Goal: Task Accomplishment & Management: Complete application form

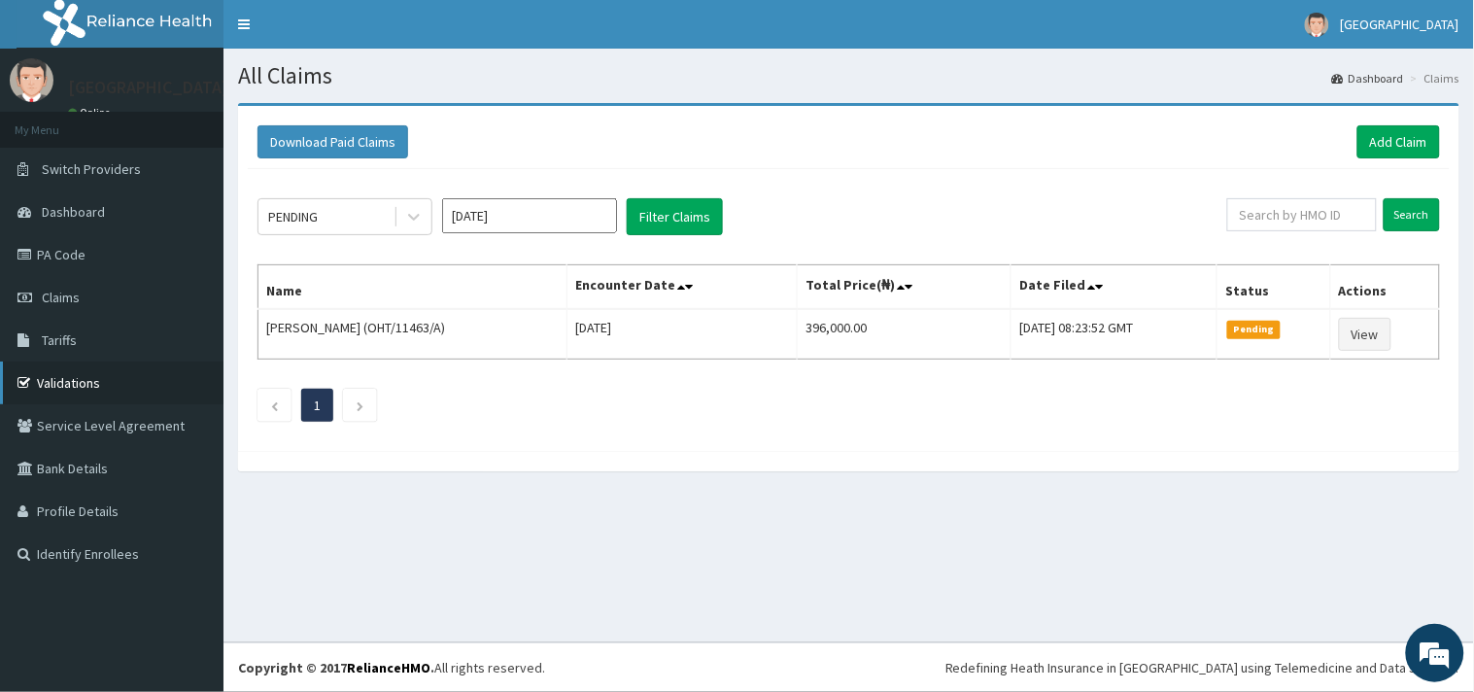
click at [53, 374] on link "Validations" at bounding box center [112, 383] width 224 height 43
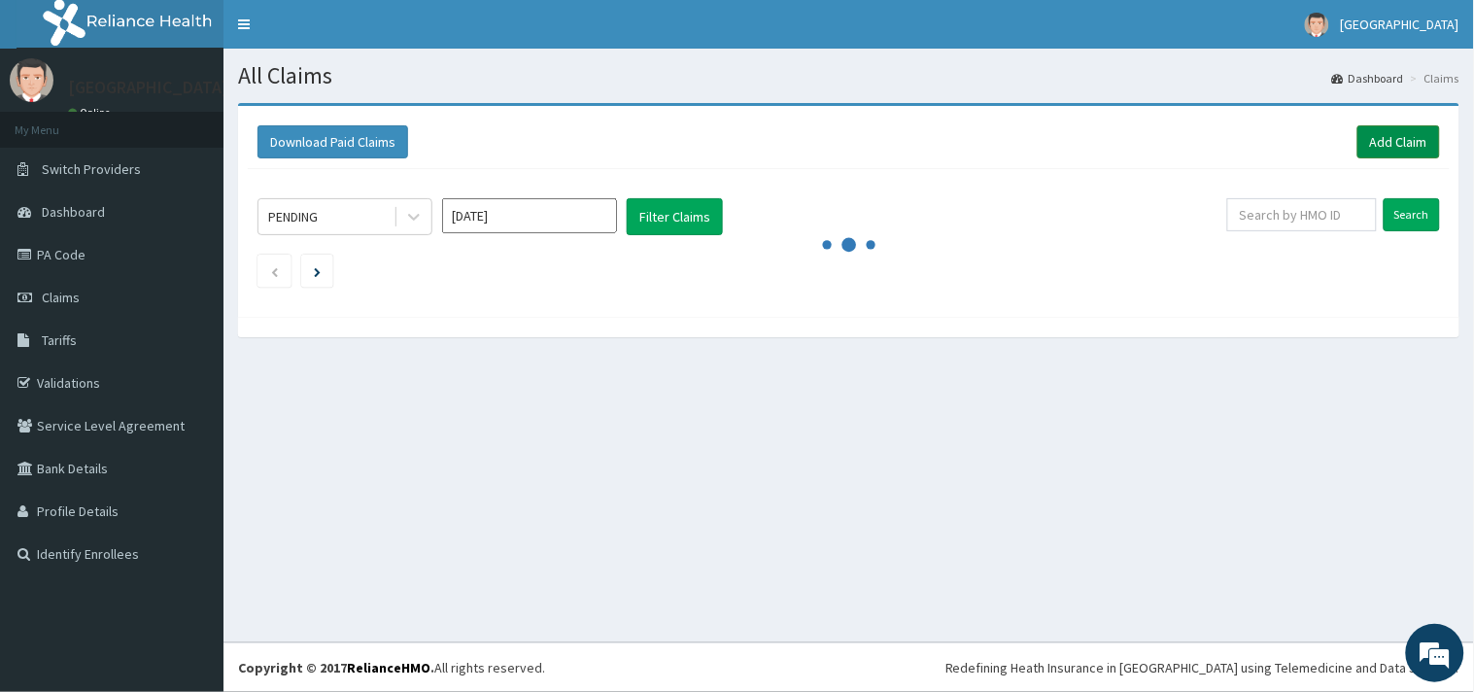
click at [1377, 147] on link "Add Claim" at bounding box center [1399, 141] width 83 height 33
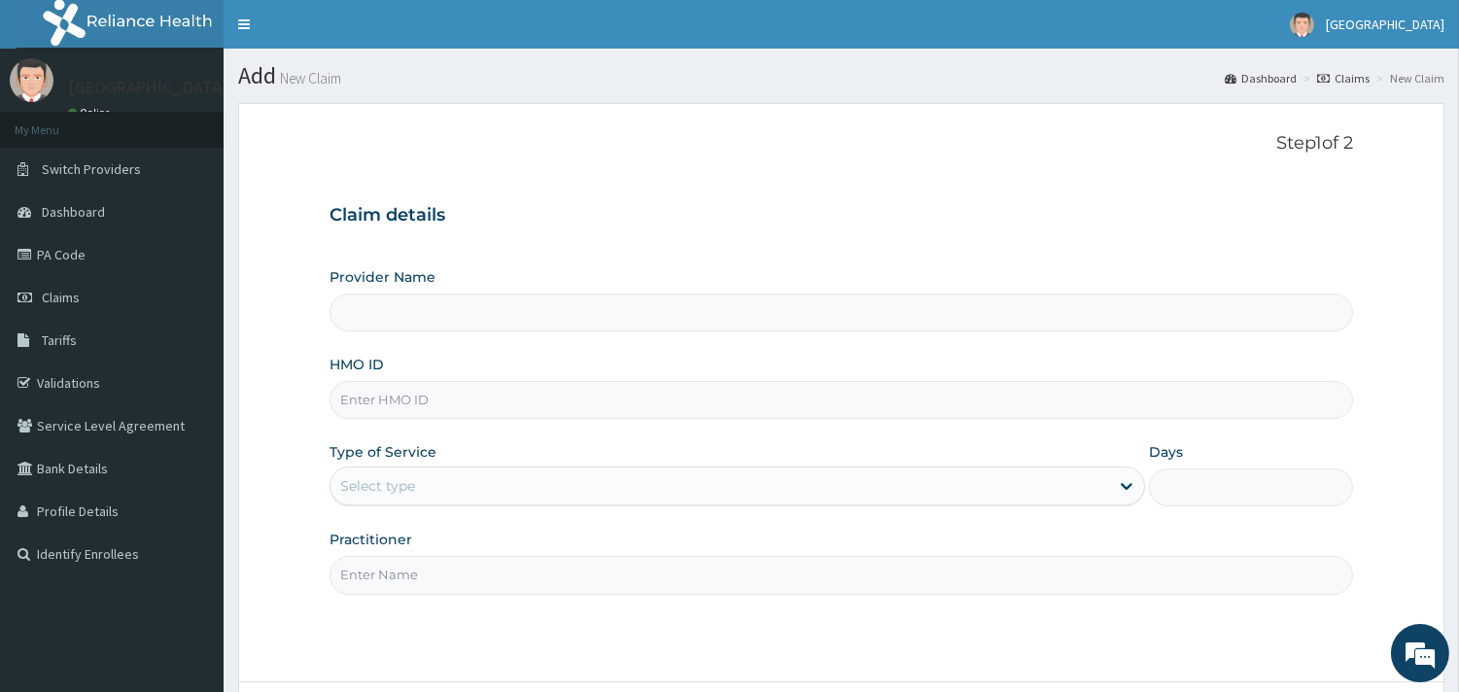
click at [487, 406] on input "HMO ID" at bounding box center [840, 400] width 1023 height 38
paste input "WFE/10082/E"
type input "WFE/10082/E"
click at [420, 480] on div "Select type" at bounding box center [719, 485] width 778 height 31
click at [449, 469] on div "Select type" at bounding box center [736, 485] width 815 height 39
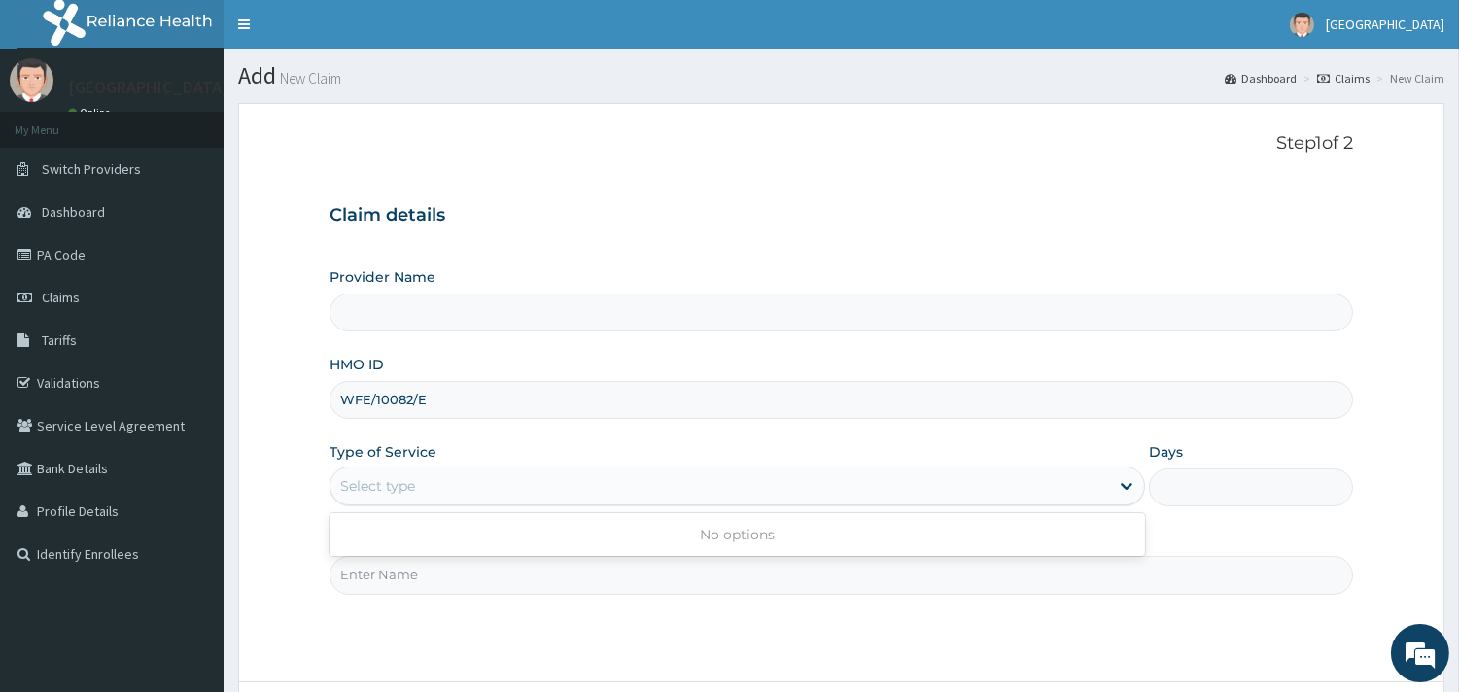
click at [411, 491] on div "Select type" at bounding box center [377, 485] width 75 height 19
click at [400, 477] on div "Select type" at bounding box center [377, 485] width 75 height 19
click at [400, 476] on div "Select type" at bounding box center [377, 485] width 75 height 19
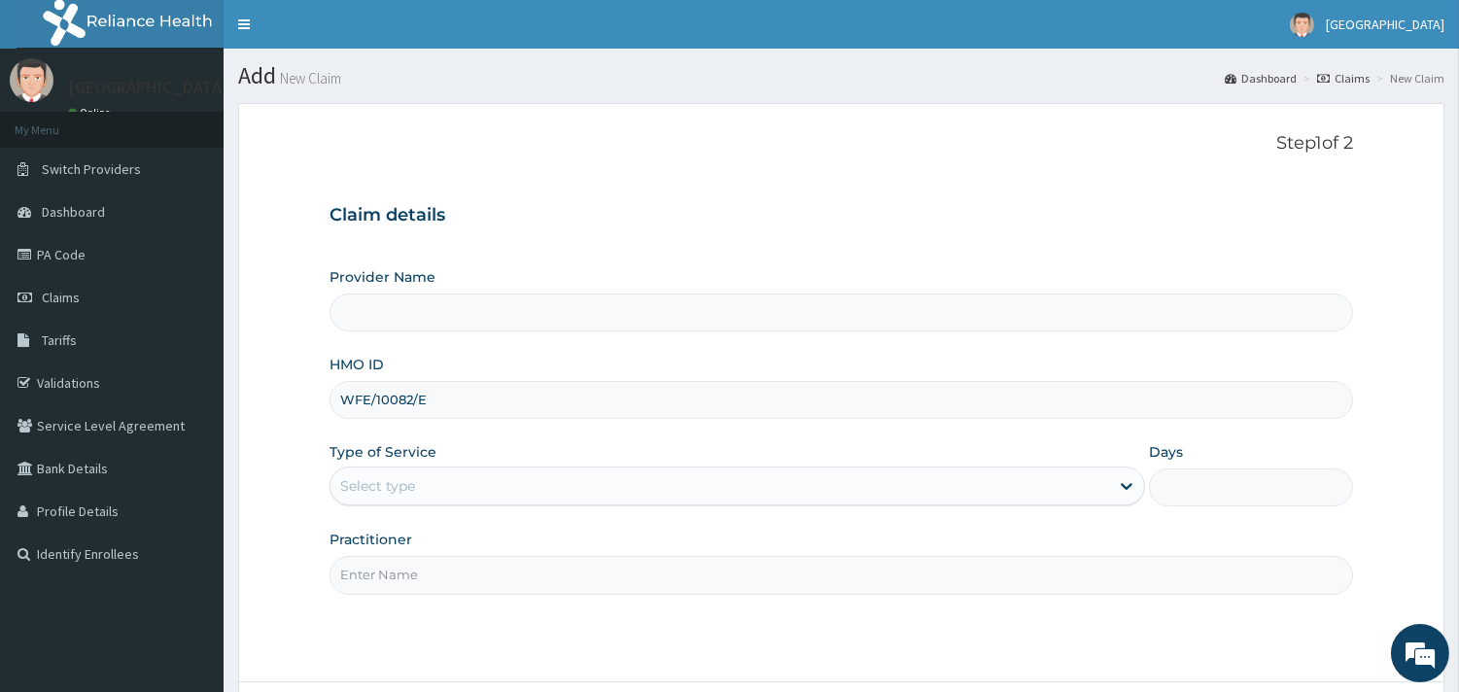
click at [387, 327] on input "Provider Name" at bounding box center [840, 312] width 1023 height 38
click at [358, 491] on div "Select type" at bounding box center [377, 485] width 75 height 19
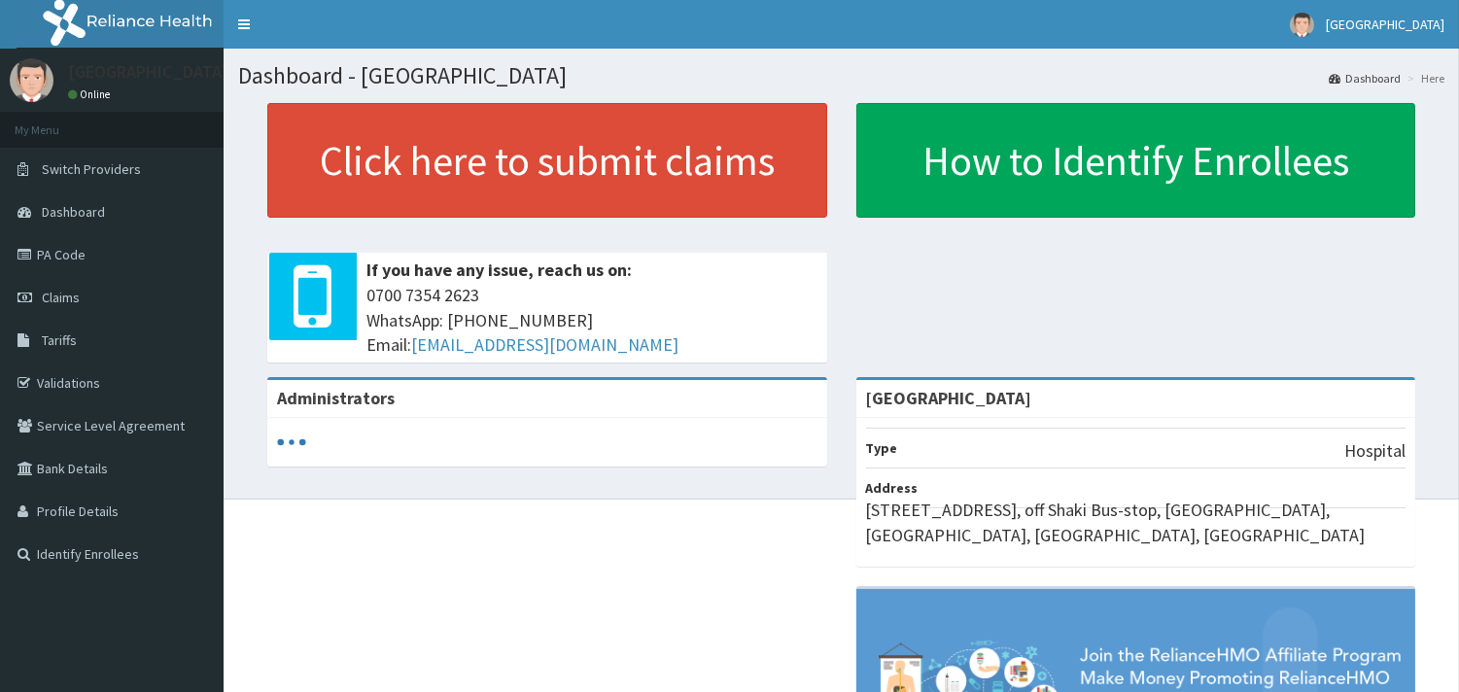
click at [52, 306] on link "Claims" at bounding box center [112, 297] width 224 height 43
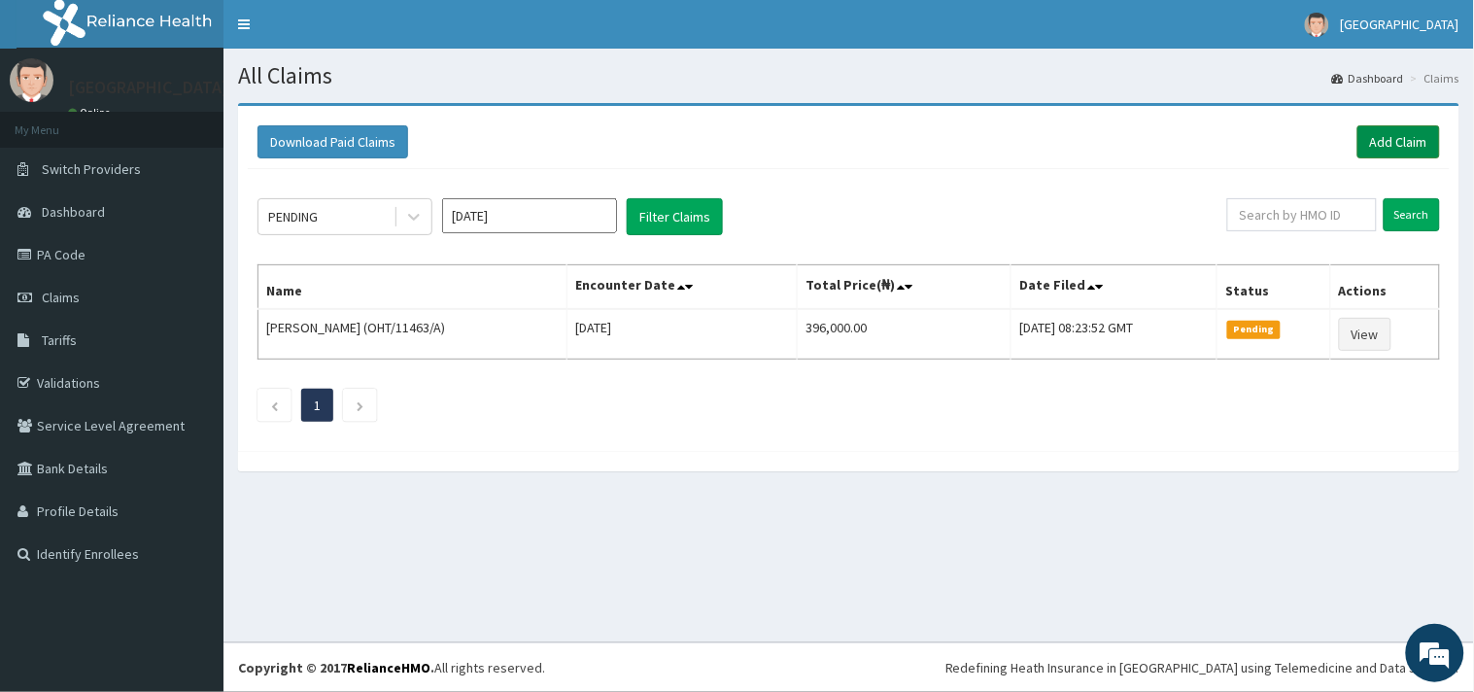
click at [1382, 140] on link "Add Claim" at bounding box center [1399, 141] width 83 height 33
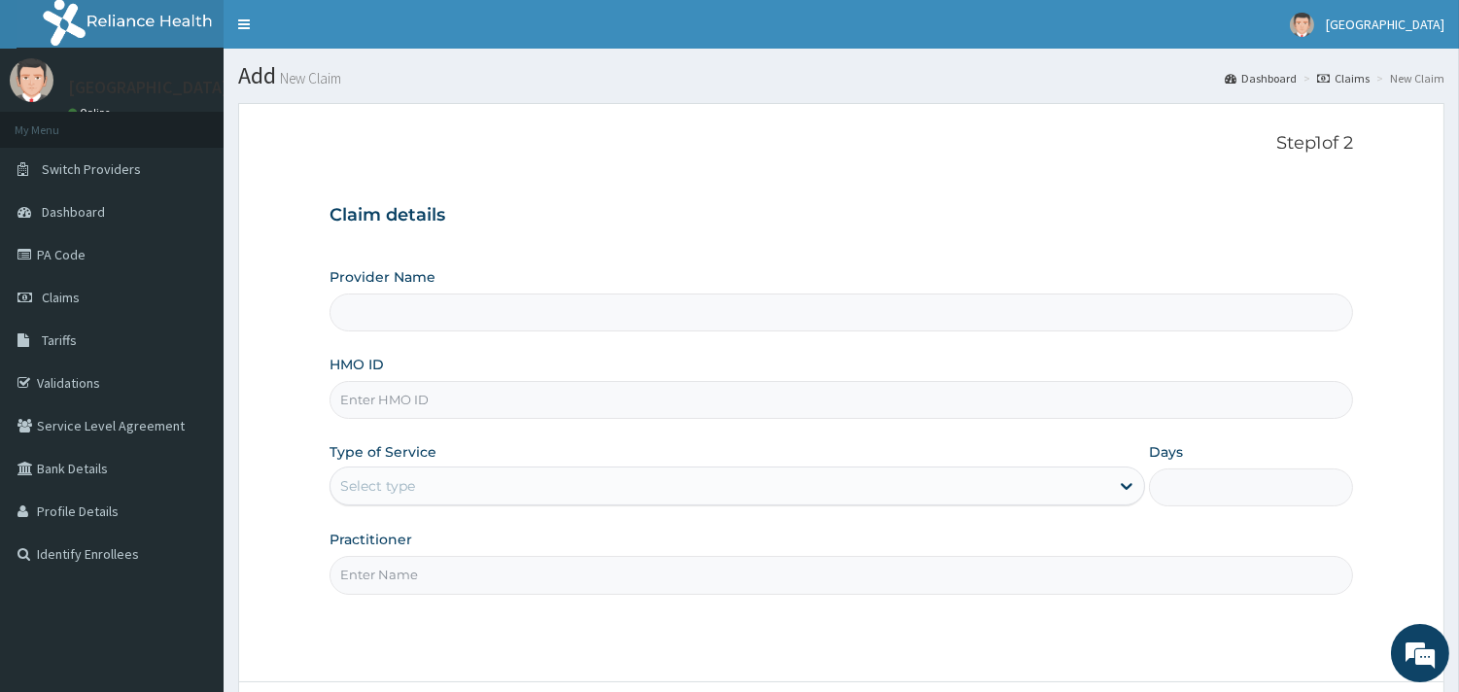
click at [462, 415] on input "HMO ID" at bounding box center [840, 400] width 1023 height 38
type input "Peaceful Health Hospital"
paste input "WFE/10082/E"
type input "WFE/10082/E"
click at [438, 487] on div "Select type" at bounding box center [719, 485] width 778 height 31
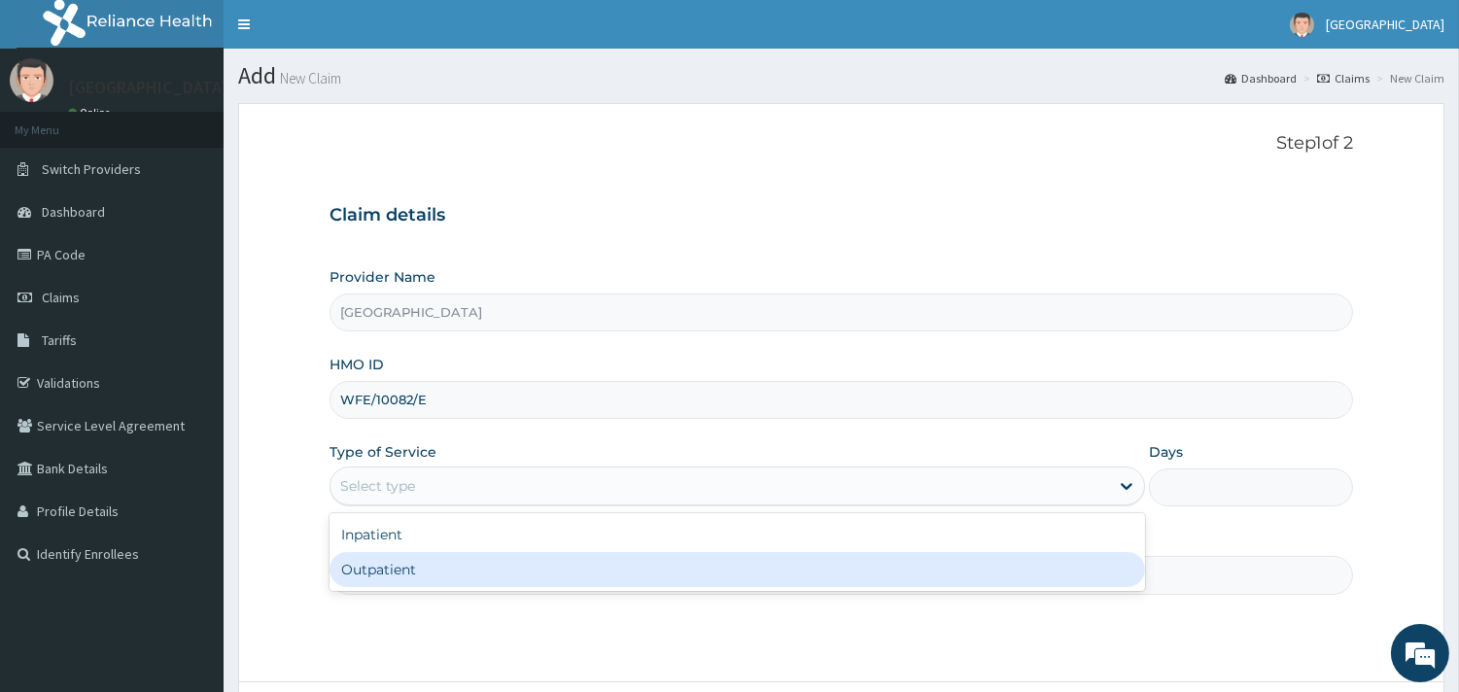
click at [387, 575] on div "Outpatient" at bounding box center [736, 569] width 815 height 35
type input "1"
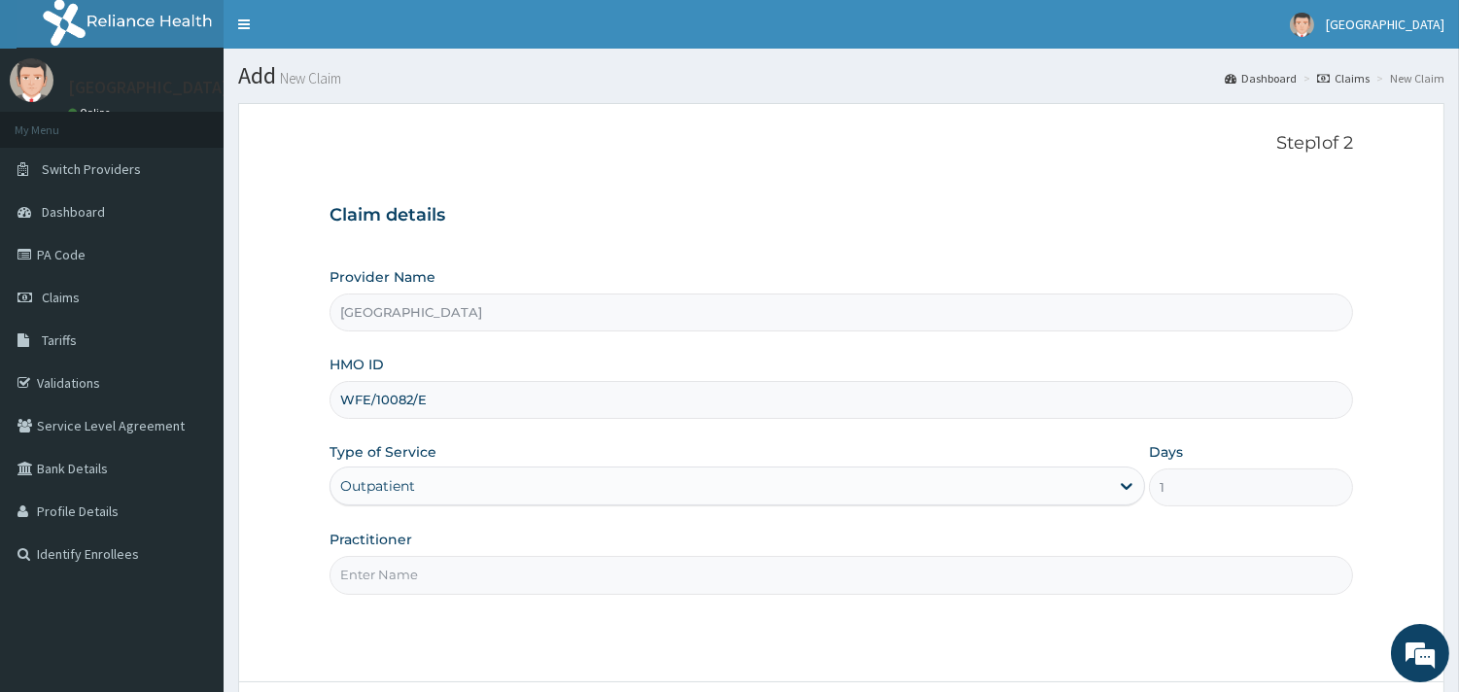
click at [387, 575] on input "Practitioner" at bounding box center [840, 575] width 1023 height 38
type input "DR. BARRY"
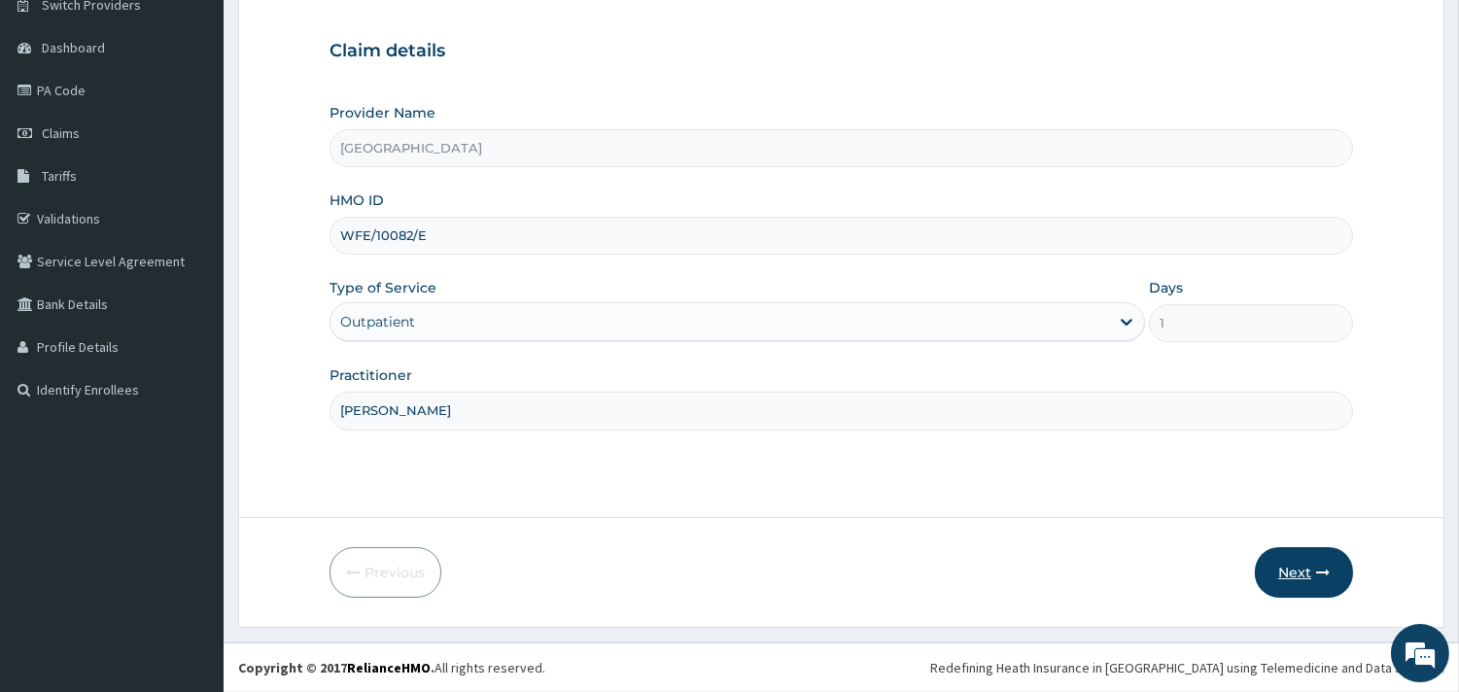
click at [1308, 587] on button "Next" at bounding box center [1304, 572] width 98 height 51
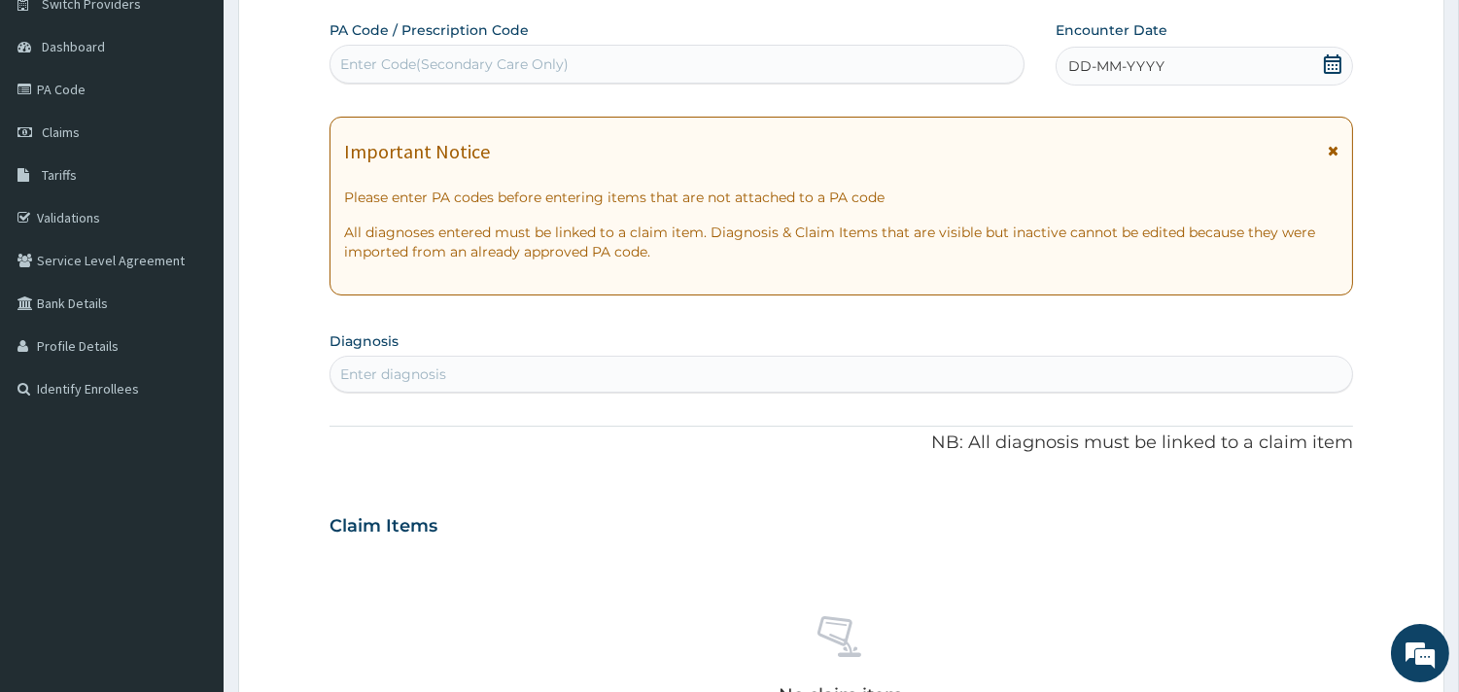
scroll to position [0, 0]
click at [1323, 59] on icon at bounding box center [1332, 63] width 19 height 19
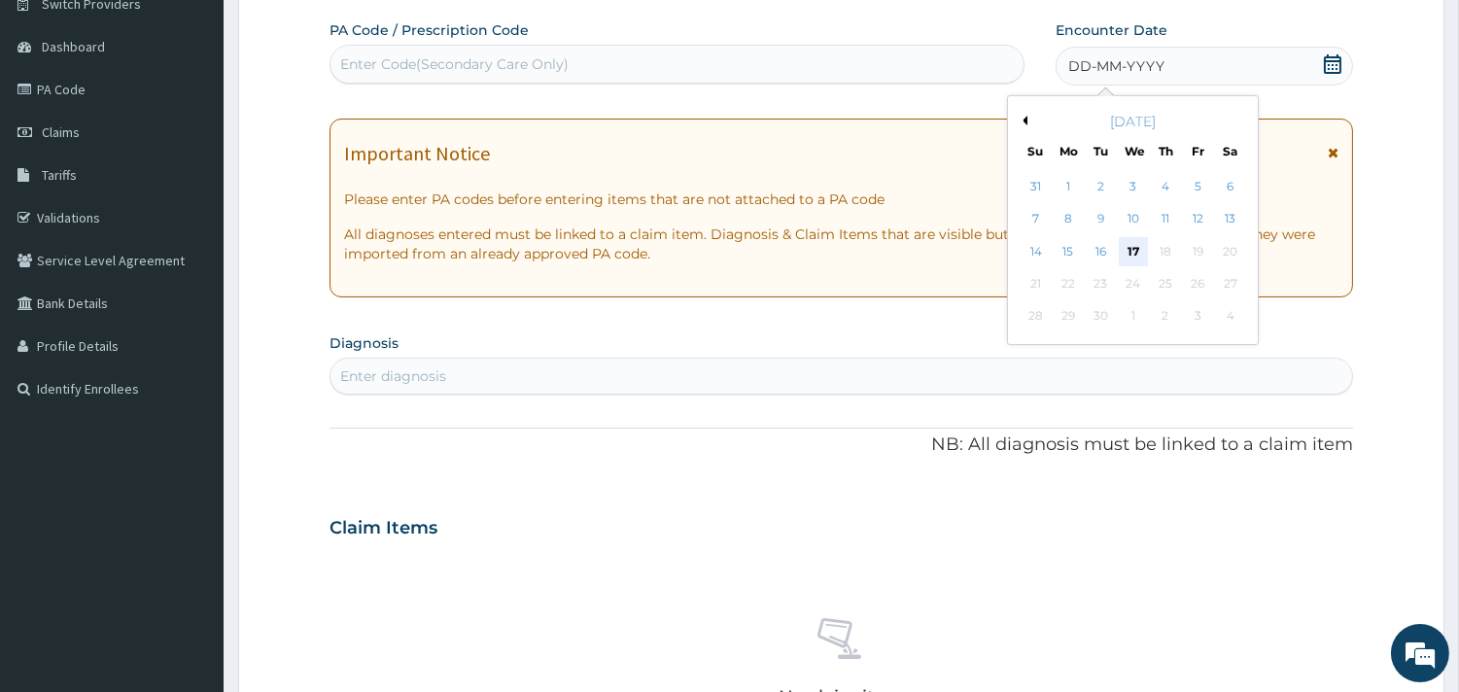
click at [1122, 250] on div "17" at bounding box center [1132, 251] width 29 height 29
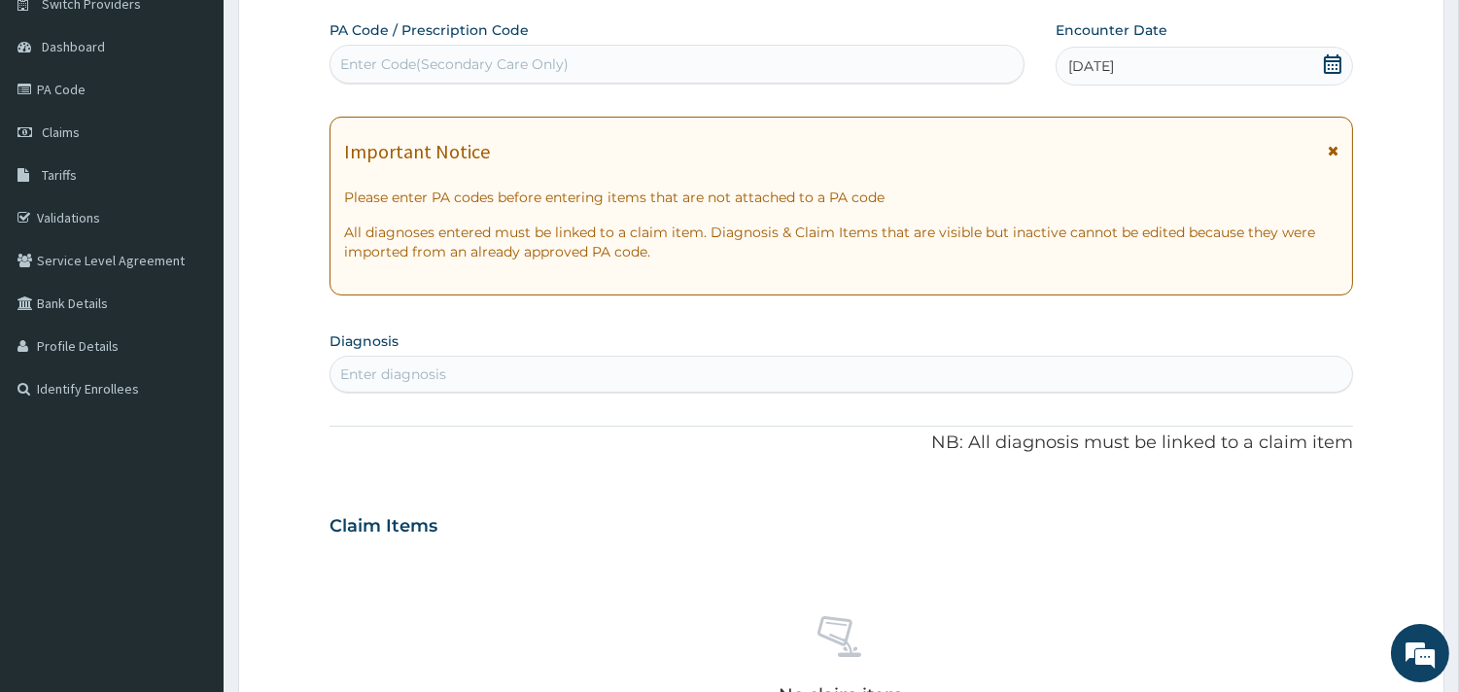
click at [487, 383] on div "Enter diagnosis" at bounding box center [840, 374] width 1021 height 31
type input "PLASMODI"
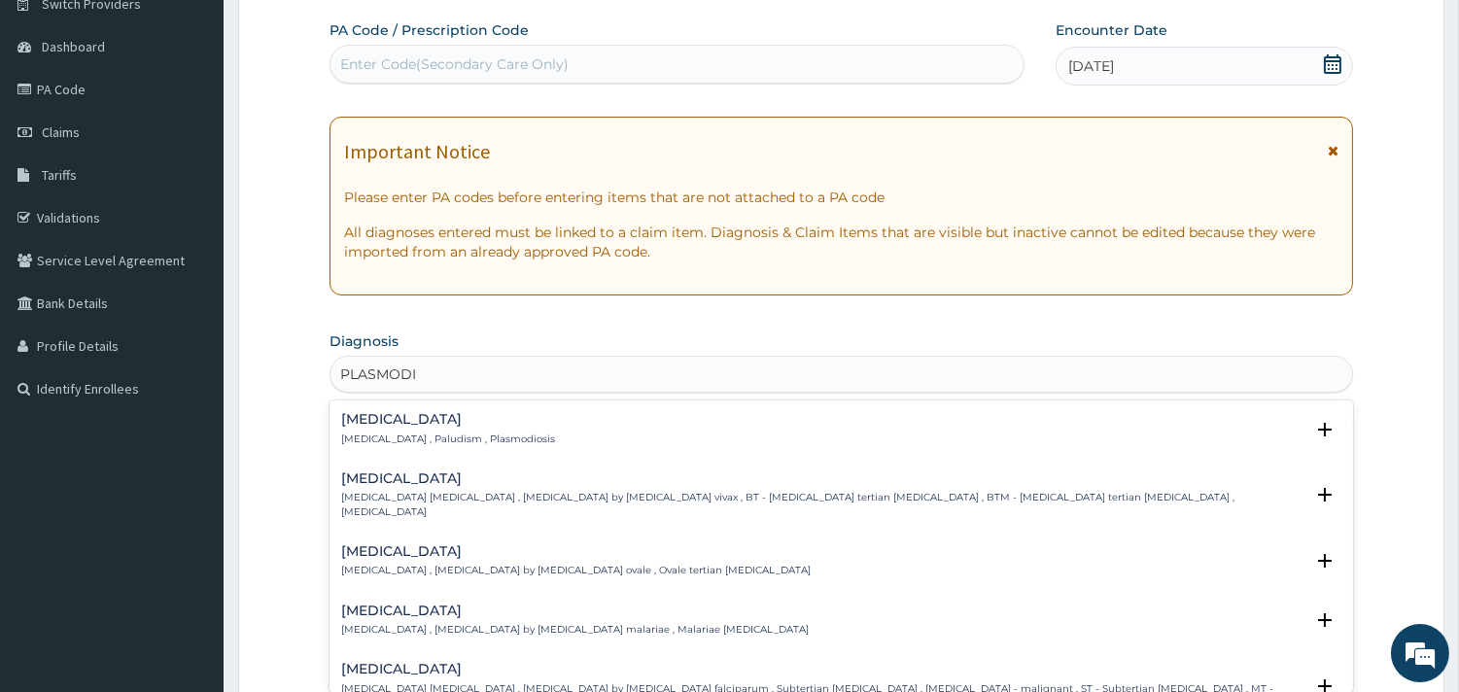
click at [405, 429] on div "Malaria Malaria , Paludism , Plasmodiosis" at bounding box center [448, 429] width 214 height 34
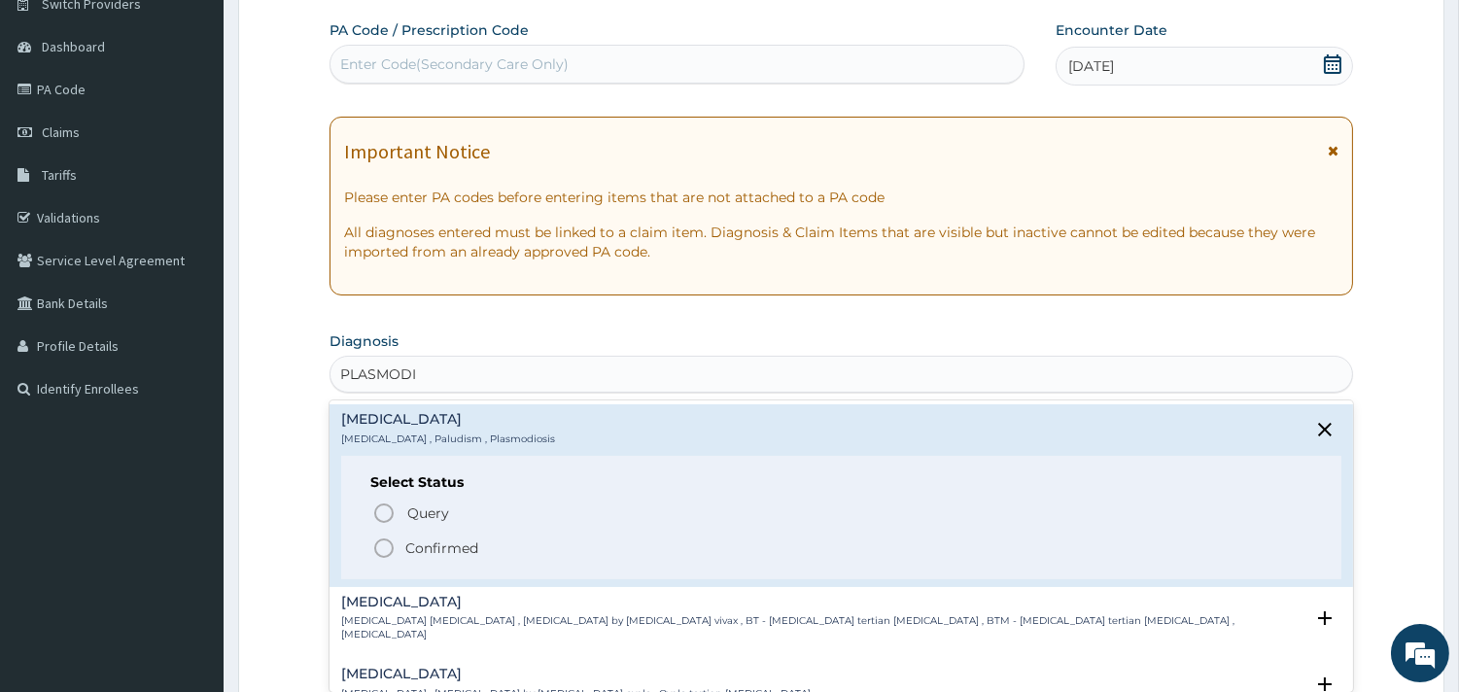
click at [387, 540] on icon "status option filled" at bounding box center [383, 547] width 23 height 23
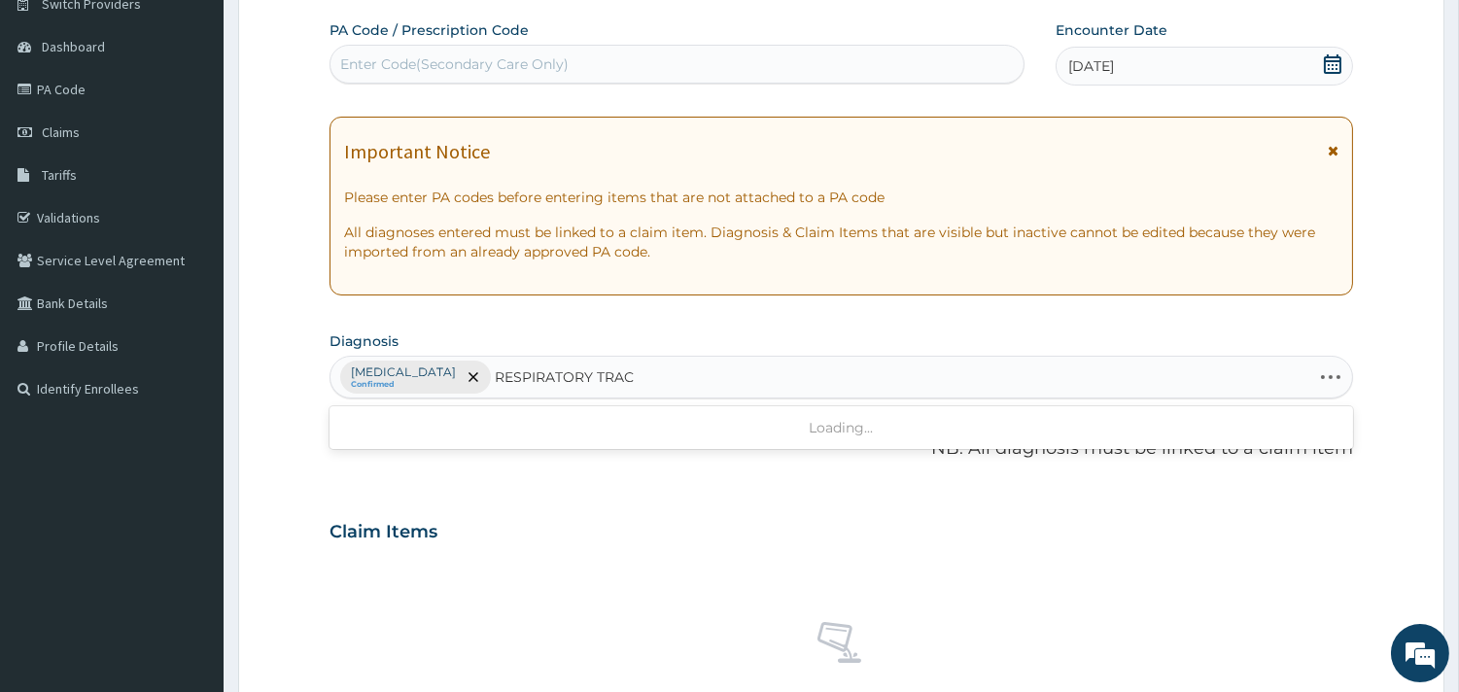
type input "RESPIRATORY TRACT"
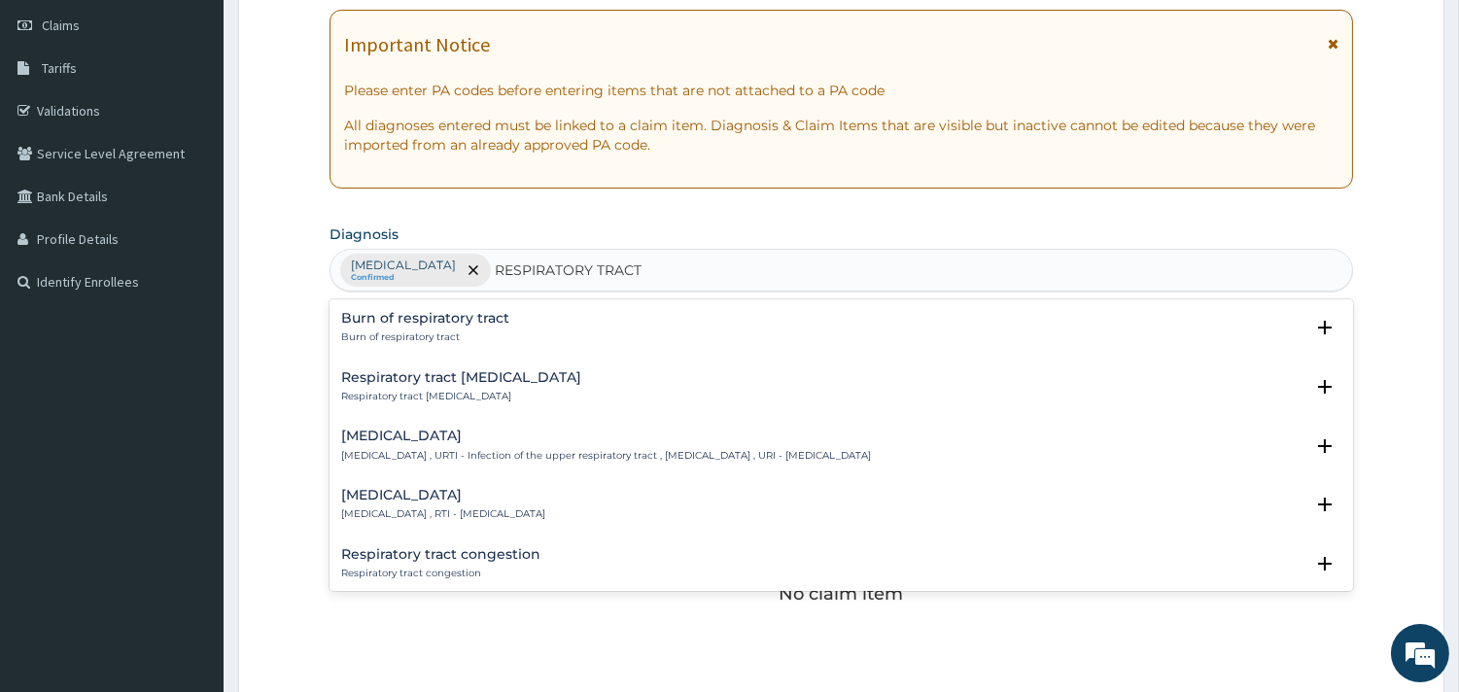
scroll to position [286, 0]
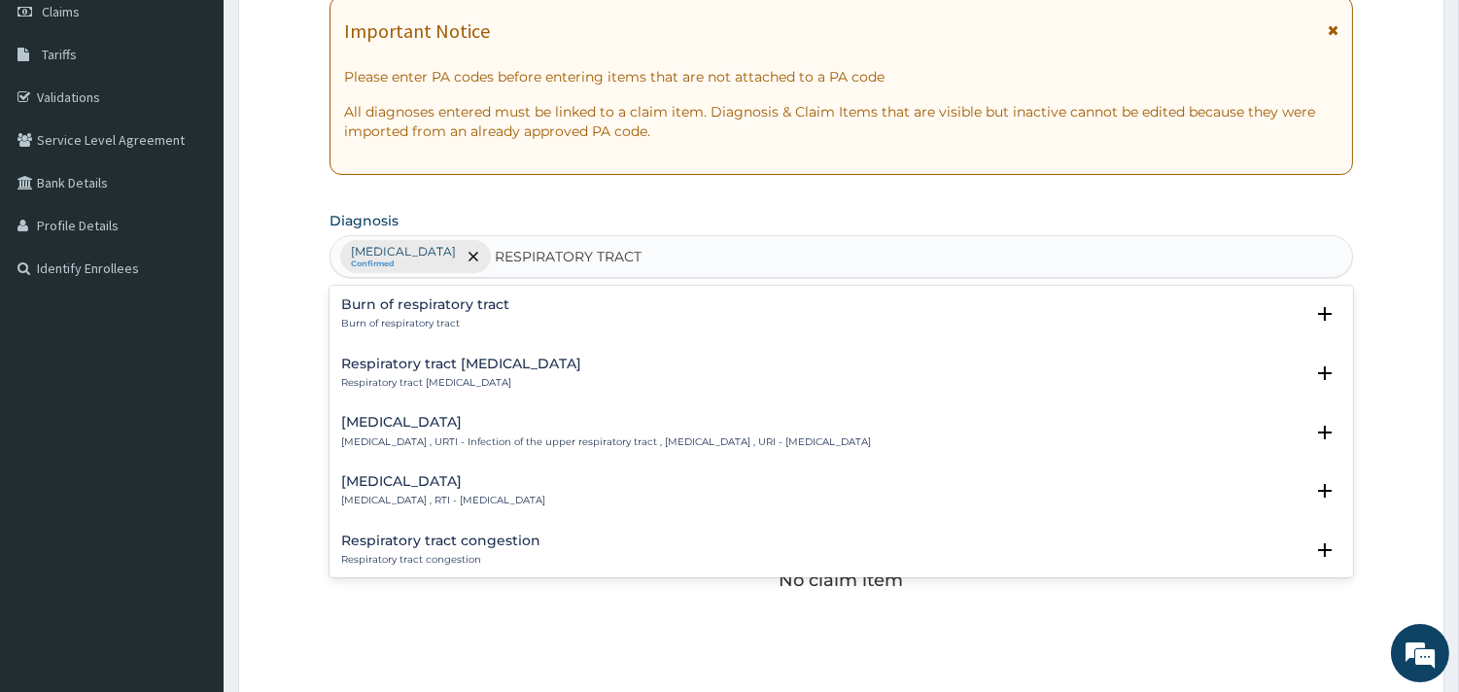
click at [474, 479] on h4 "Respiratory tract infection" at bounding box center [443, 481] width 204 height 15
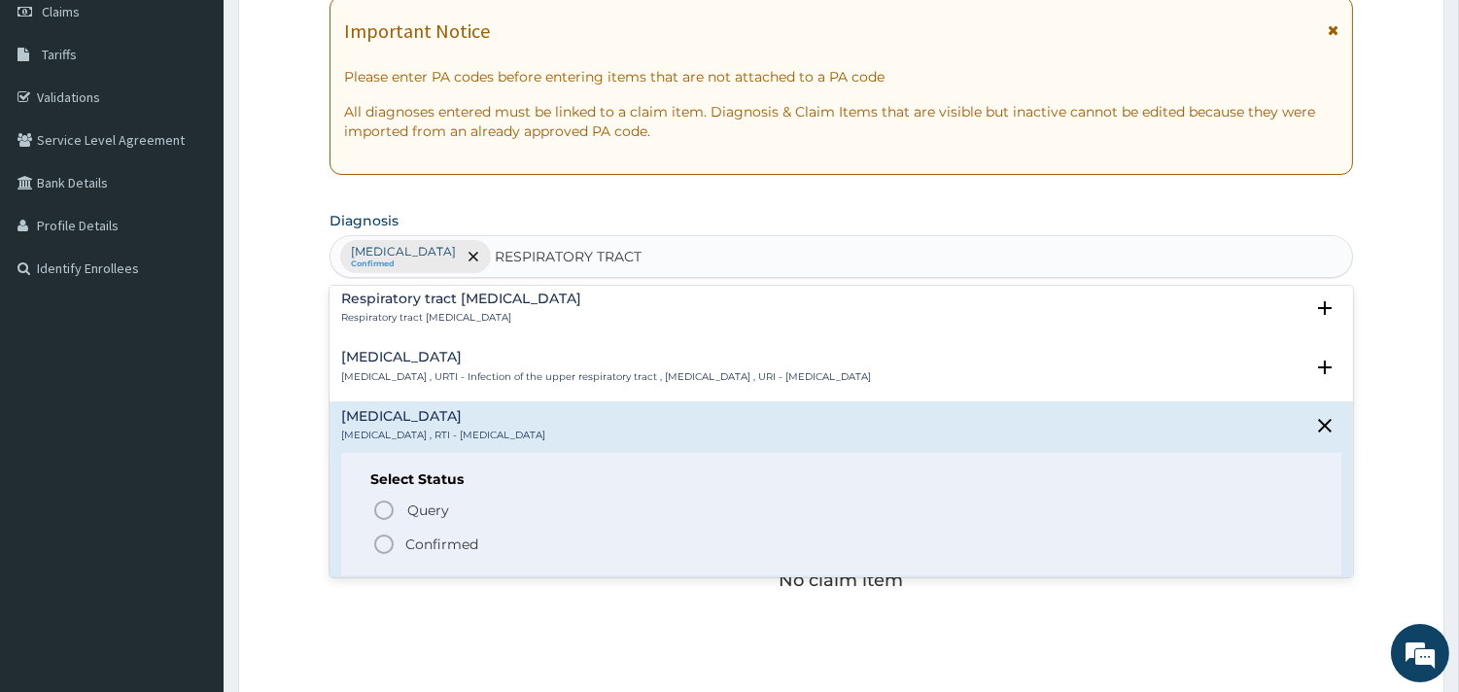
scroll to position [79, 0]
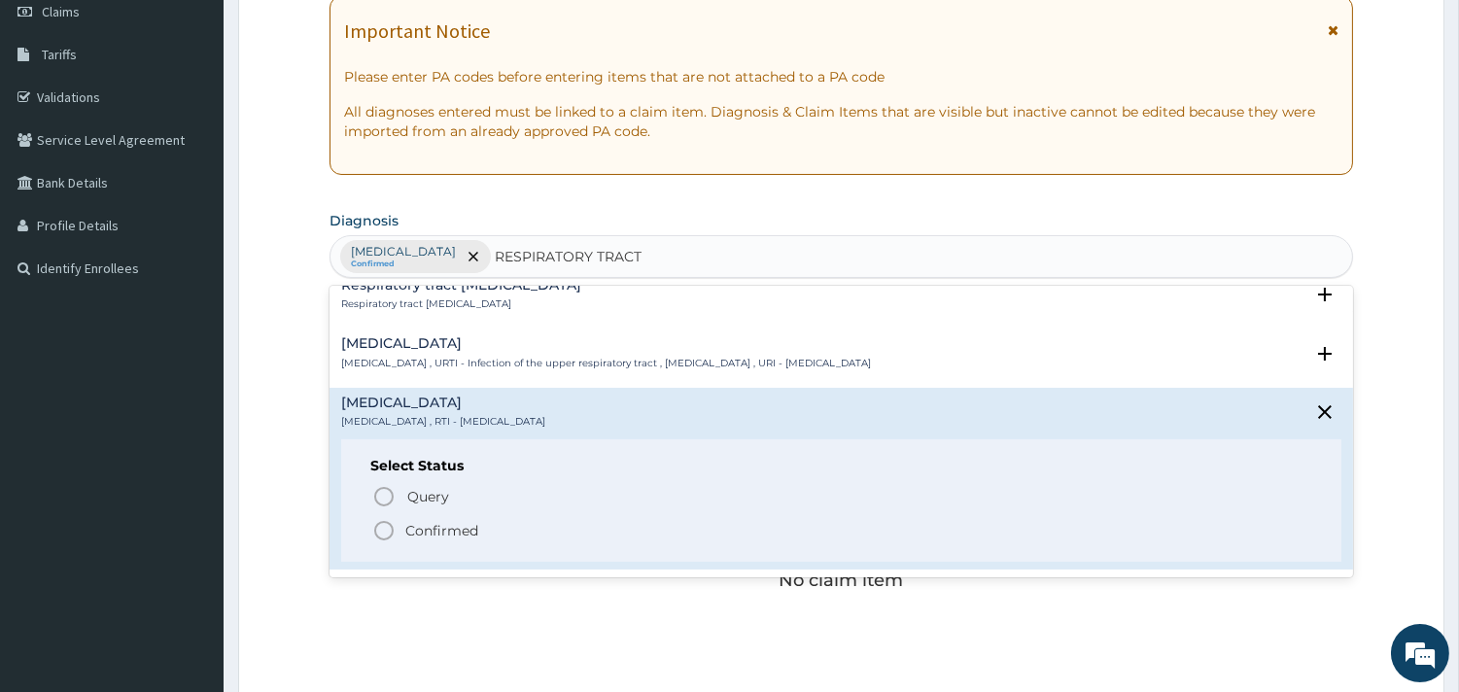
click at [385, 529] on icon "status option filled" at bounding box center [383, 530] width 23 height 23
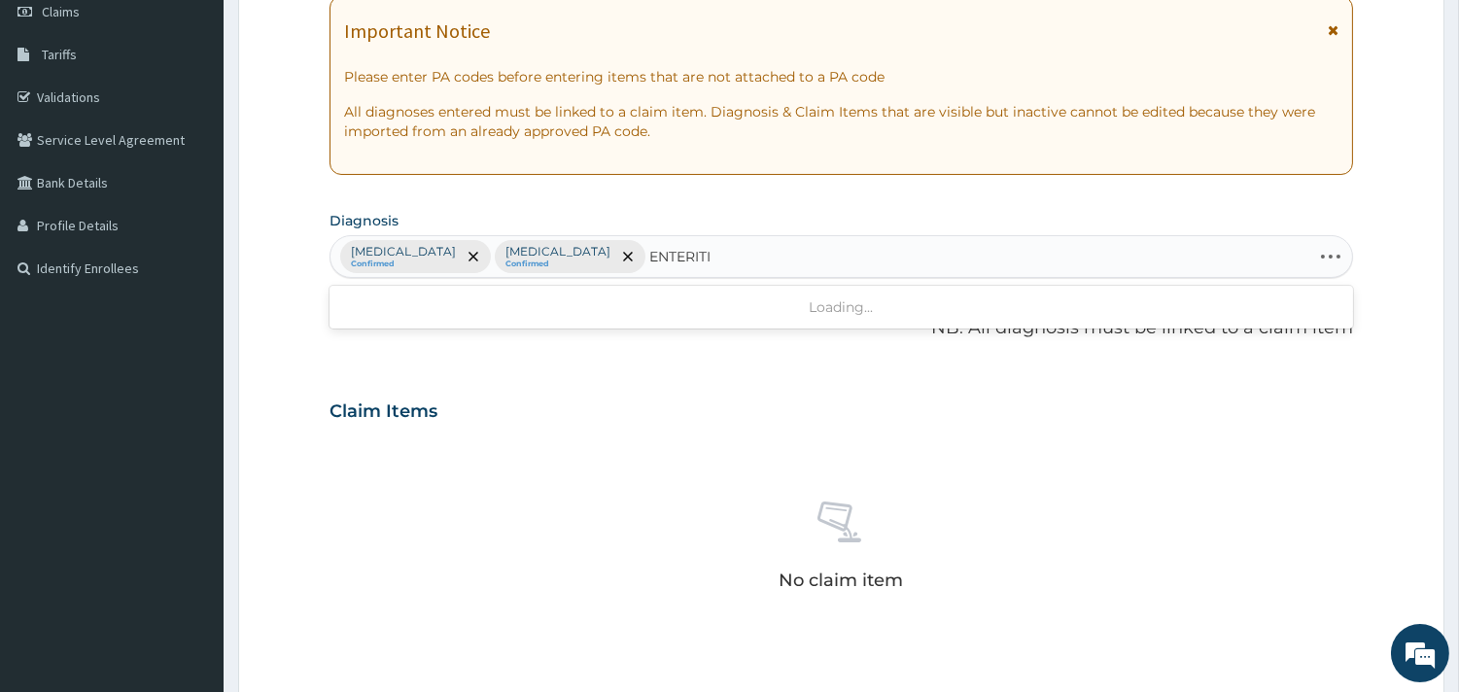
type input "ENTERITIS"
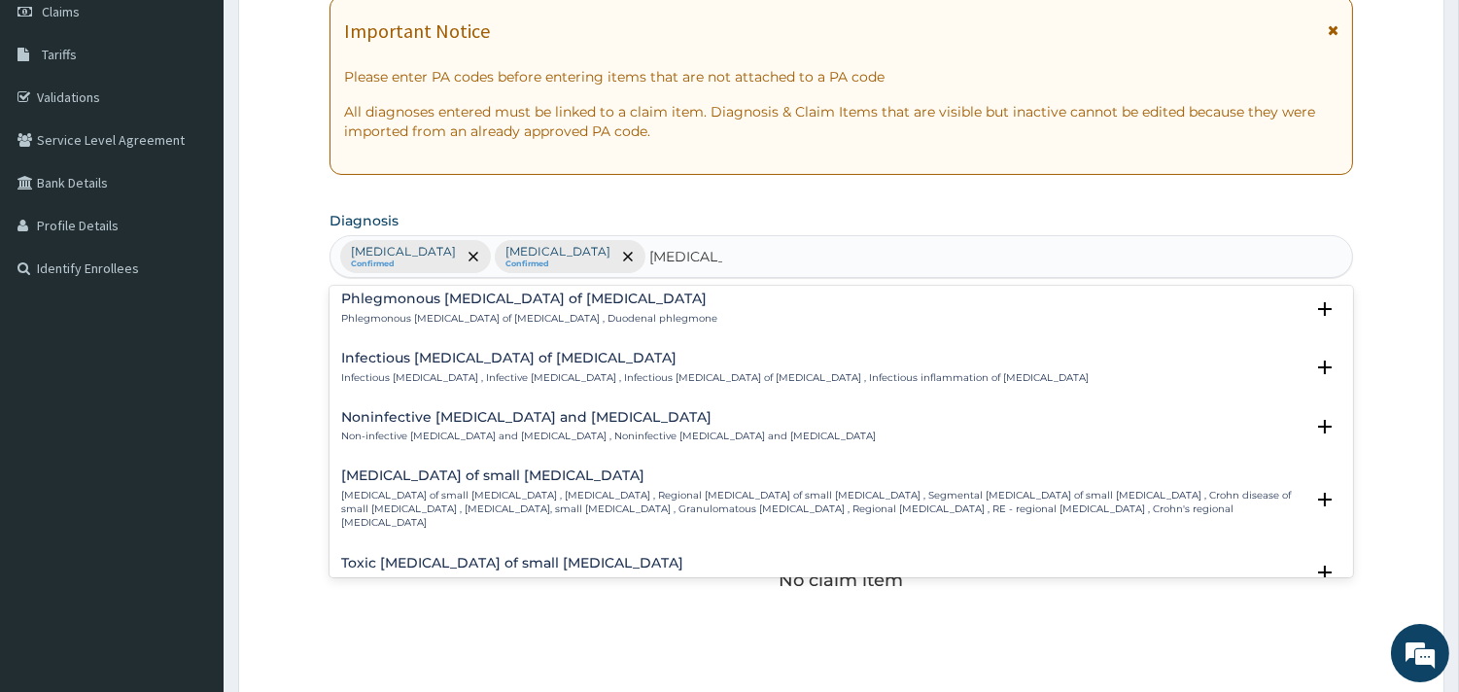
scroll to position [1873, 0]
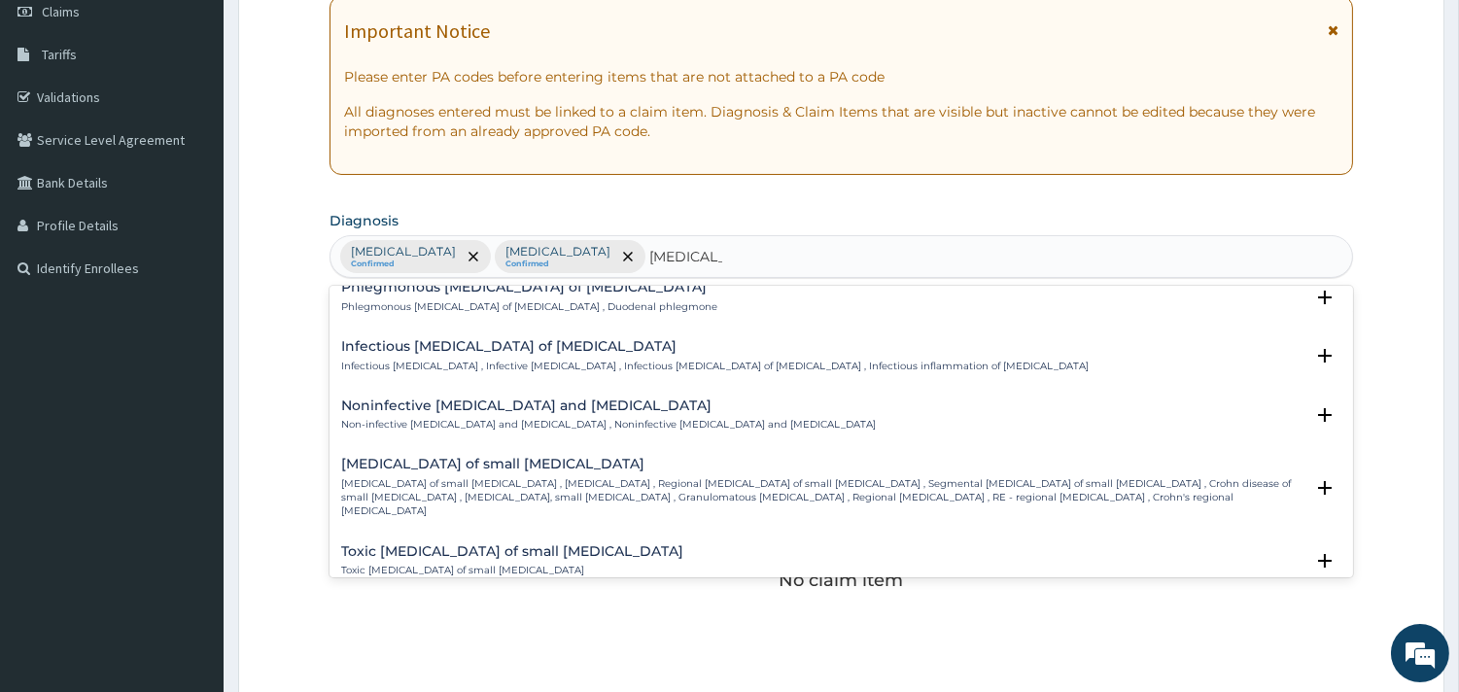
click at [586, 398] on h4 "Noninfective enteritis and colitis" at bounding box center [608, 405] width 534 height 15
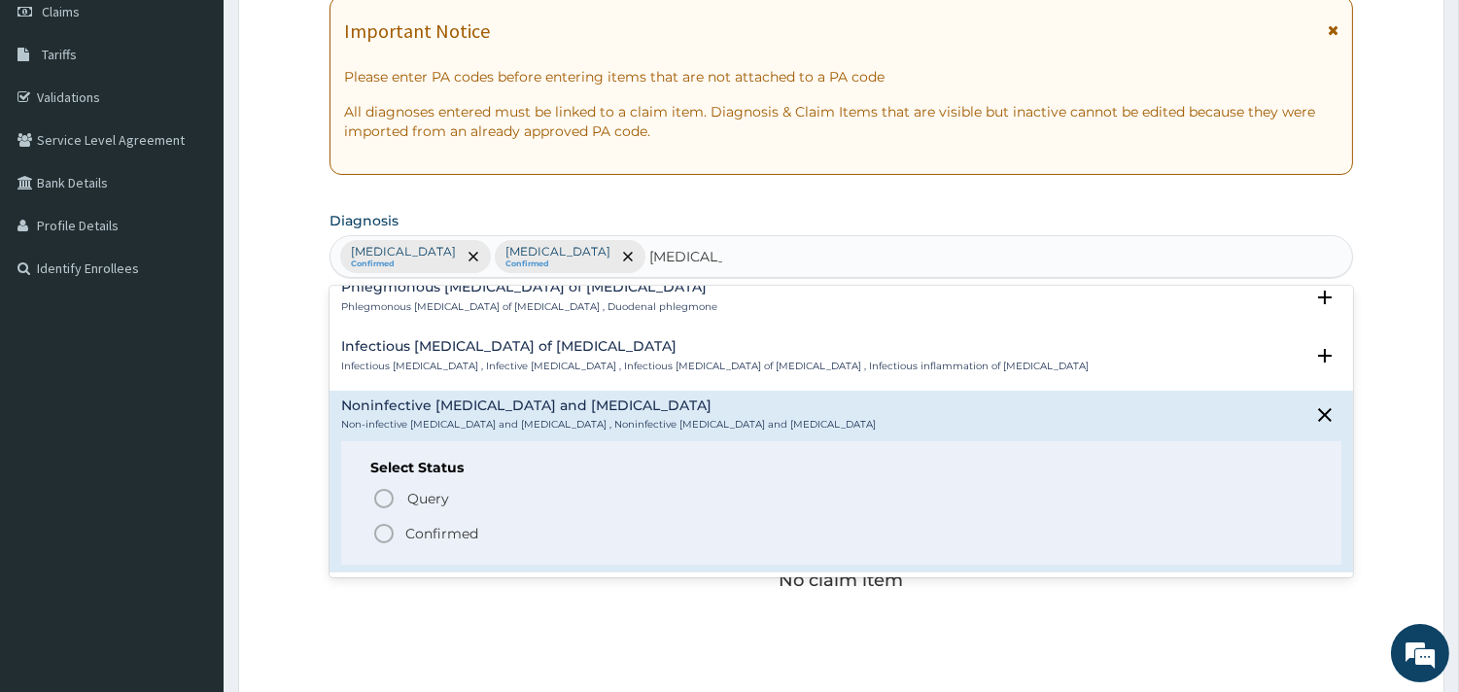
click at [400, 522] on span "Confirmed" at bounding box center [842, 533] width 940 height 23
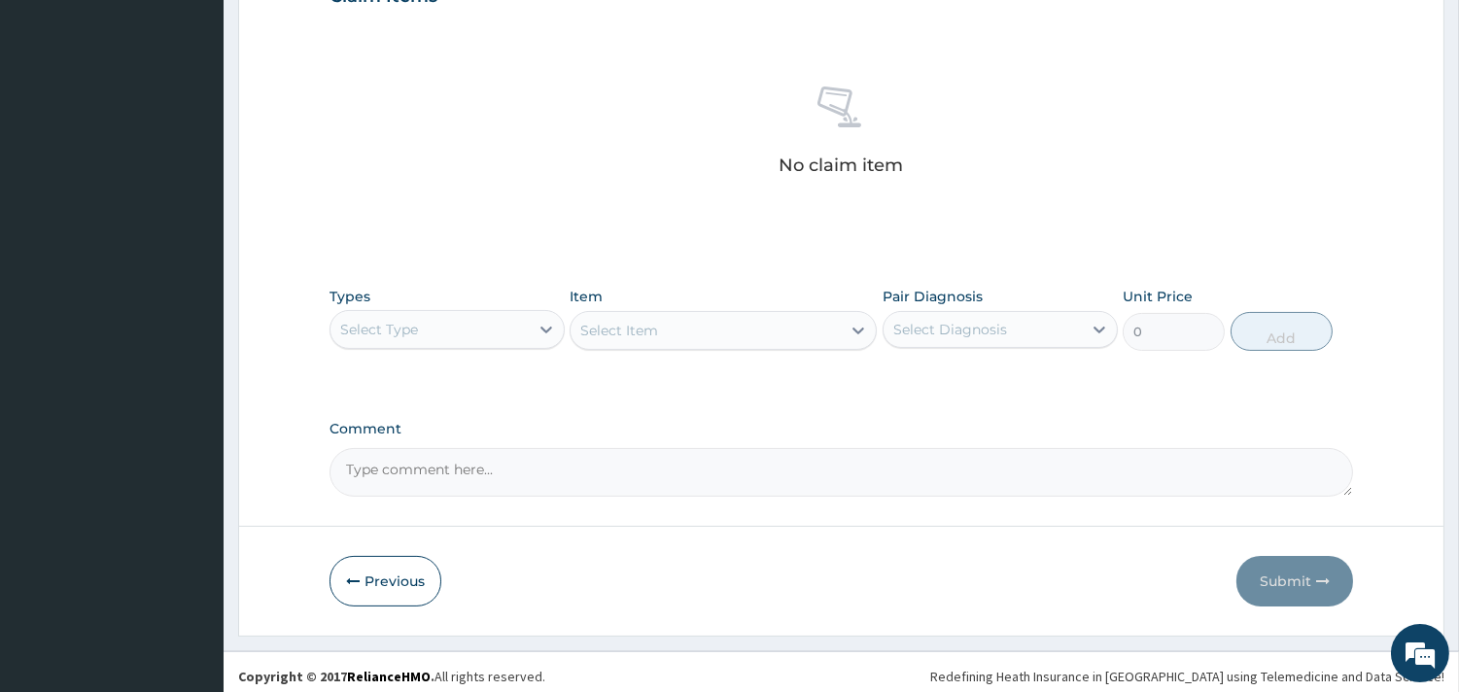
scroll to position [709, 0]
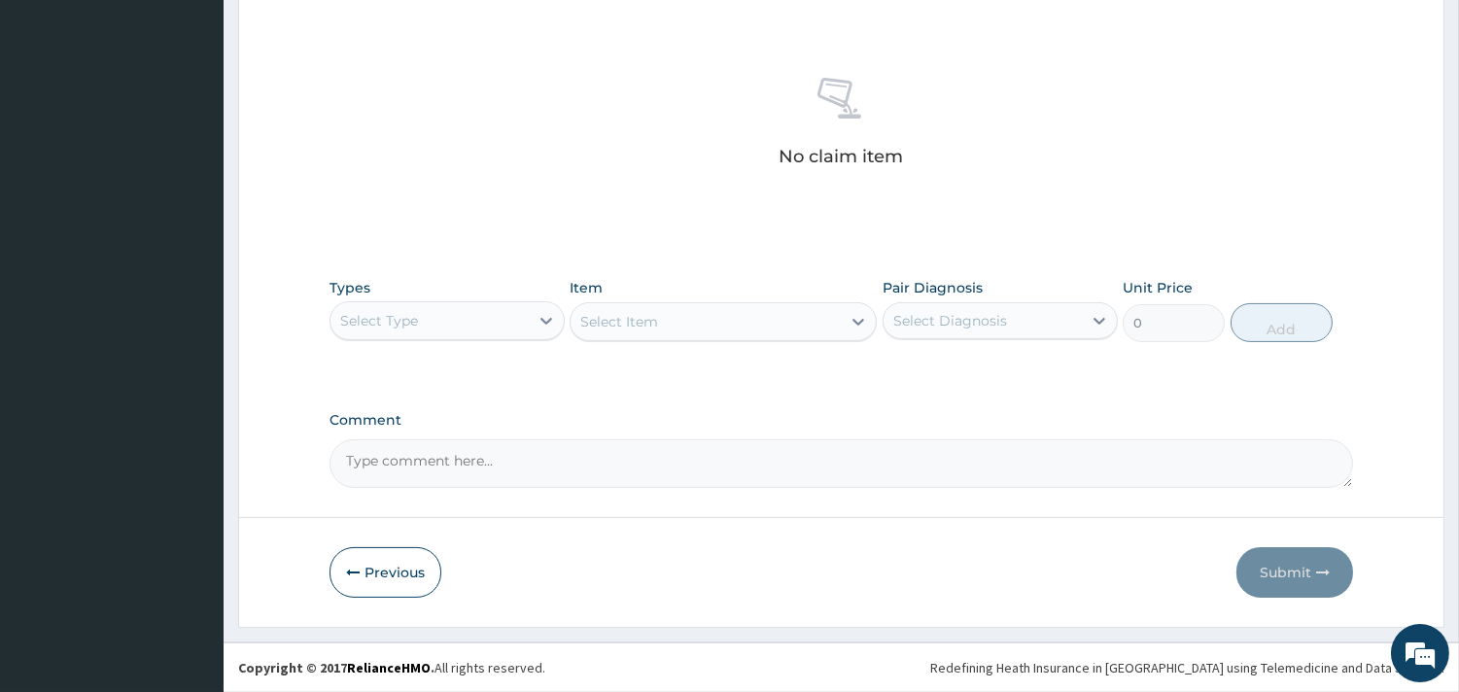
click at [462, 298] on div "Types Select Type" at bounding box center [446, 310] width 235 height 64
click at [437, 312] on div "Select Type" at bounding box center [429, 320] width 198 height 31
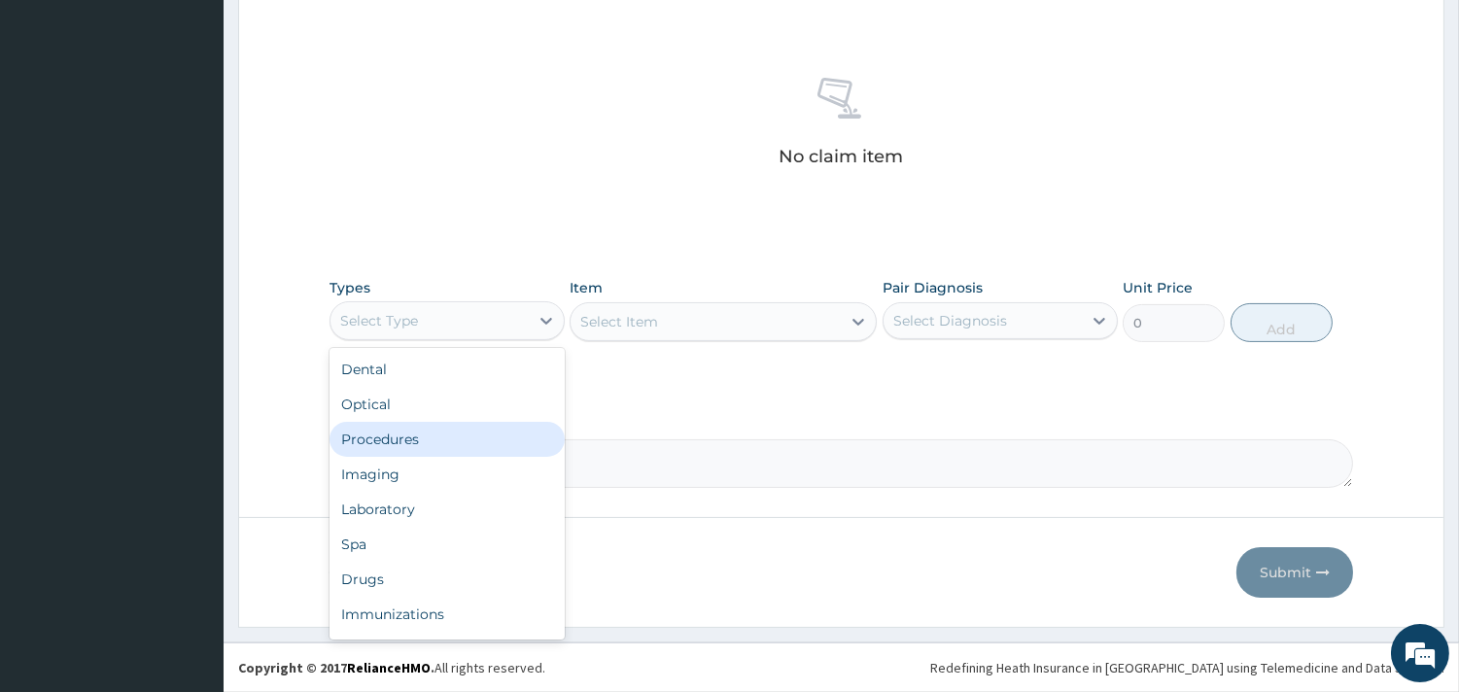
click at [389, 438] on div "Procedures" at bounding box center [446, 439] width 235 height 35
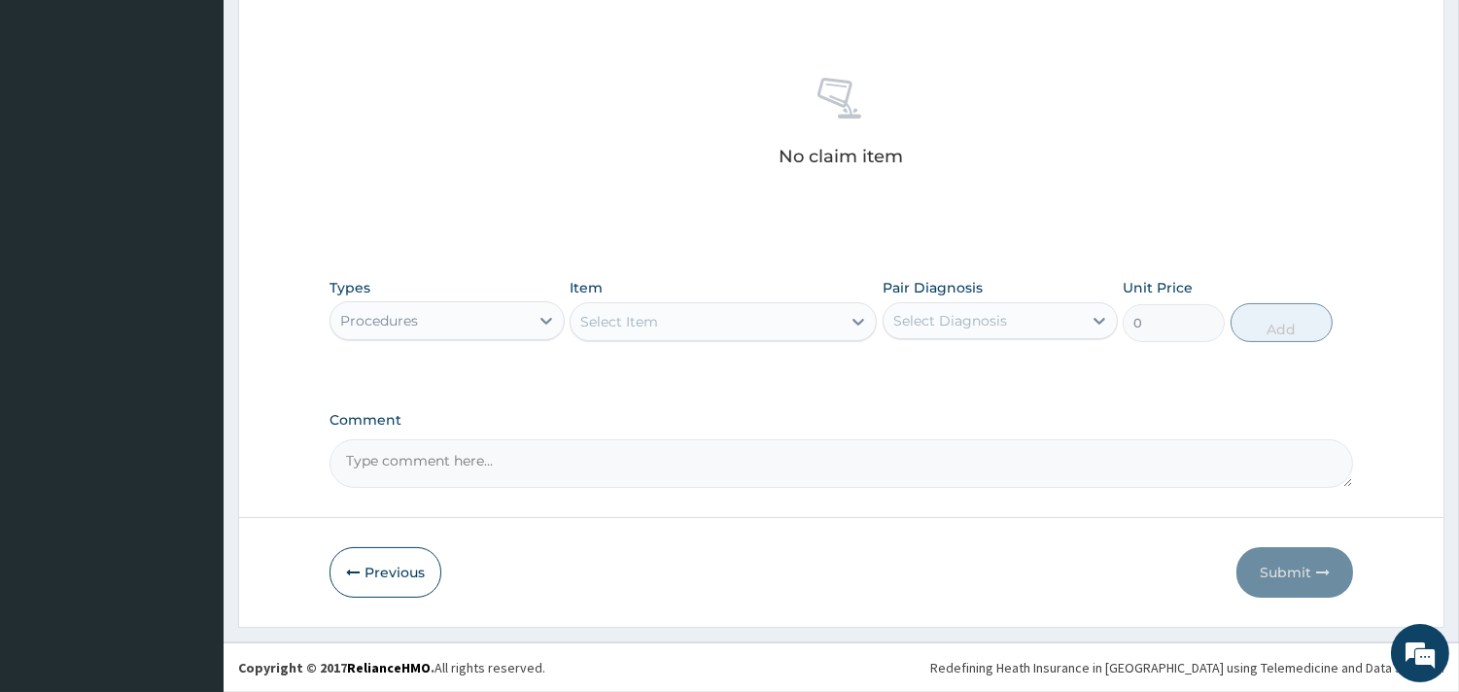
click at [735, 319] on div "Select Item" at bounding box center [705, 321] width 270 height 31
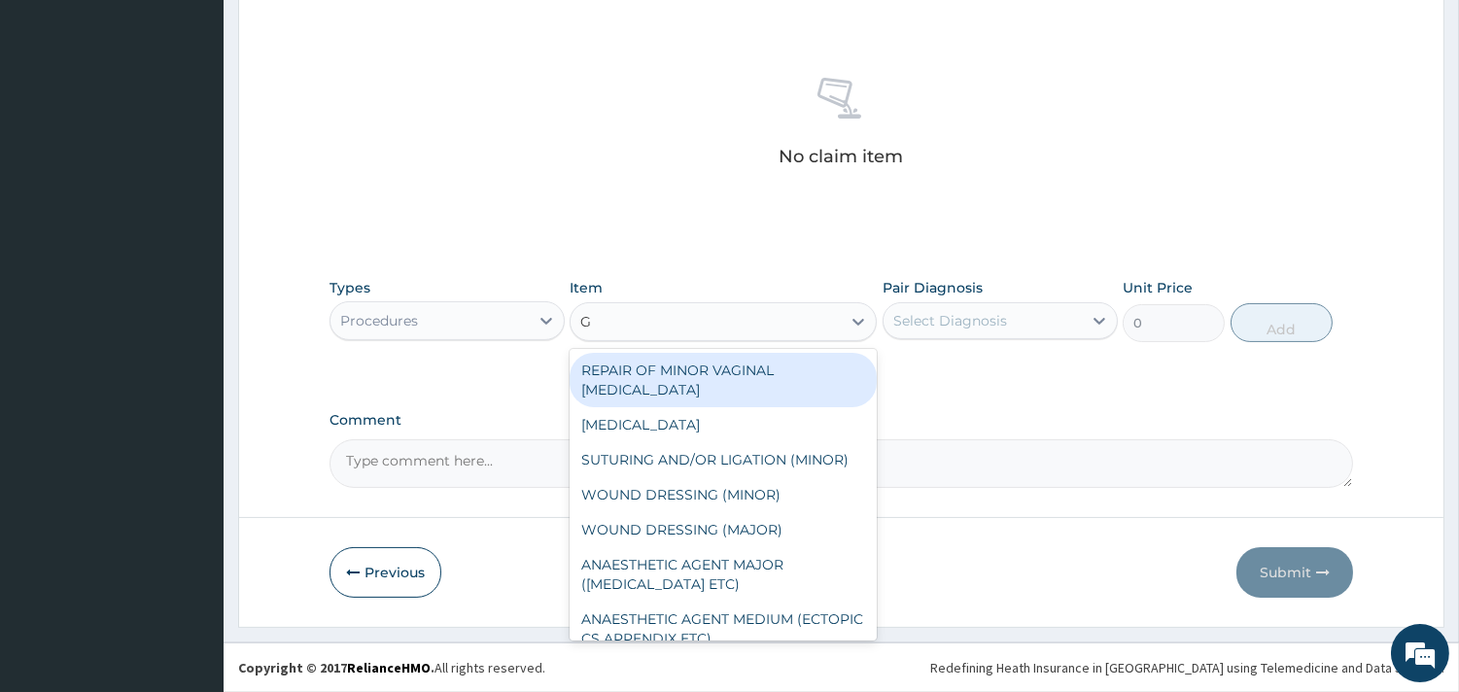
type input "GP"
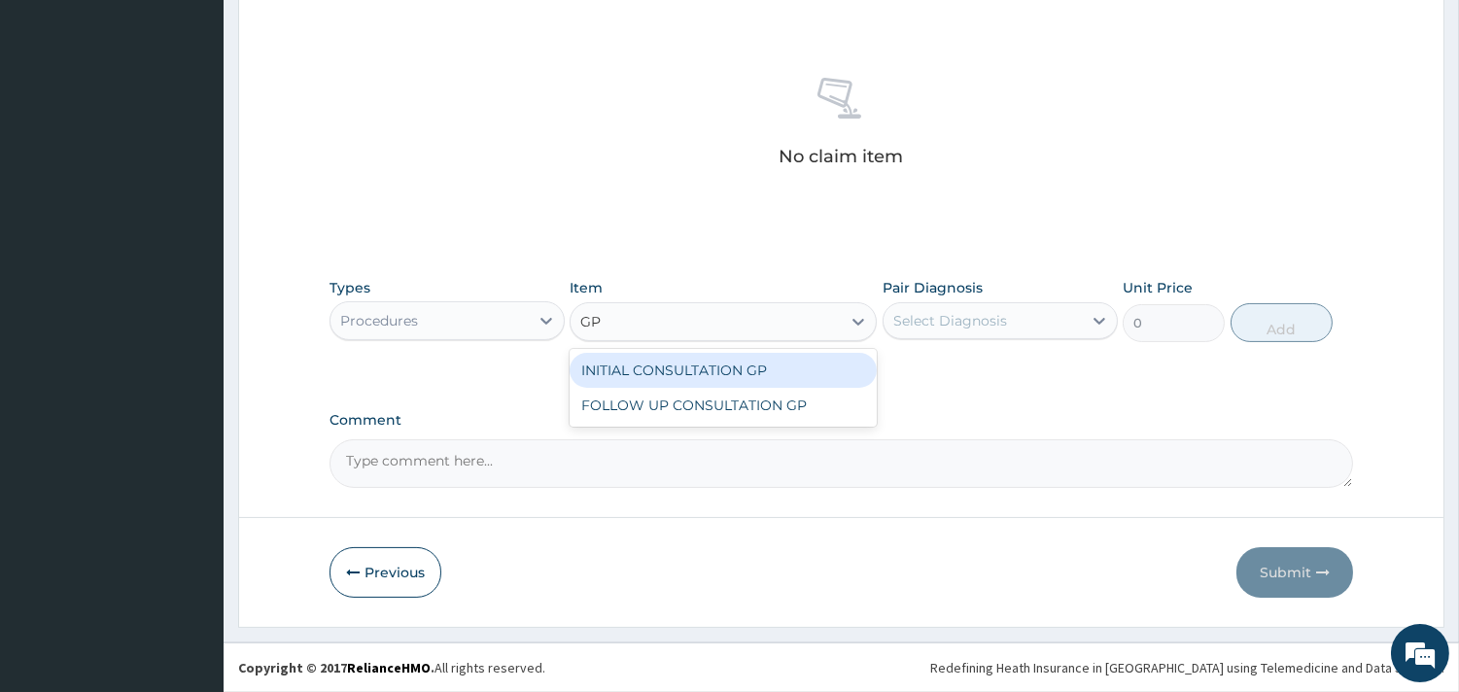
click at [772, 367] on div "INITIAL CONSULTATION GP" at bounding box center [722, 370] width 307 height 35
type input "3500"
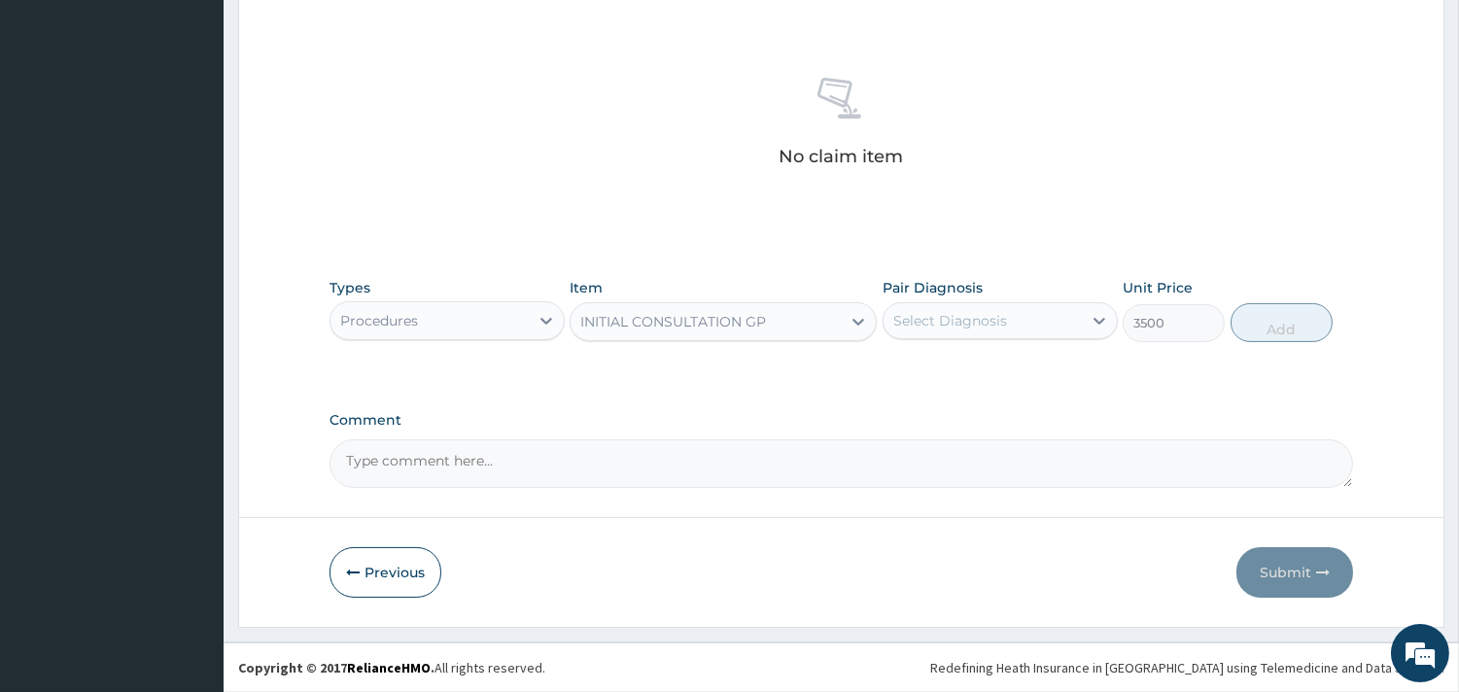
click at [1022, 311] on div "Select Diagnosis" at bounding box center [982, 320] width 198 height 31
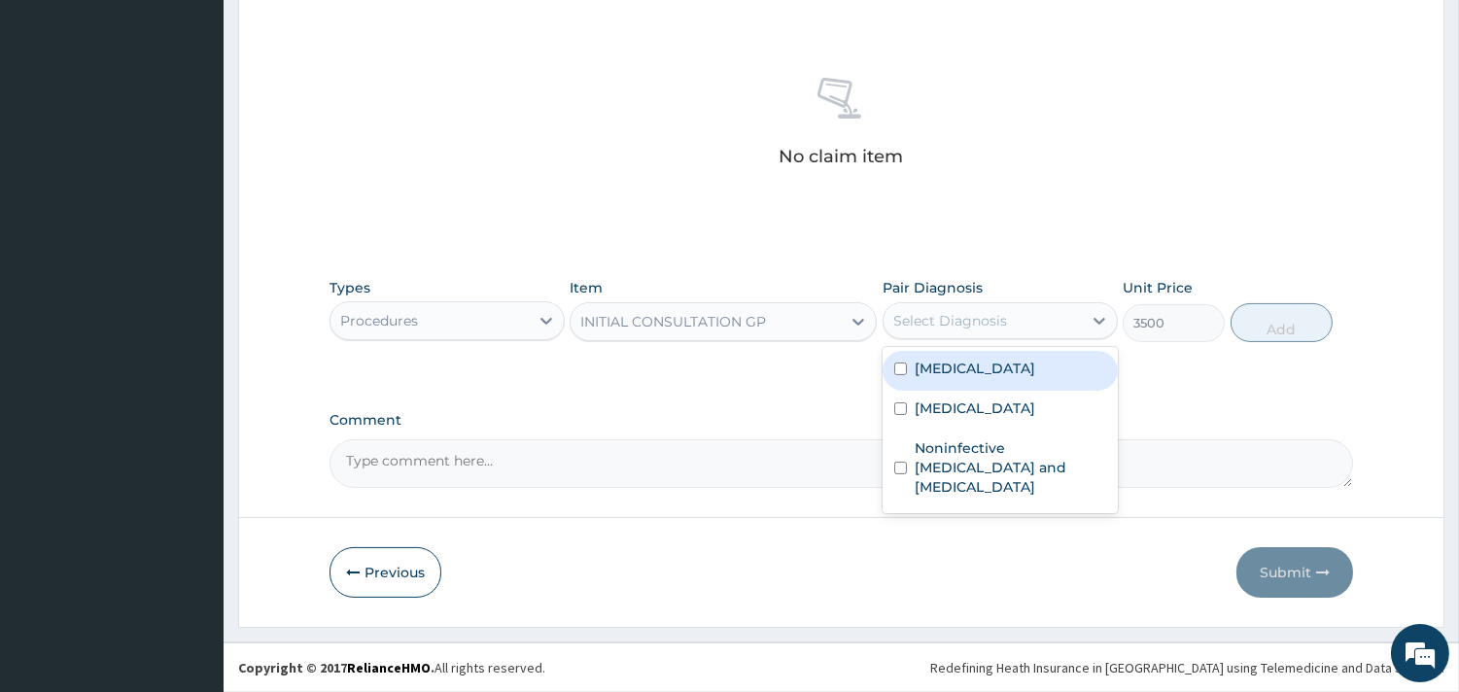
click at [945, 372] on label "Malaria" at bounding box center [974, 368] width 121 height 19
checkbox input "true"
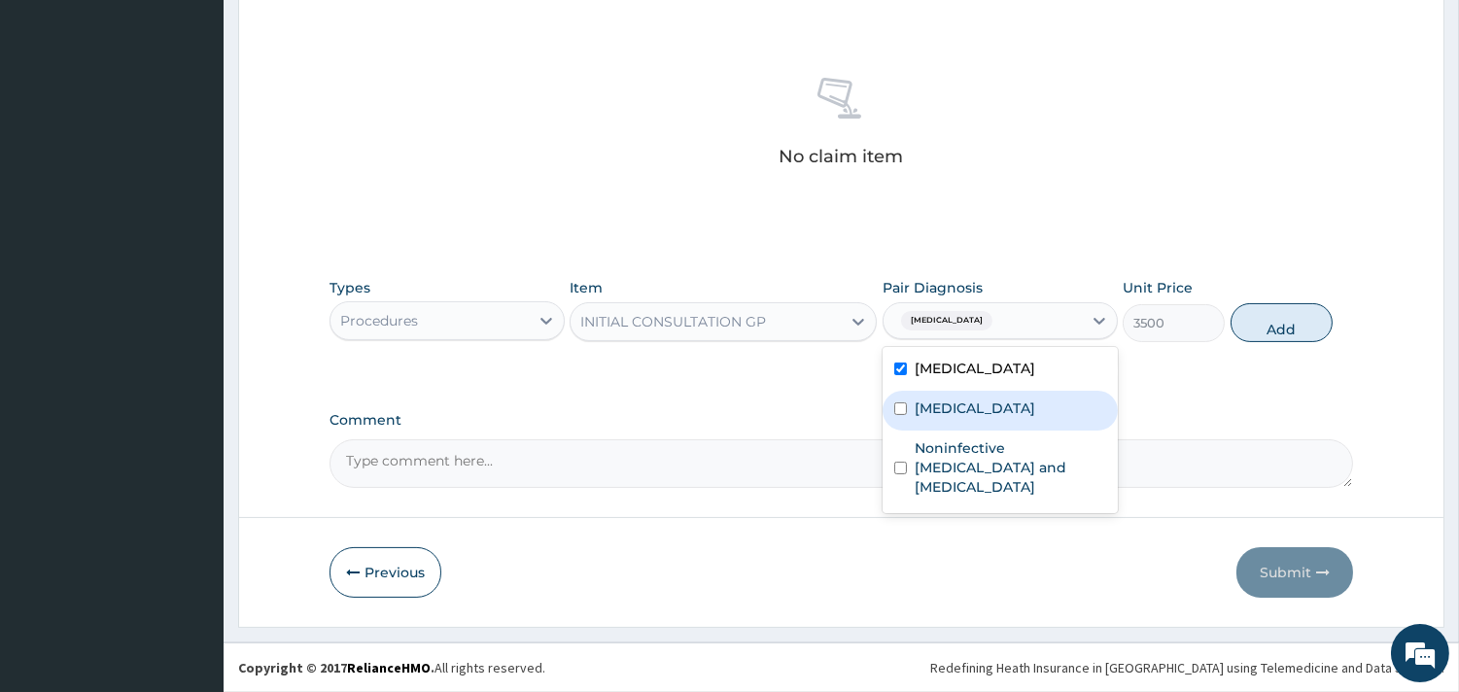
click at [959, 396] on div "Respiratory tract infection" at bounding box center [999, 411] width 235 height 40
checkbox input "true"
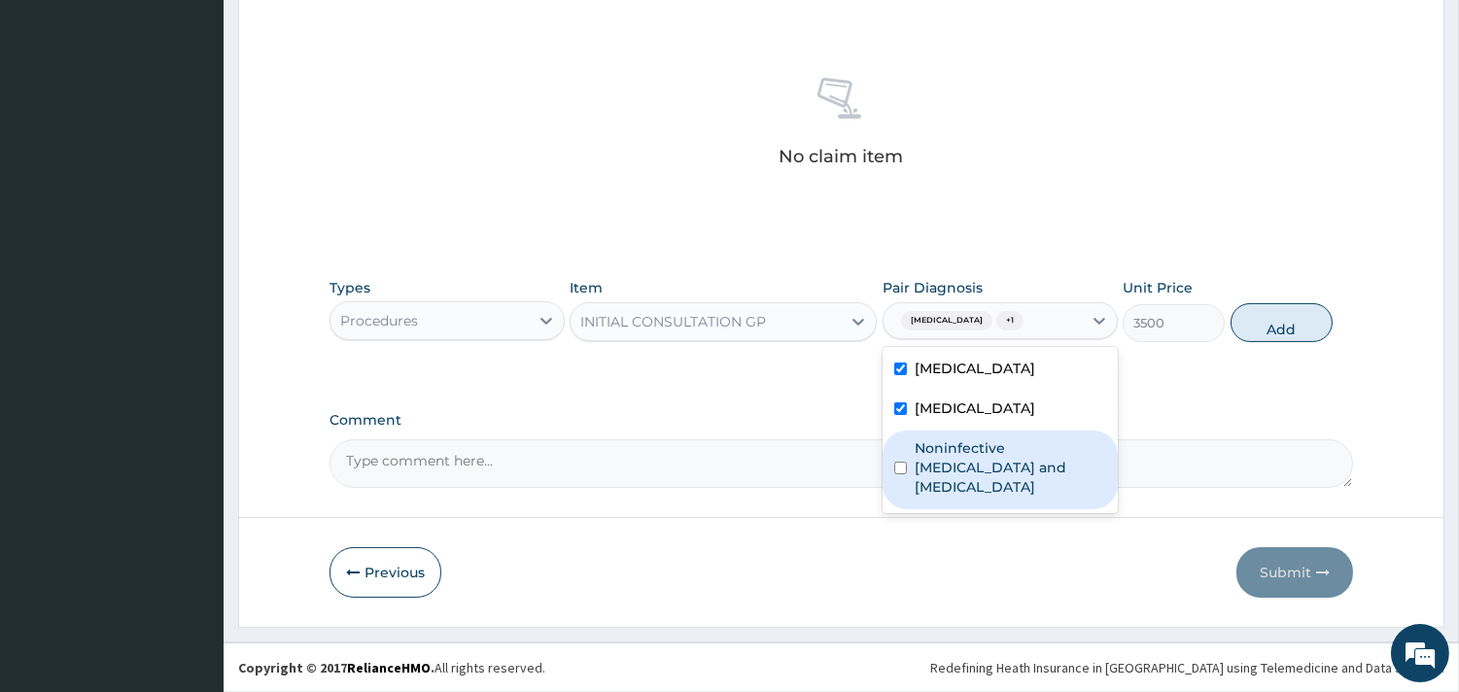
click at [955, 458] on label "Noninfective enteritis and colitis" at bounding box center [1009, 467] width 191 height 58
checkbox input "true"
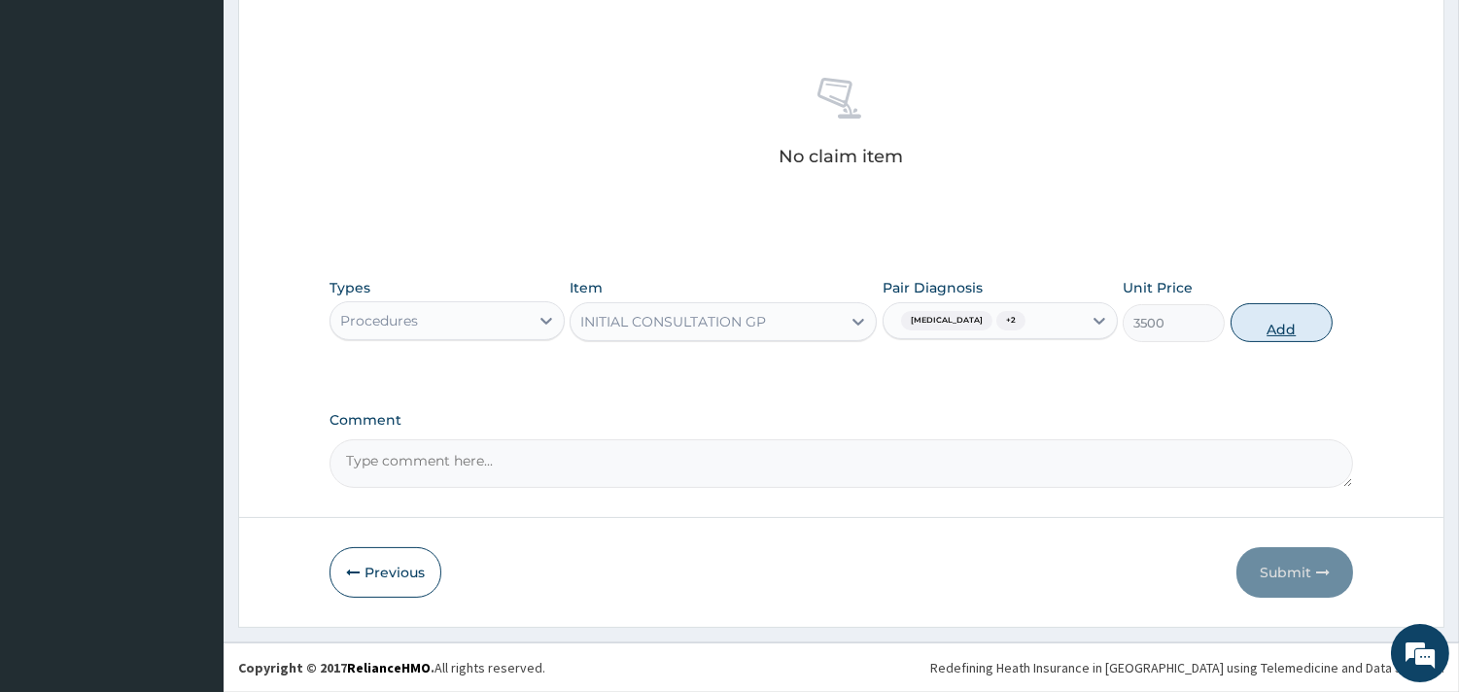
click at [1284, 319] on button "Add" at bounding box center [1281, 322] width 102 height 39
type input "0"
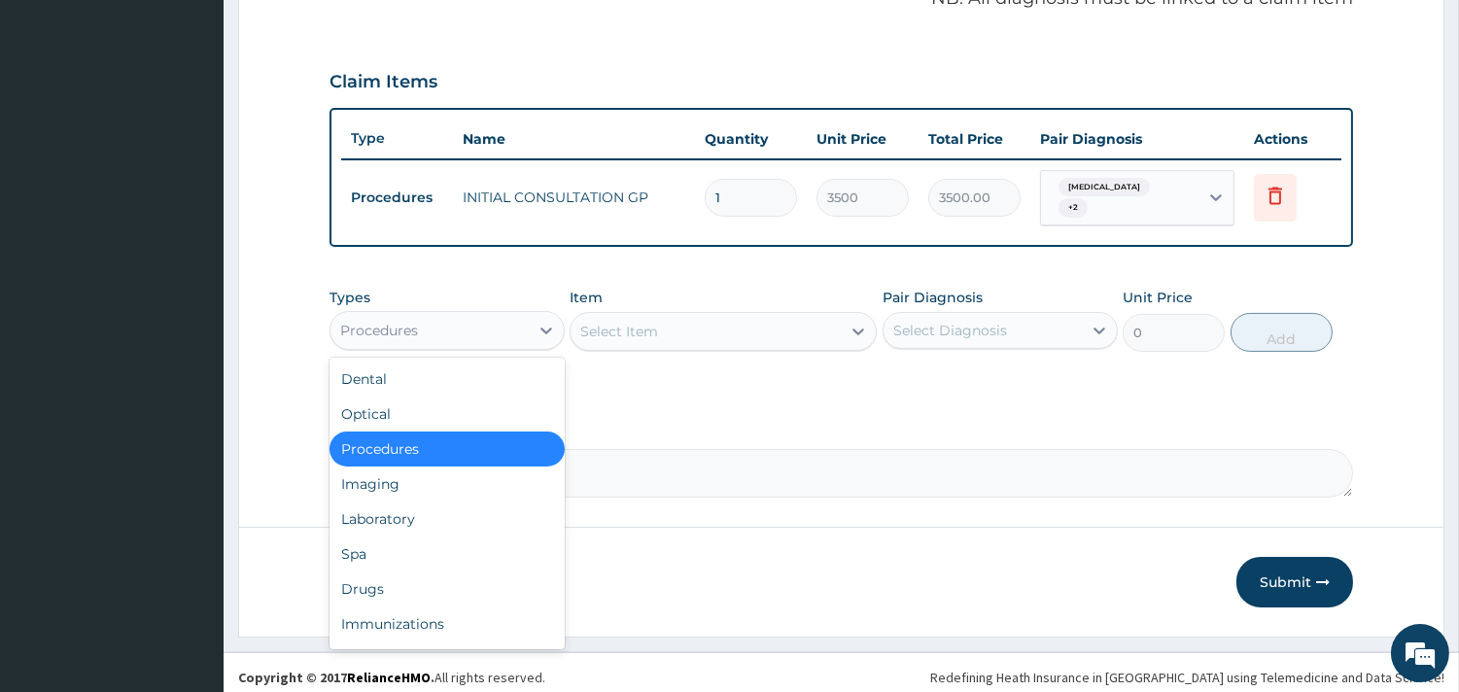
click at [392, 321] on div "Procedures" at bounding box center [379, 330] width 78 height 19
click at [352, 522] on div "Laboratory" at bounding box center [446, 518] width 235 height 35
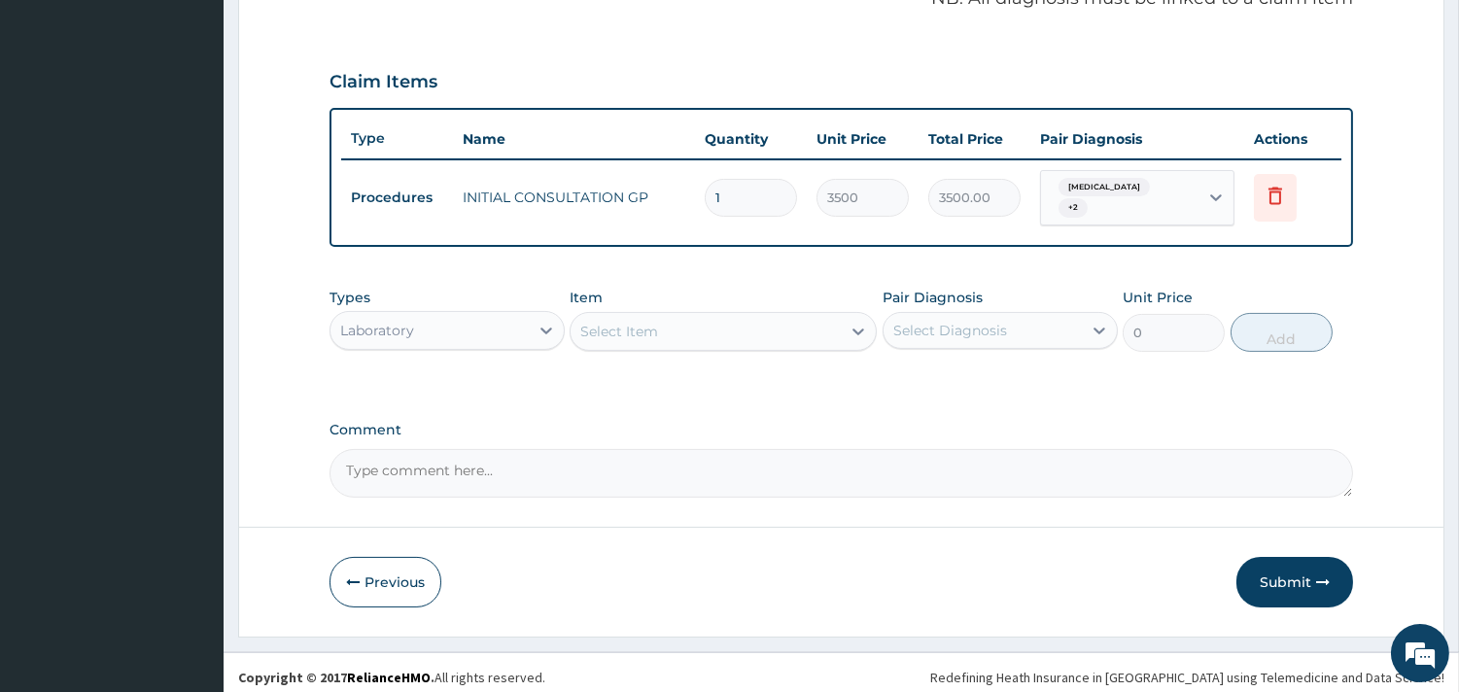
click at [758, 297] on div "Item Select Item" at bounding box center [722, 320] width 307 height 64
click at [688, 327] on div "Select Item" at bounding box center [705, 331] width 270 height 31
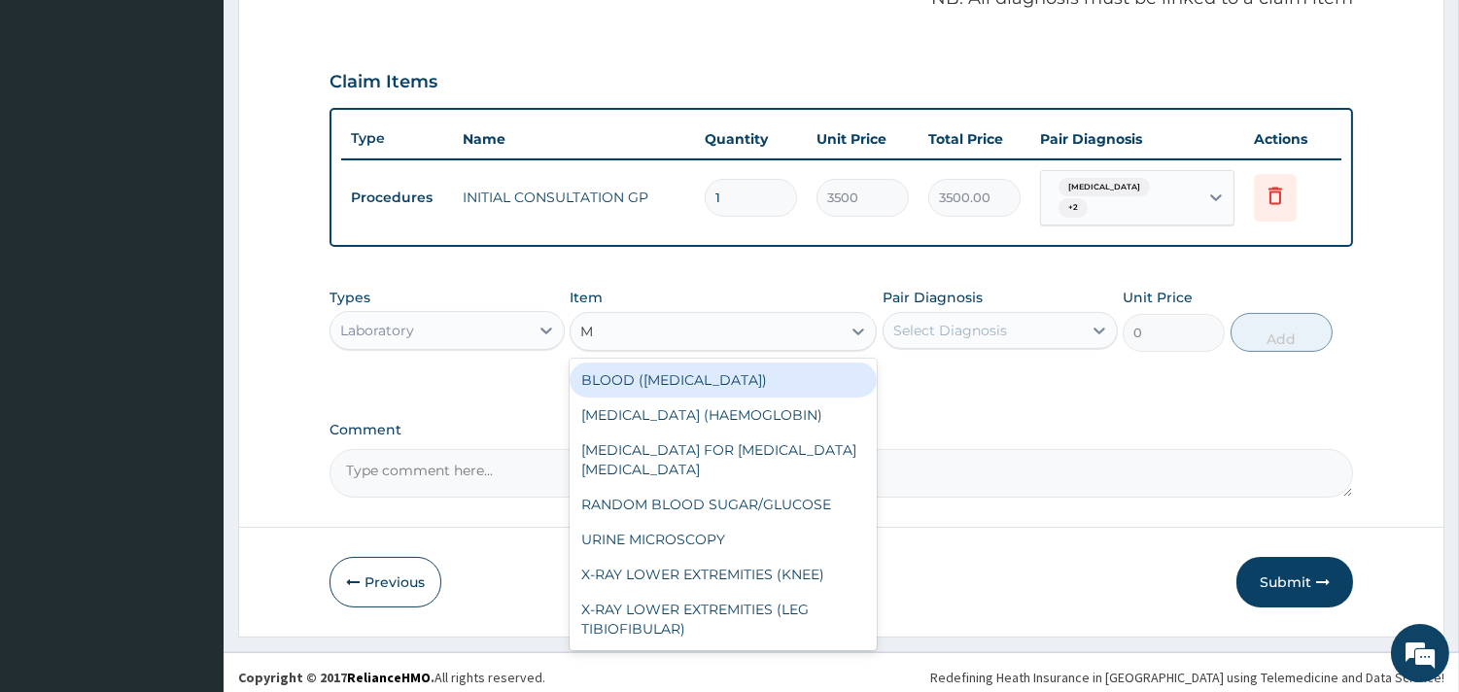
type input "MA"
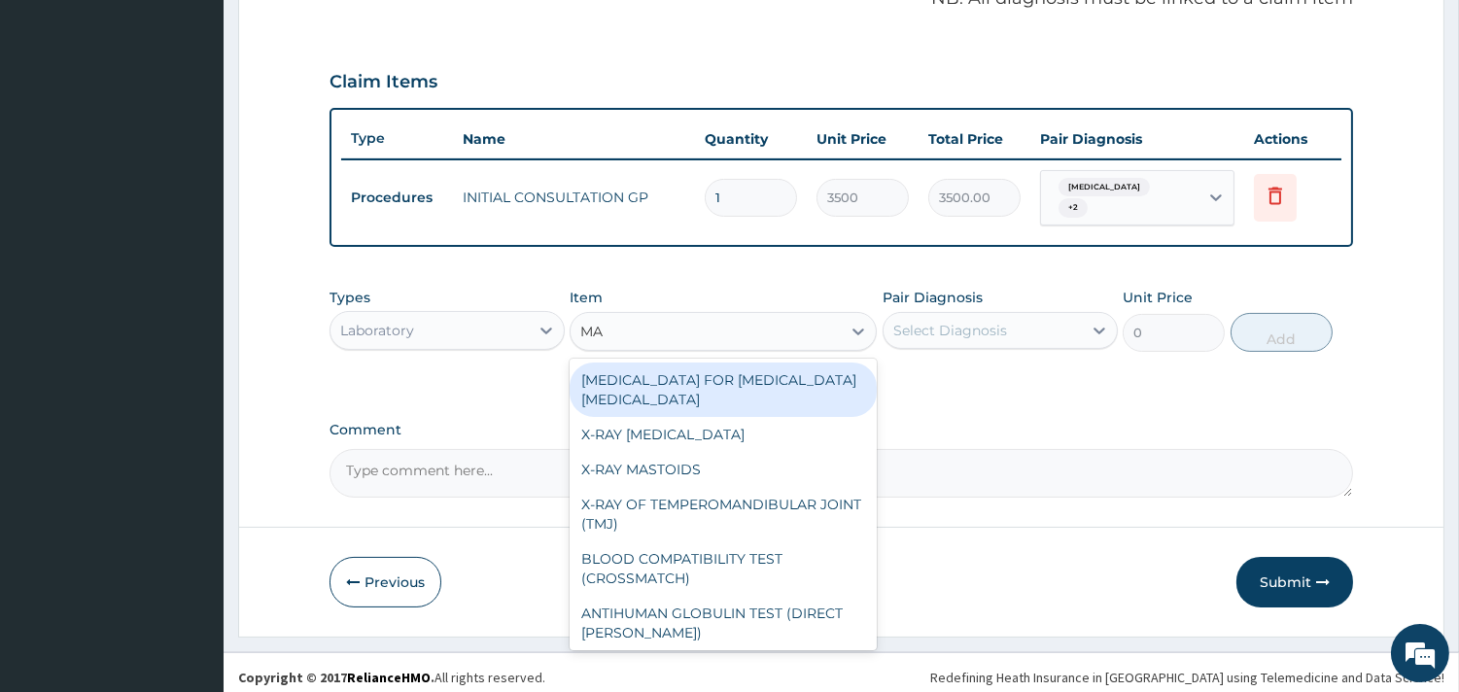
click at [716, 362] on div "BLOOD FILM FOR MALARIA PARASITE" at bounding box center [722, 389] width 307 height 54
type input "2200"
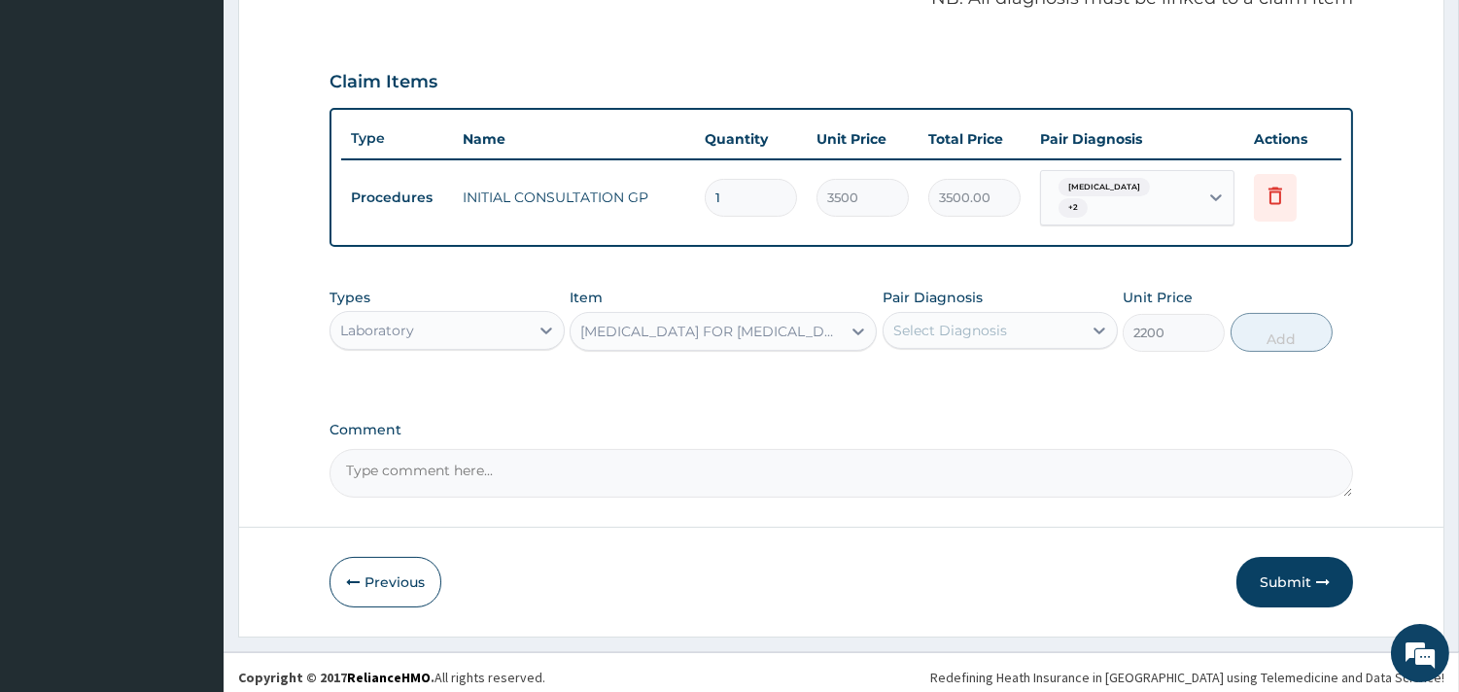
click at [1040, 325] on div "Select Diagnosis" at bounding box center [982, 330] width 198 height 31
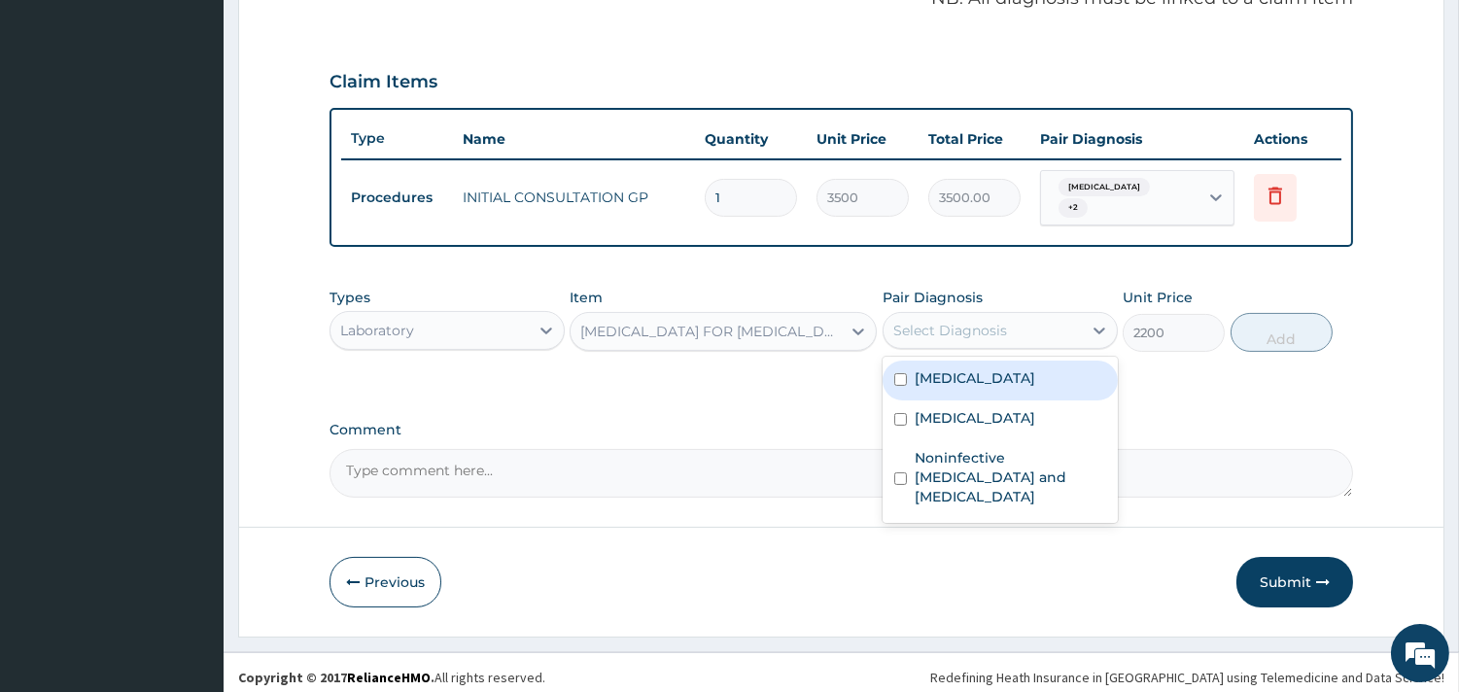
click at [977, 362] on div "Malaria" at bounding box center [999, 381] width 235 height 40
checkbox input "true"
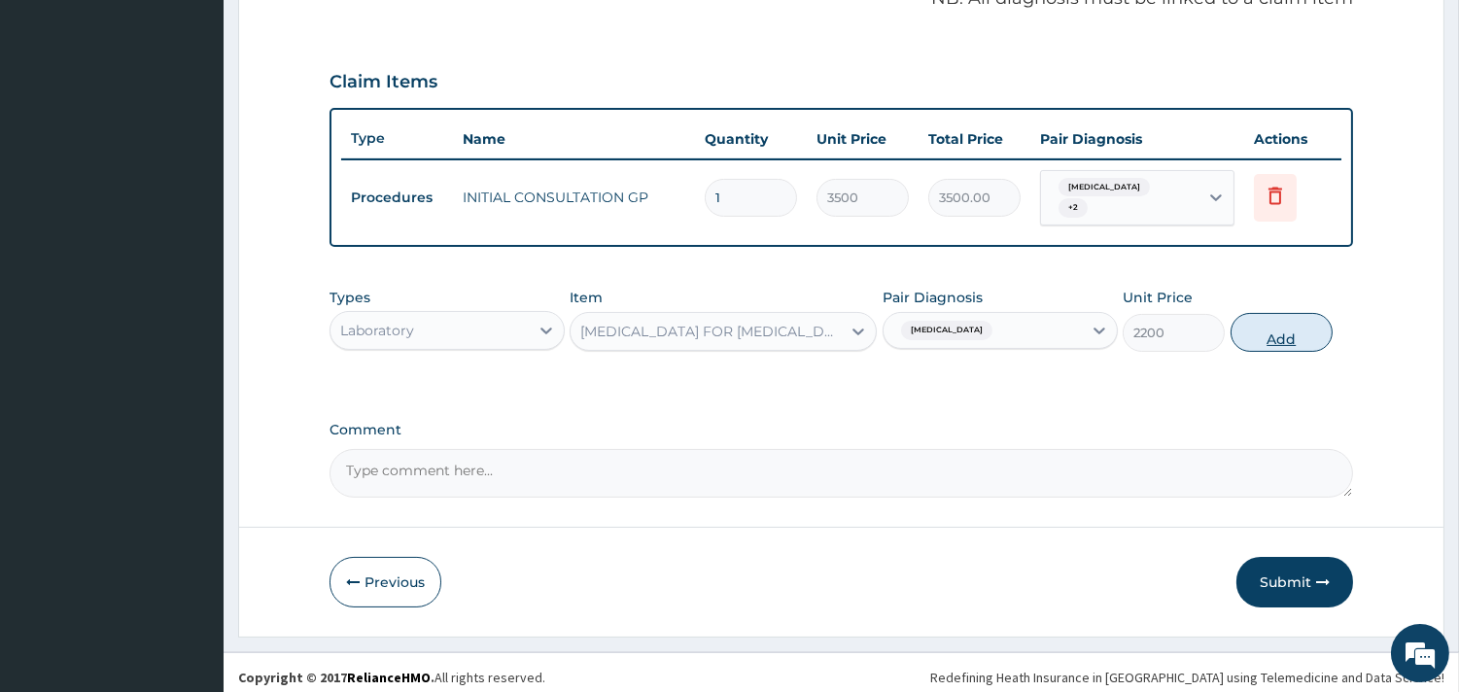
click at [1258, 317] on button "Add" at bounding box center [1281, 332] width 102 height 39
type input "0"
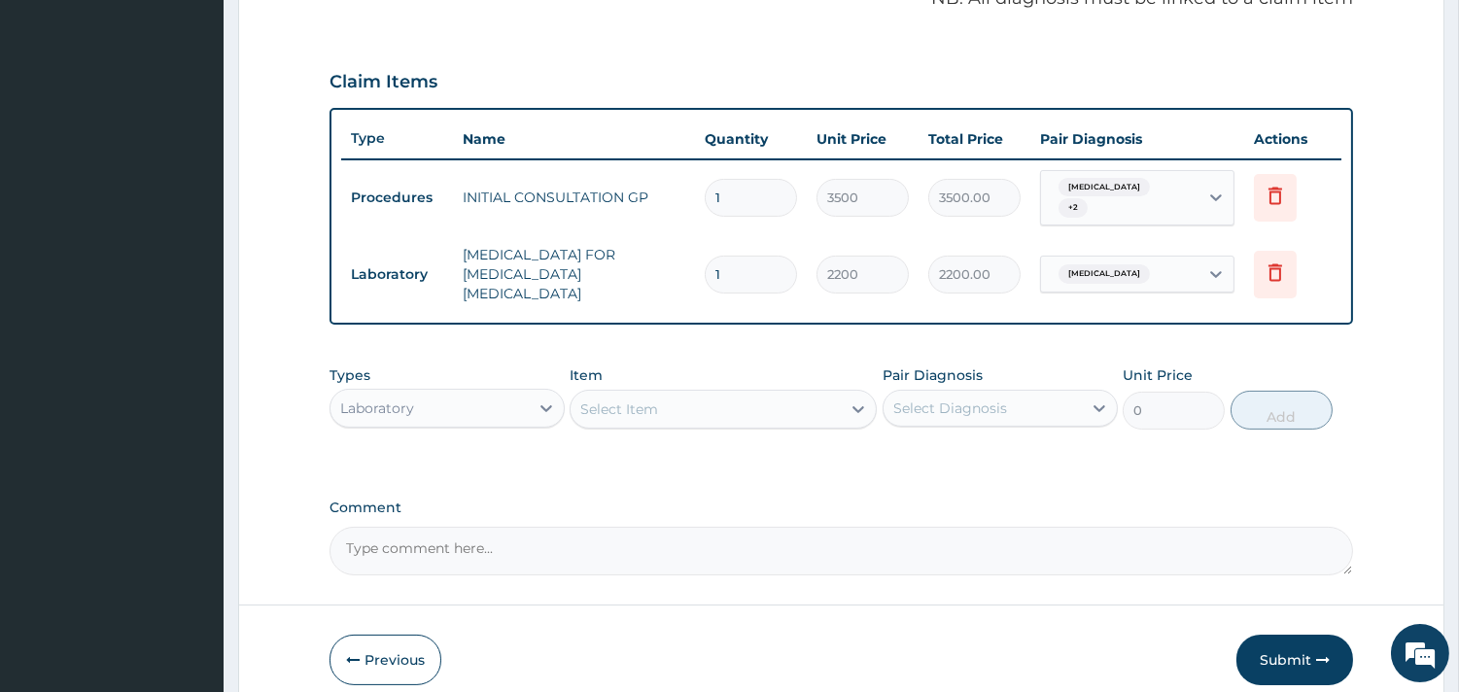
click at [669, 394] on div "Select Item" at bounding box center [705, 409] width 270 height 31
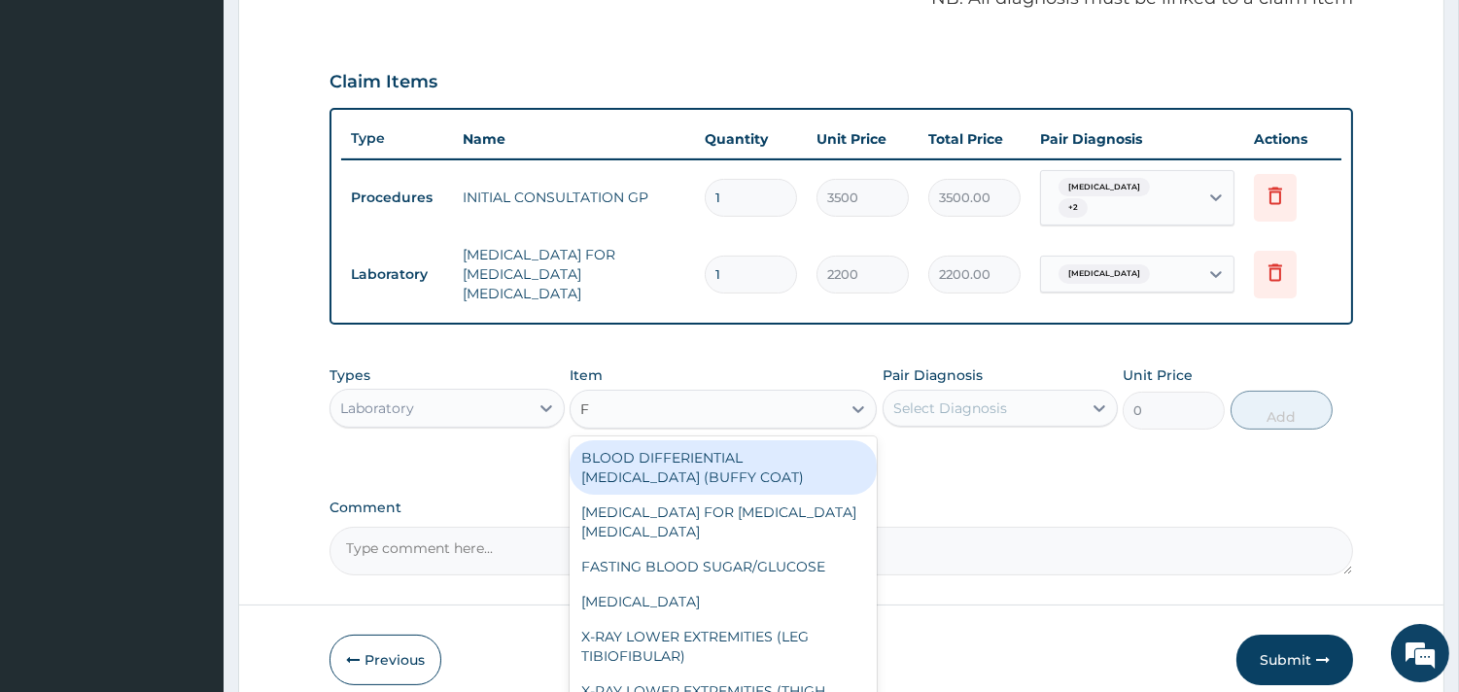
type input "FU"
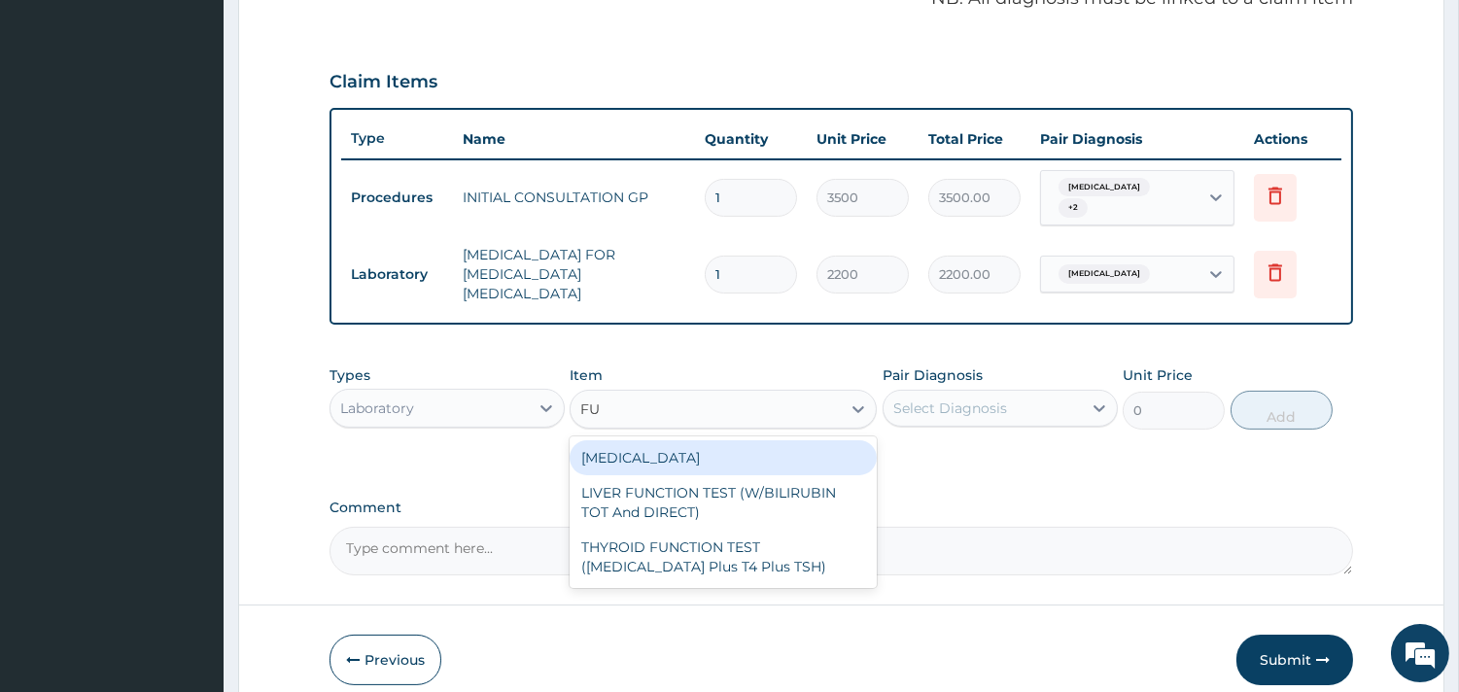
click at [691, 440] on div "FULL BLOOD COUNT" at bounding box center [722, 457] width 307 height 35
type input "3800"
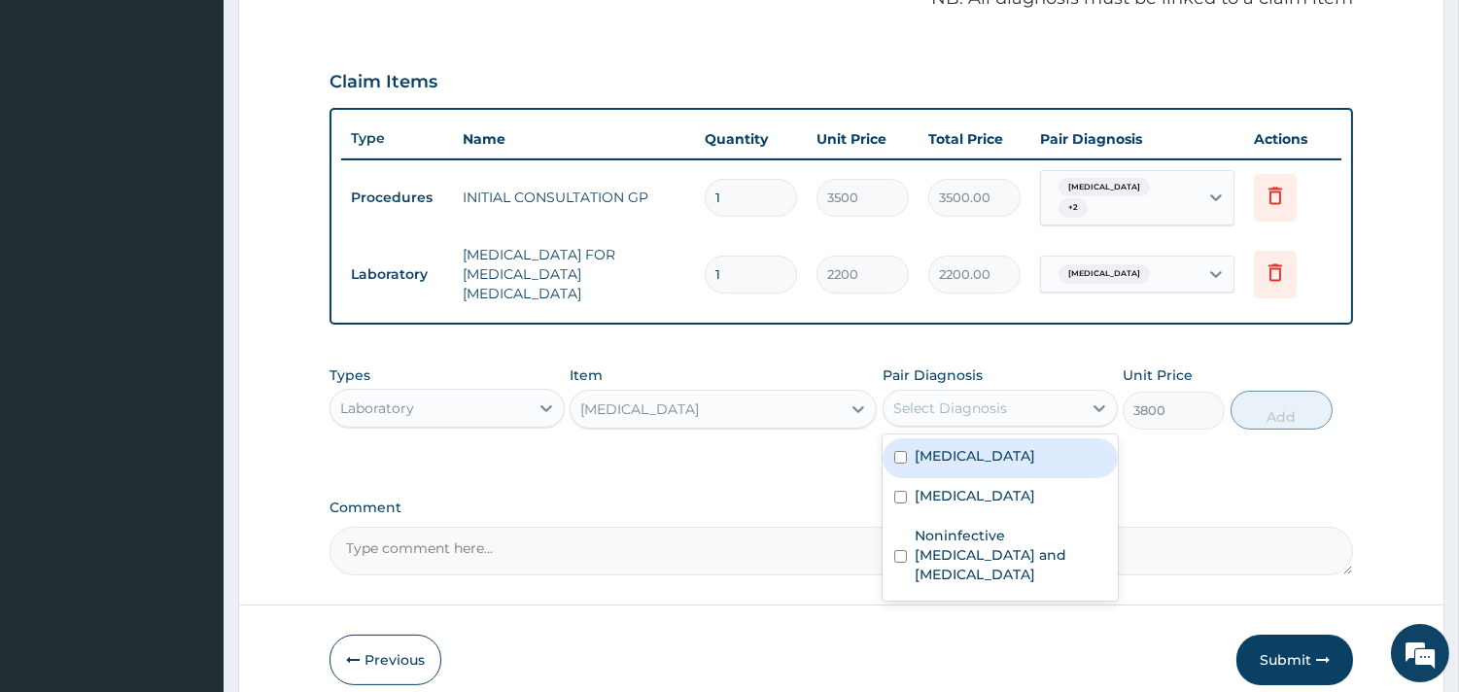
click at [976, 398] on div "Select Diagnosis" at bounding box center [950, 407] width 114 height 19
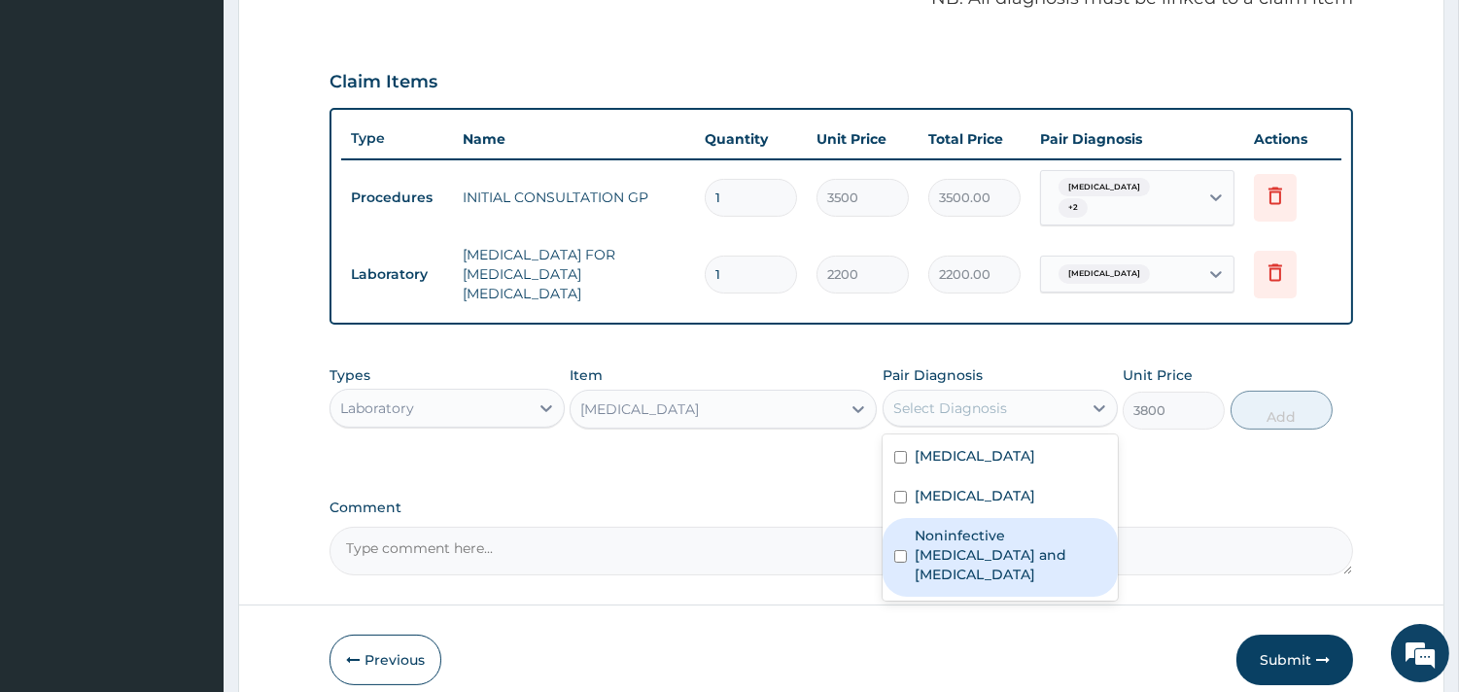
click at [946, 526] on label "Noninfective enteritis and colitis" at bounding box center [1009, 555] width 191 height 58
checkbox input "true"
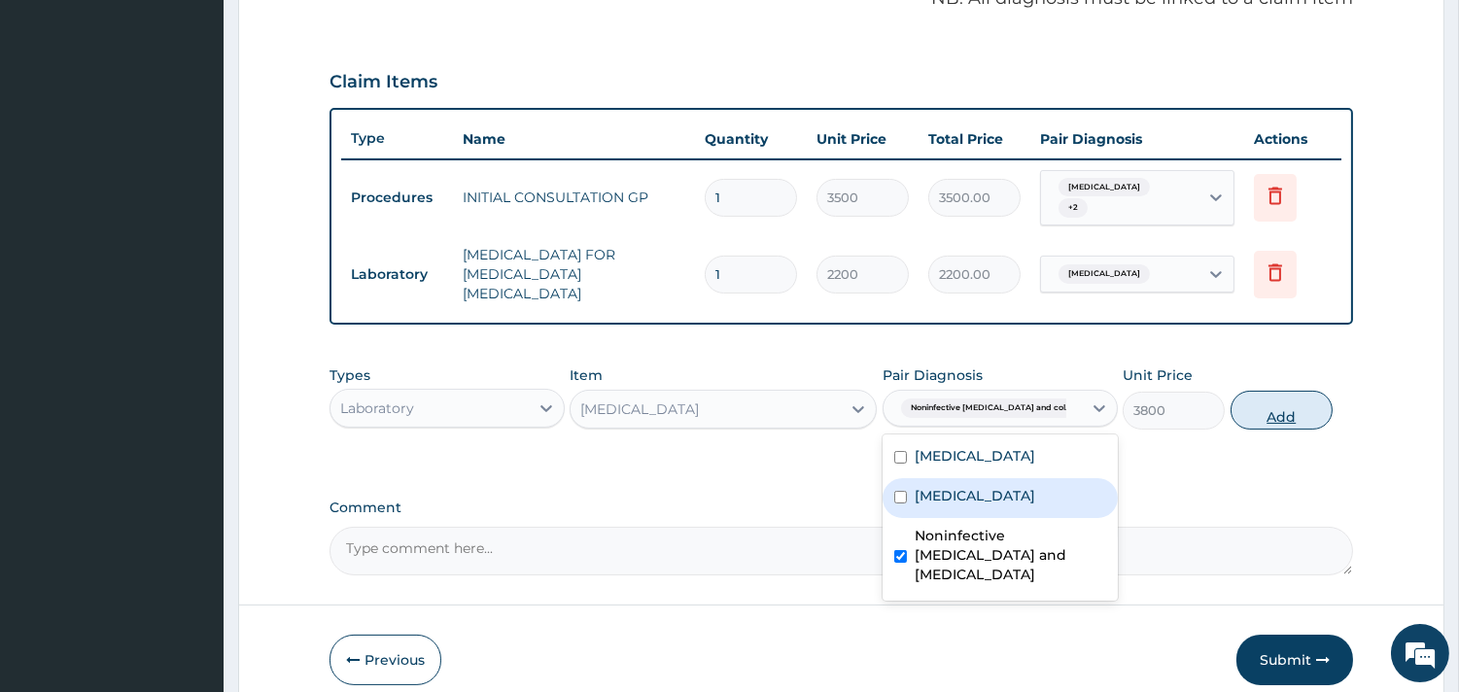
click at [1292, 391] on button "Add" at bounding box center [1281, 410] width 102 height 39
type input "0"
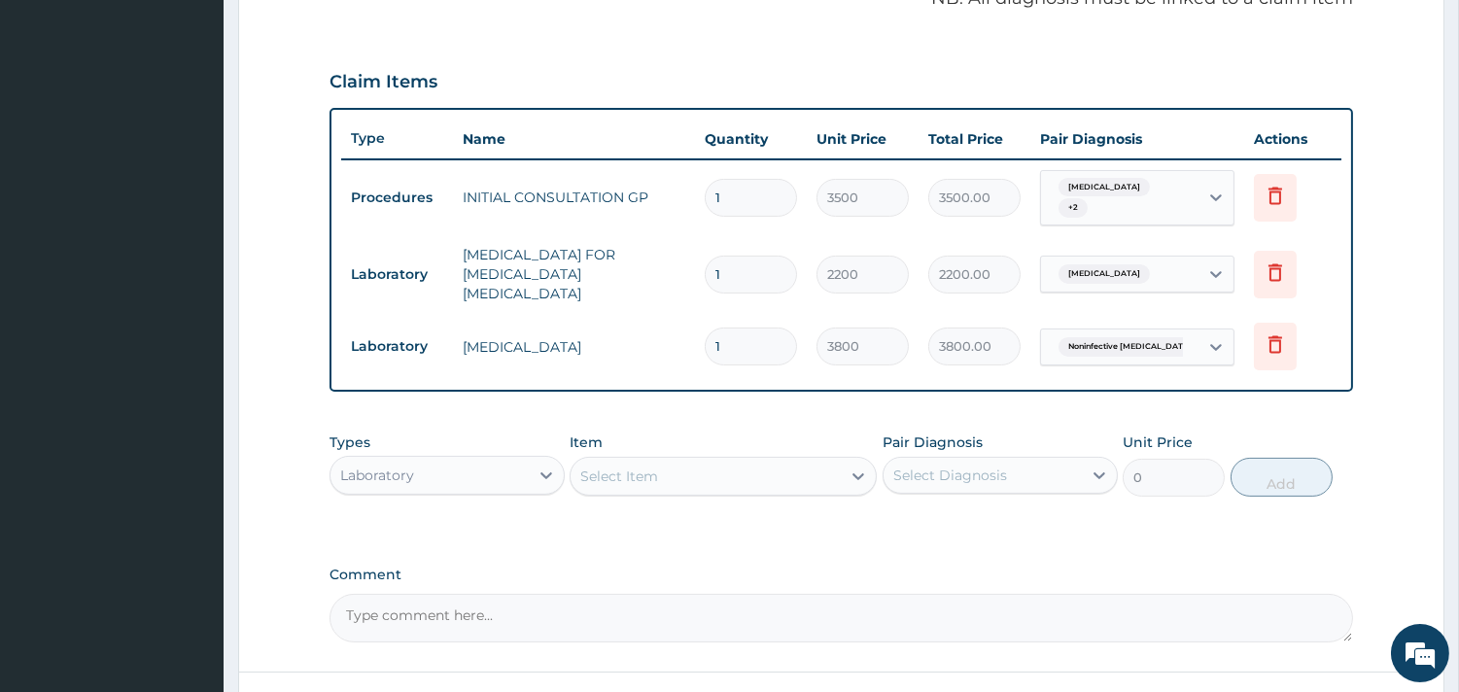
click at [502, 460] on div "Laboratory" at bounding box center [429, 475] width 198 height 31
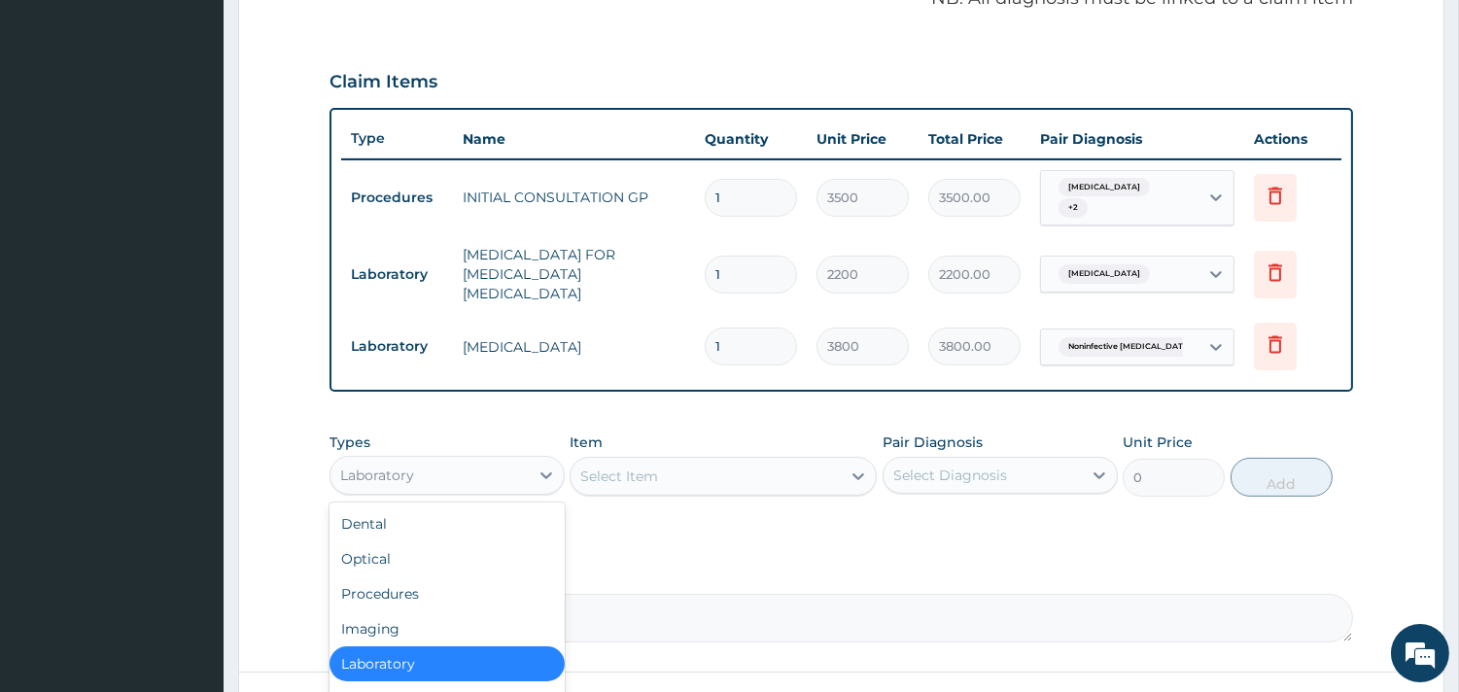
scroll to position [750, 0]
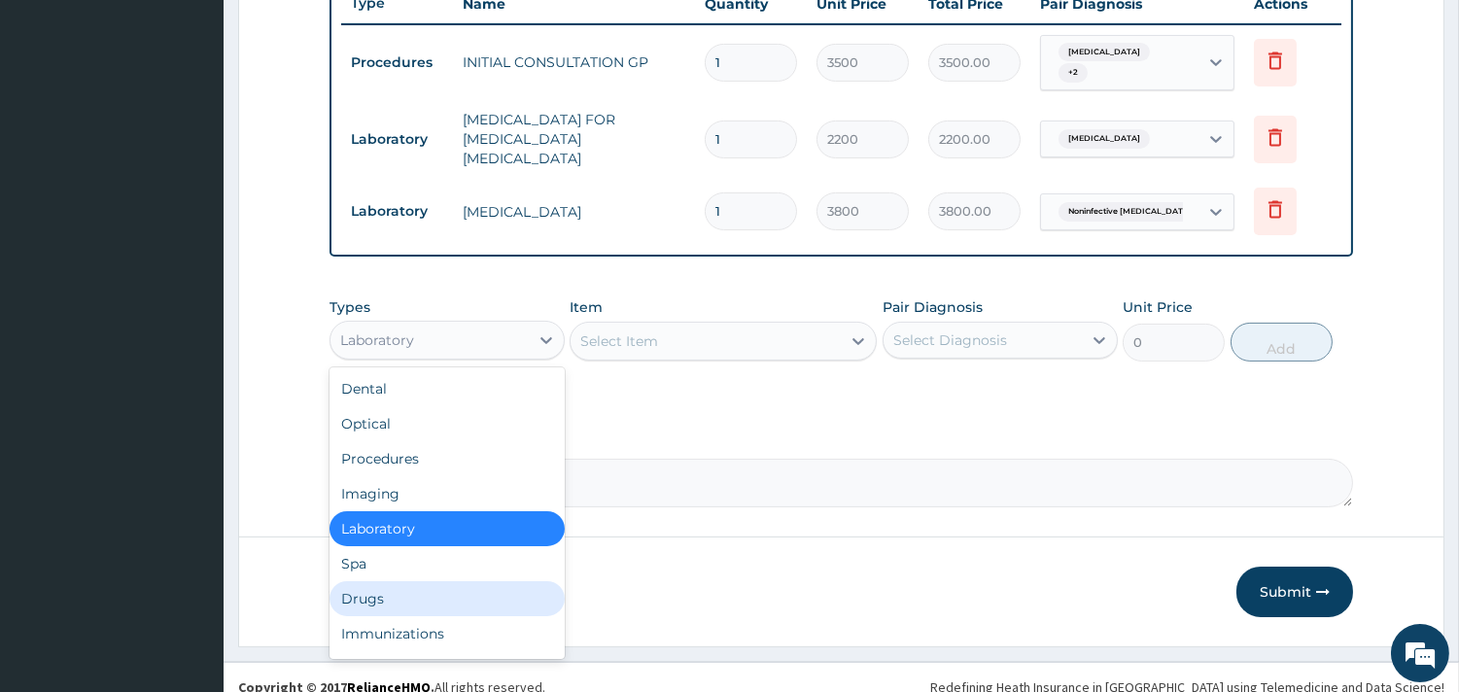
click at [340, 587] on div "Drugs" at bounding box center [446, 598] width 235 height 35
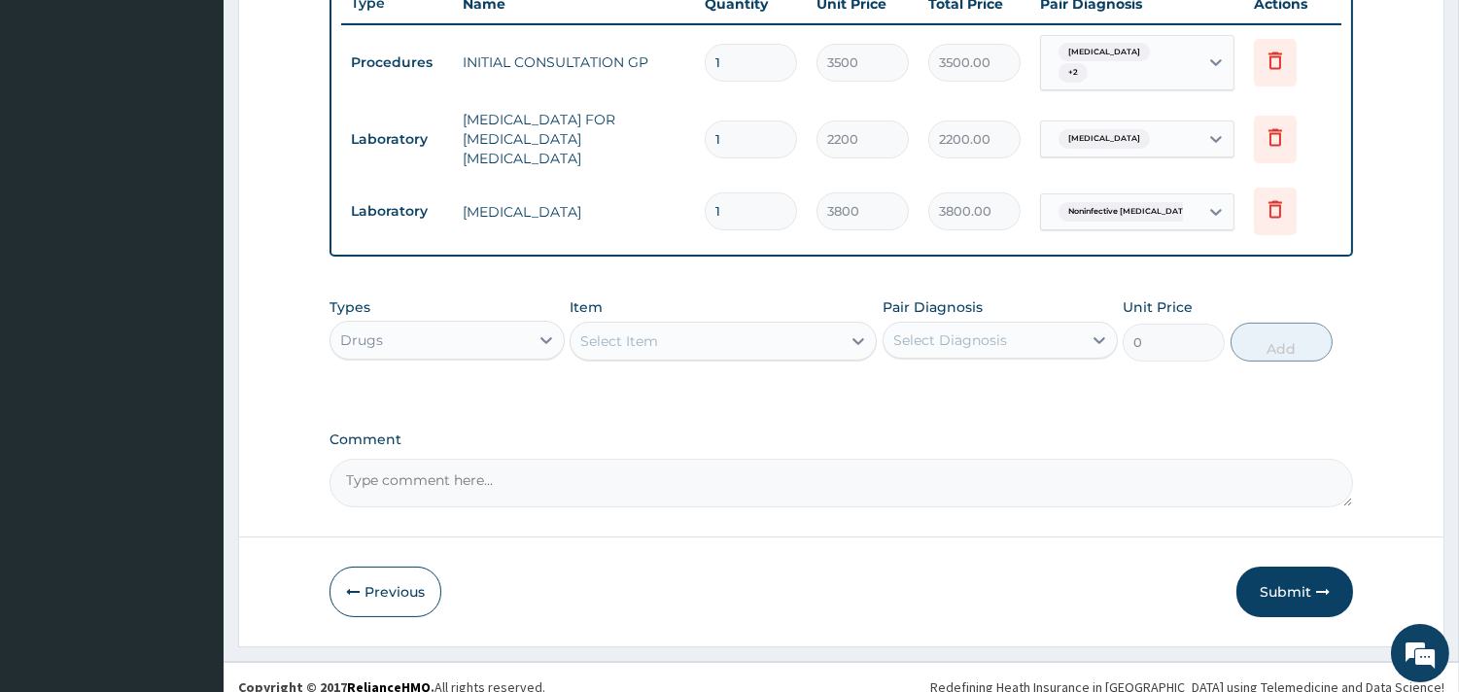
click at [652, 341] on div "Item Select Item" at bounding box center [722, 329] width 307 height 64
click at [645, 333] on div "Select Item" at bounding box center [705, 341] width 270 height 31
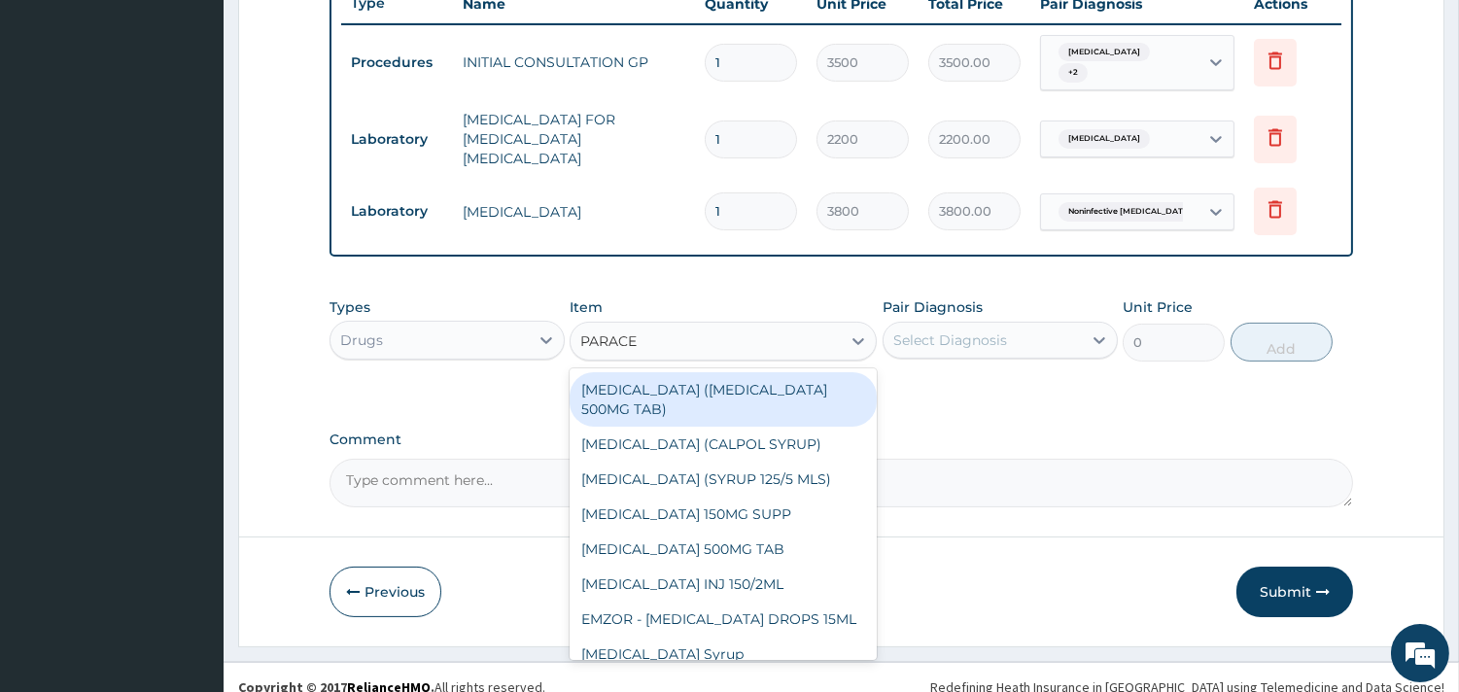
type input "PARACET"
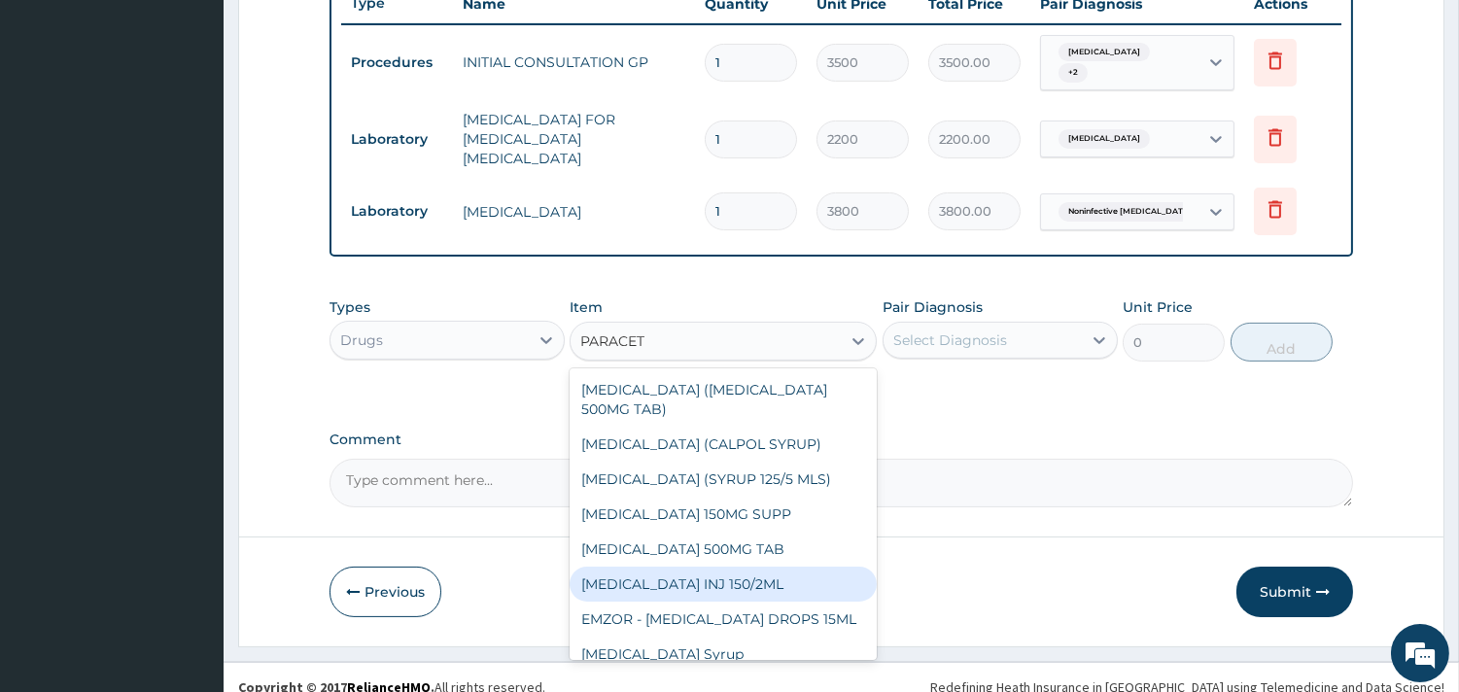
click at [733, 567] on div "PARACETAMOL INJ 150/2ML" at bounding box center [722, 584] width 307 height 35
type input "100"
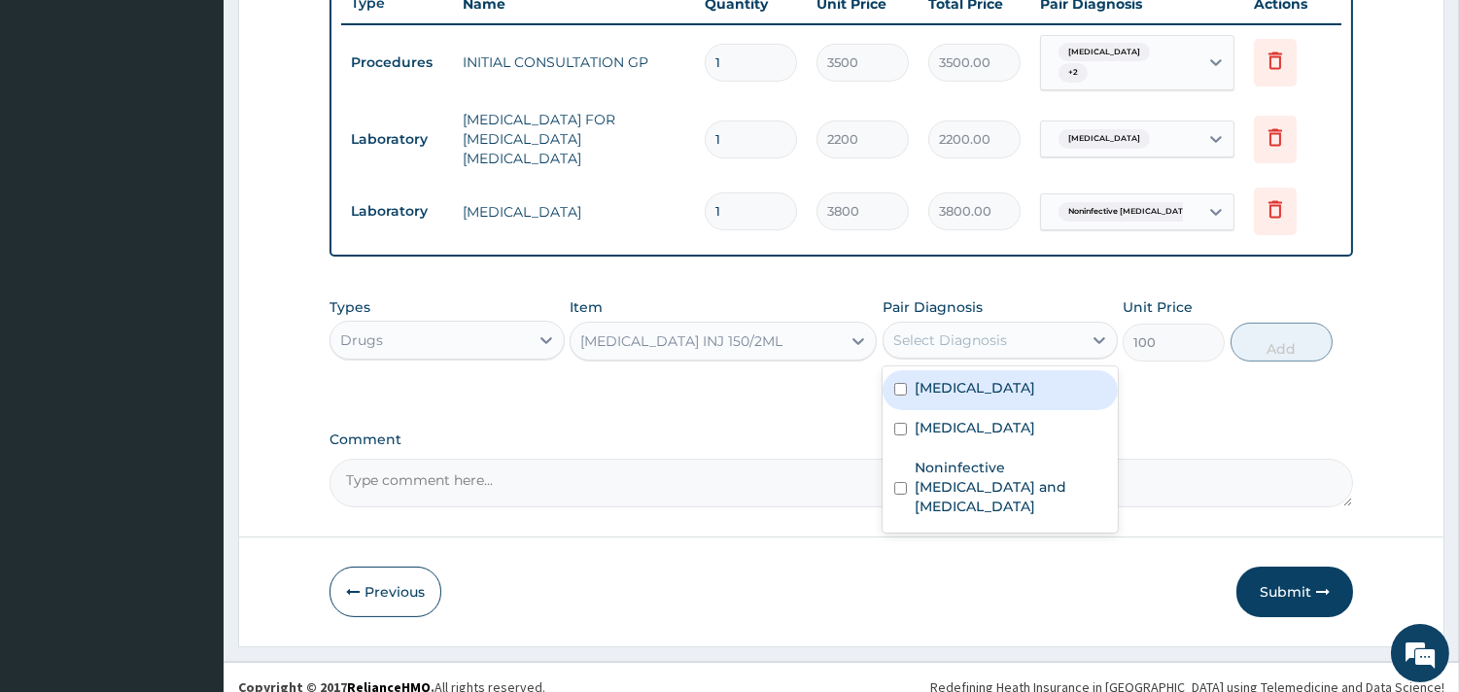
click at [953, 325] on div "Select Diagnosis" at bounding box center [982, 340] width 198 height 31
click at [919, 378] on label "Malaria" at bounding box center [974, 387] width 121 height 19
checkbox input "true"
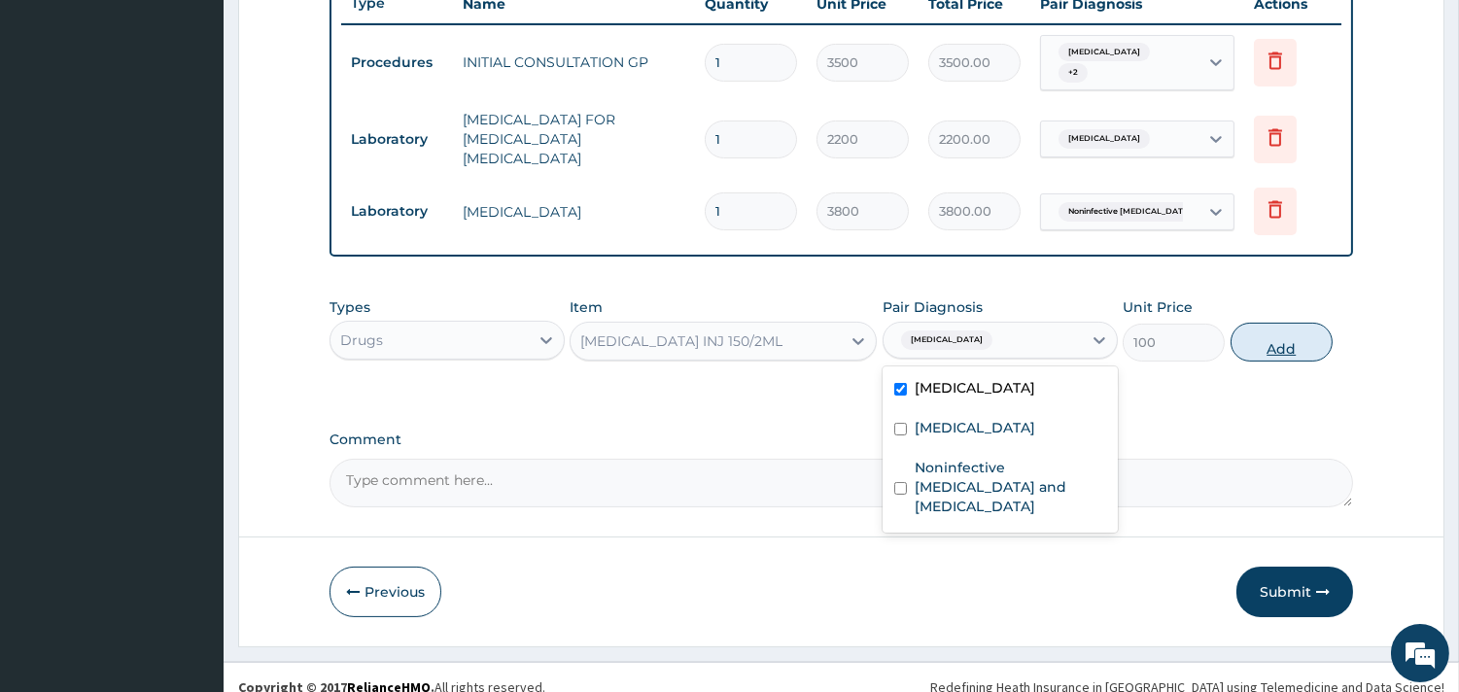
click at [1300, 323] on button "Add" at bounding box center [1281, 342] width 102 height 39
type input "0"
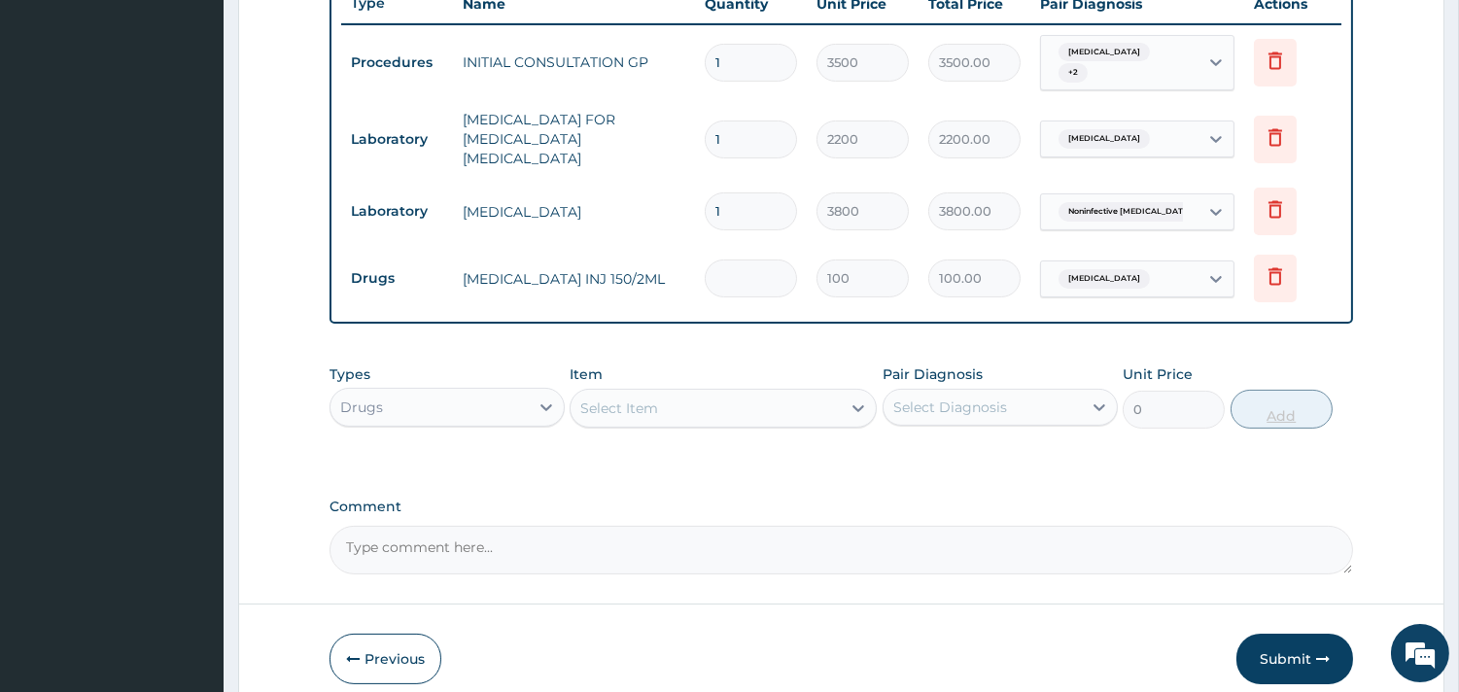
type input "0.00"
type input "2"
type input "200.00"
type input "2"
click at [622, 400] on div "Select Item" at bounding box center [705, 408] width 270 height 31
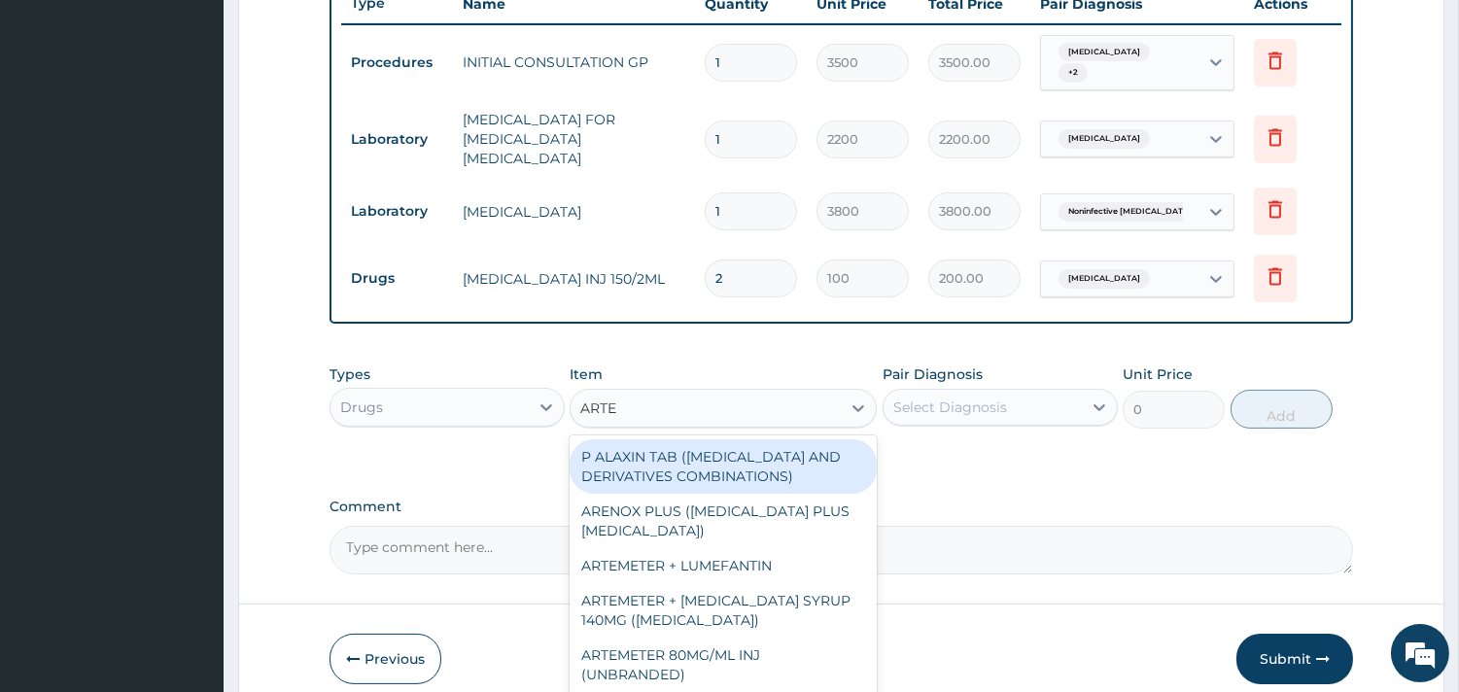
type input "ARTEM"
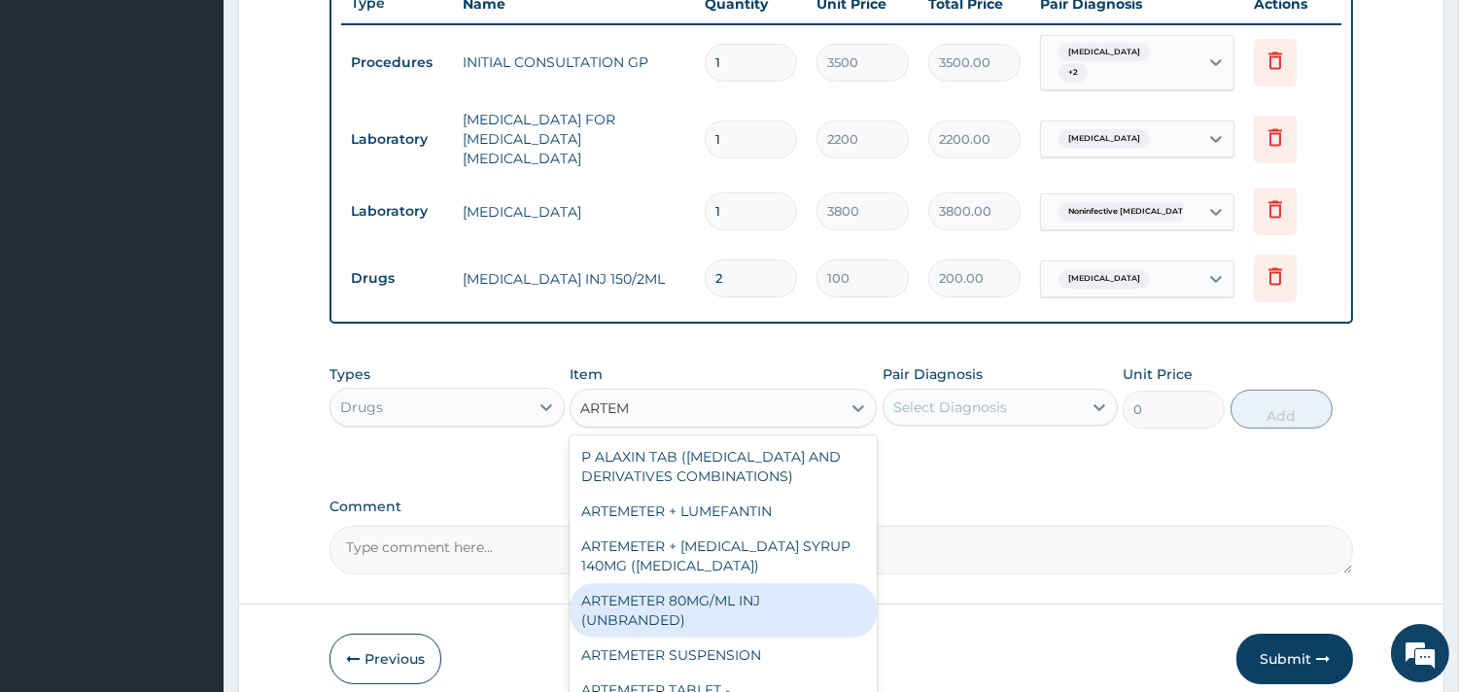
click at [649, 583] on div "ARTEMETER 80MG/ML INJ (UNBRANDED)" at bounding box center [722, 610] width 307 height 54
type input "350"
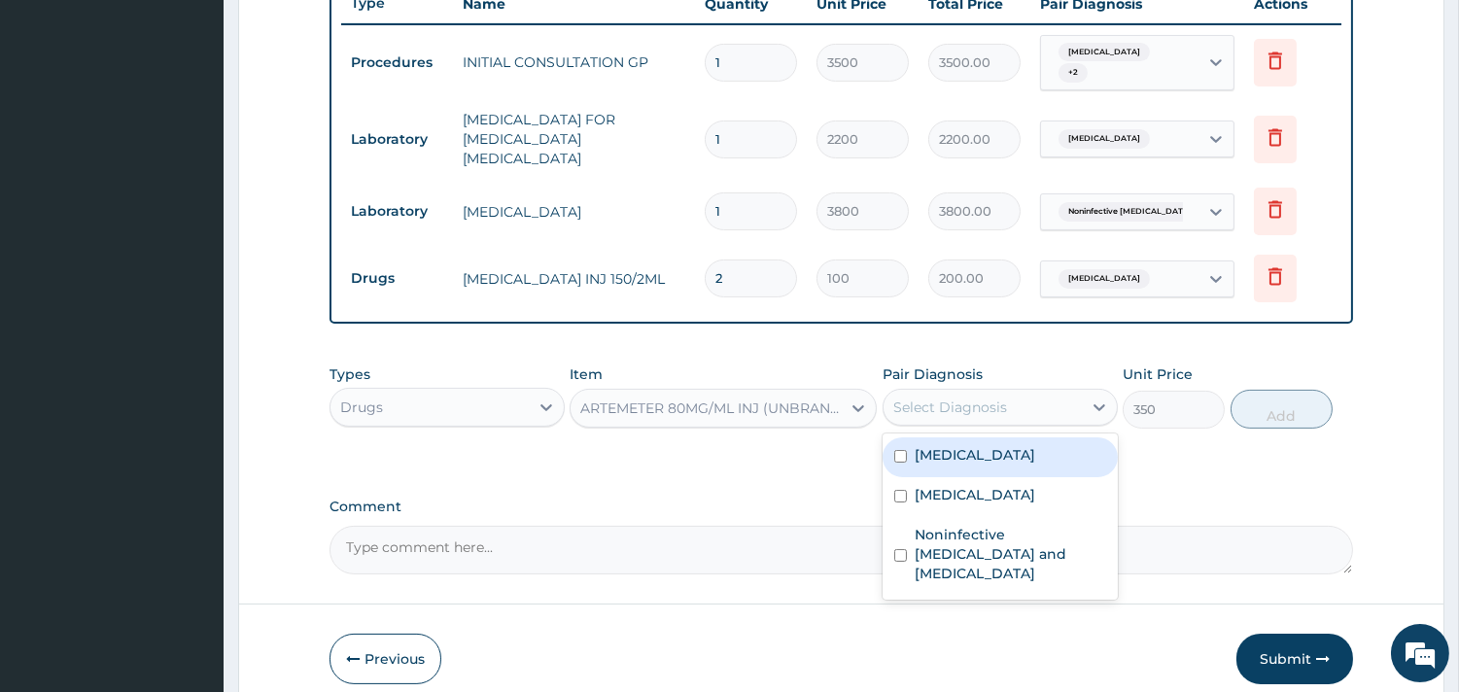
click at [1034, 392] on div "Select Diagnosis" at bounding box center [982, 407] width 198 height 31
click at [973, 437] on div "Malaria" at bounding box center [999, 457] width 235 height 40
checkbox input "true"
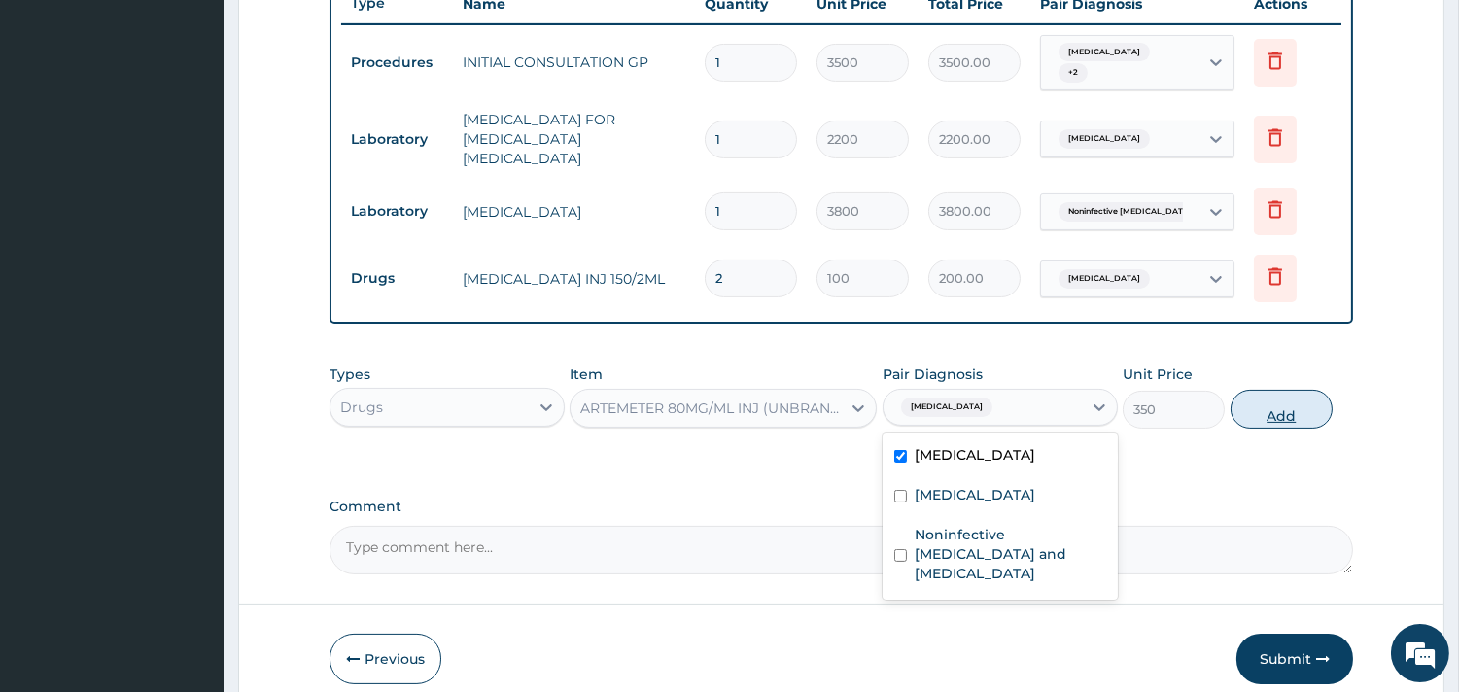
click at [1290, 394] on button "Add" at bounding box center [1281, 409] width 102 height 39
type input "0"
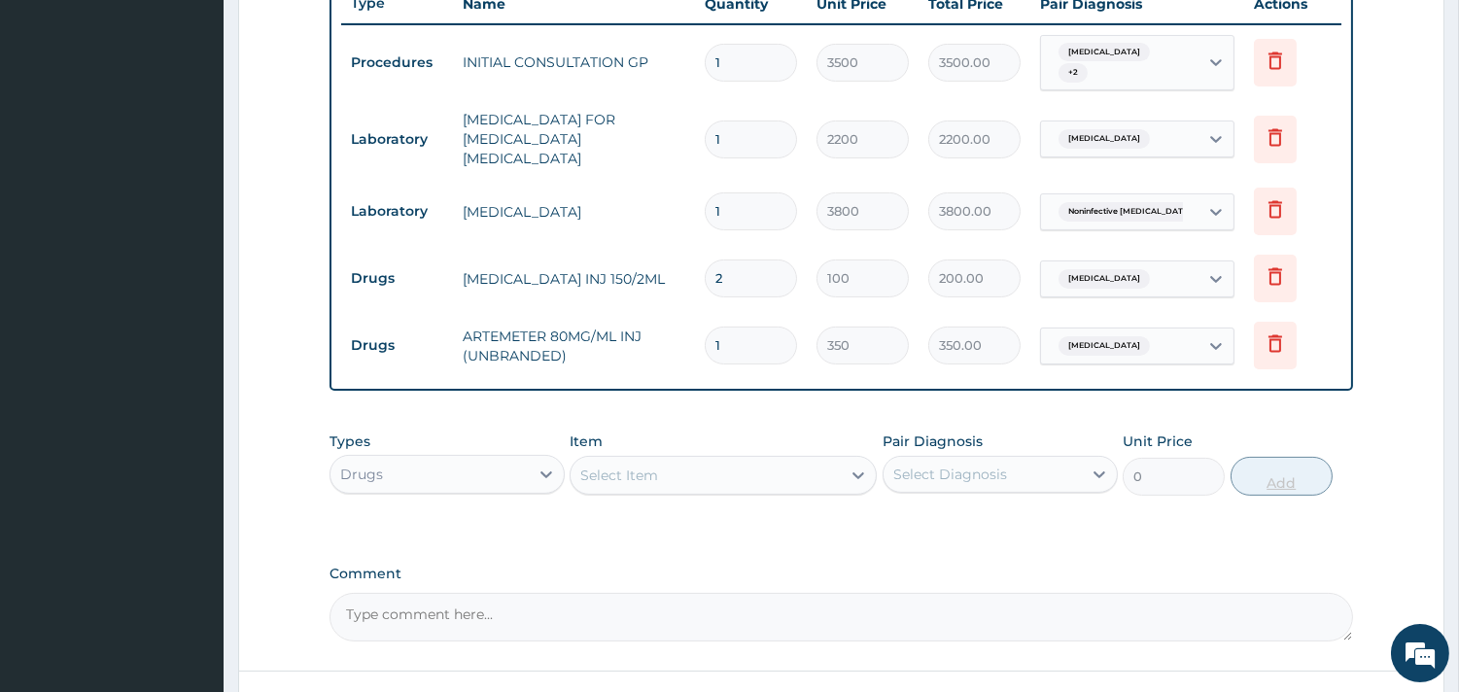
type input "0.00"
type input "3"
type input "1050.00"
type input "3"
click at [615, 465] on div "Select Item" at bounding box center [619, 474] width 78 height 19
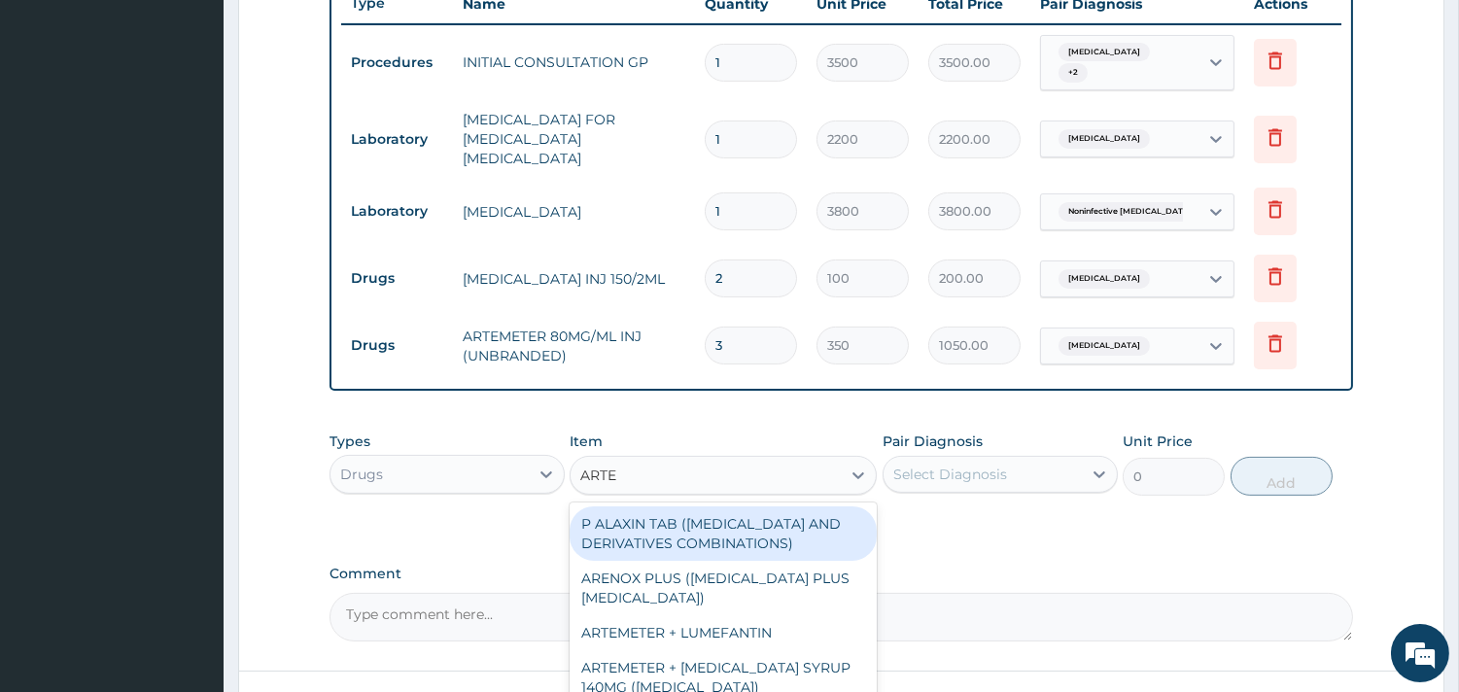
type input "ARTEM"
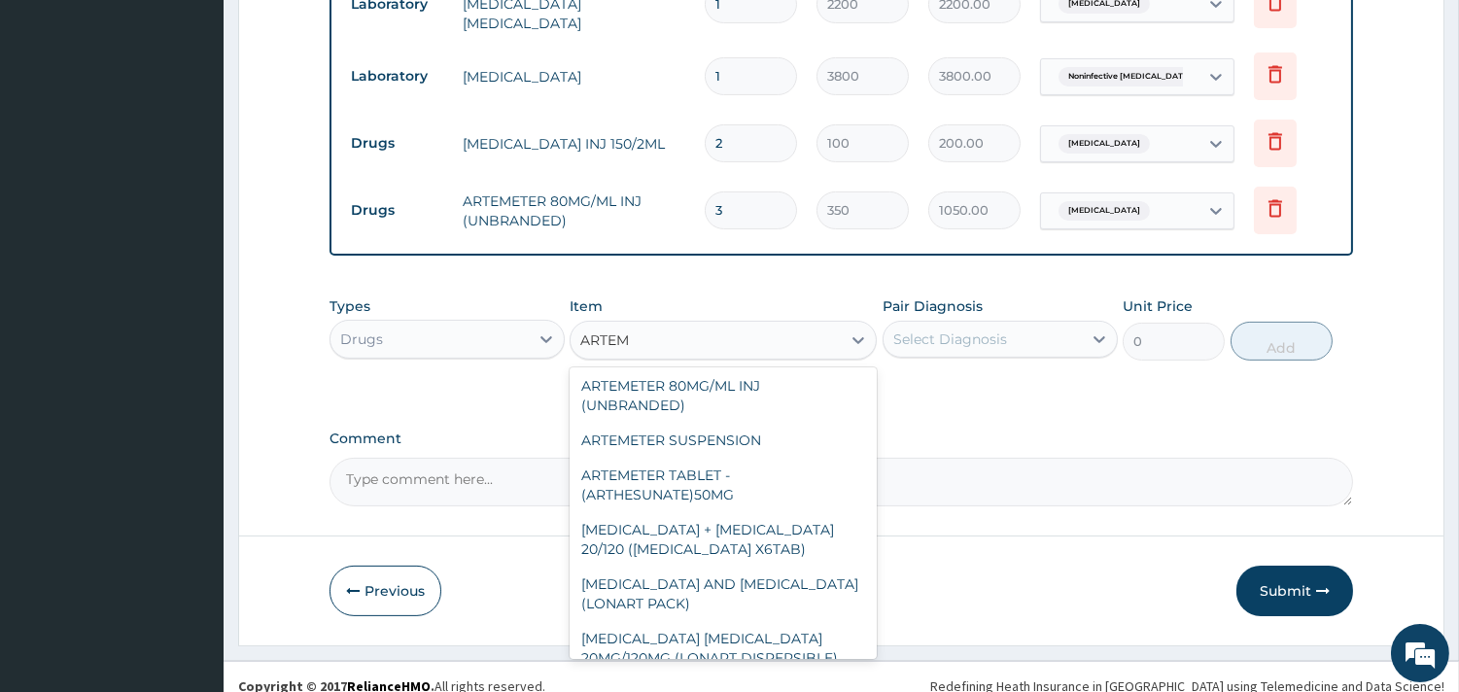
scroll to position [154, 0]
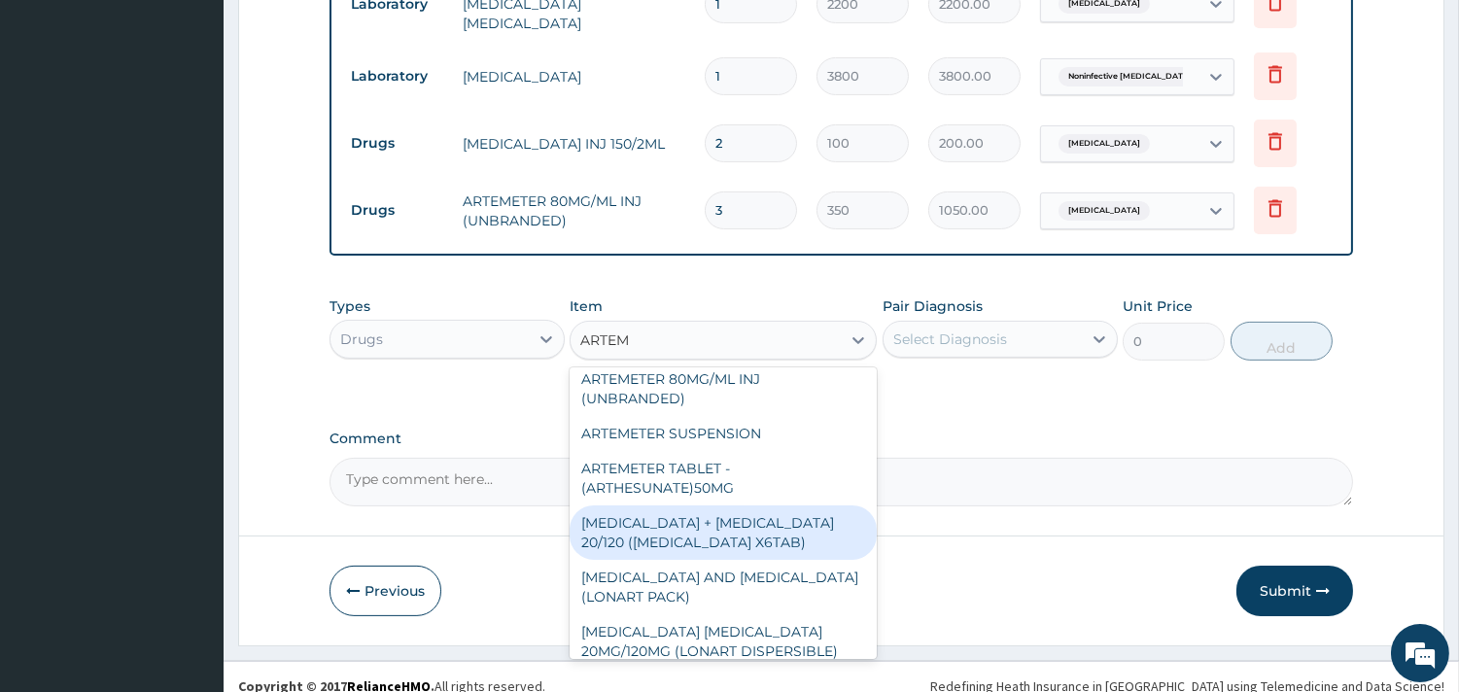
click at [748, 505] on div "ARTEMETHER + LUMEFANTRINE 20/120 (COARTEM X6TAB)" at bounding box center [722, 532] width 307 height 54
type input "1400"
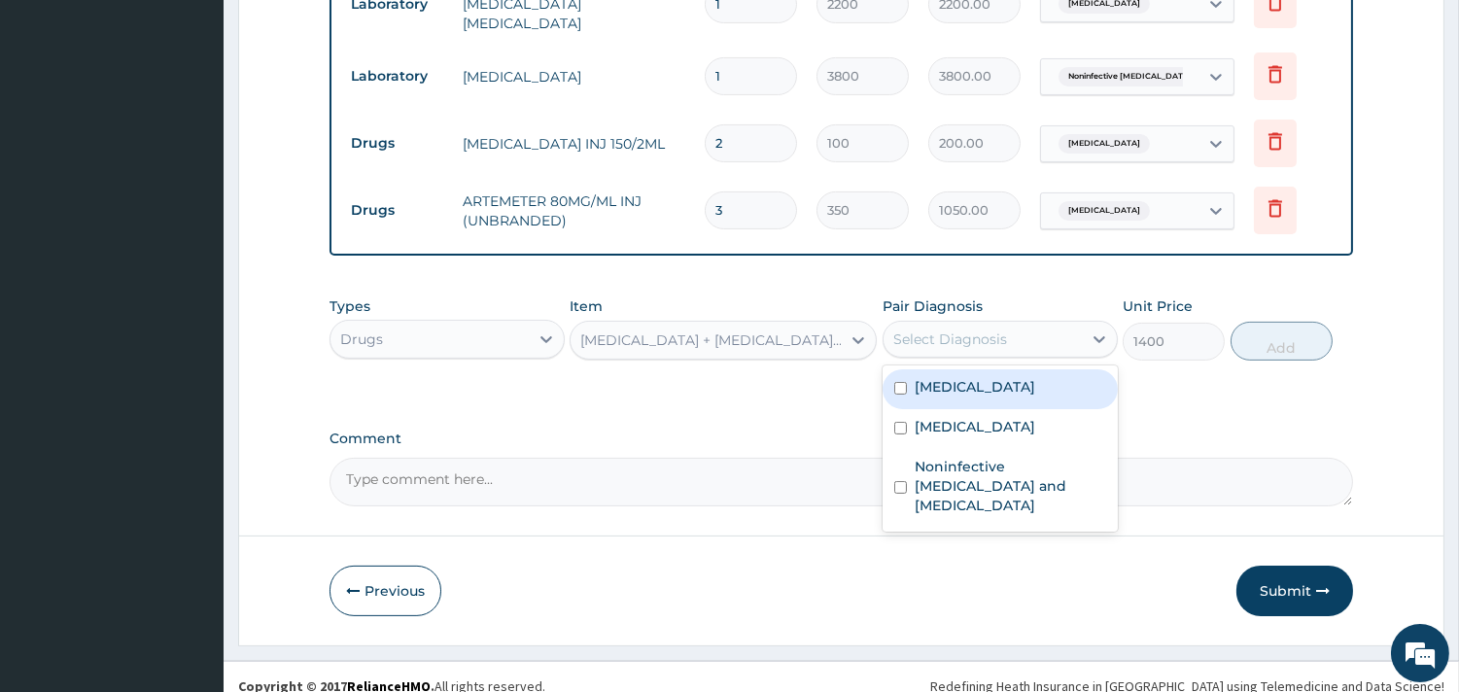
click at [982, 329] on div "Select Diagnosis" at bounding box center [950, 338] width 114 height 19
click at [945, 369] on div "Malaria" at bounding box center [999, 389] width 235 height 40
checkbox input "true"
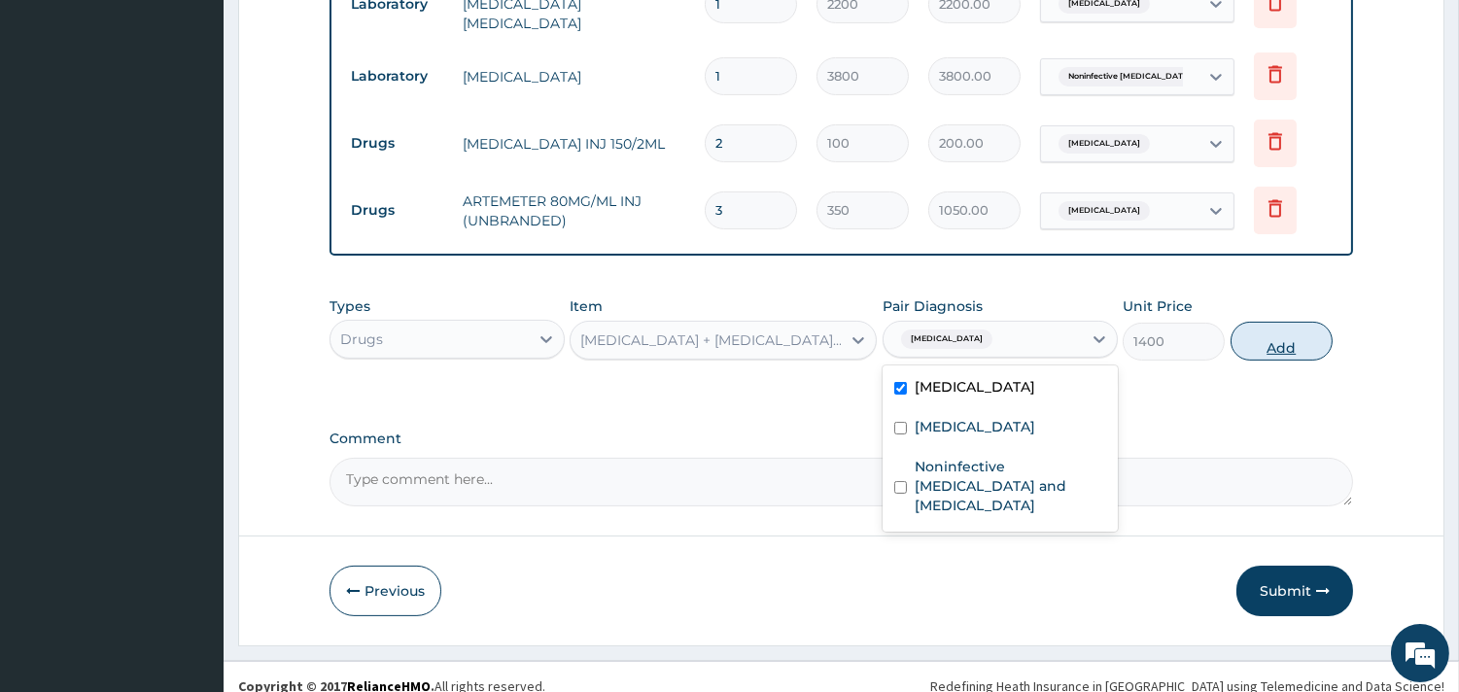
click at [1287, 322] on button "Add" at bounding box center [1281, 341] width 102 height 39
type input "0"
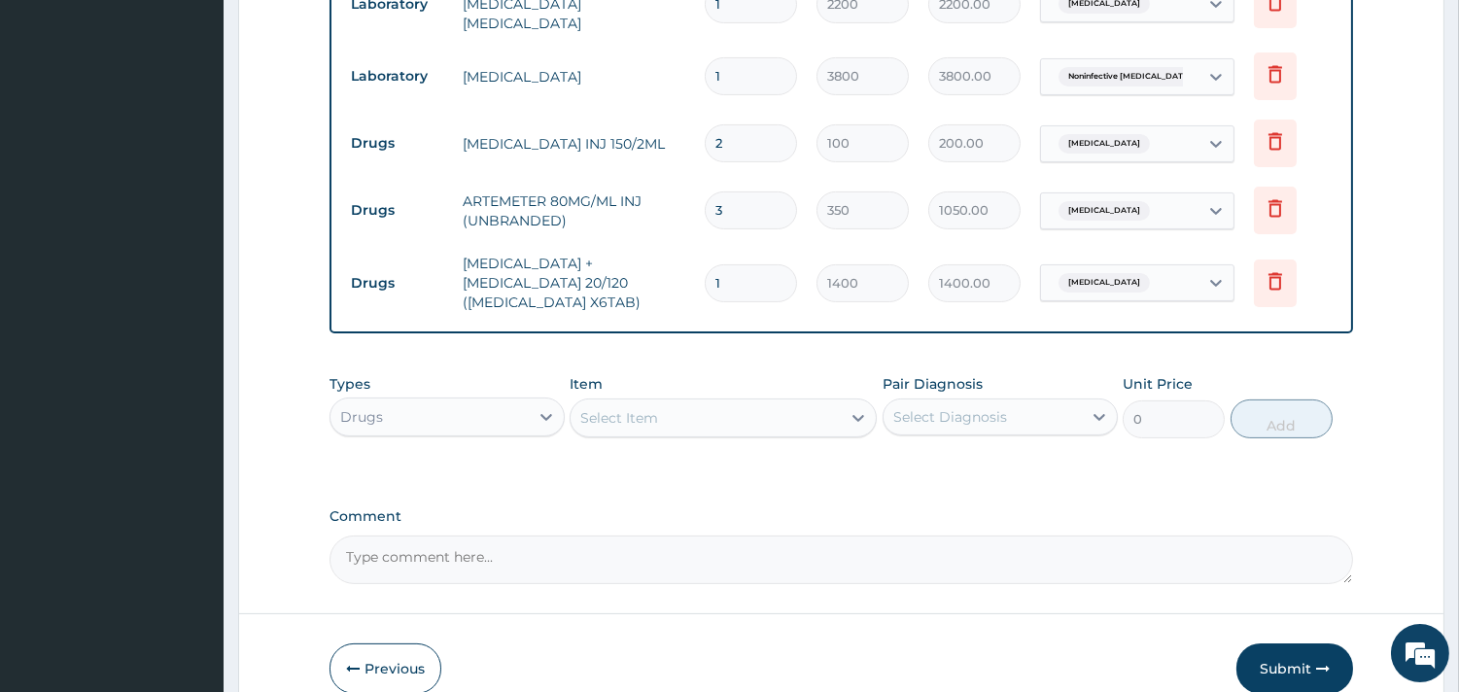
click at [603, 408] on div "Select Item" at bounding box center [619, 417] width 78 height 19
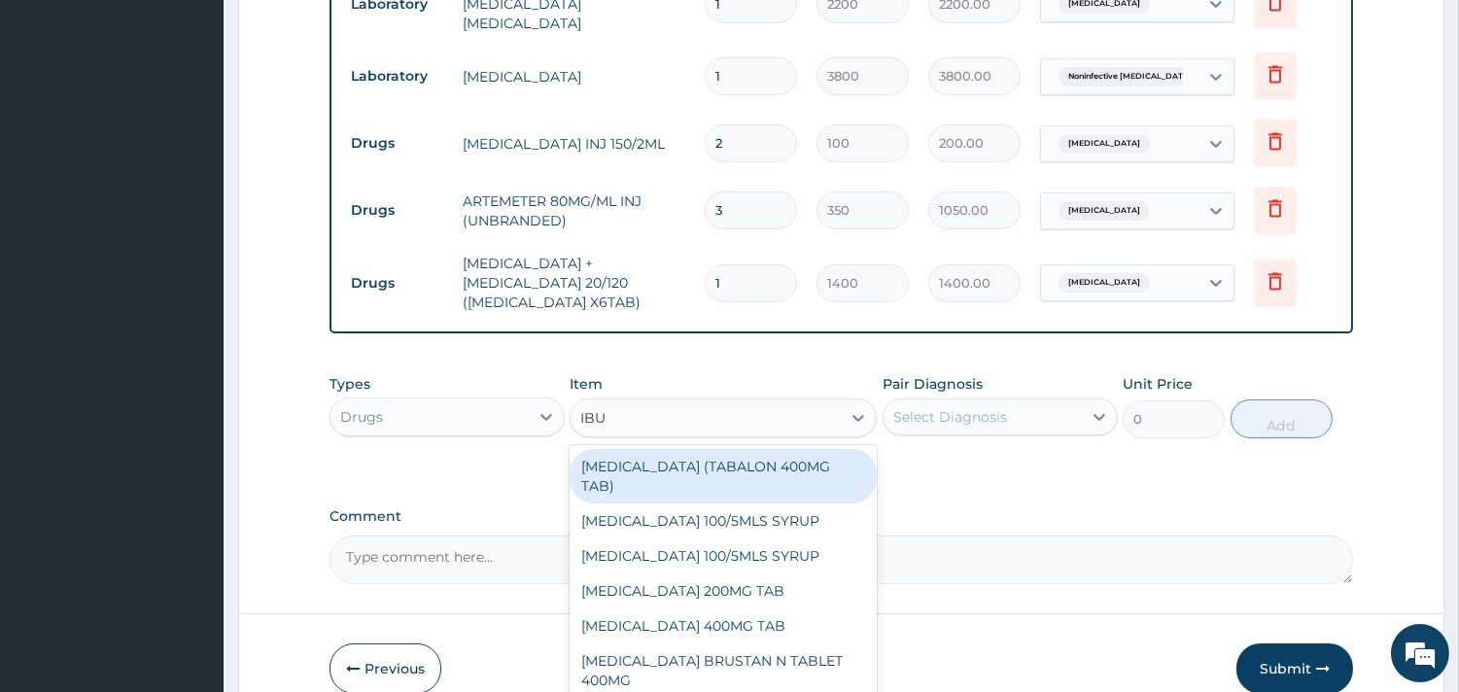
type input "IBUP"
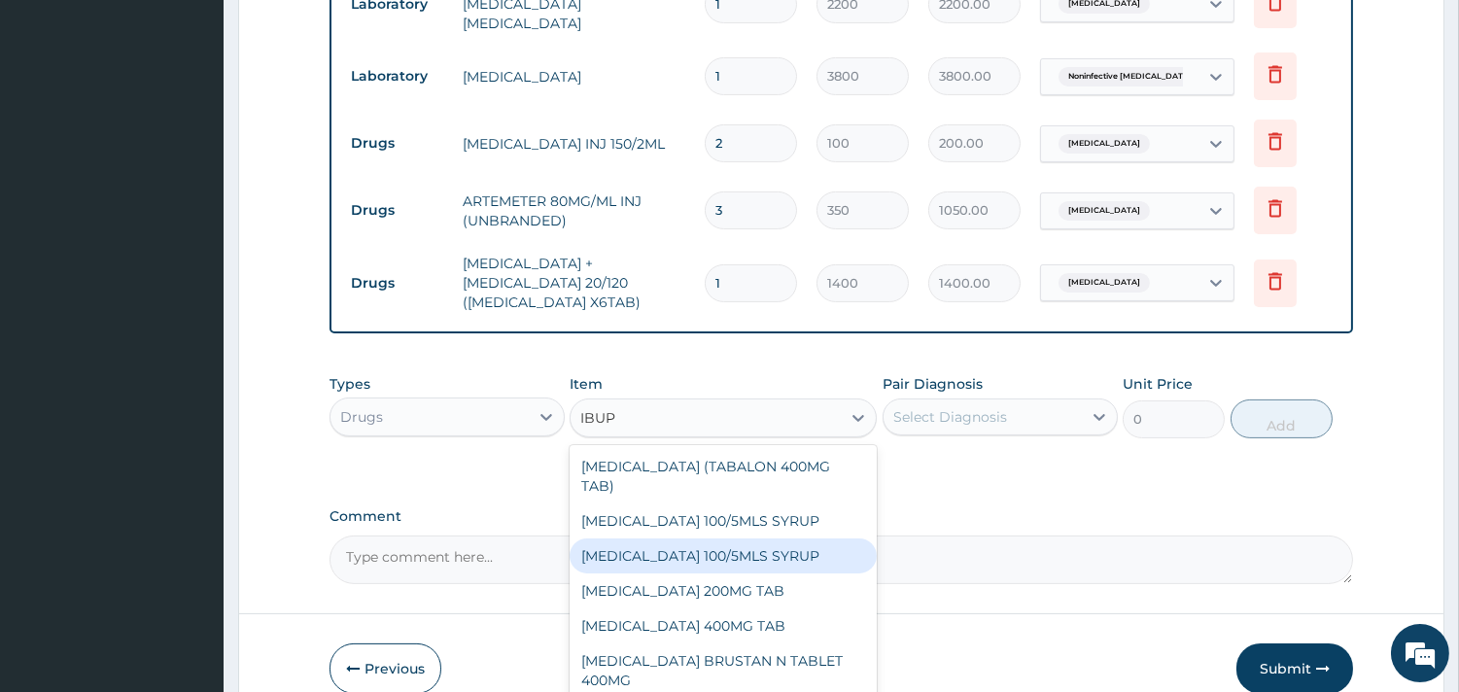
click at [652, 538] on div "IBUPROFEN 100/5MLS SYRUP" at bounding box center [722, 555] width 307 height 35
type input "400"
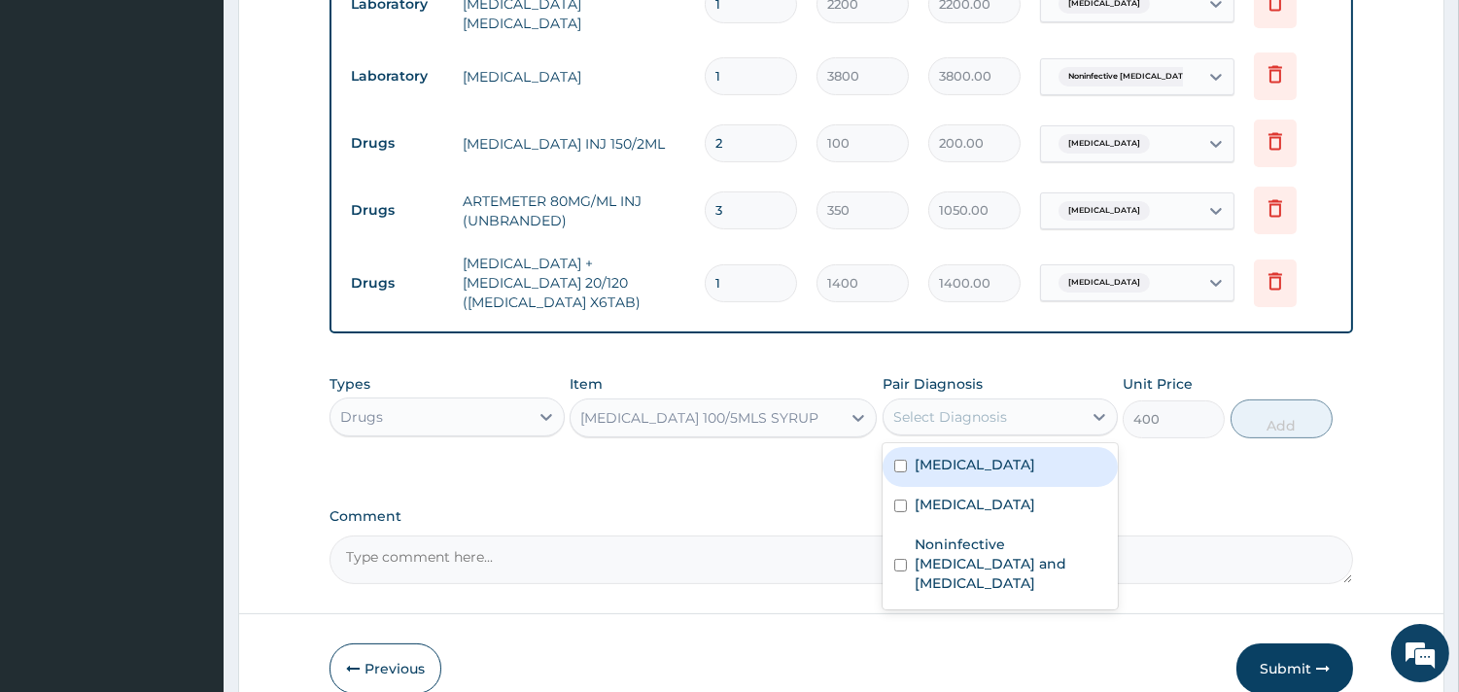
click at [1027, 401] on div "Select Diagnosis" at bounding box center [982, 416] width 198 height 31
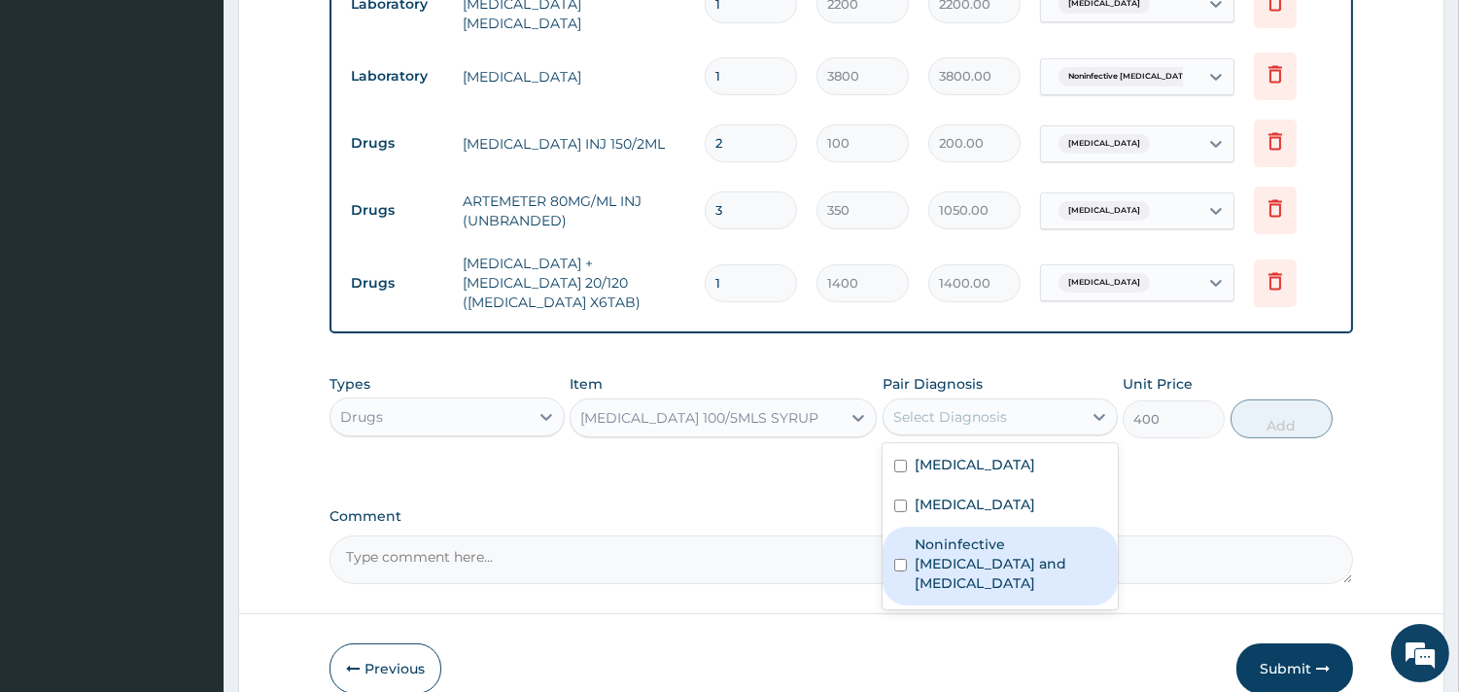
click at [946, 534] on label "Noninfective enteritis and colitis" at bounding box center [1009, 563] width 191 height 58
checkbox input "true"
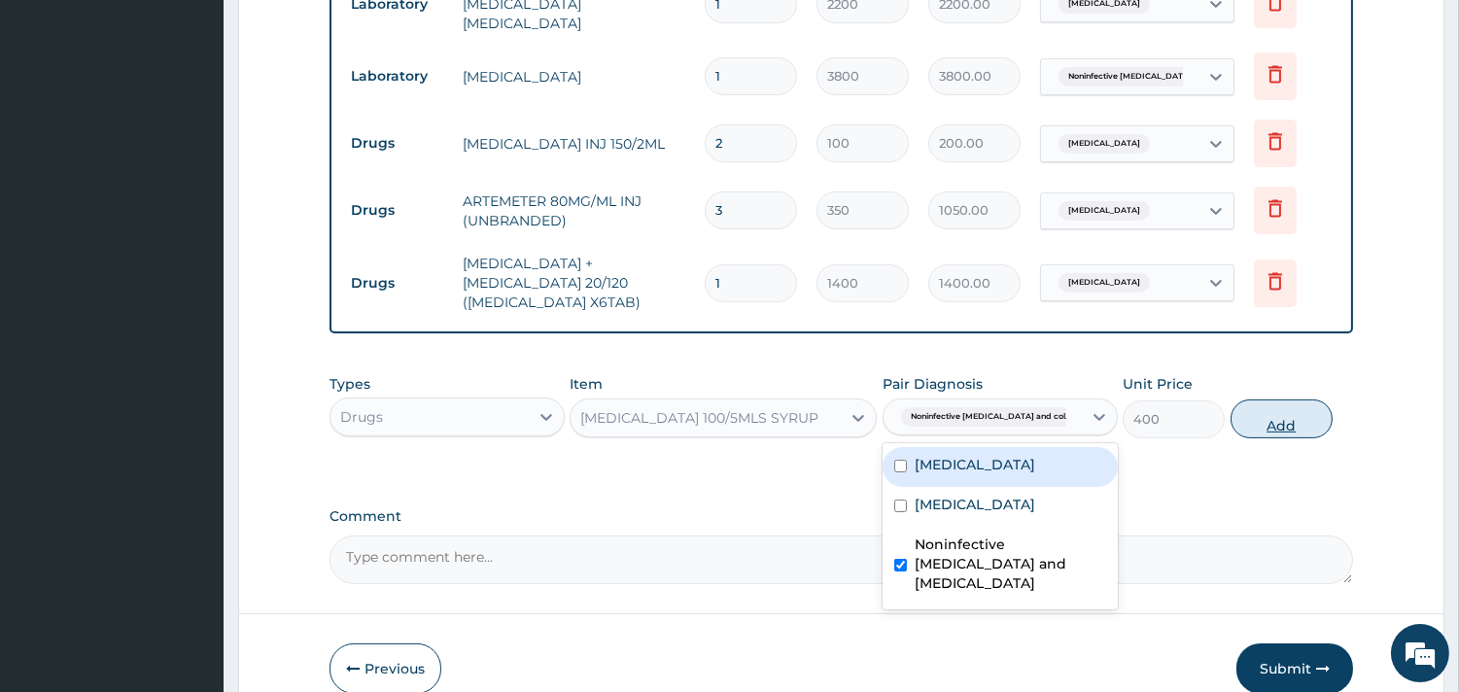
click at [1284, 399] on button "Add" at bounding box center [1281, 418] width 102 height 39
type input "0"
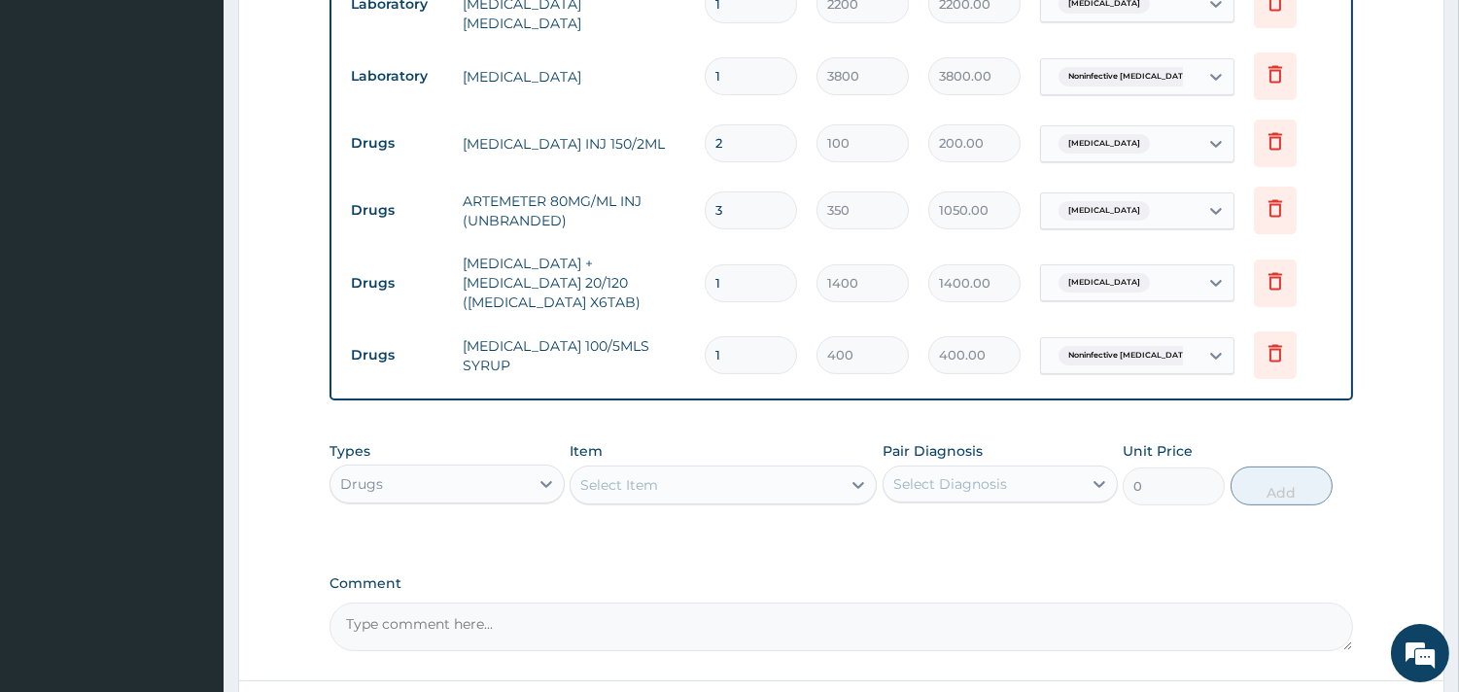
click at [675, 469] on div "Select Item" at bounding box center [705, 484] width 270 height 31
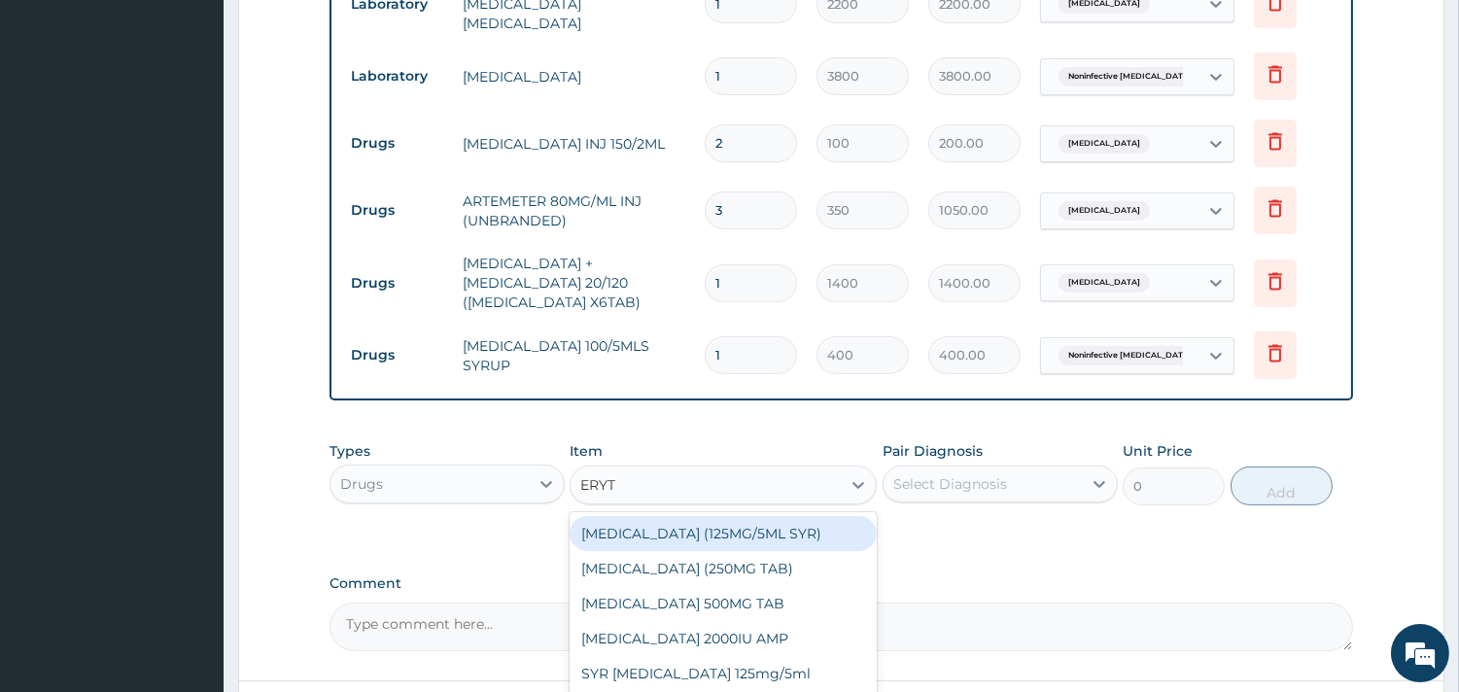
type input "ERYTH"
type input "3000"
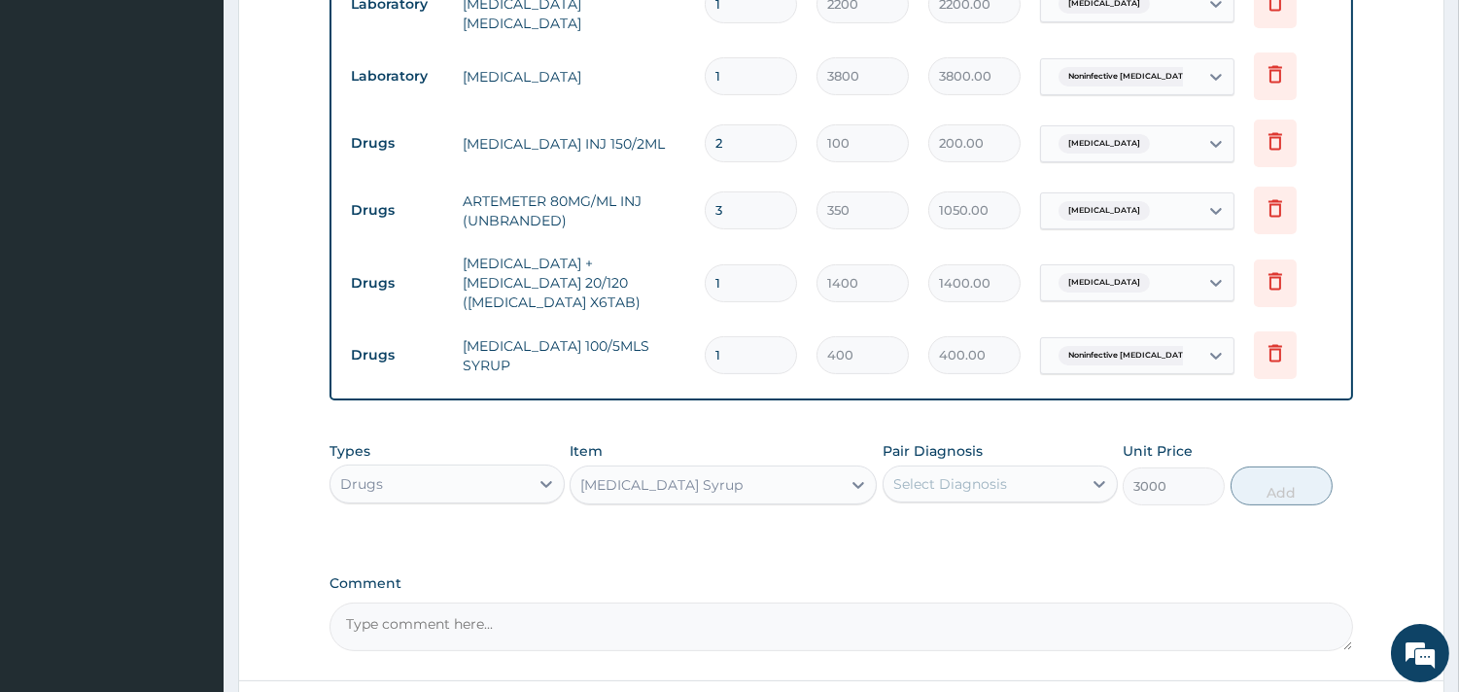
click at [1045, 468] on div "Select Diagnosis" at bounding box center [982, 483] width 198 height 31
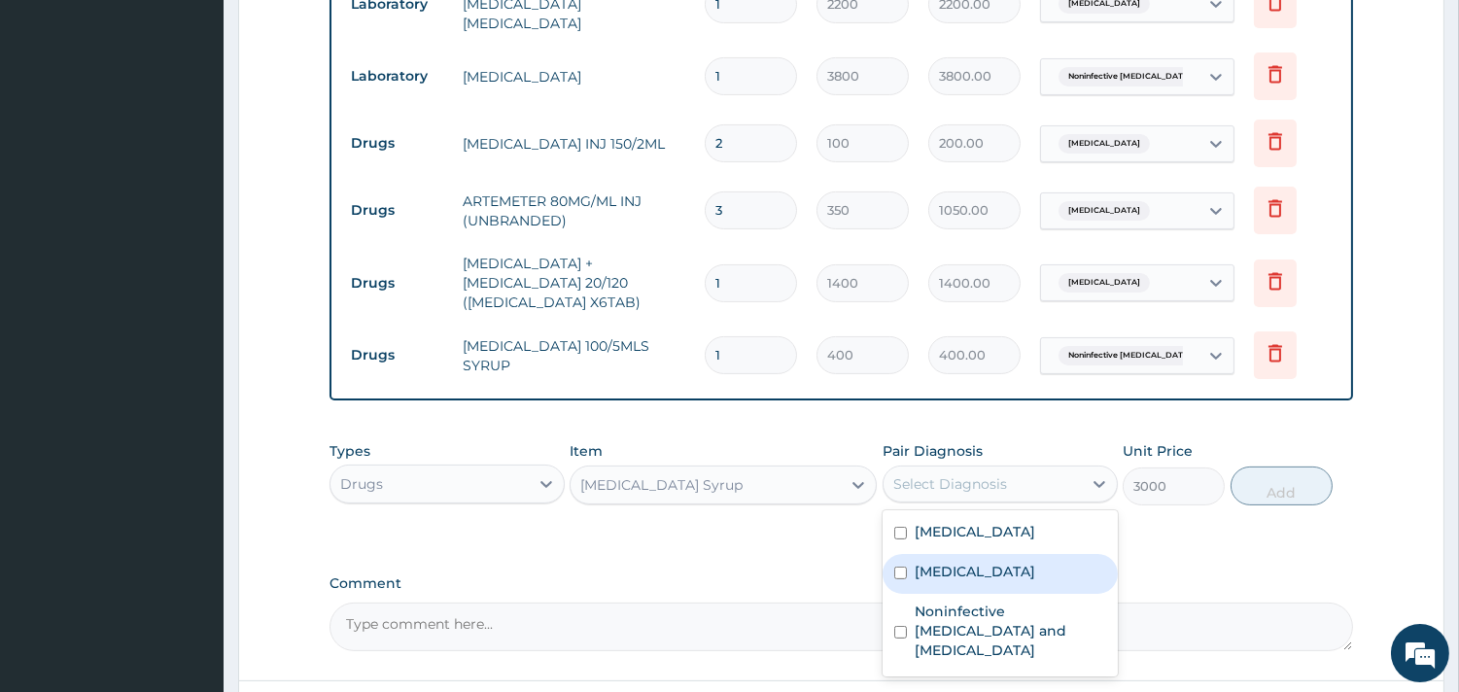
click at [965, 562] on label "Respiratory tract infection" at bounding box center [974, 571] width 121 height 19
checkbox input "true"
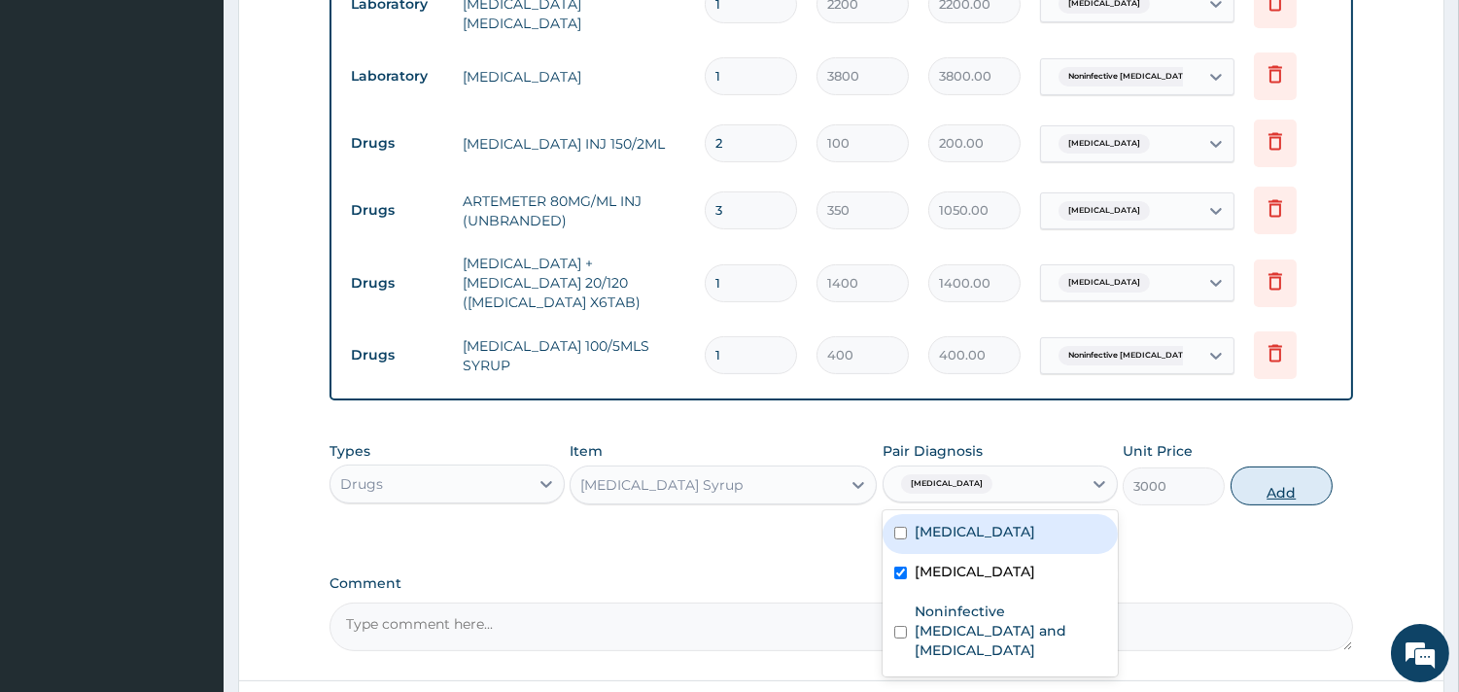
click at [1302, 466] on button "Add" at bounding box center [1281, 485] width 102 height 39
type input "0"
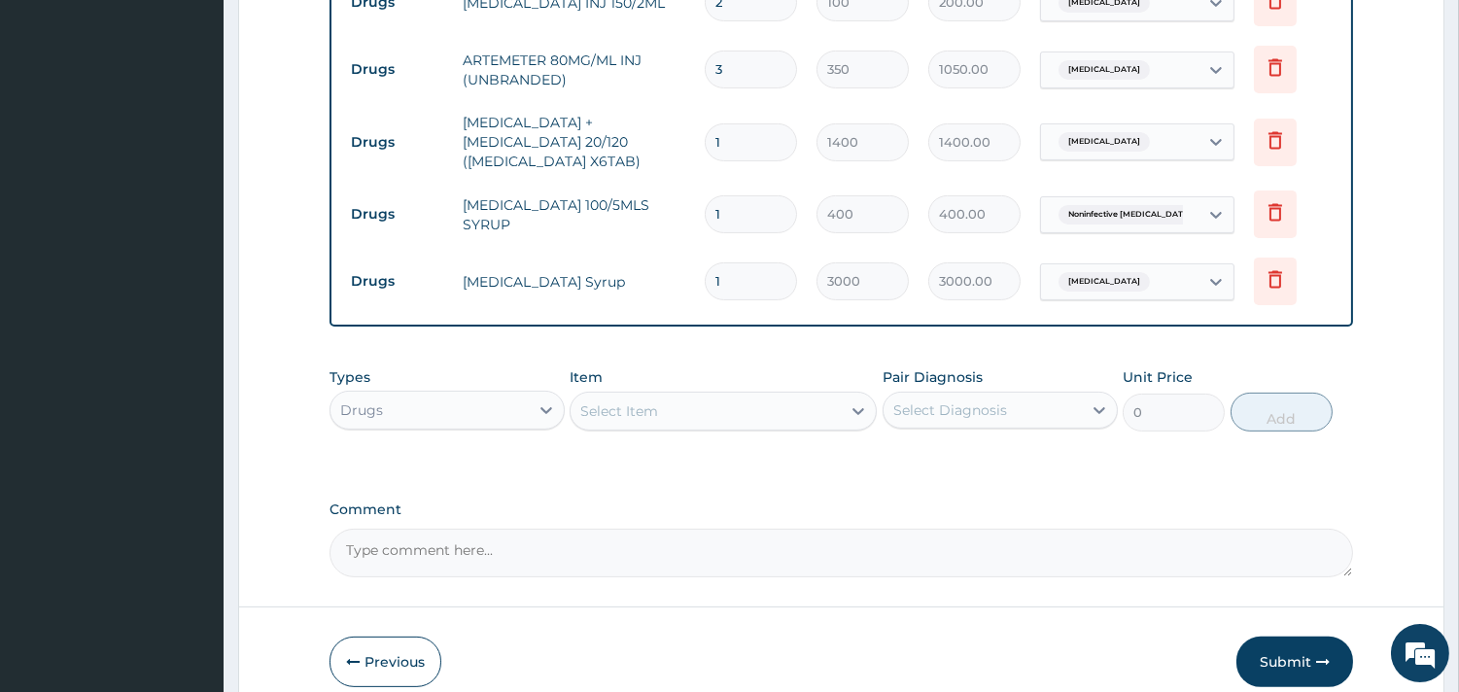
scroll to position [1047, 0]
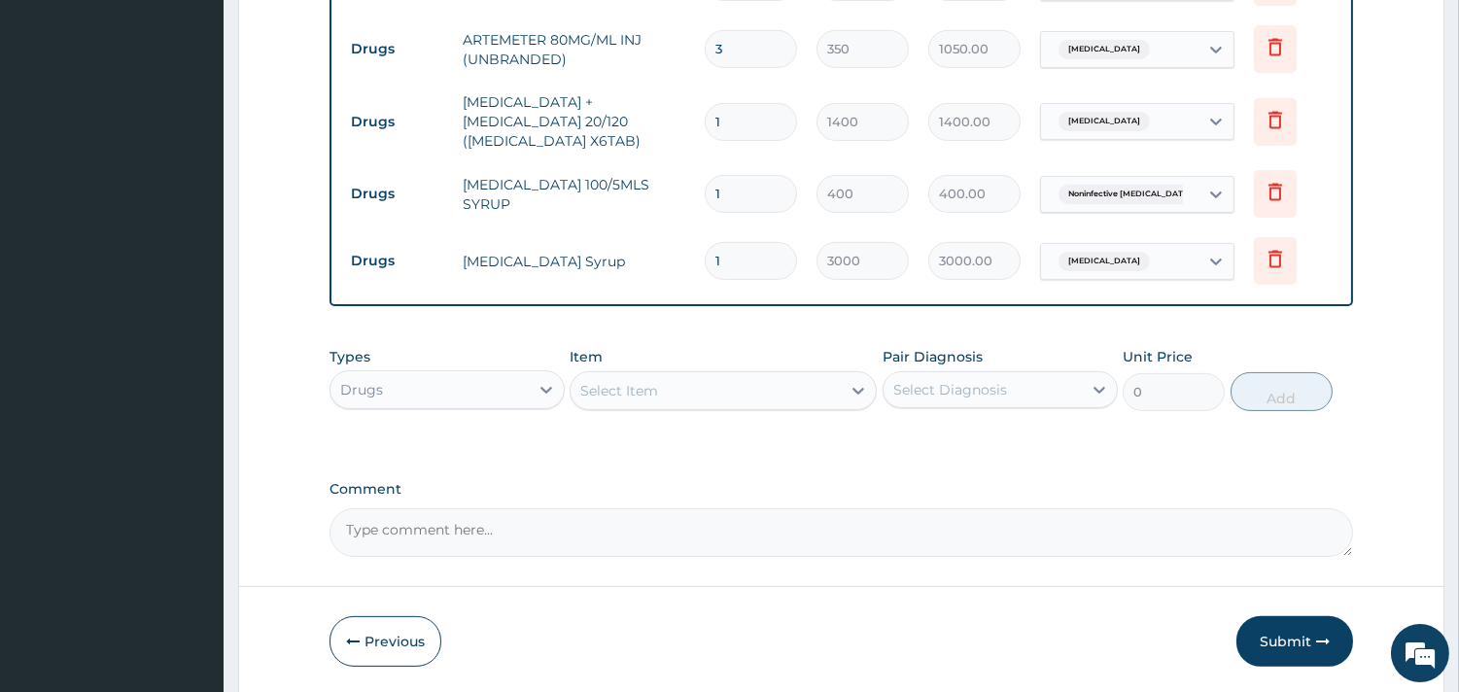
click at [606, 381] on div "Select Item" at bounding box center [619, 390] width 78 height 19
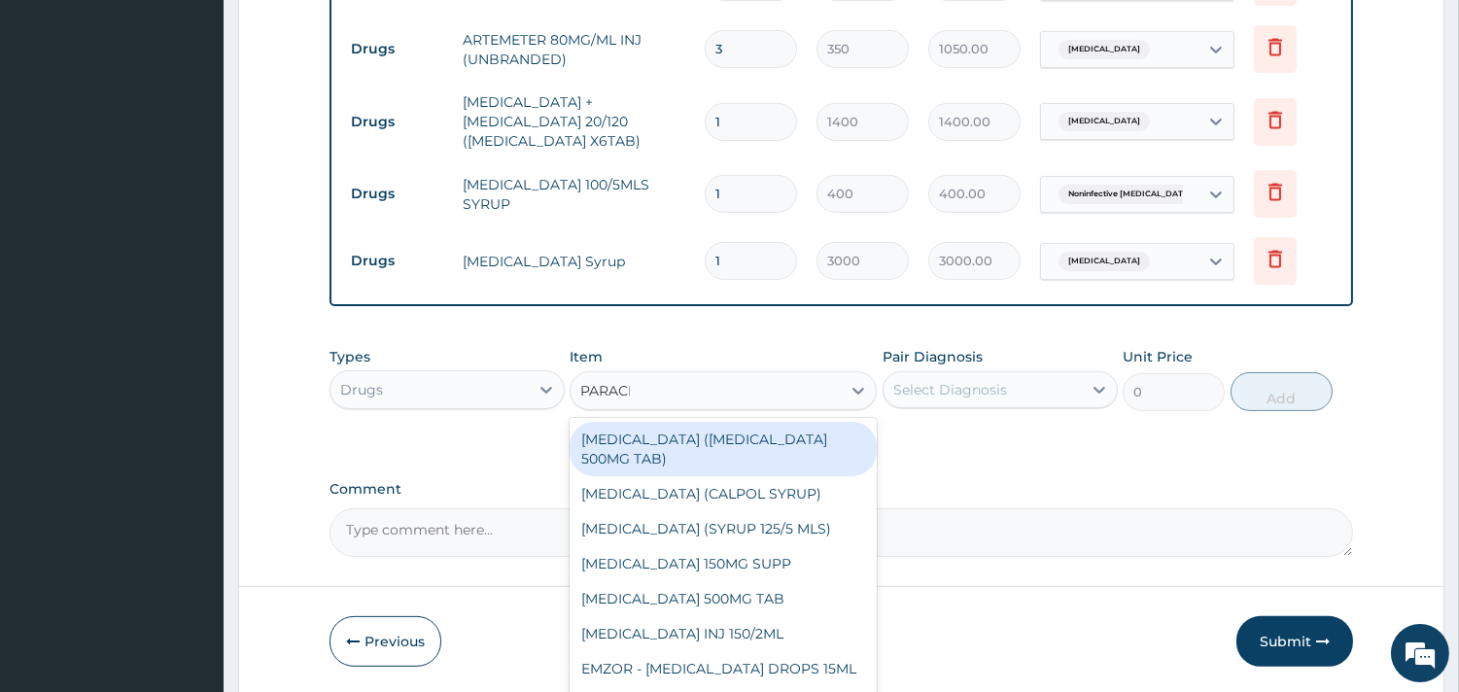
type input "PARACET"
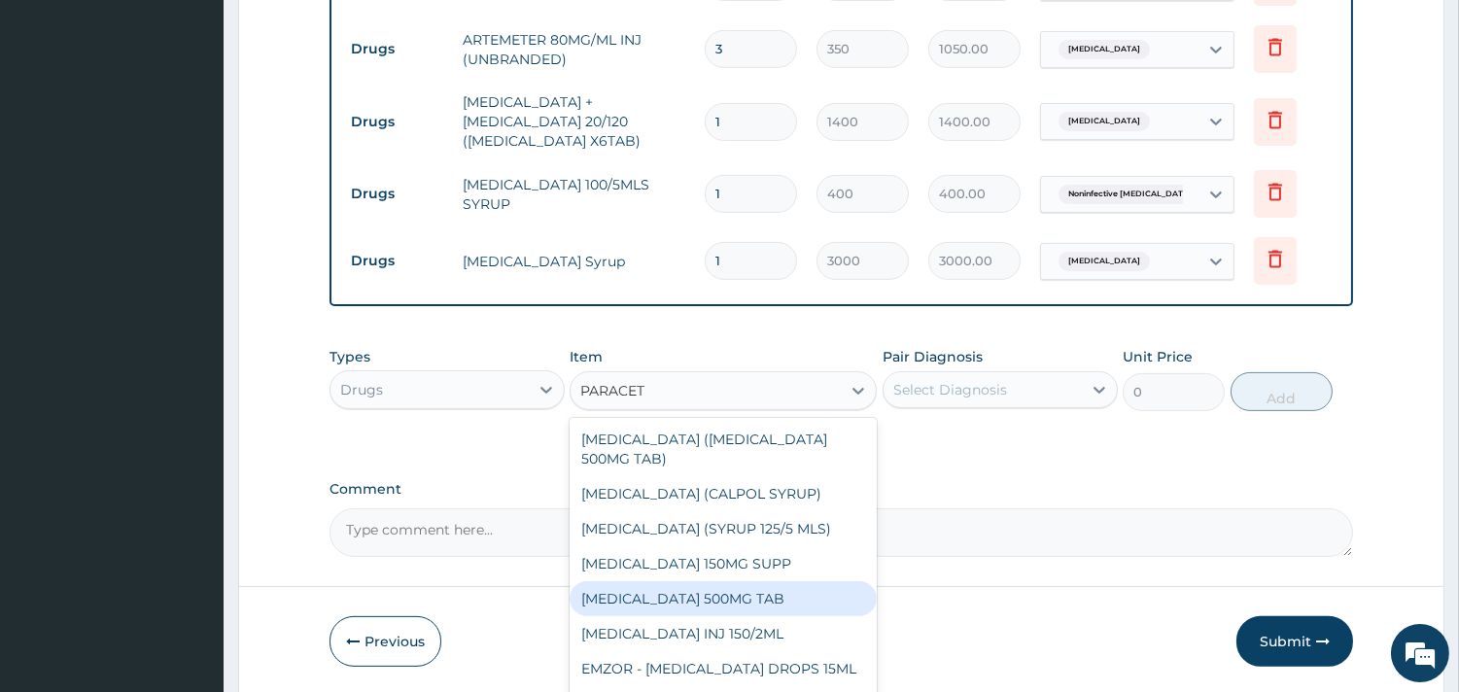
click at [723, 581] on div "PARACETAMOL 500MG TAB" at bounding box center [722, 598] width 307 height 35
type input "35"
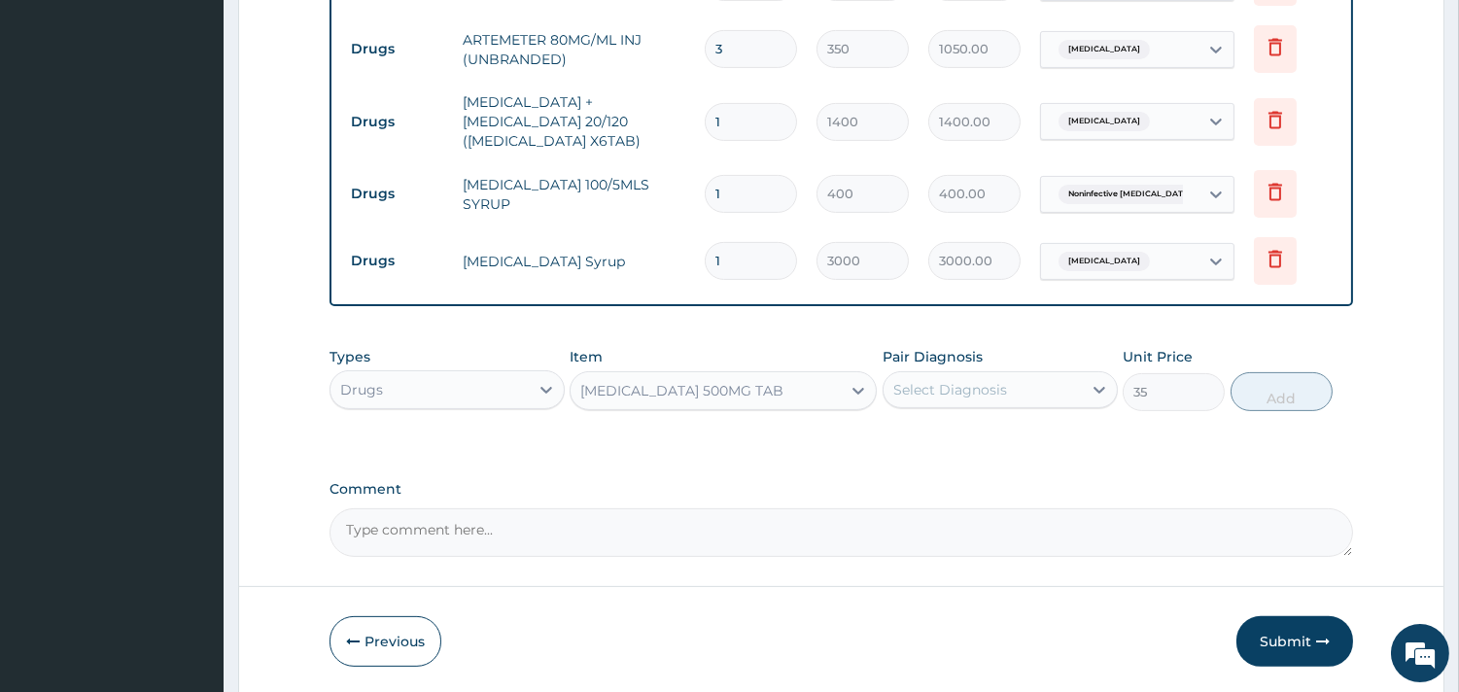
click at [1017, 374] on div "Select Diagnosis" at bounding box center [982, 389] width 198 height 31
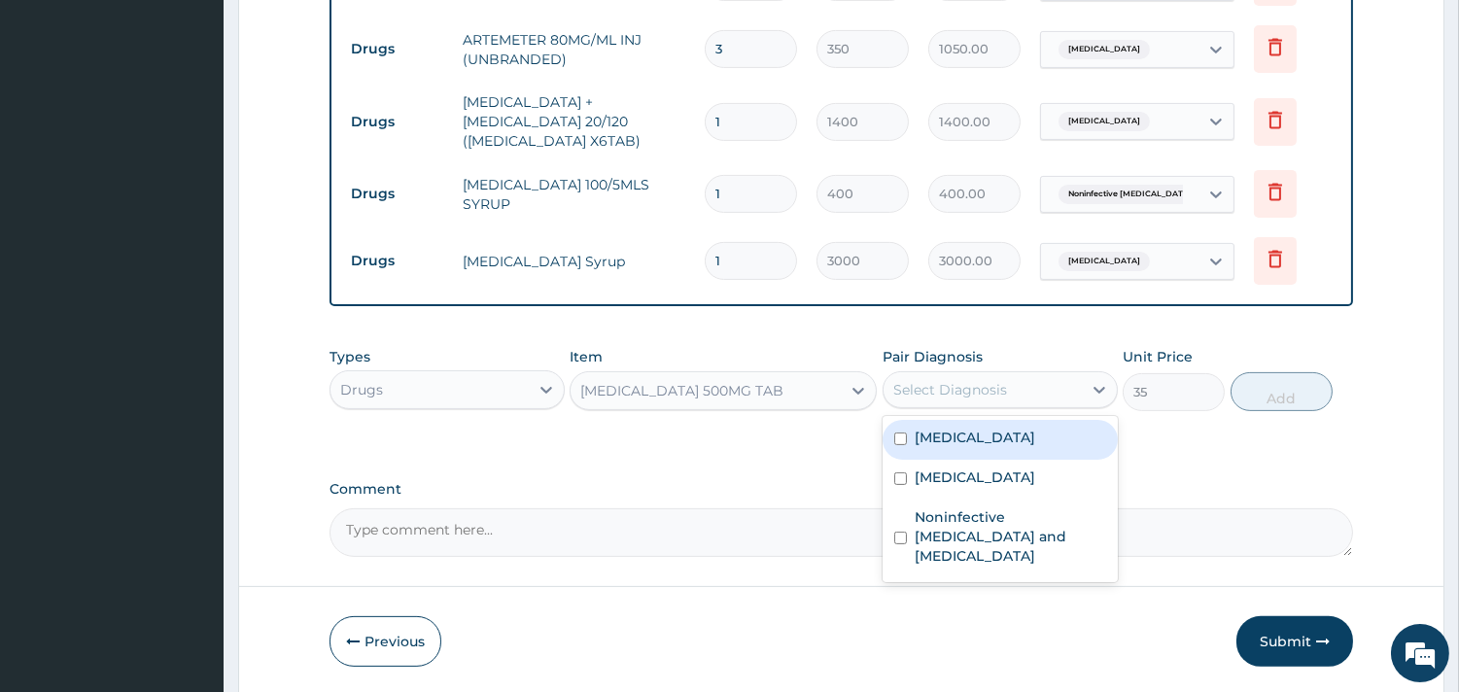
click at [965, 420] on div "Malaria" at bounding box center [999, 440] width 235 height 40
checkbox input "true"
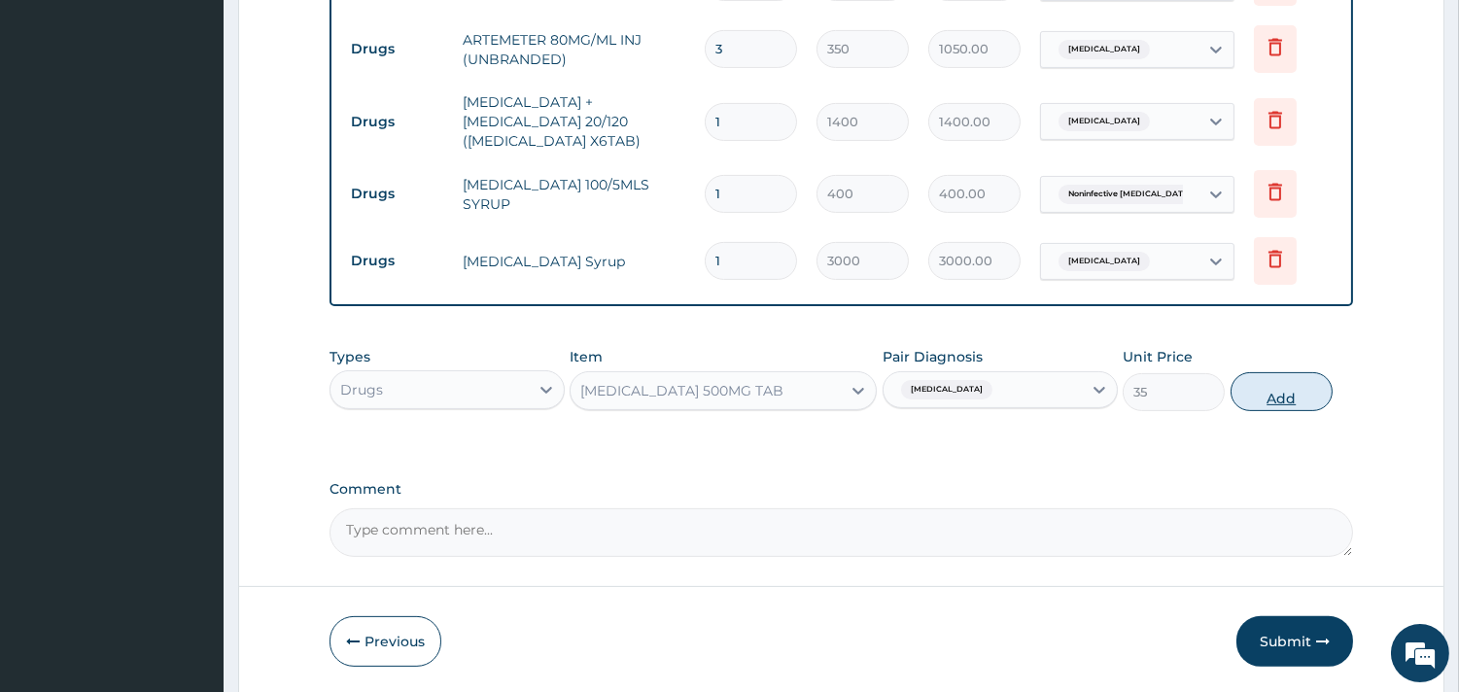
click at [1298, 372] on button "Add" at bounding box center [1281, 391] width 102 height 39
type input "0"
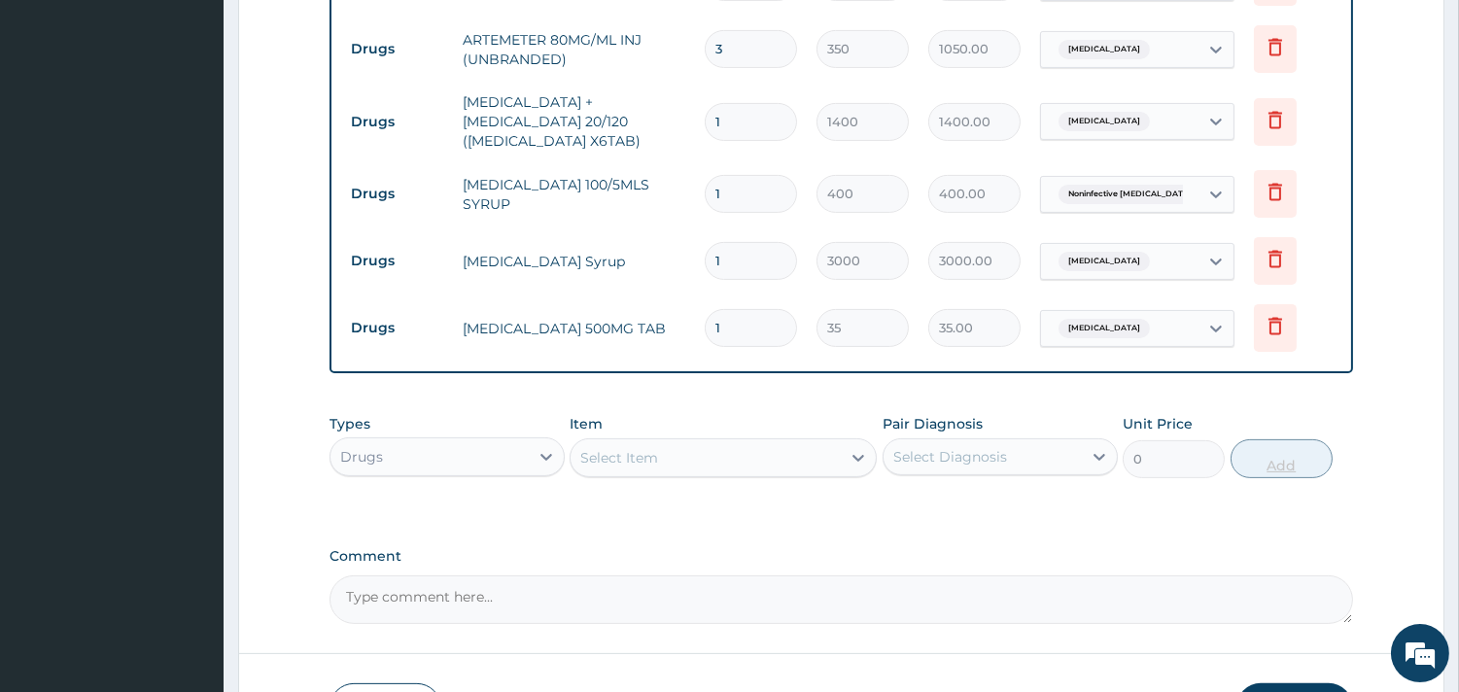
type input "18"
type input "630.00"
type input "18"
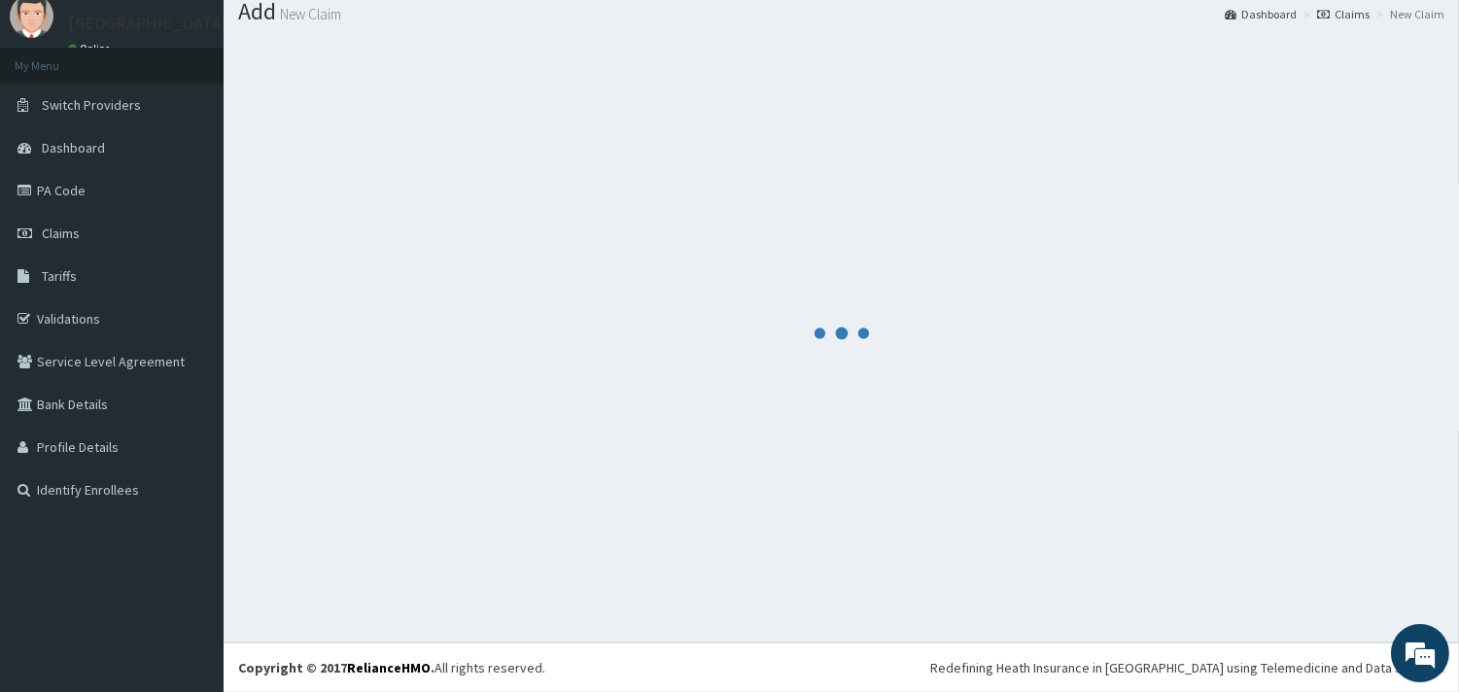
scroll to position [63, 0]
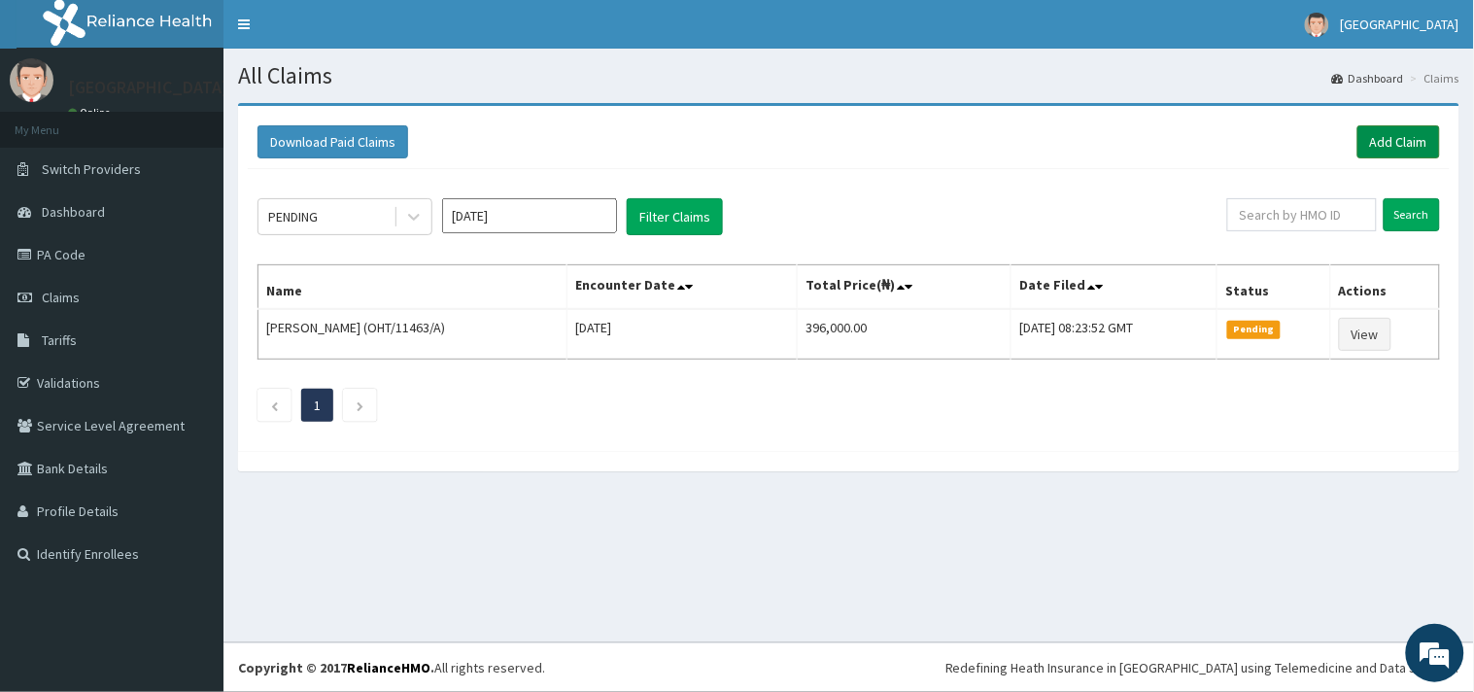
click at [1407, 136] on link "Add Claim" at bounding box center [1399, 141] width 83 height 33
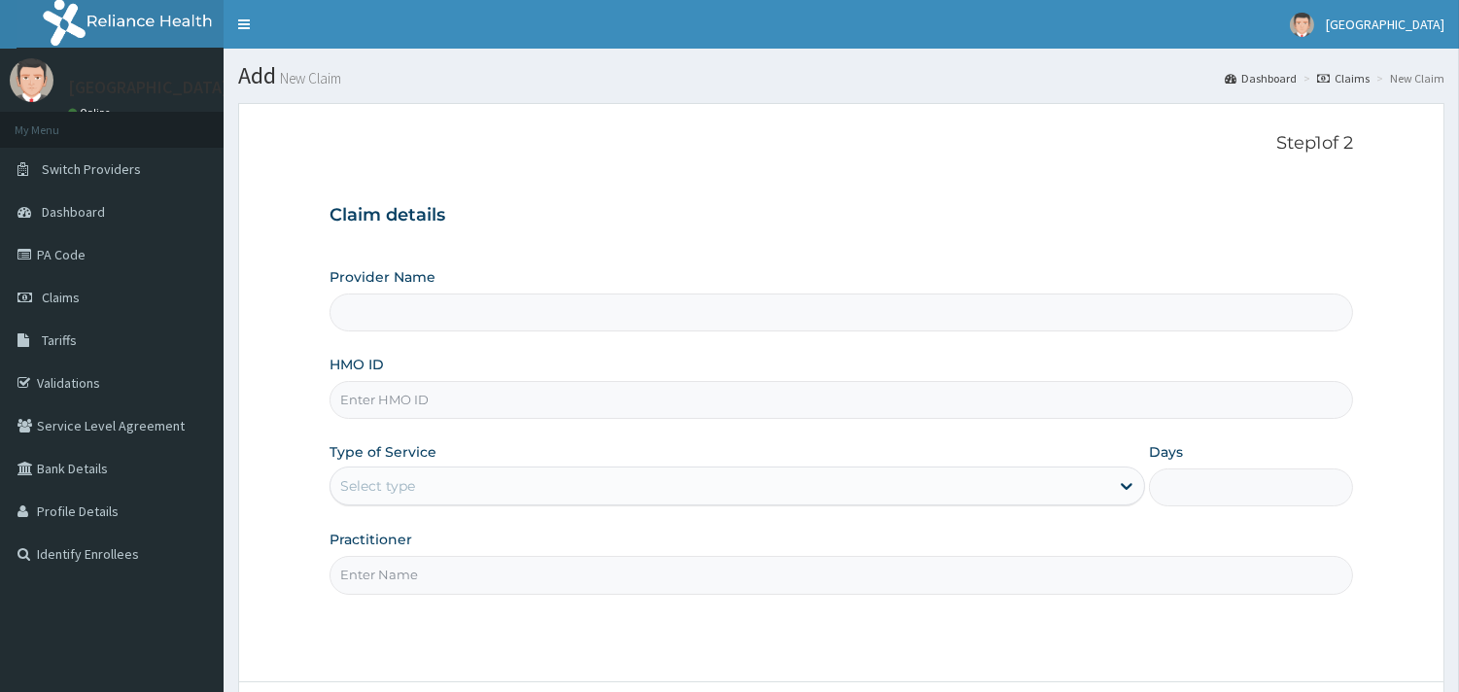
click at [421, 399] on input "HMO ID" at bounding box center [840, 400] width 1023 height 38
paste input "WFE/10082/E"
type input "WFE/10082/E"
type input "Peaceful Health Hospital"
type input "WFE/10082/B"
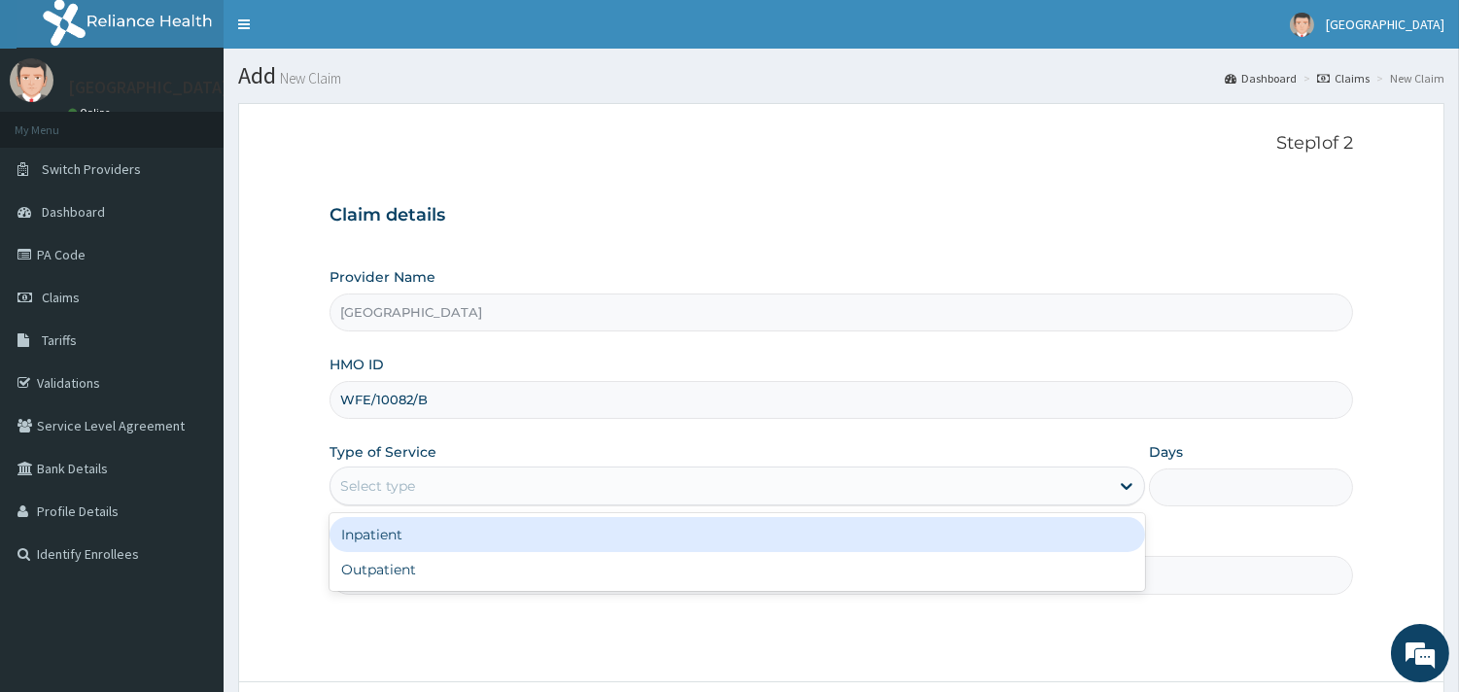
click at [557, 494] on div "Select type" at bounding box center [719, 485] width 778 height 31
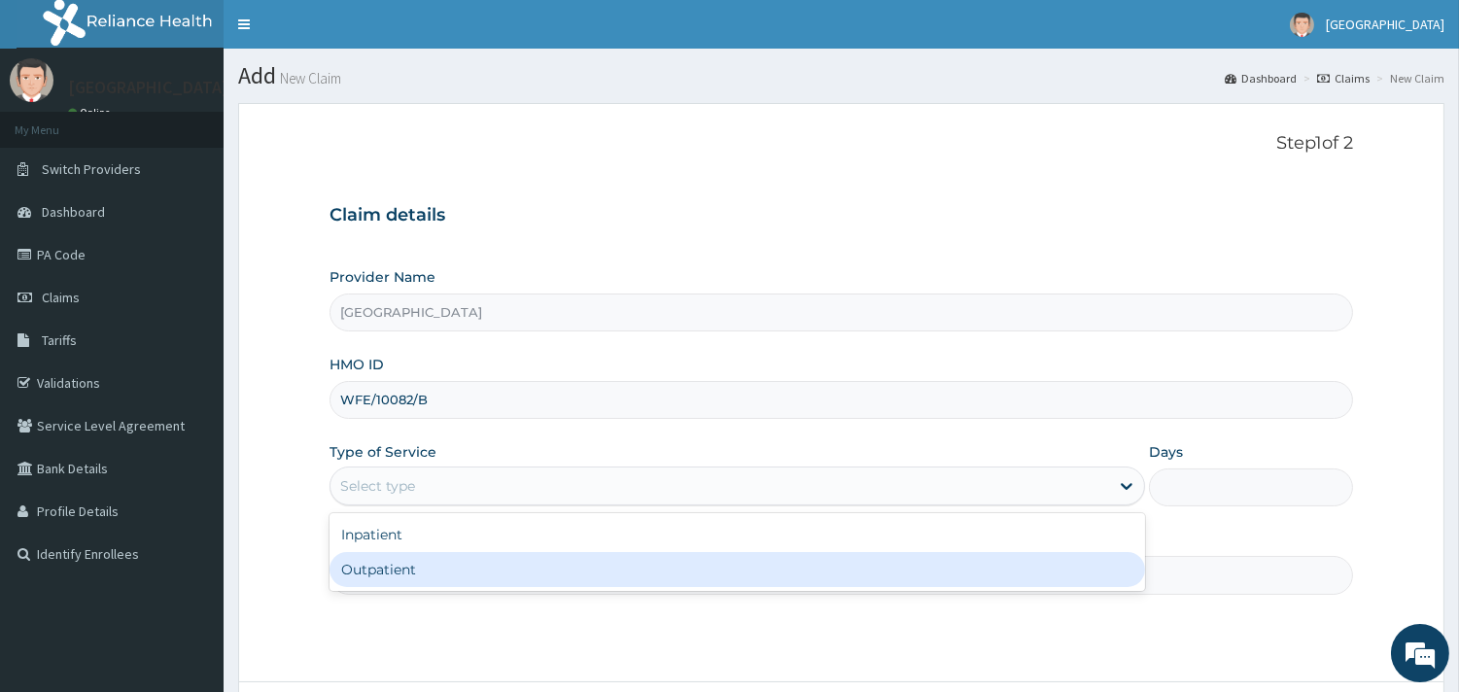
click at [421, 568] on div "Outpatient" at bounding box center [736, 569] width 815 height 35
type input "1"
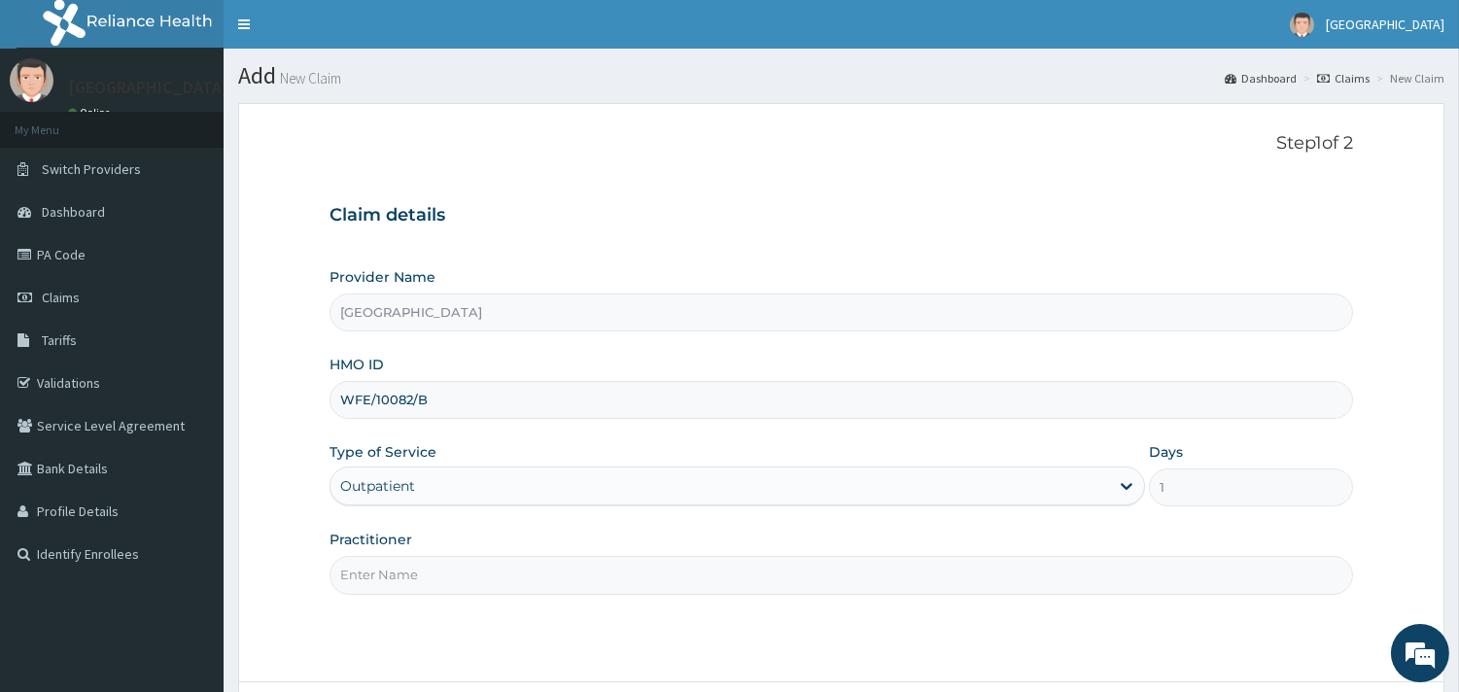
click at [404, 569] on input "Practitioner" at bounding box center [840, 575] width 1023 height 38
type input "DR. ADENIYI"
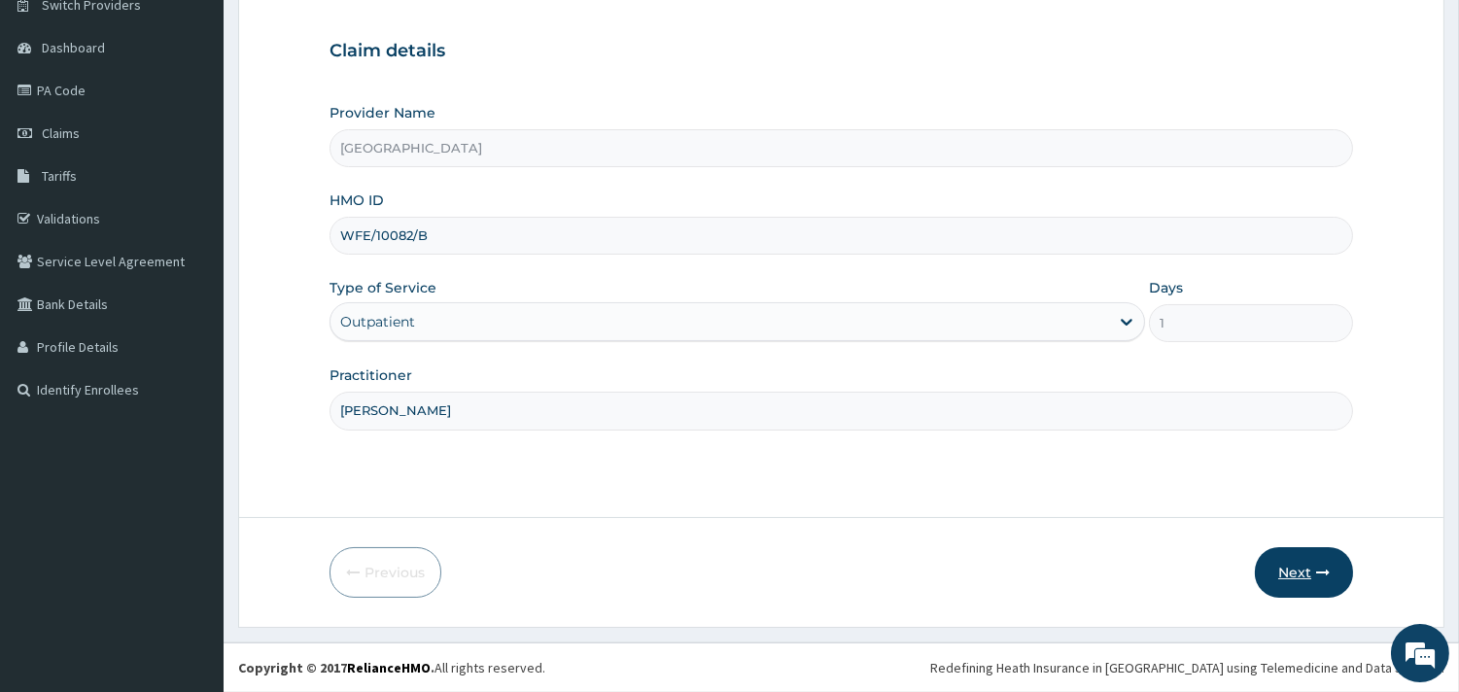
click at [1295, 565] on button "Next" at bounding box center [1304, 572] width 98 height 51
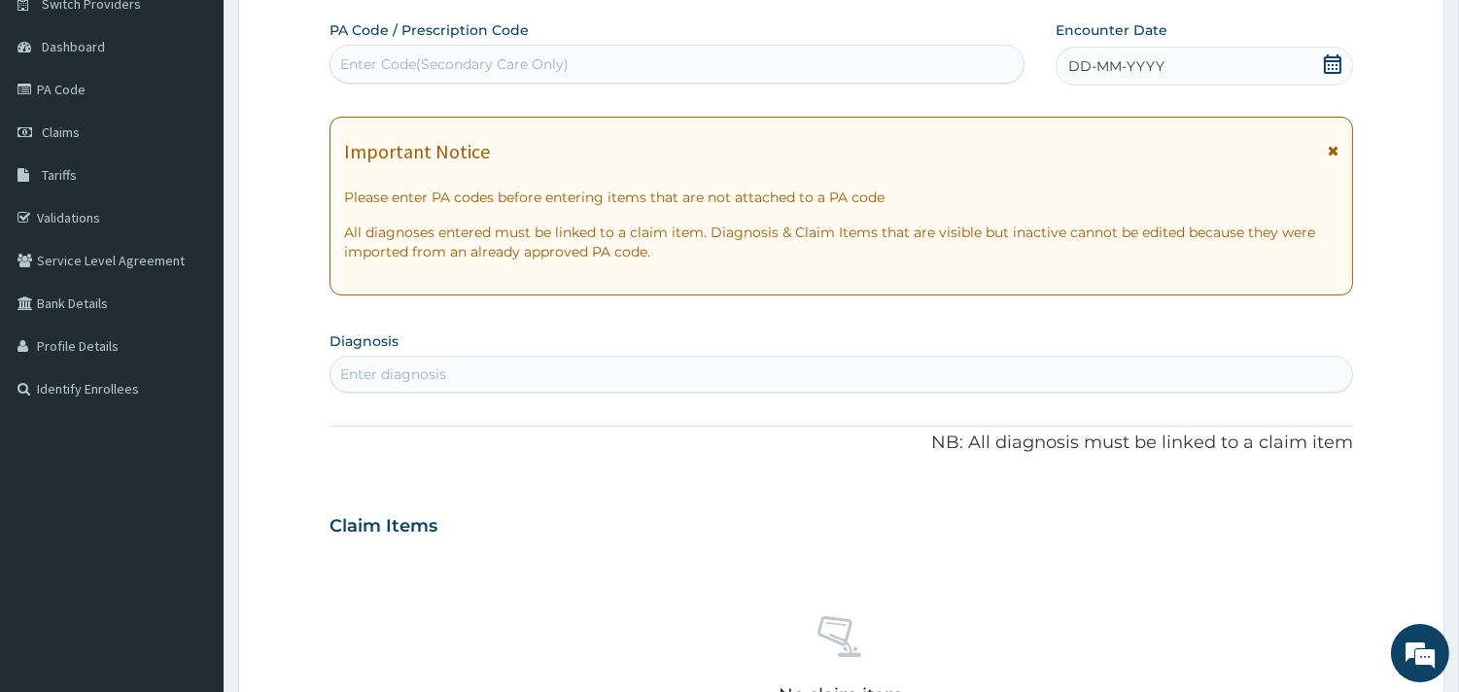
scroll to position [0, 0]
click at [1336, 63] on icon at bounding box center [1332, 63] width 19 height 19
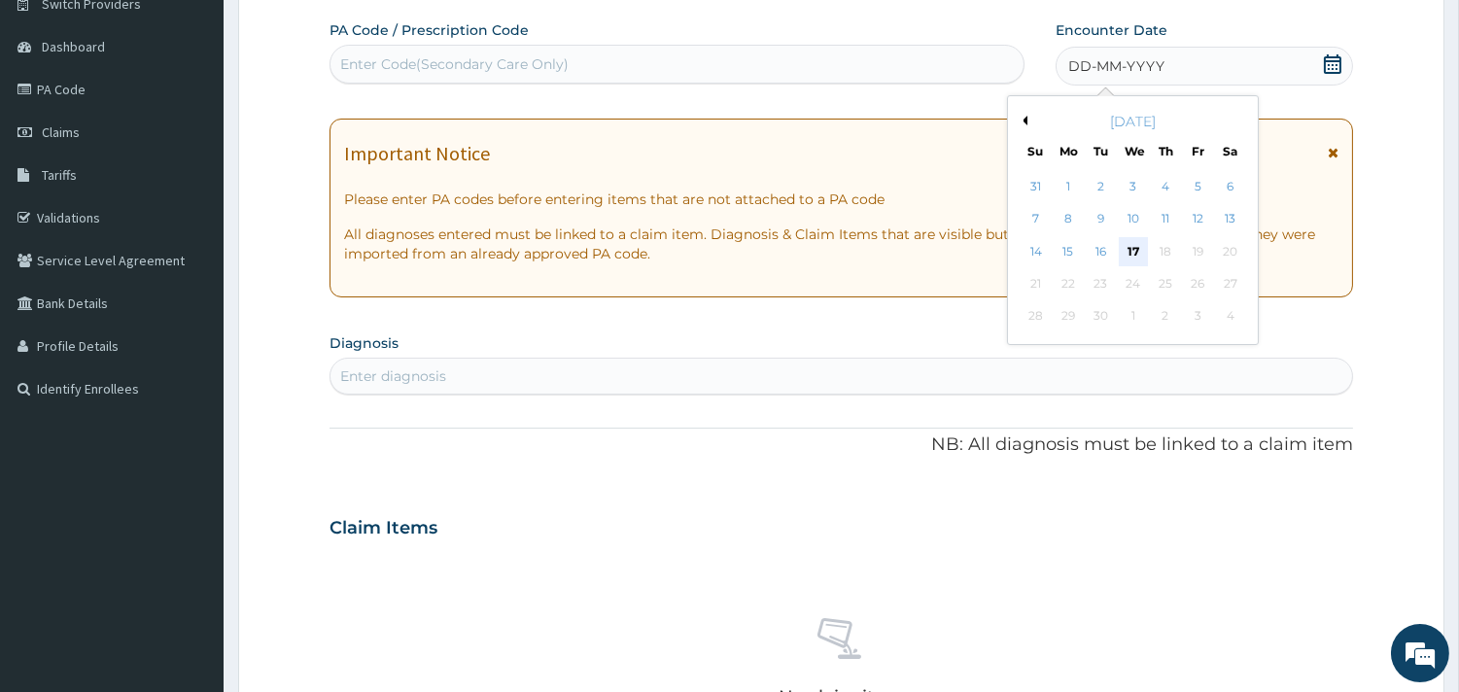
click at [1128, 241] on div "17" at bounding box center [1132, 251] width 29 height 29
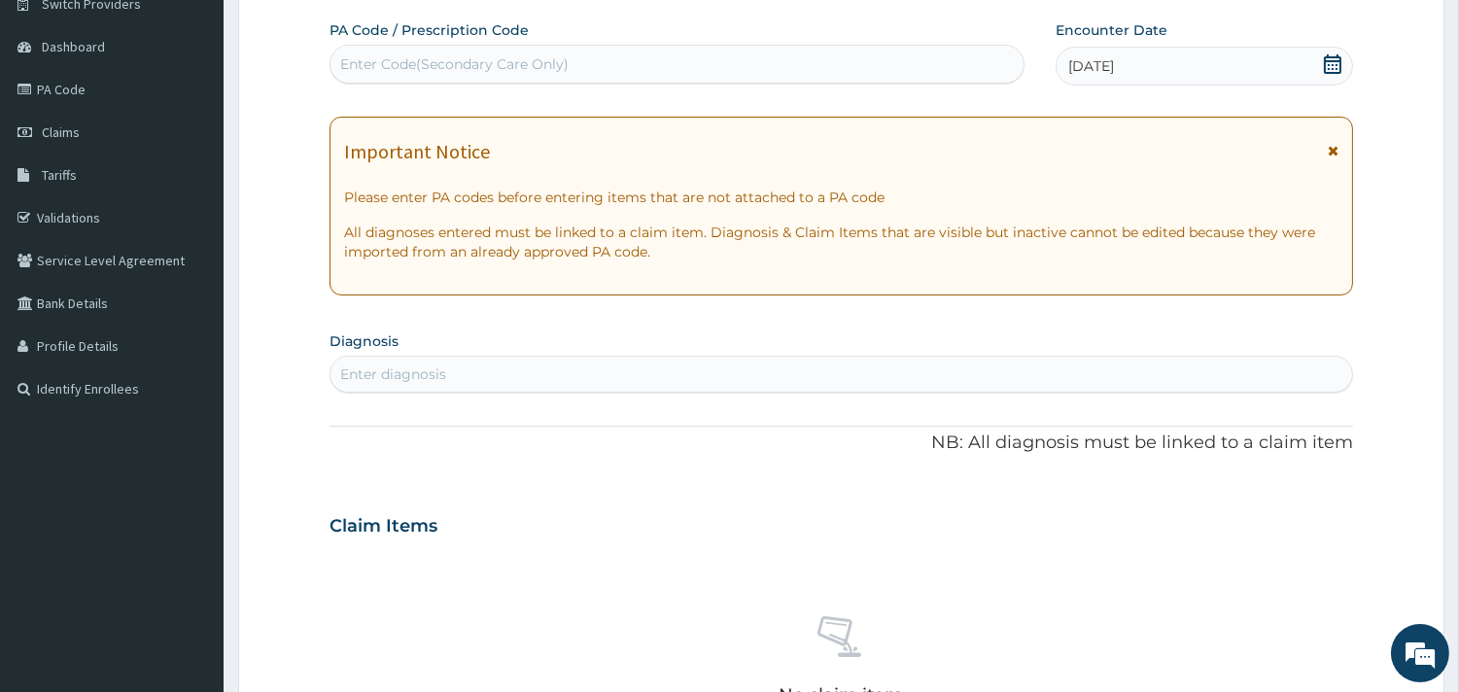
click at [560, 365] on div "Enter diagnosis" at bounding box center [840, 374] width 1021 height 31
type input "PLASMOD"
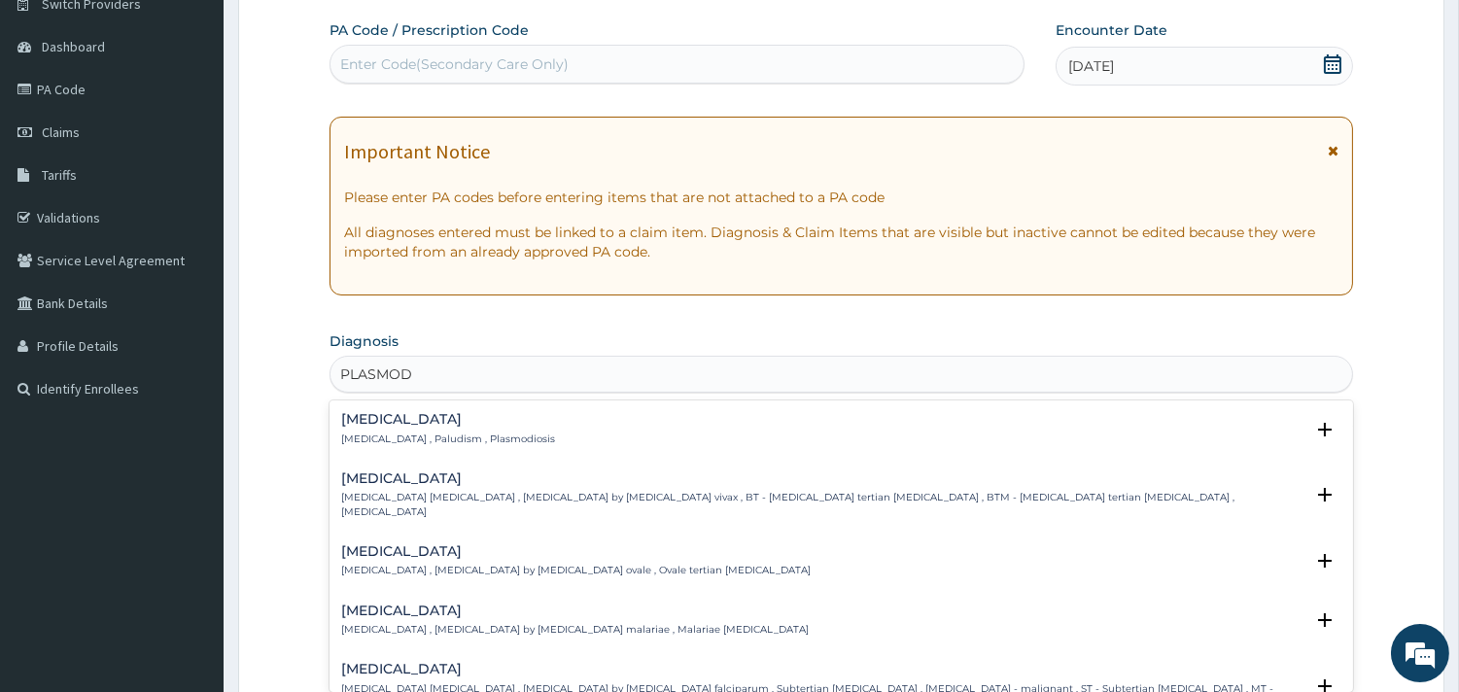
click at [441, 433] on p "Malaria , Paludism , Plasmodiosis" at bounding box center [448, 439] width 214 height 14
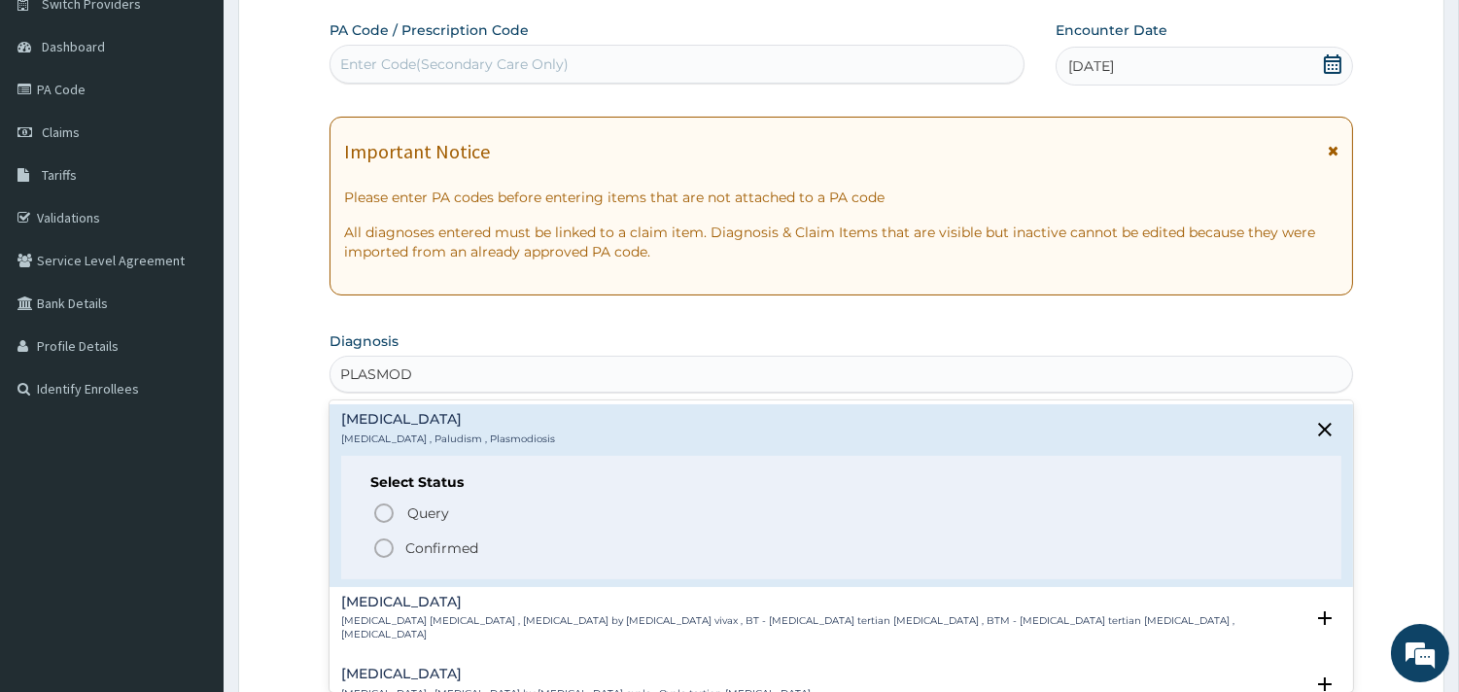
click at [389, 546] on icon "status option filled" at bounding box center [383, 547] width 23 height 23
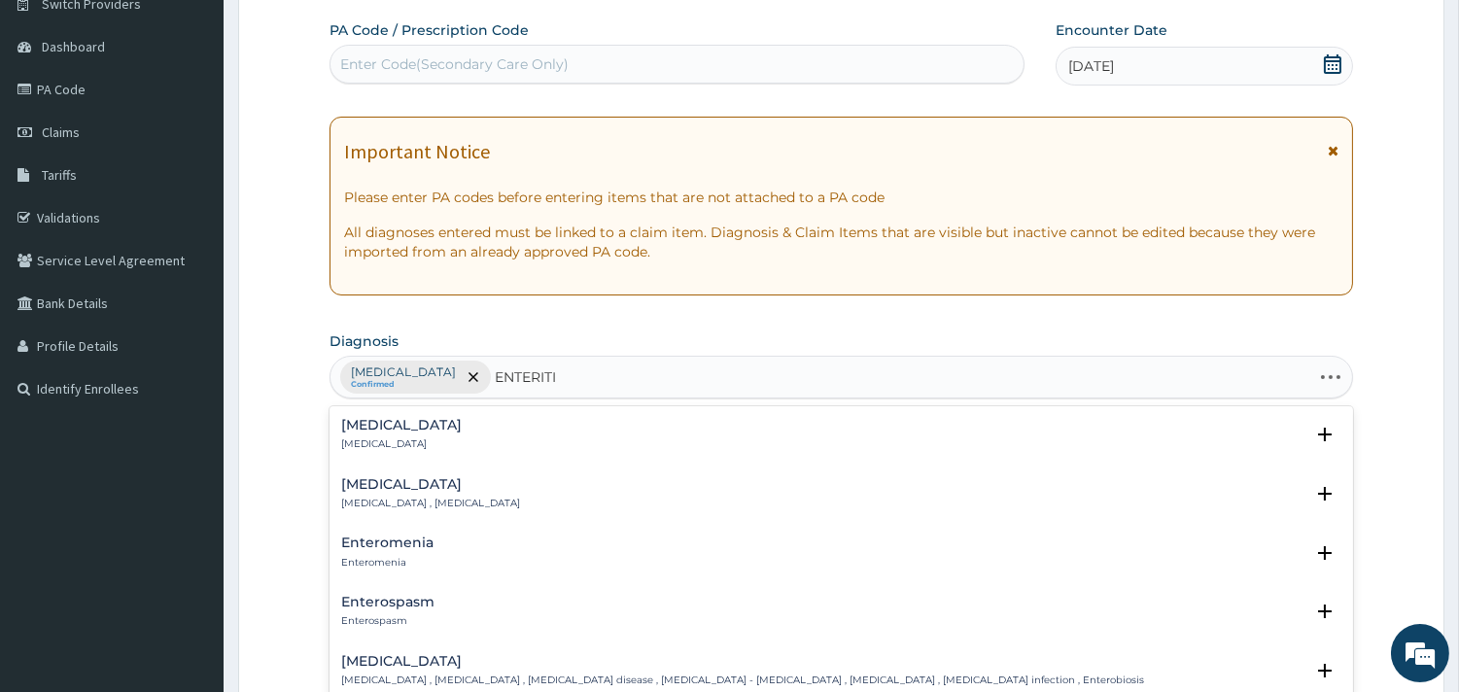
type input "ENTERITIS"
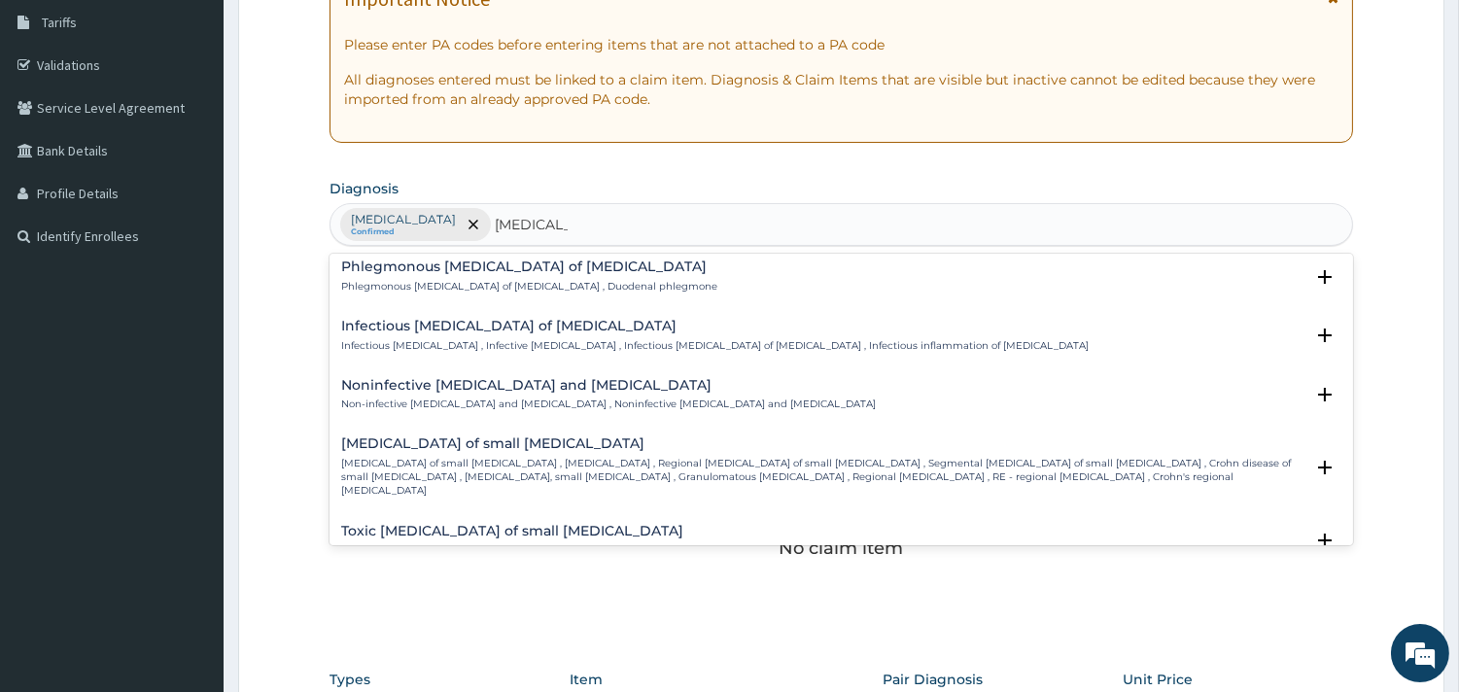
scroll to position [1886, 0]
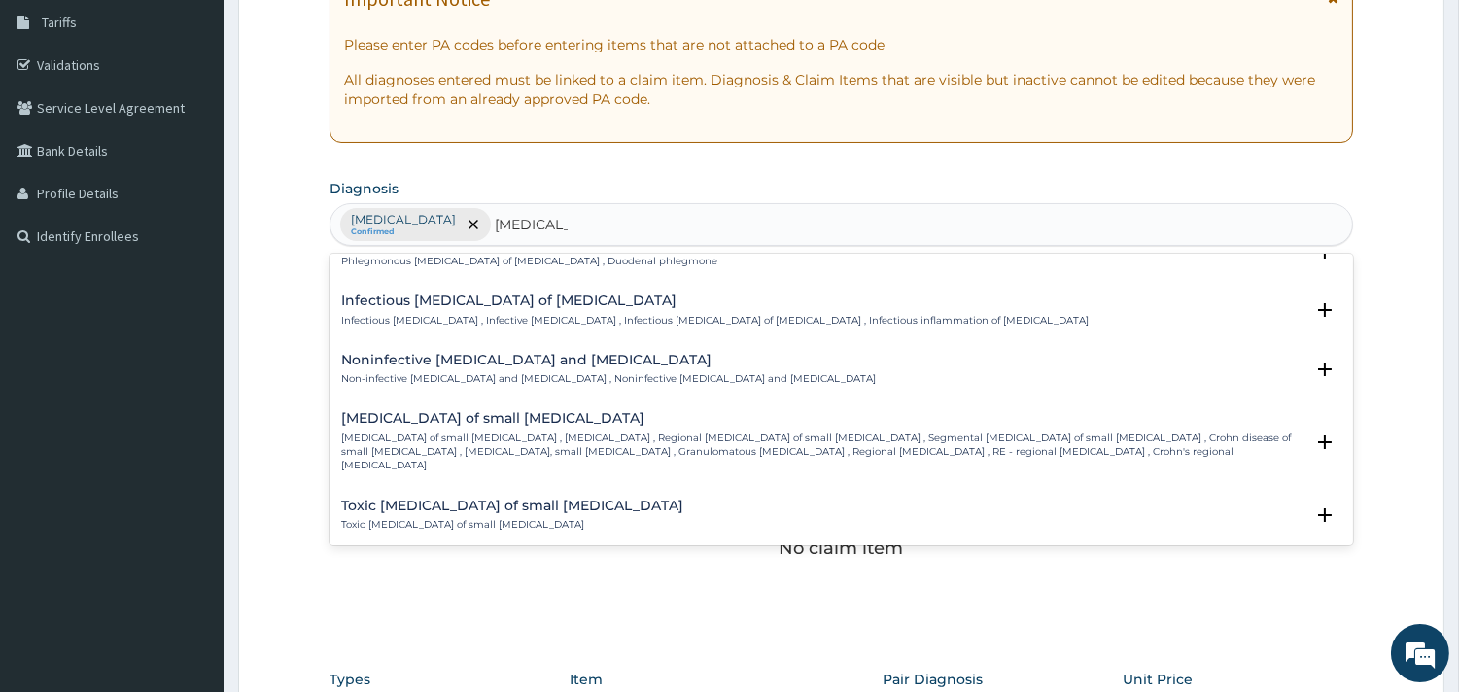
click at [472, 345] on div "Noninfective enteritis and colitis Non-infective enteritis and colitis , Noninf…" at bounding box center [840, 374] width 1023 height 59
click at [457, 353] on h4 "Noninfective enteritis and colitis" at bounding box center [608, 360] width 534 height 15
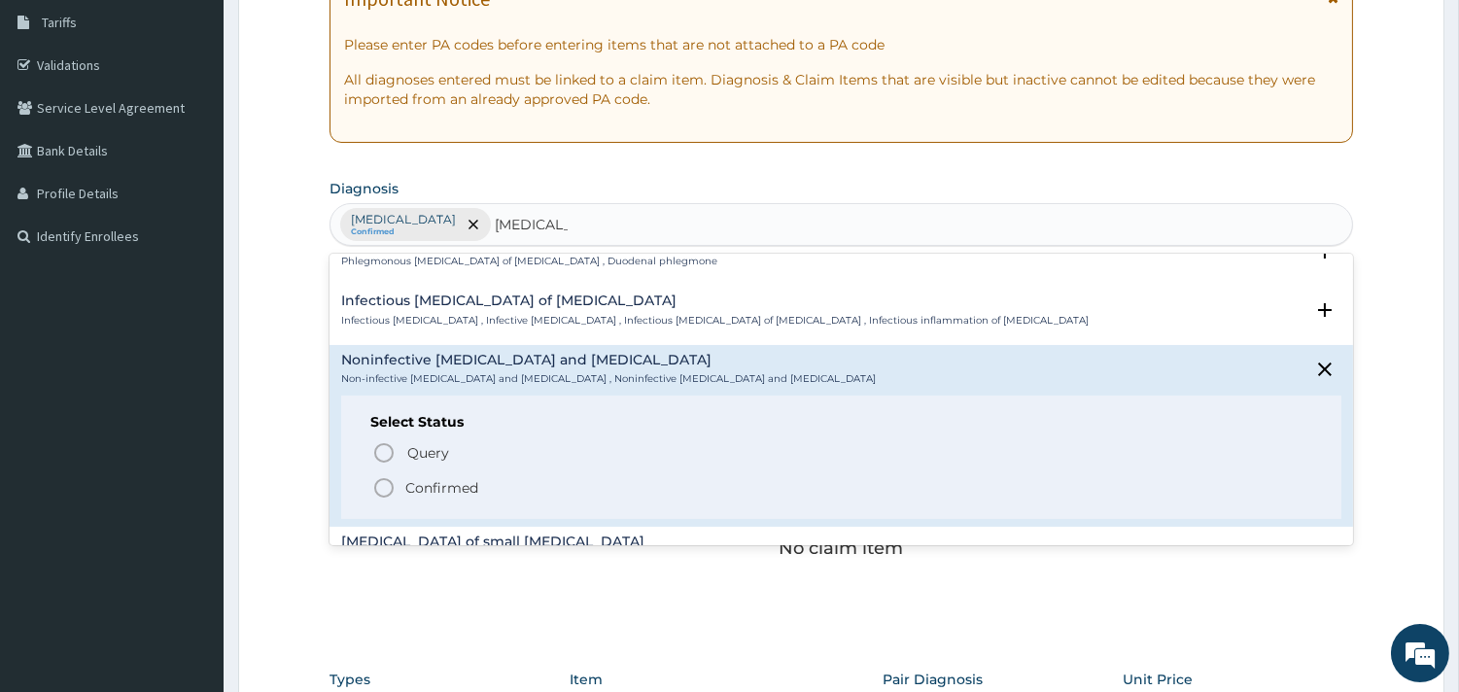
click at [392, 479] on circle "status option filled" at bounding box center [383, 487] width 17 height 17
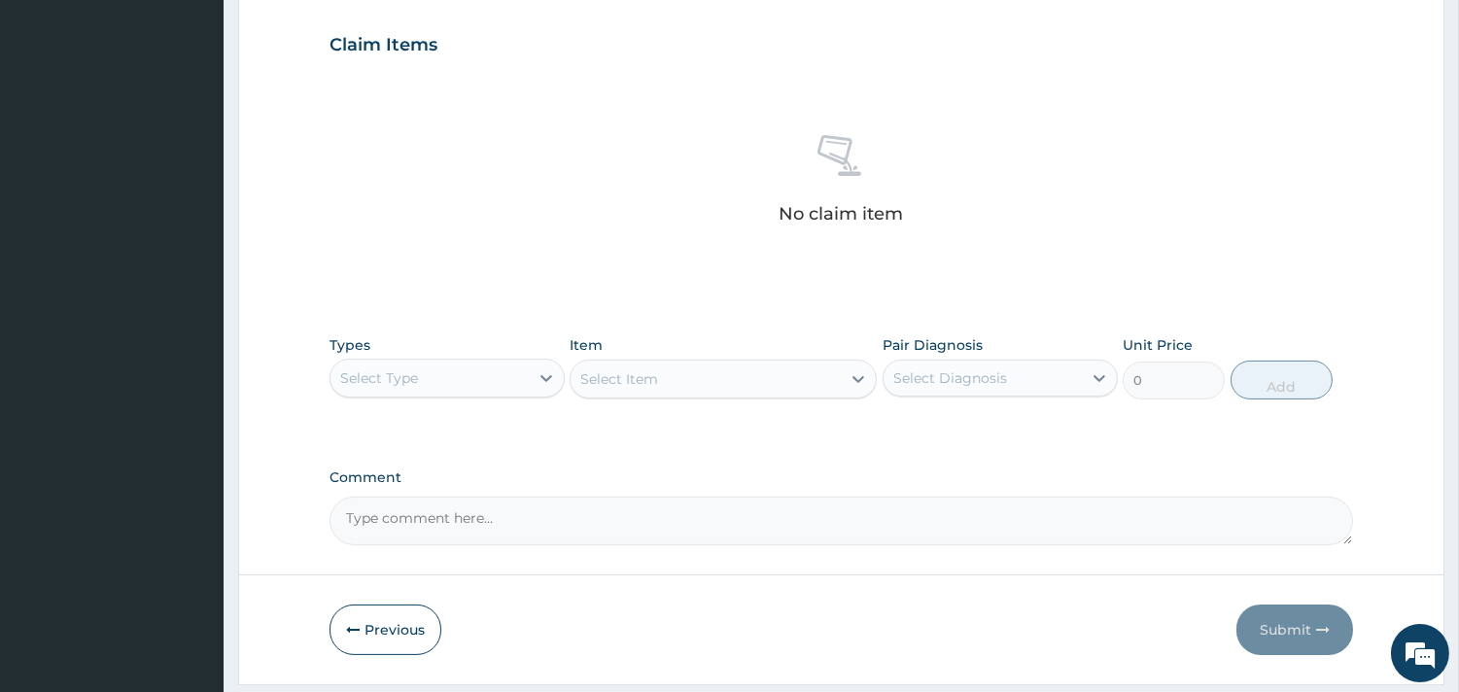
scroll to position [686, 0]
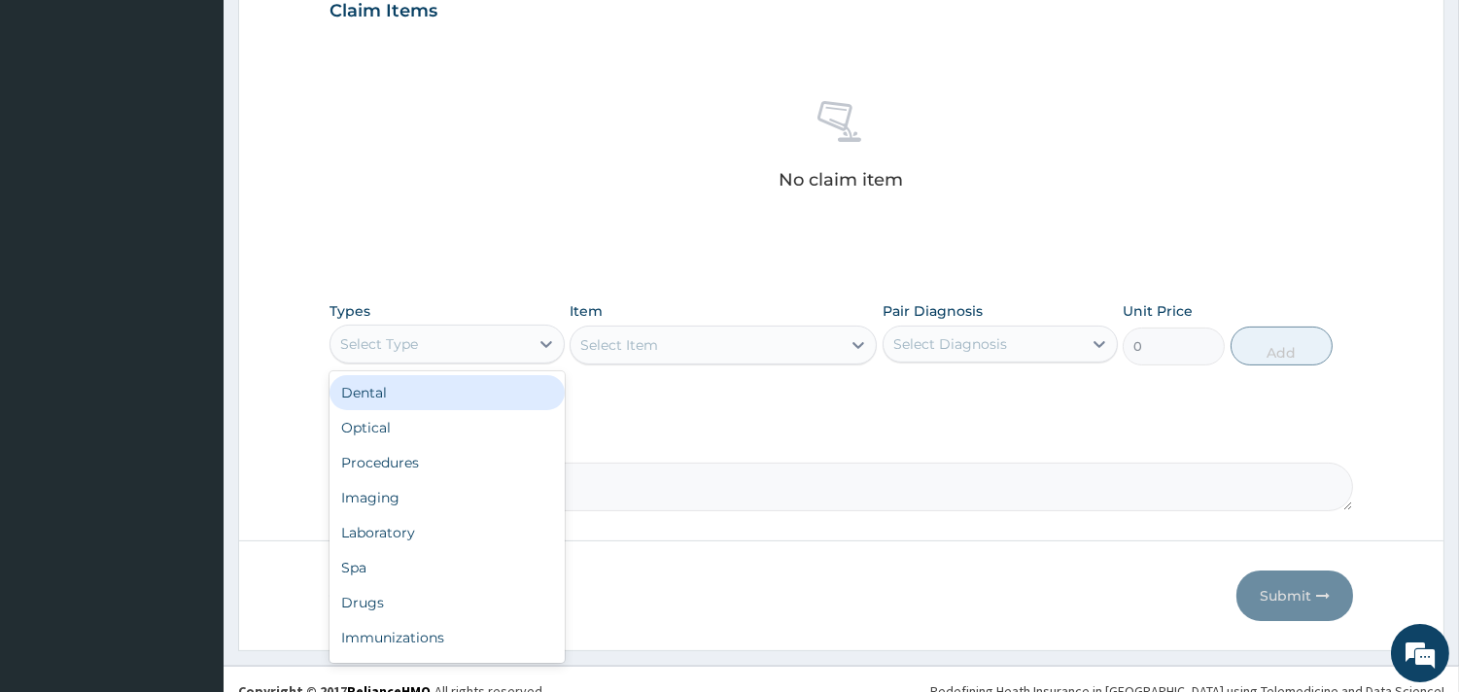
click at [519, 331] on div "Select Type" at bounding box center [429, 343] width 198 height 31
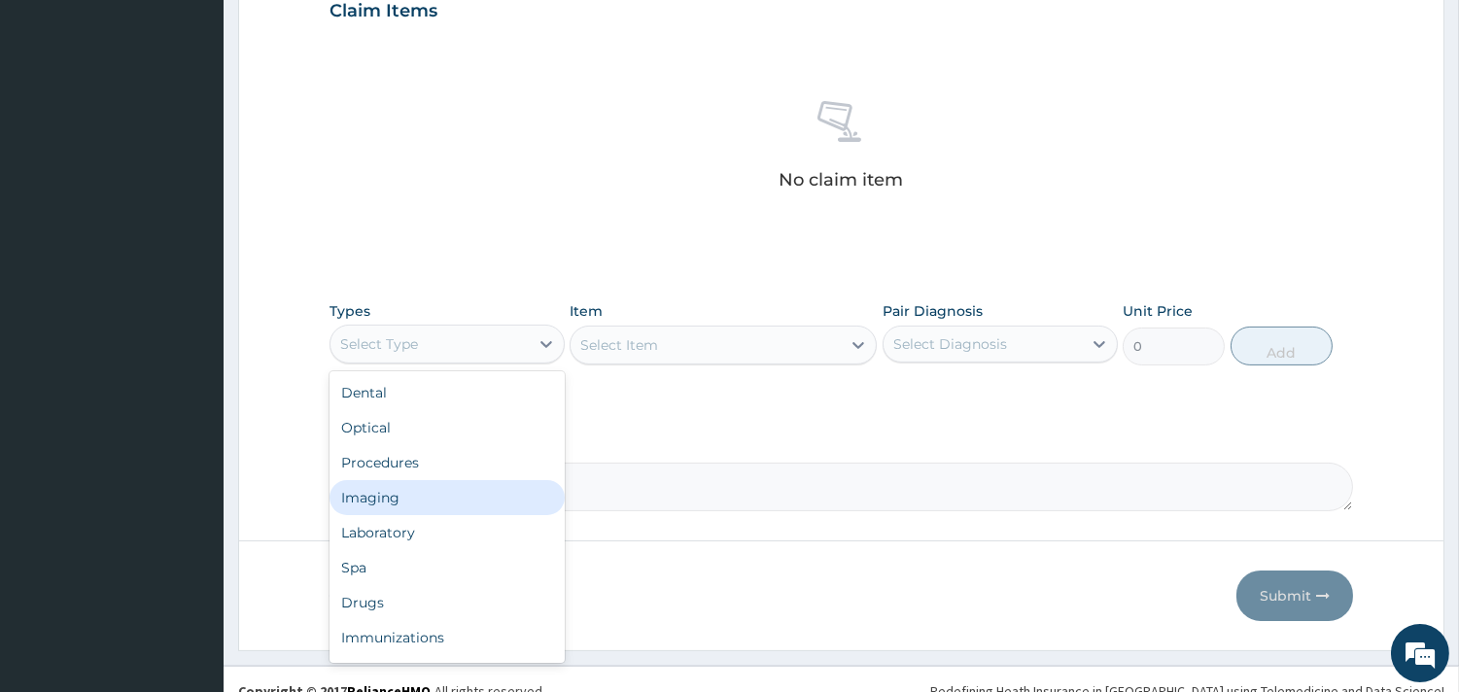
click at [425, 480] on div "Imaging" at bounding box center [446, 497] width 235 height 35
click at [434, 338] on div "Imaging" at bounding box center [429, 343] width 198 height 31
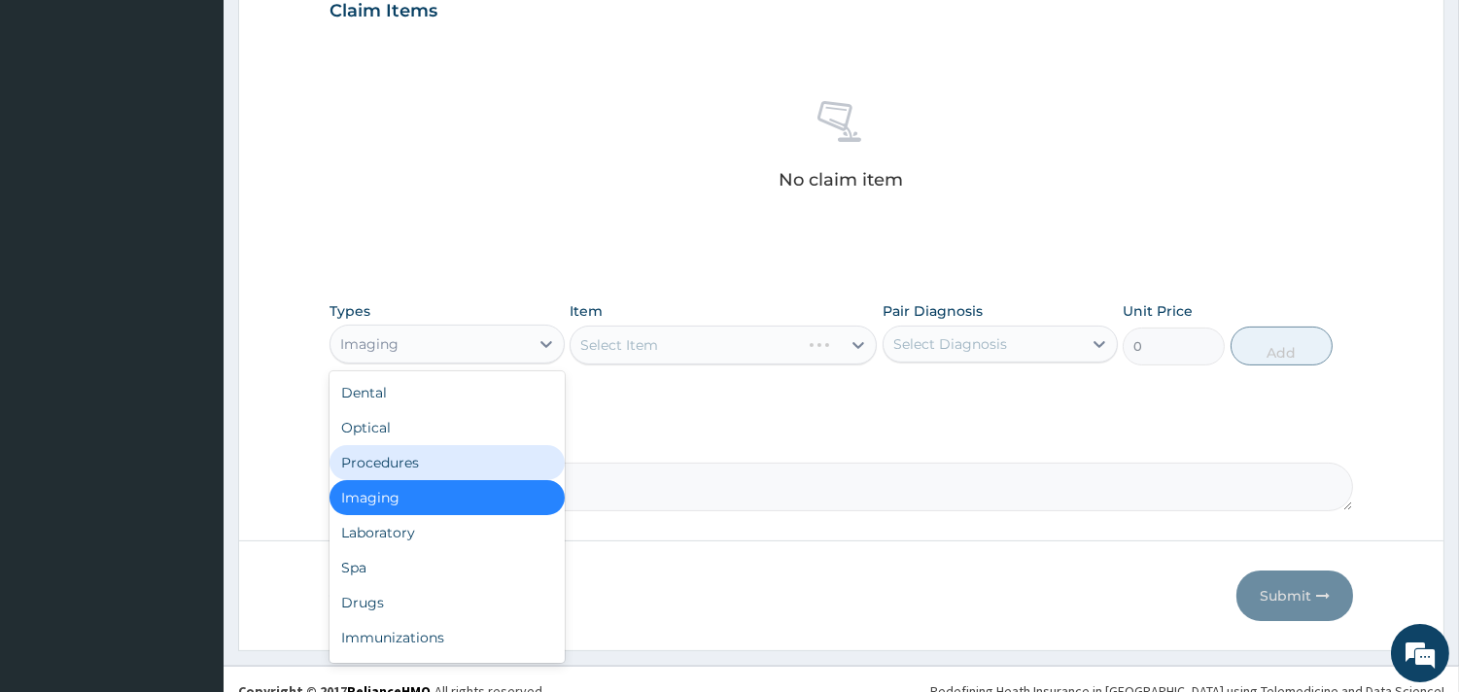
click at [389, 465] on div "Procedures" at bounding box center [446, 462] width 235 height 35
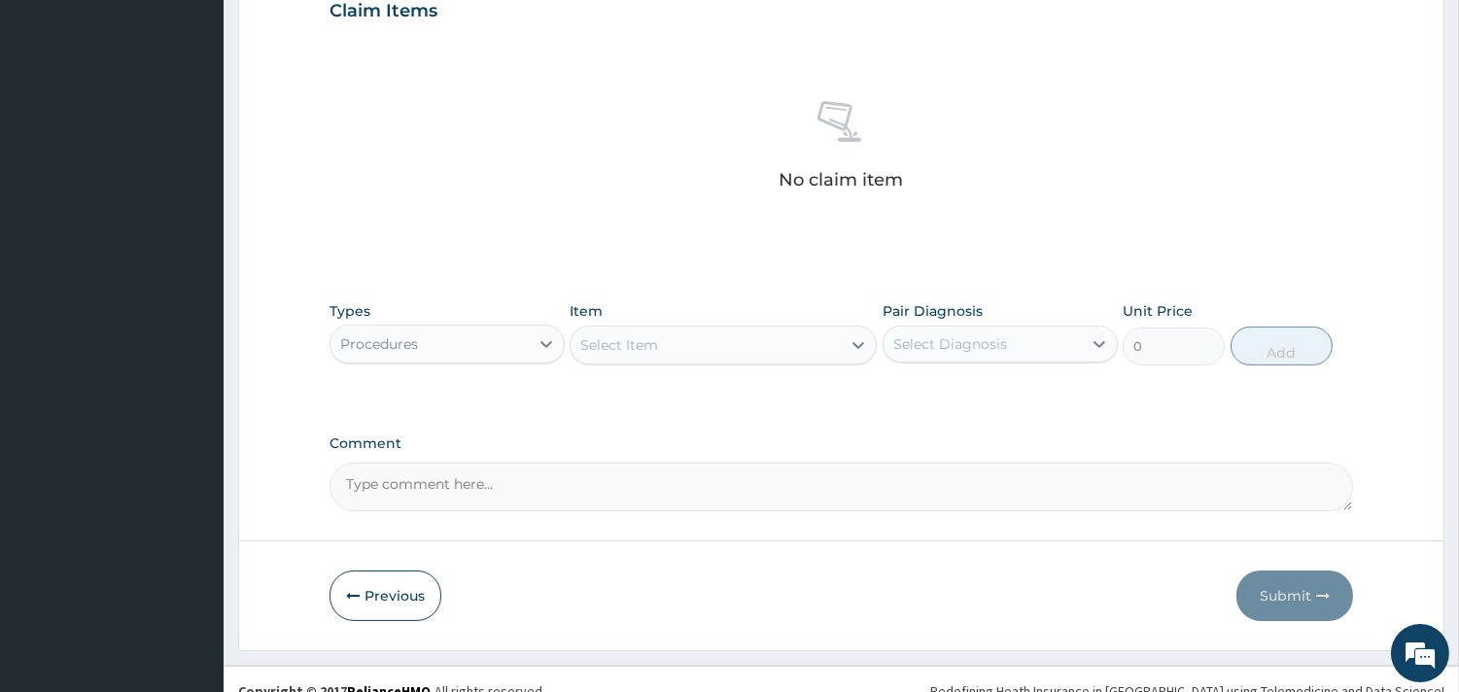
click at [727, 336] on div "Select Item" at bounding box center [705, 344] width 270 height 31
type input "G"
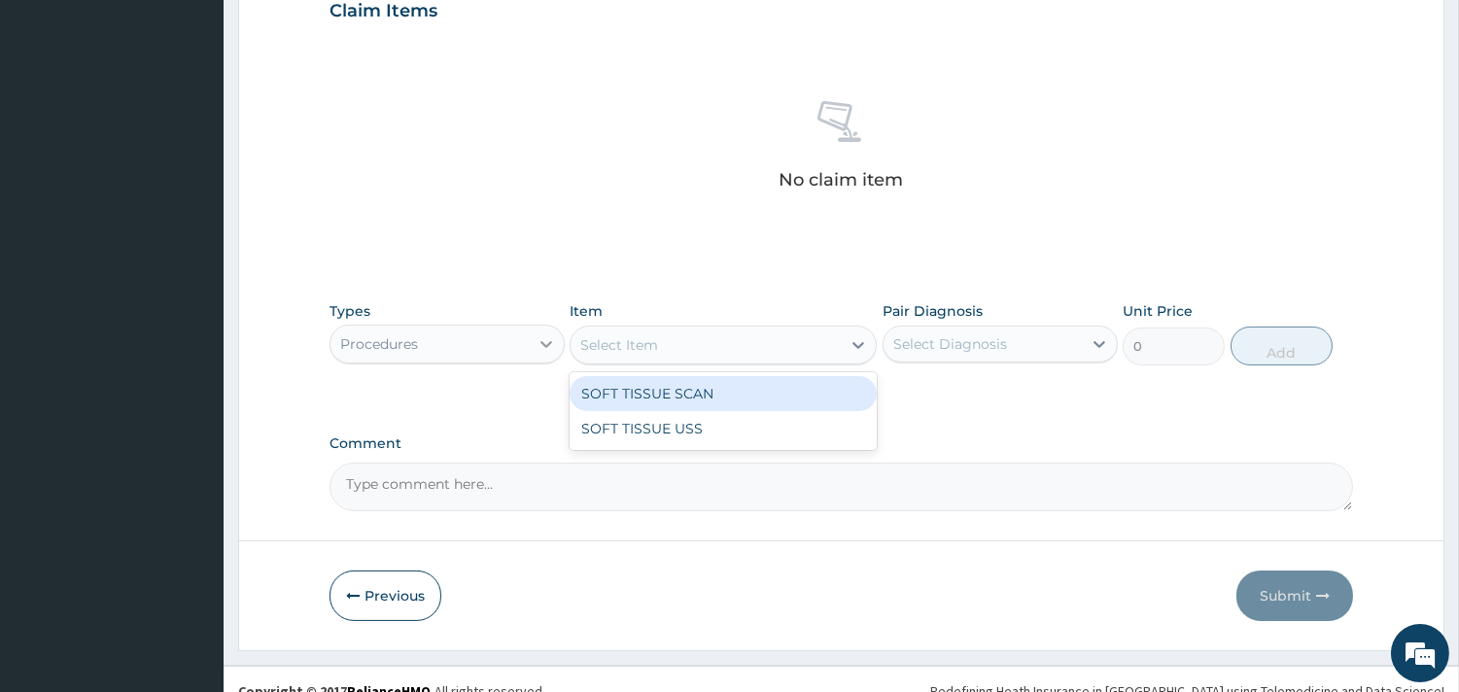
click at [530, 336] on div at bounding box center [546, 344] width 35 height 35
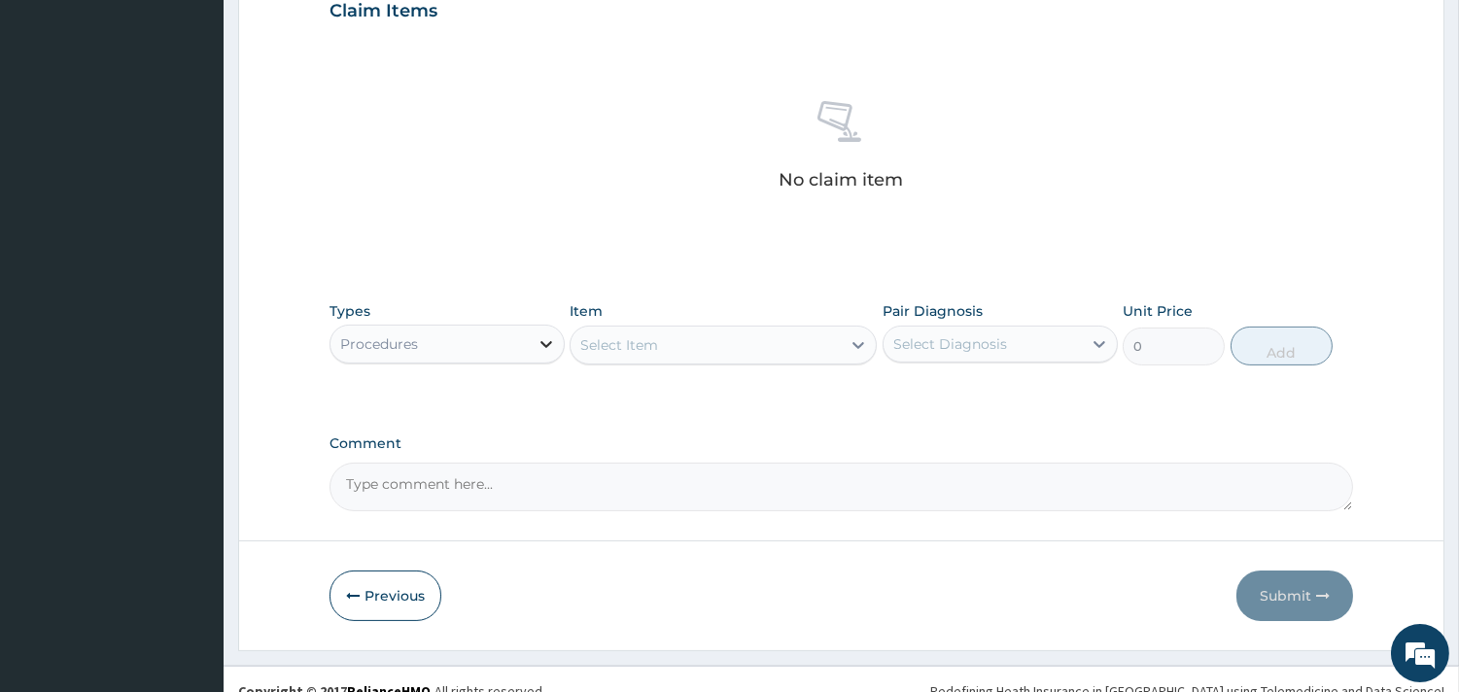
click at [530, 336] on div at bounding box center [546, 344] width 35 height 35
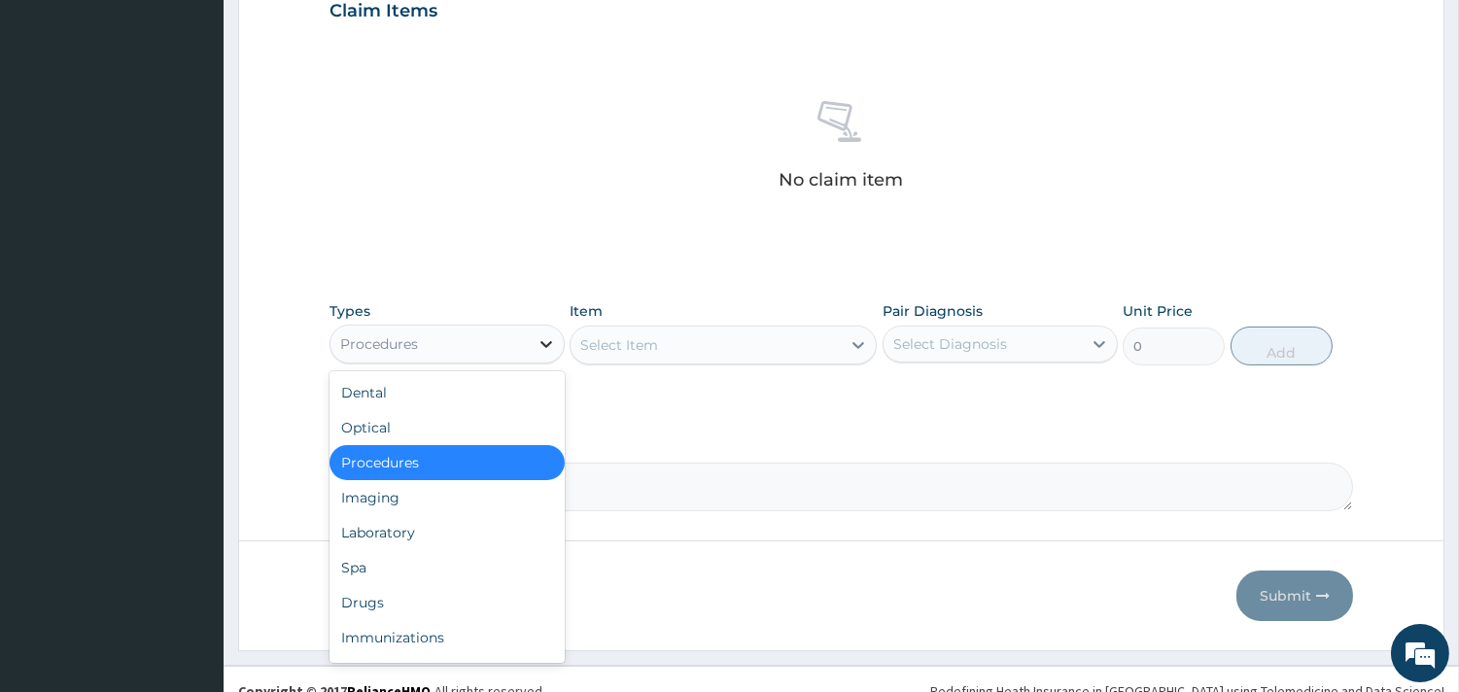
click at [530, 336] on div at bounding box center [546, 344] width 35 height 35
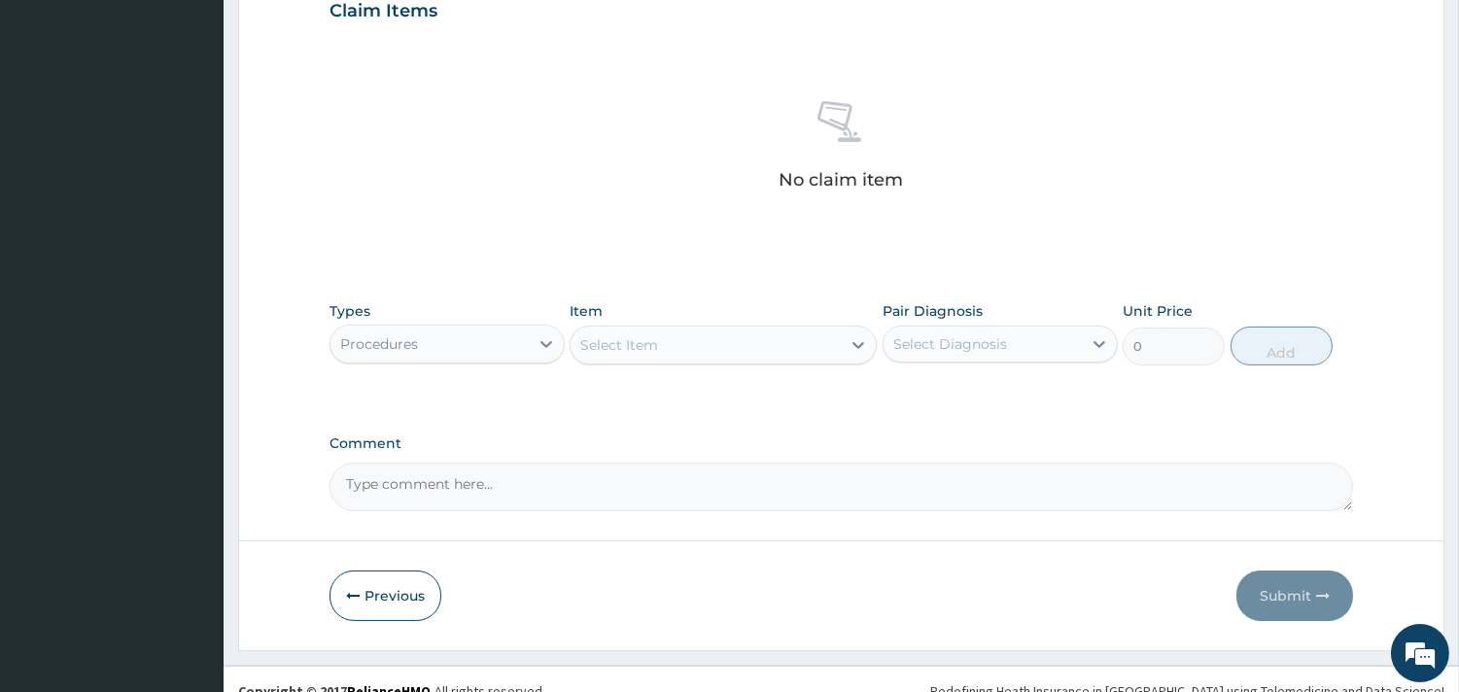
click at [486, 336] on div "Procedures" at bounding box center [429, 343] width 198 height 31
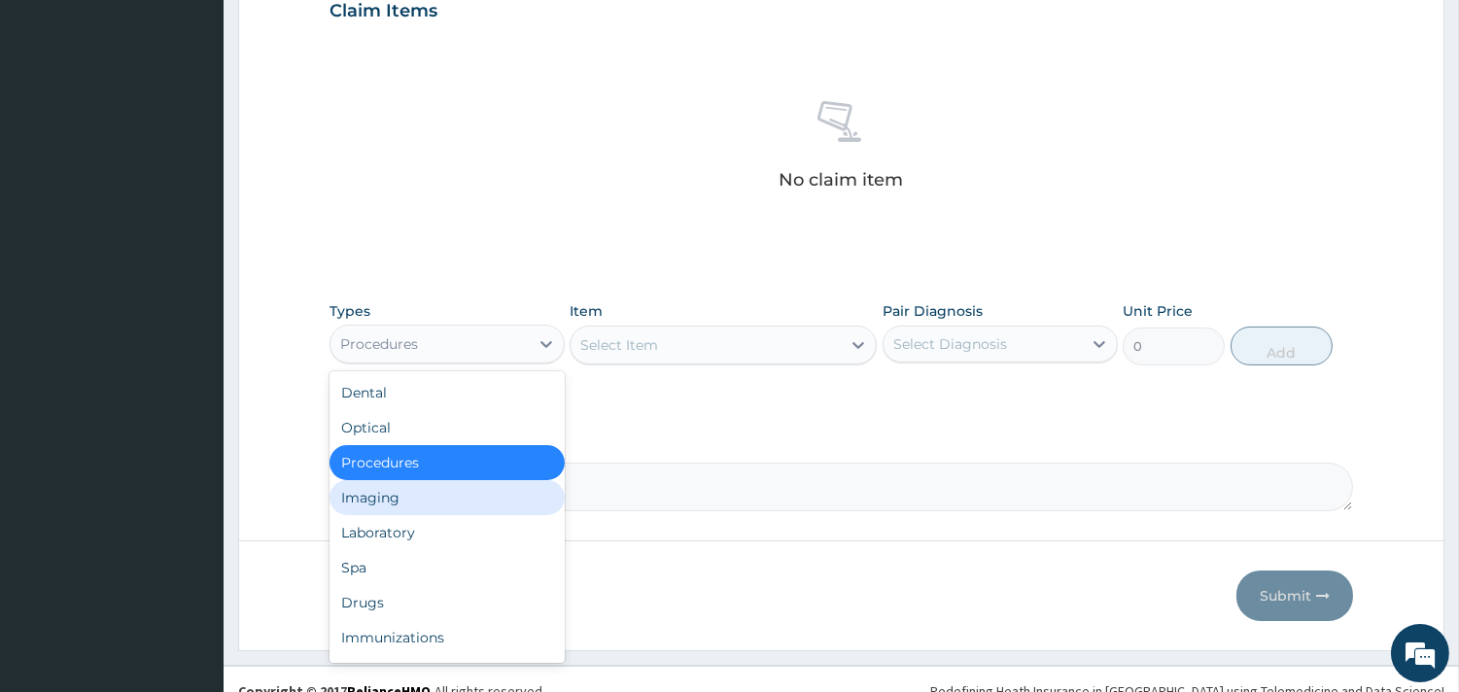
click at [391, 510] on div "Imaging" at bounding box center [446, 497] width 235 height 35
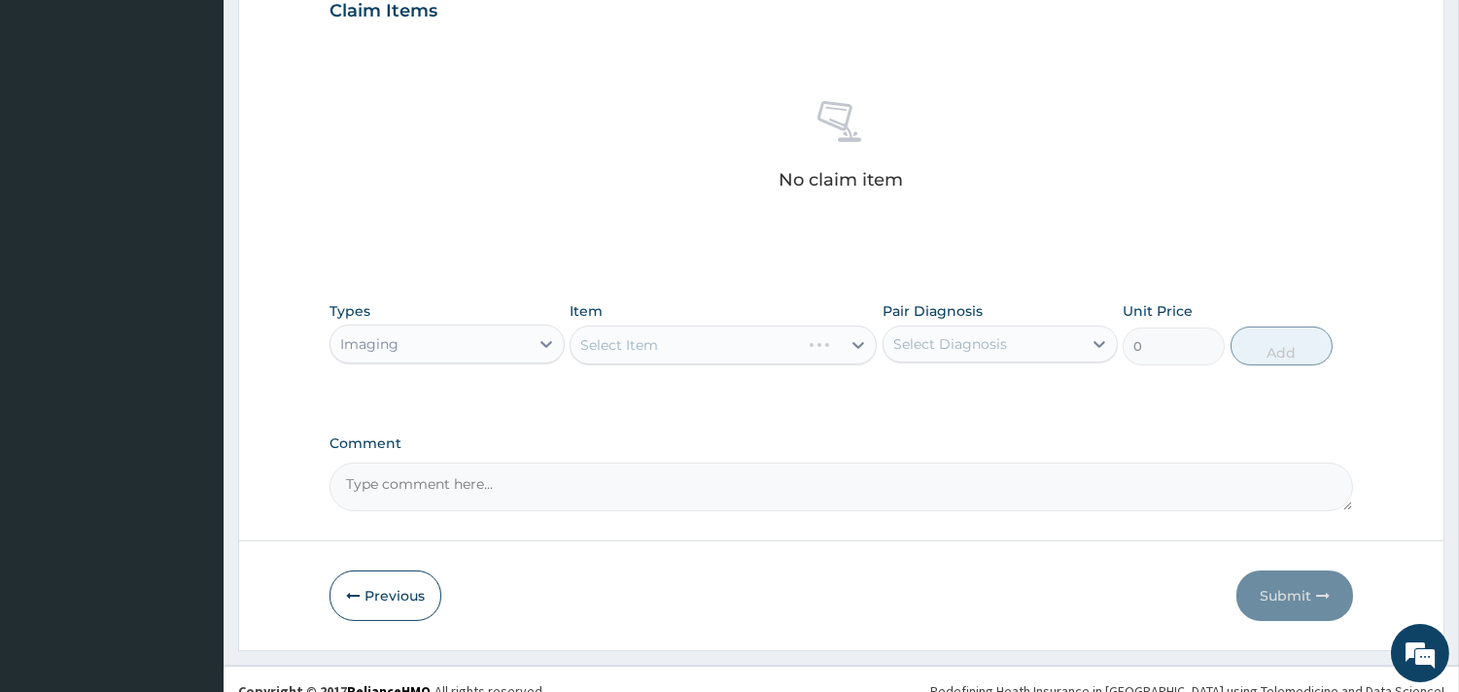
click at [464, 336] on div "Imaging" at bounding box center [429, 343] width 198 height 31
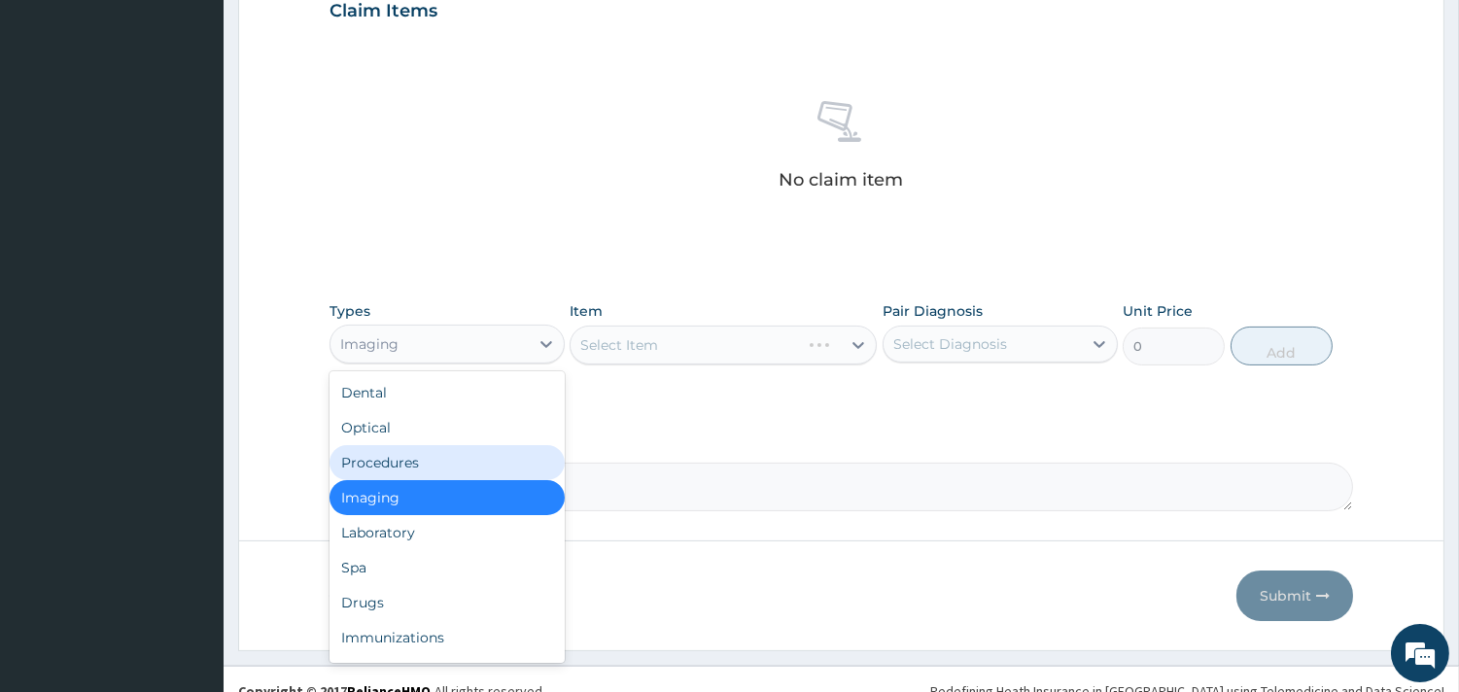
click at [406, 455] on div "Procedures" at bounding box center [446, 462] width 235 height 35
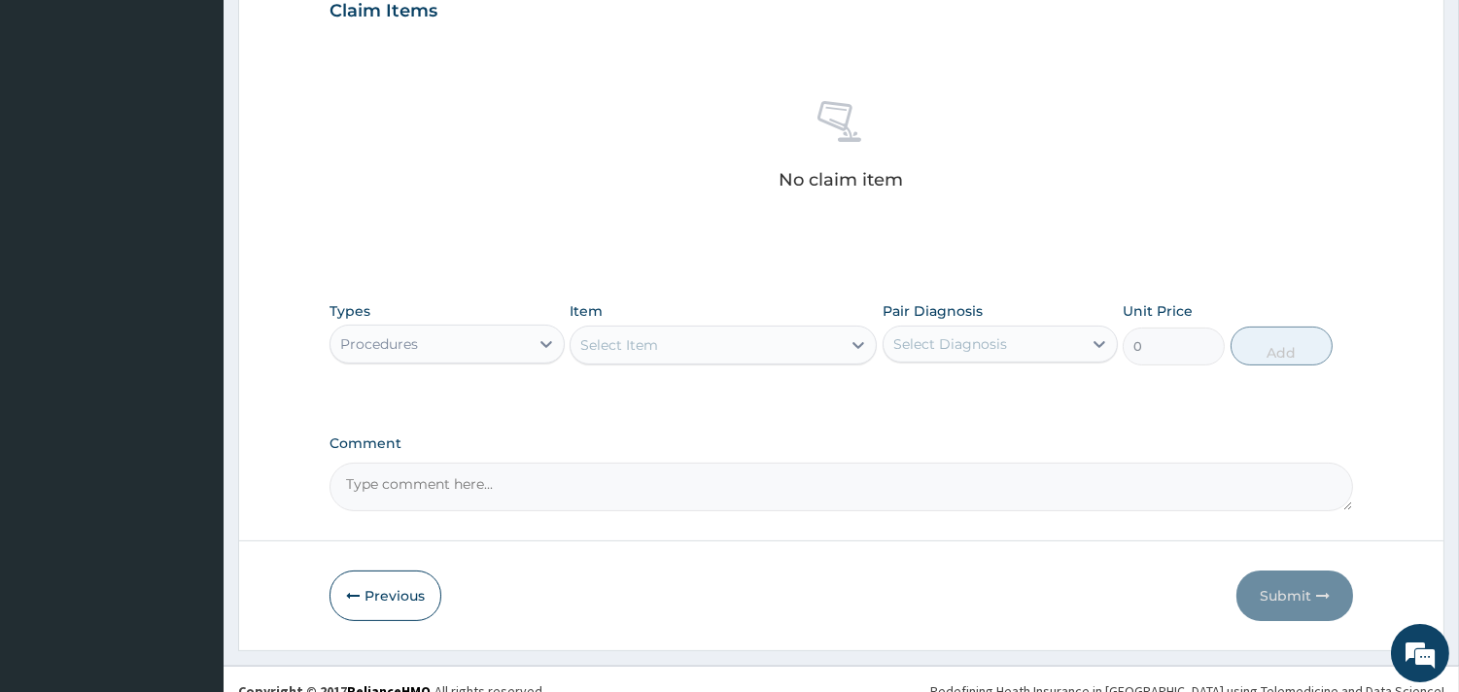
click at [778, 347] on div "Select Item" at bounding box center [705, 344] width 270 height 31
type input "G"
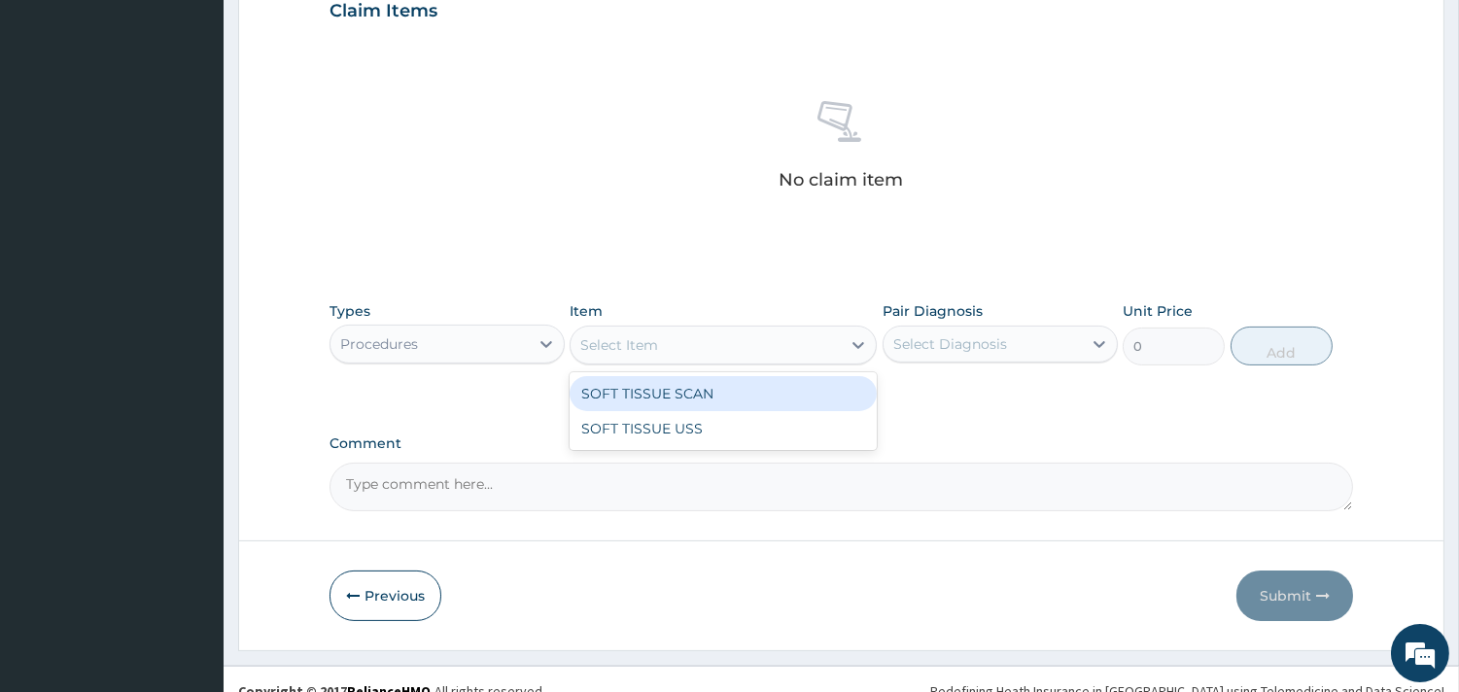
type input "G"
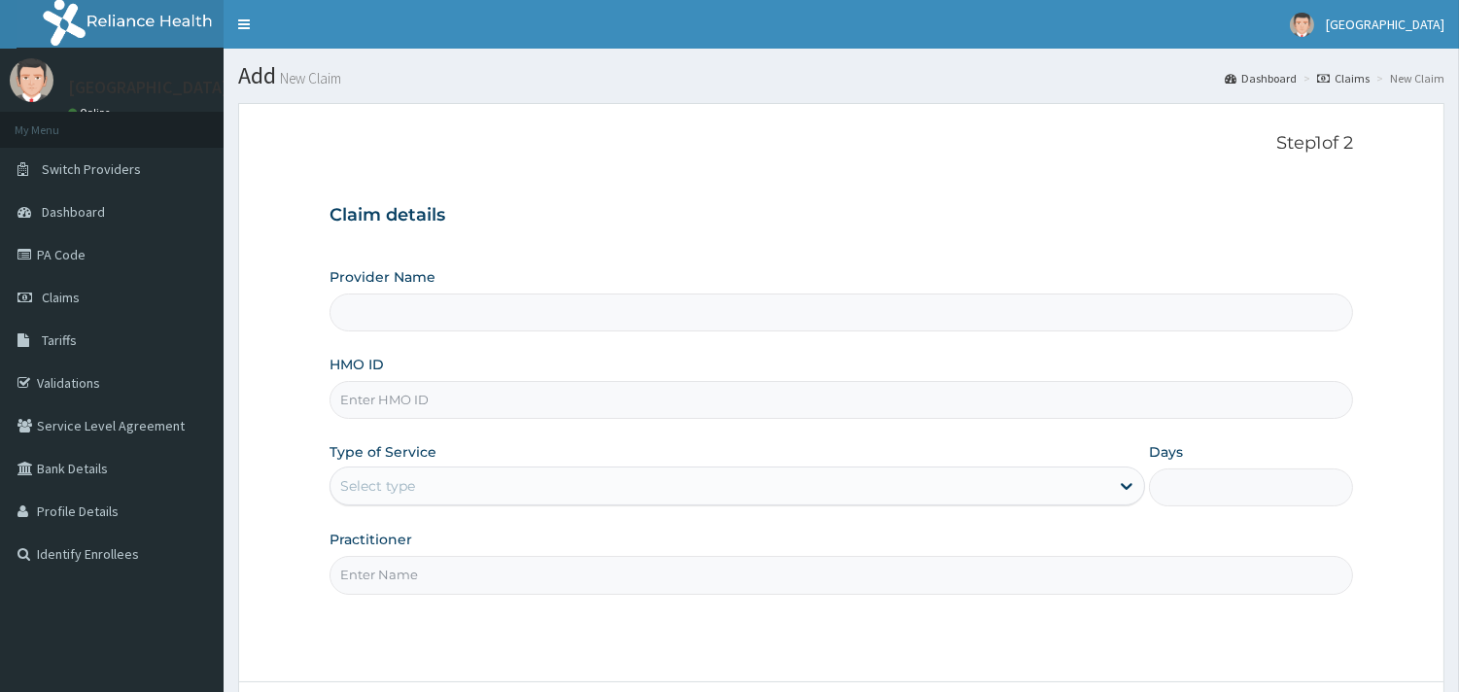
scroll to position [165, 0]
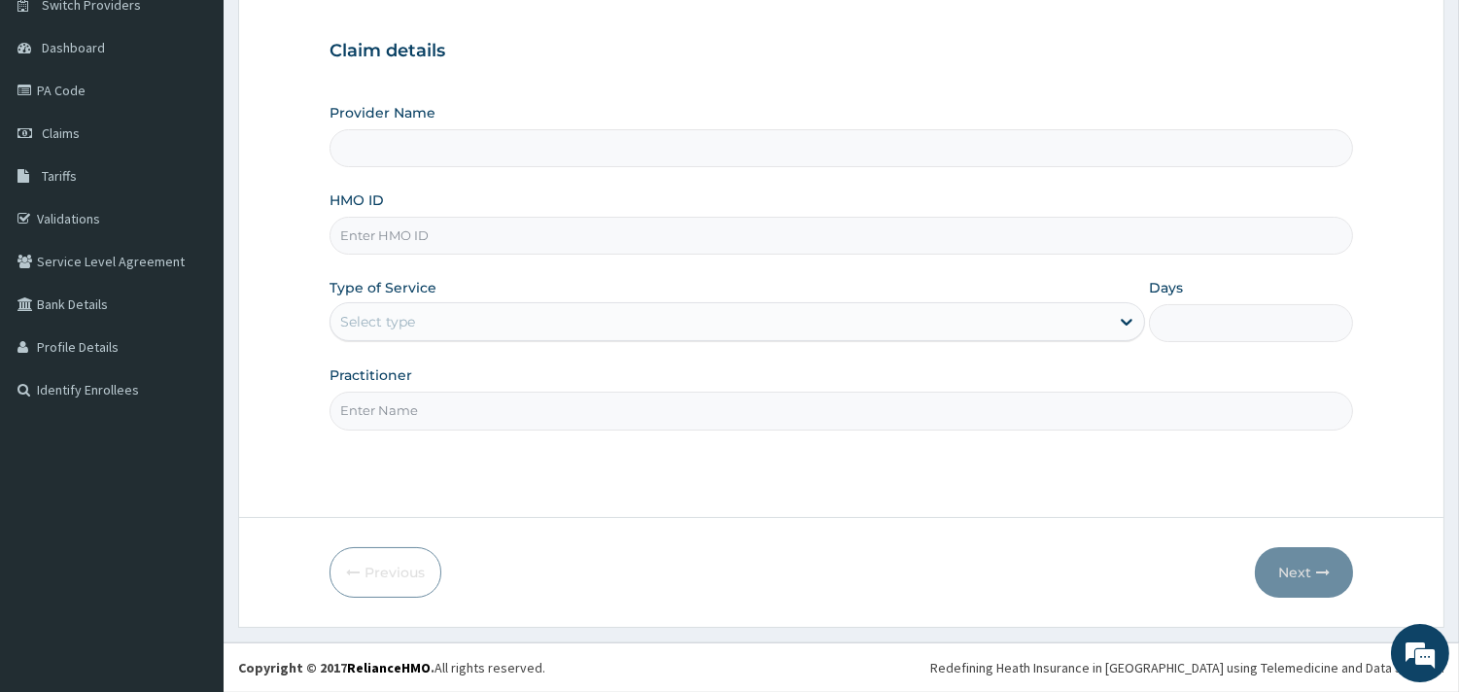
type input "[GEOGRAPHIC_DATA]"
click at [345, 229] on input "HMO ID" at bounding box center [840, 236] width 1023 height 38
paste input "WFE/10082/E"
type input "WFE/10082/B"
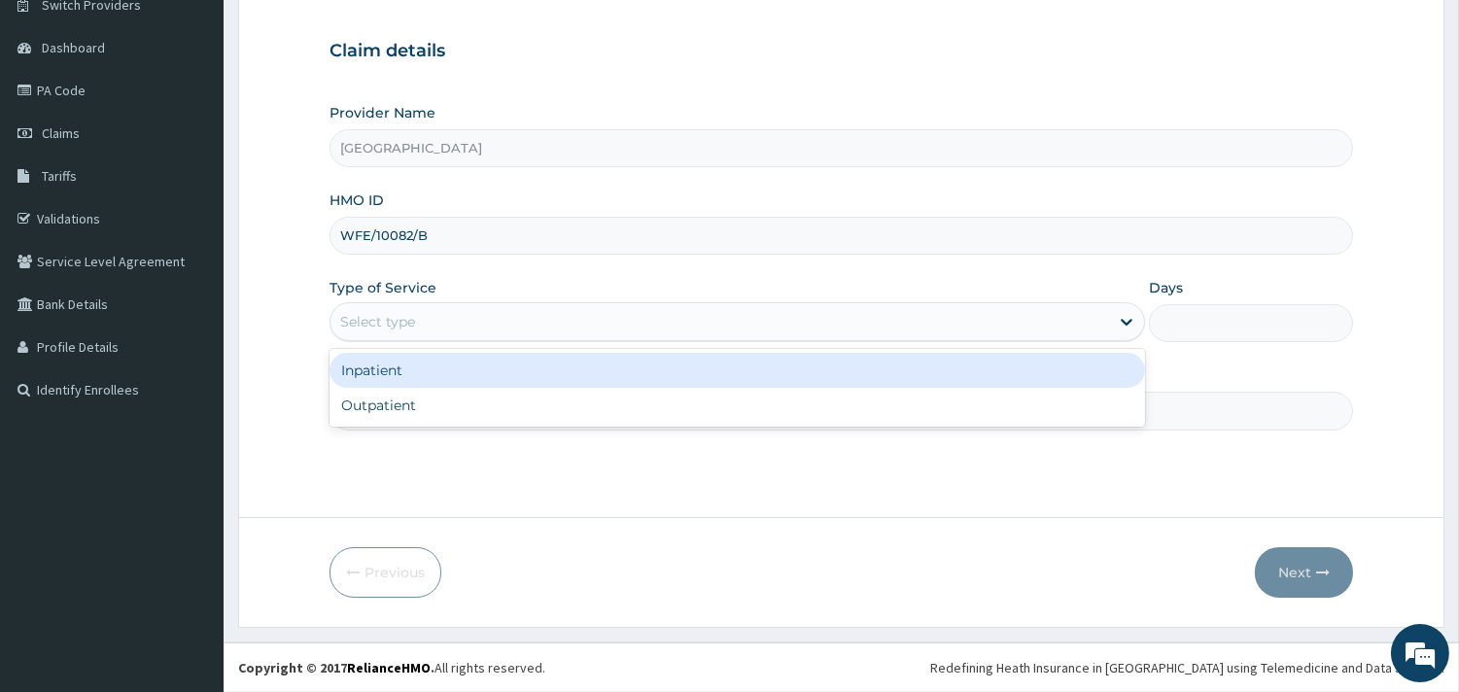
click at [423, 327] on div "Select type" at bounding box center [719, 321] width 778 height 31
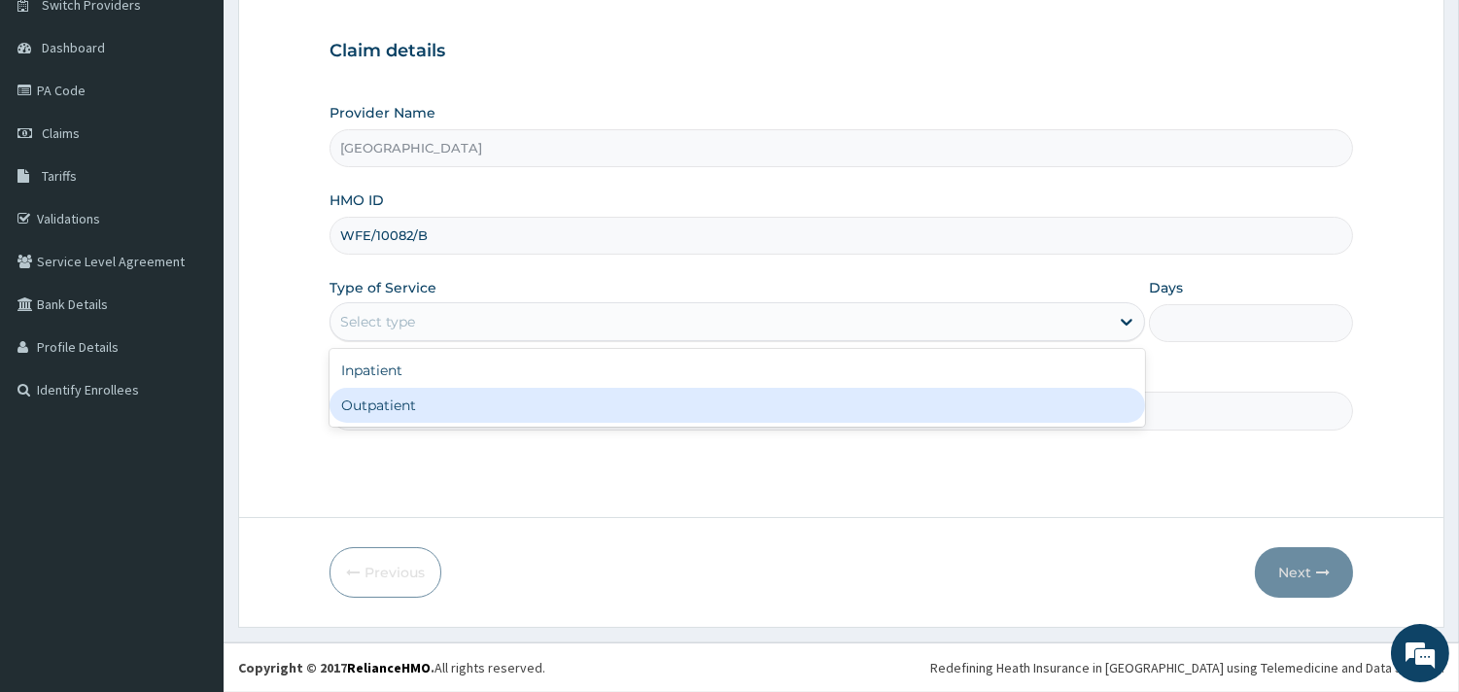
click at [395, 395] on div "Outpatient" at bounding box center [736, 405] width 815 height 35
type input "1"
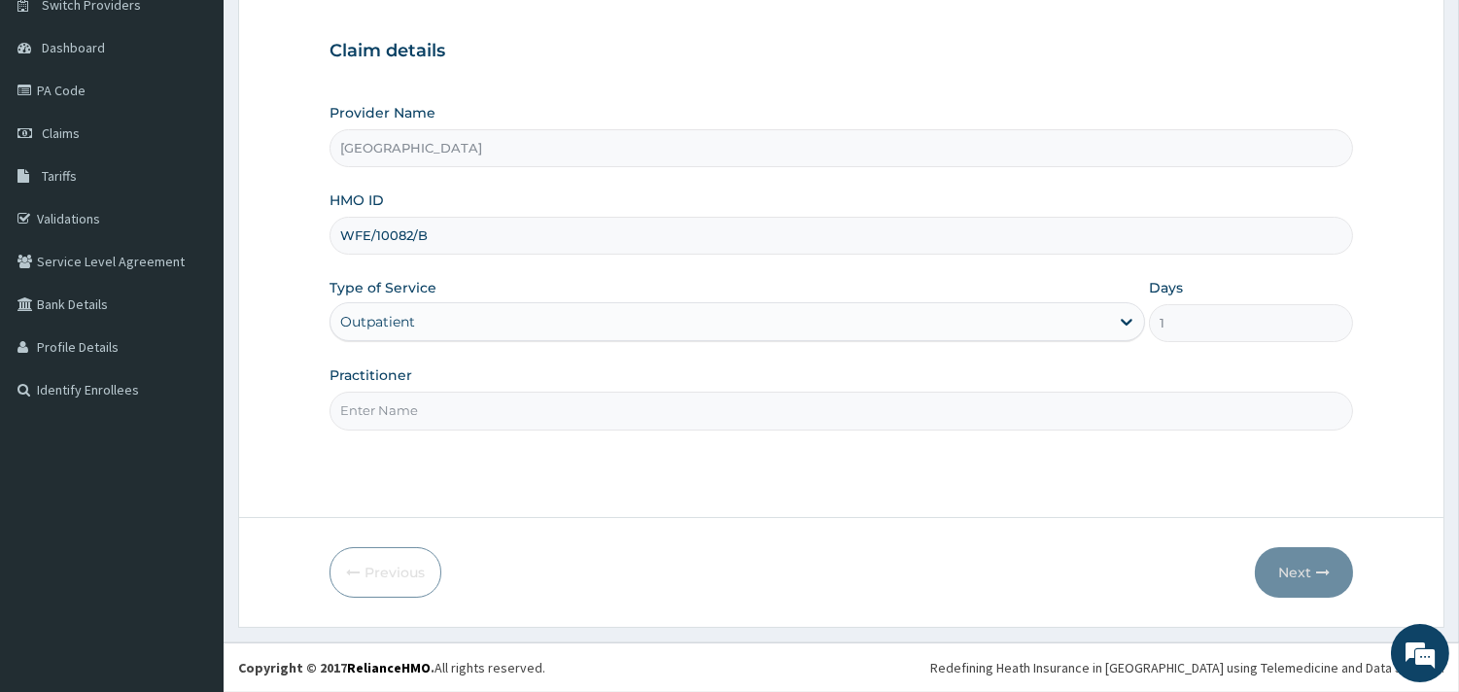
click at [381, 401] on input "Practitioner" at bounding box center [840, 411] width 1023 height 38
type input "DR. ADENIYI"
click at [1287, 559] on button "Next" at bounding box center [1304, 572] width 98 height 51
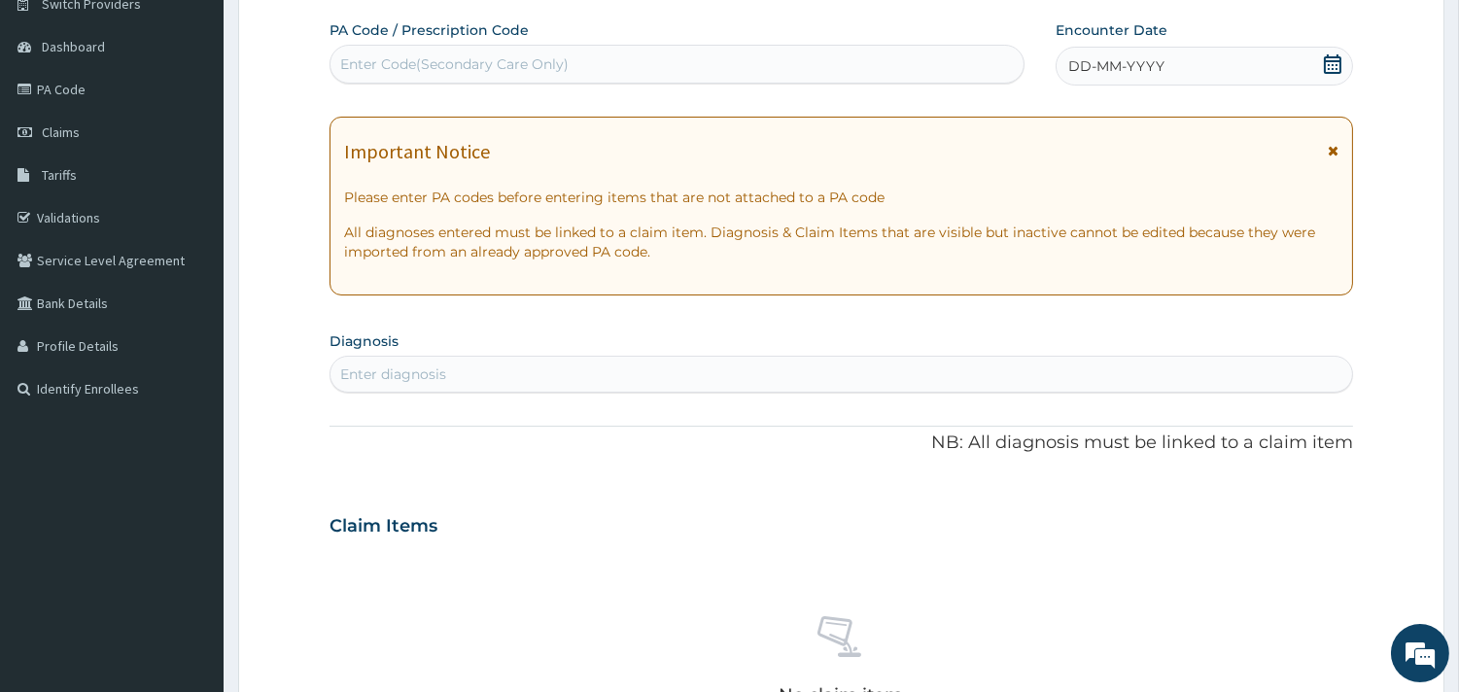
click at [1339, 63] on icon at bounding box center [1332, 63] width 17 height 19
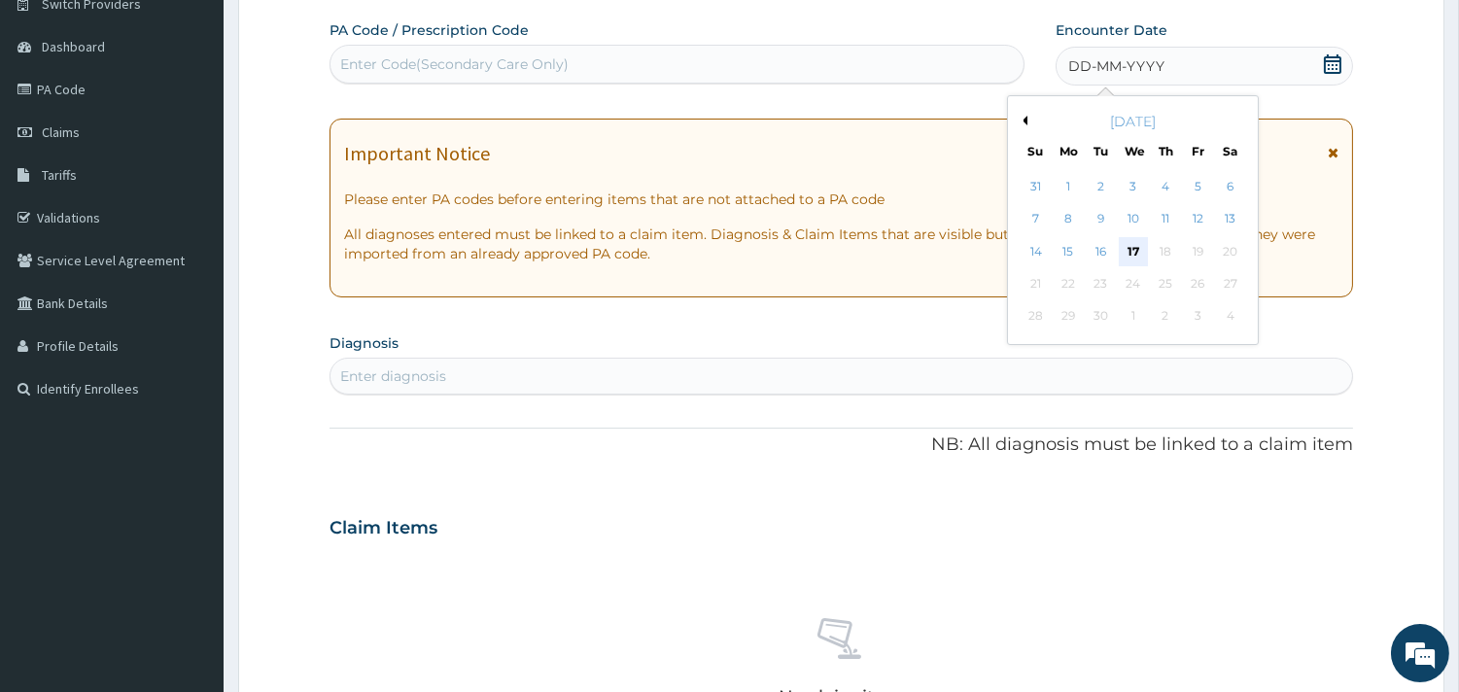
click at [1132, 246] on div "17" at bounding box center [1132, 251] width 29 height 29
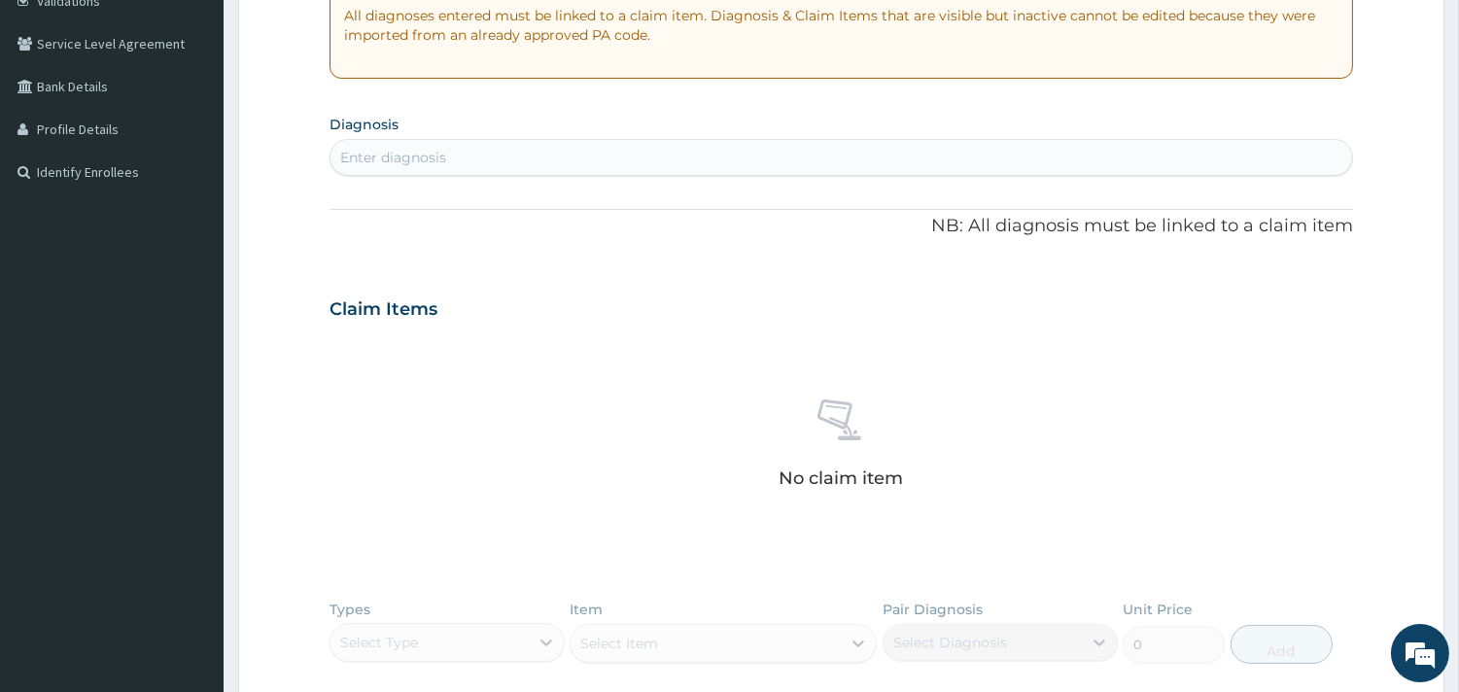
scroll to position [389, 0]
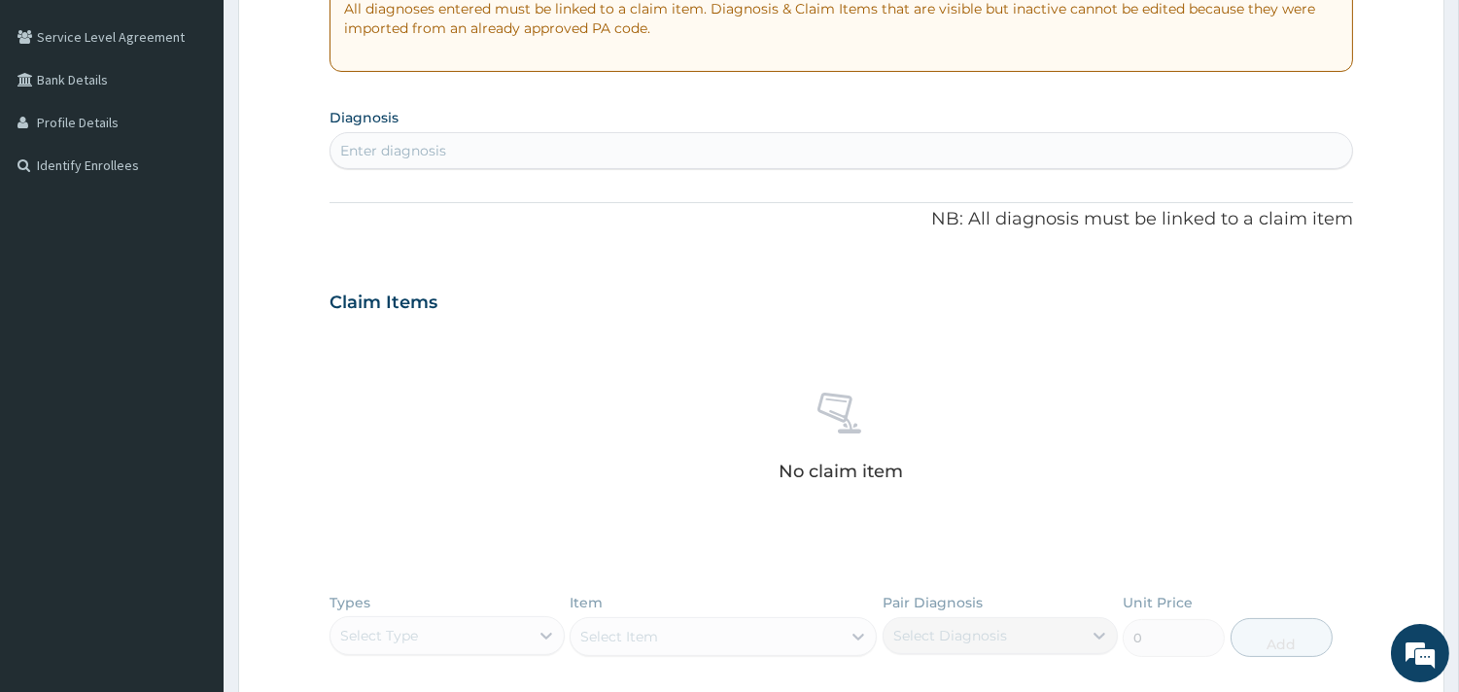
click at [480, 138] on div "Enter diagnosis" at bounding box center [840, 150] width 1021 height 31
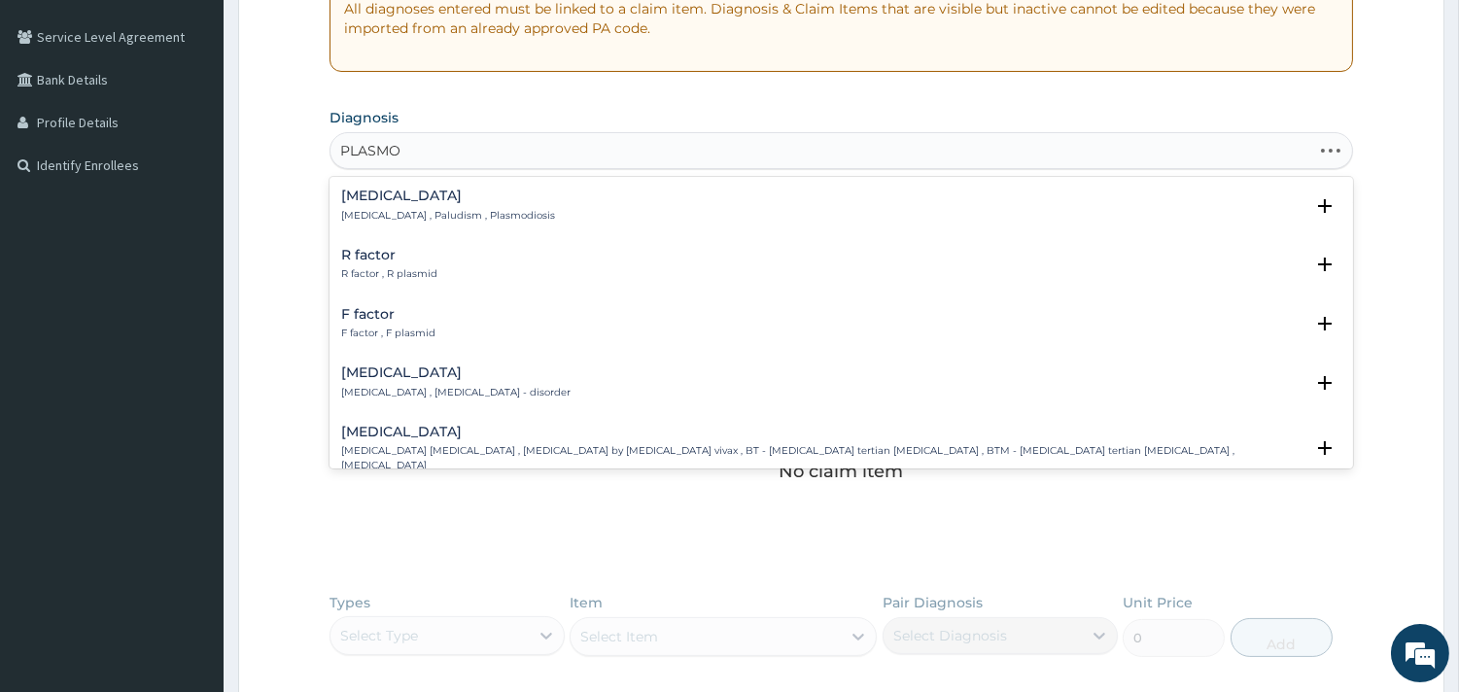
type input "PLASMOD"
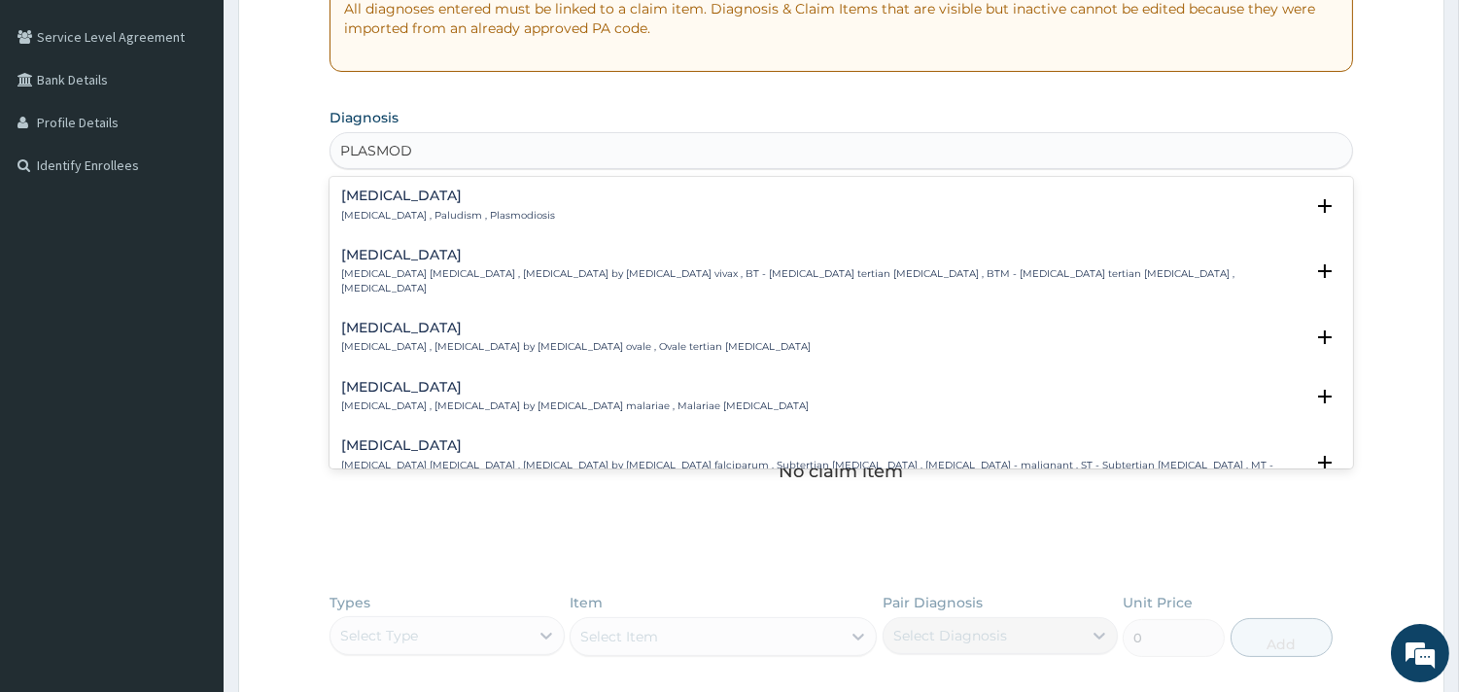
click at [371, 214] on p "Malaria , Paludism , Plasmodiosis" at bounding box center [448, 216] width 214 height 14
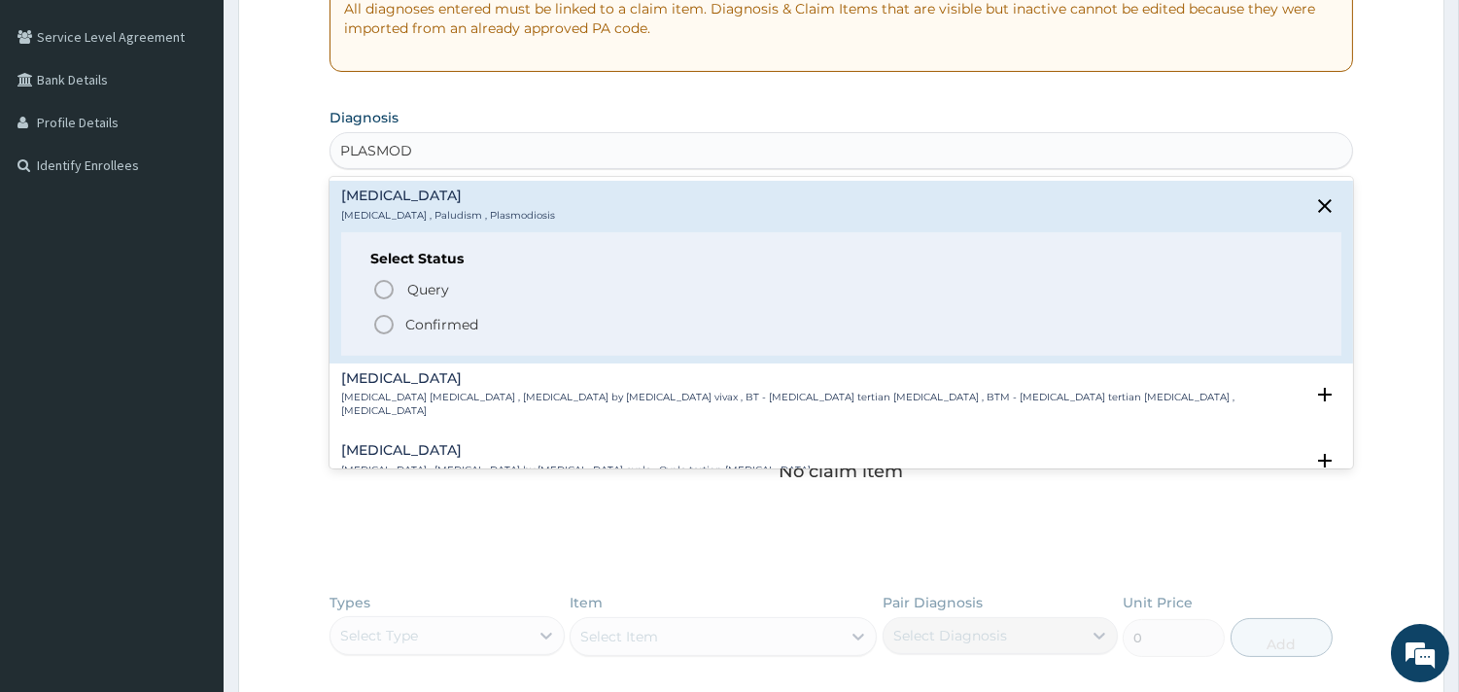
click at [387, 332] on circle "status option filled" at bounding box center [383, 324] width 17 height 17
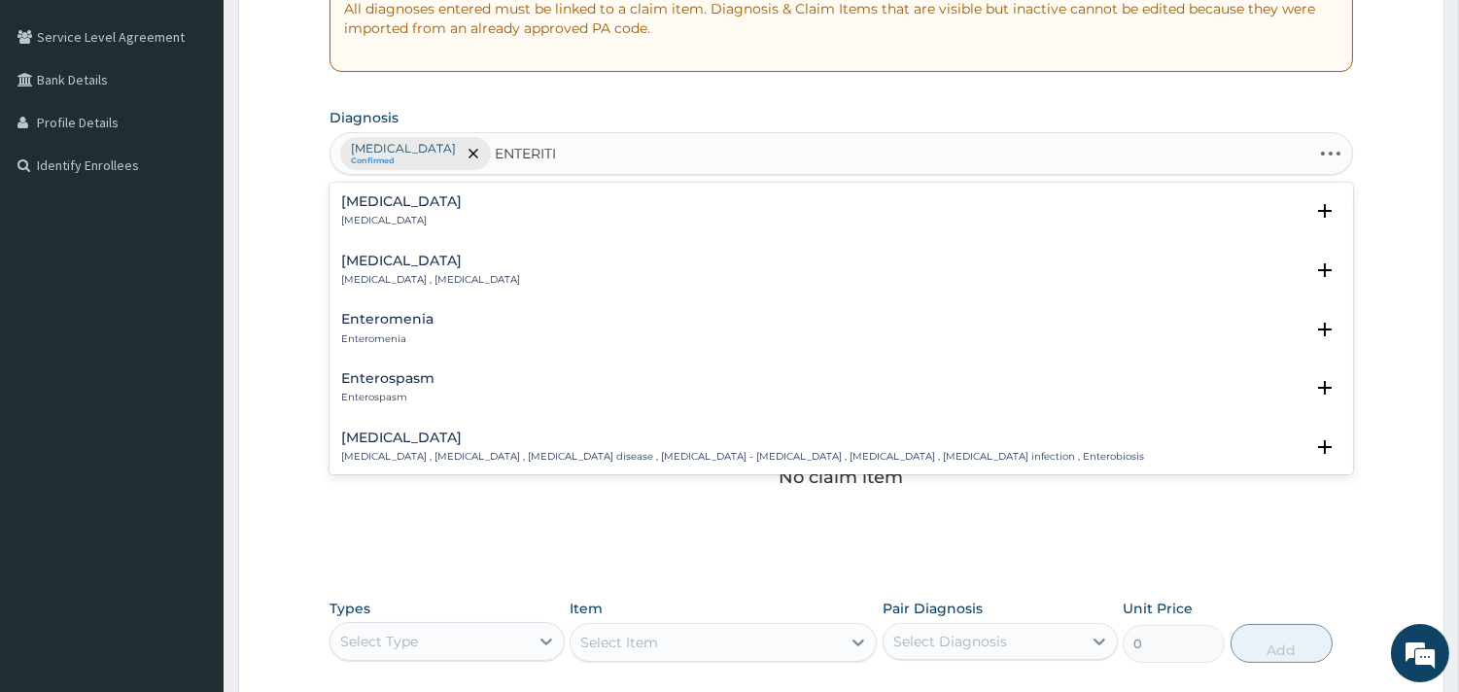
type input "ENTERITIS"
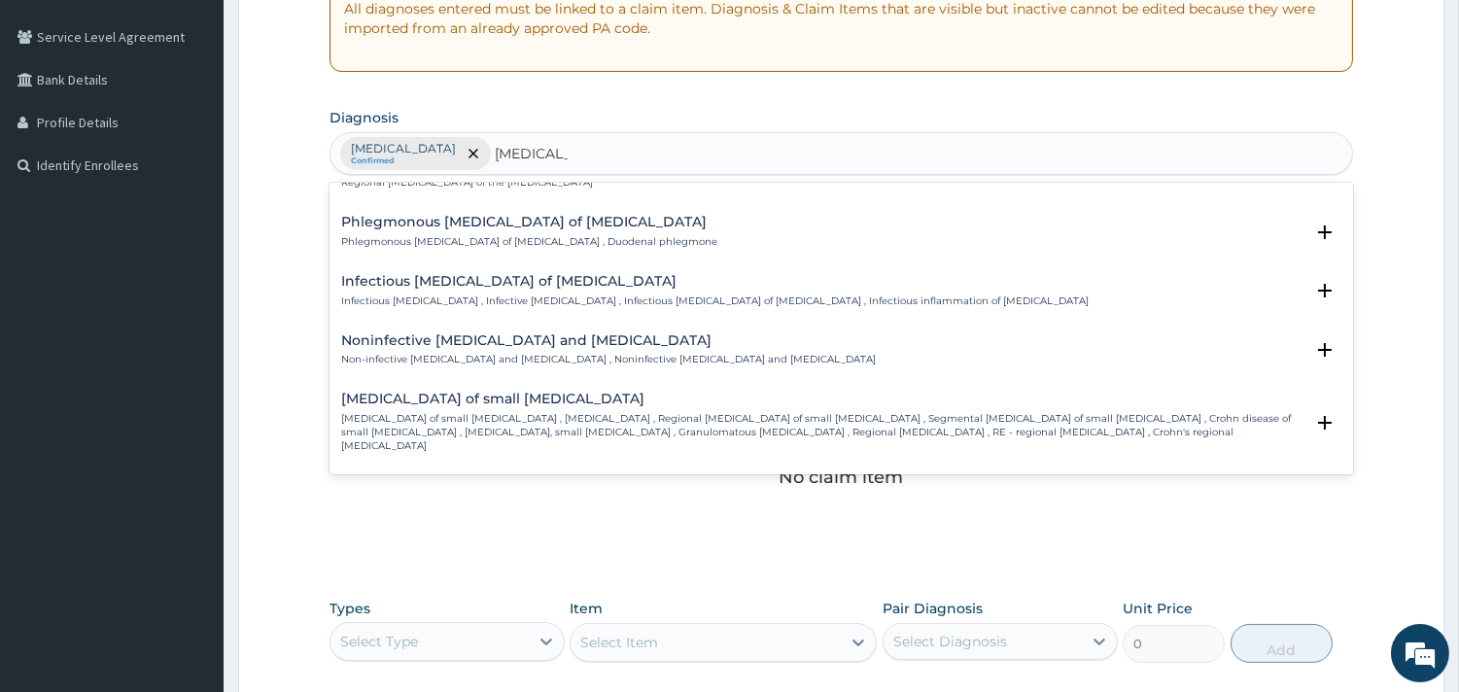
scroll to position [1848, 0]
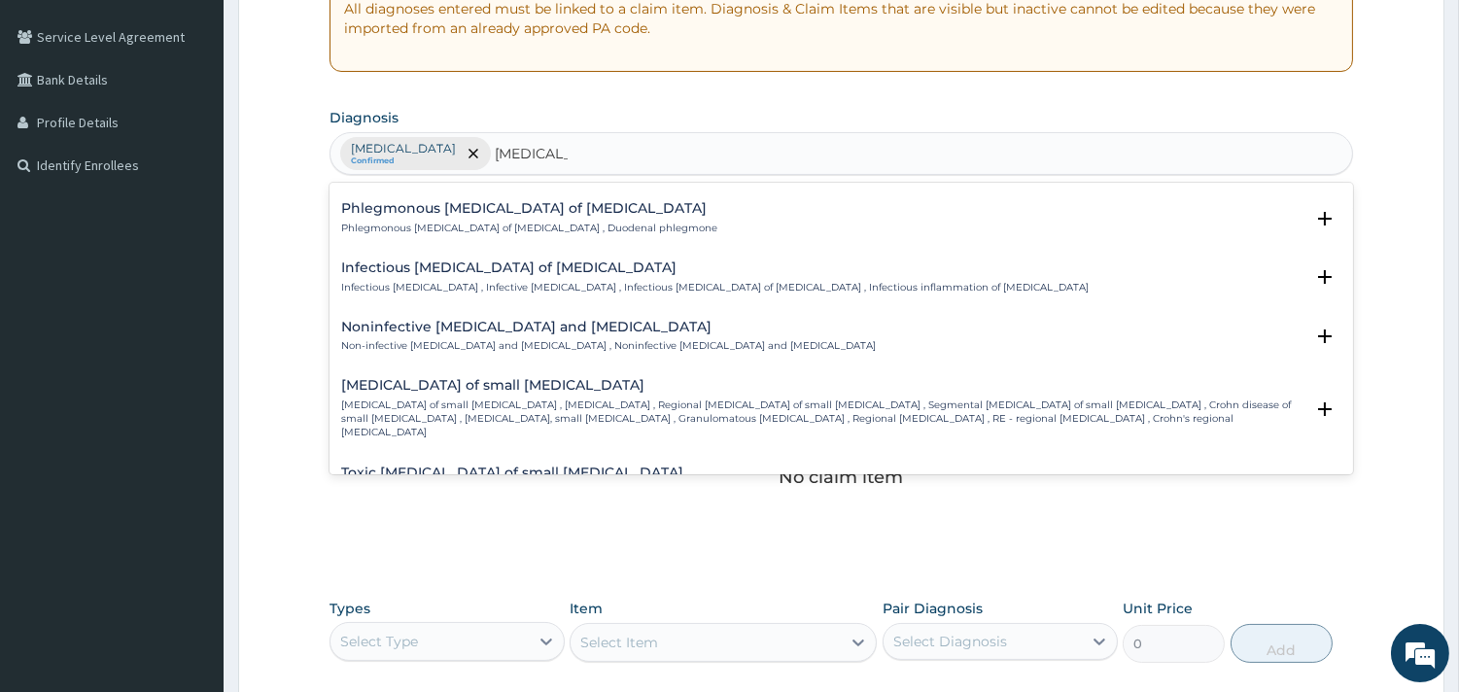
click at [603, 320] on h4 "Noninfective enteritis and colitis" at bounding box center [608, 327] width 534 height 15
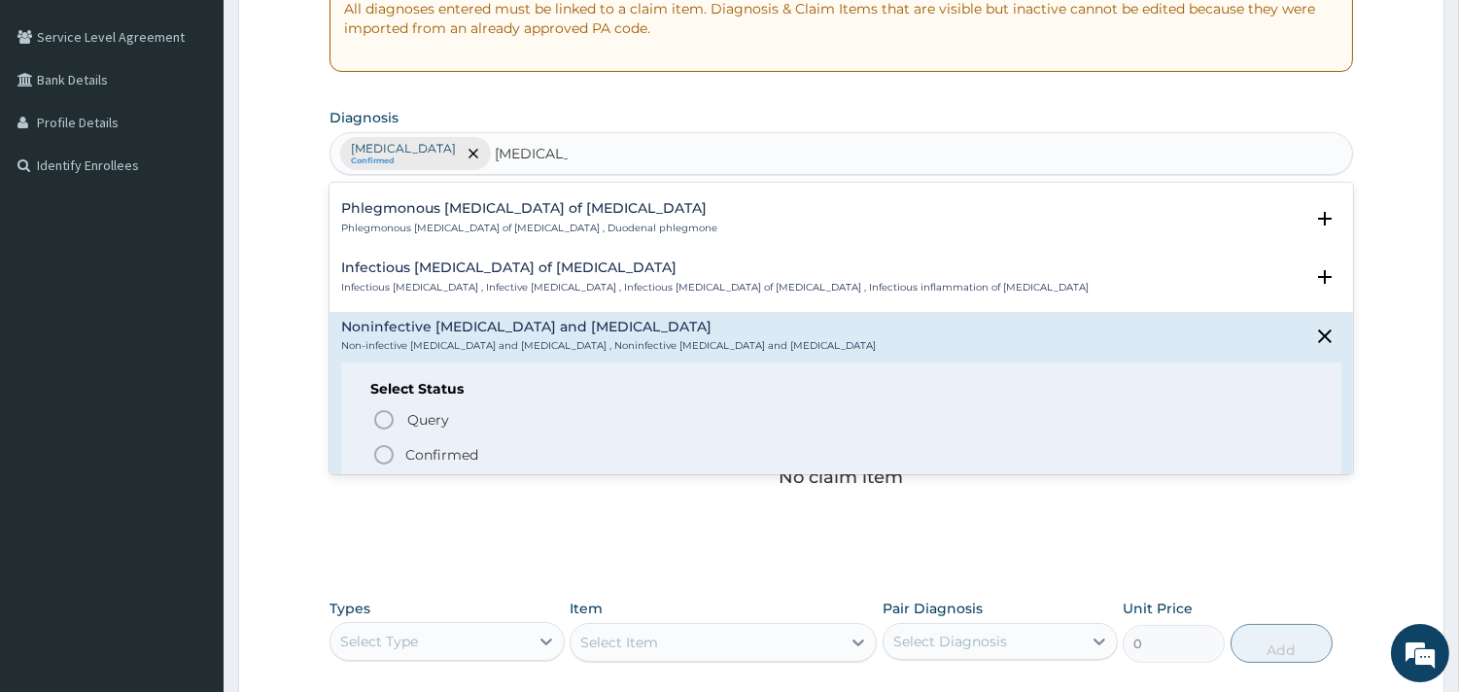
click at [408, 445] on p "Confirmed" at bounding box center [441, 454] width 73 height 19
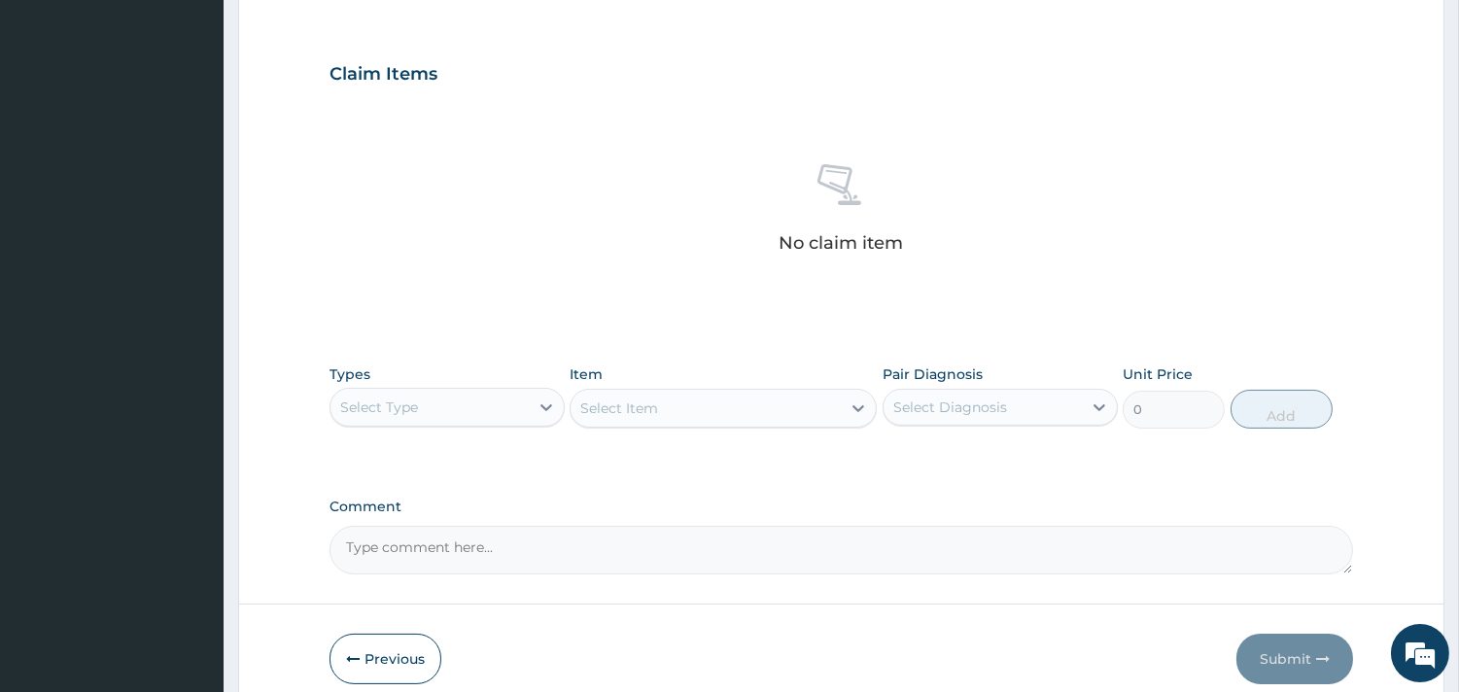
scroll to position [709, 0]
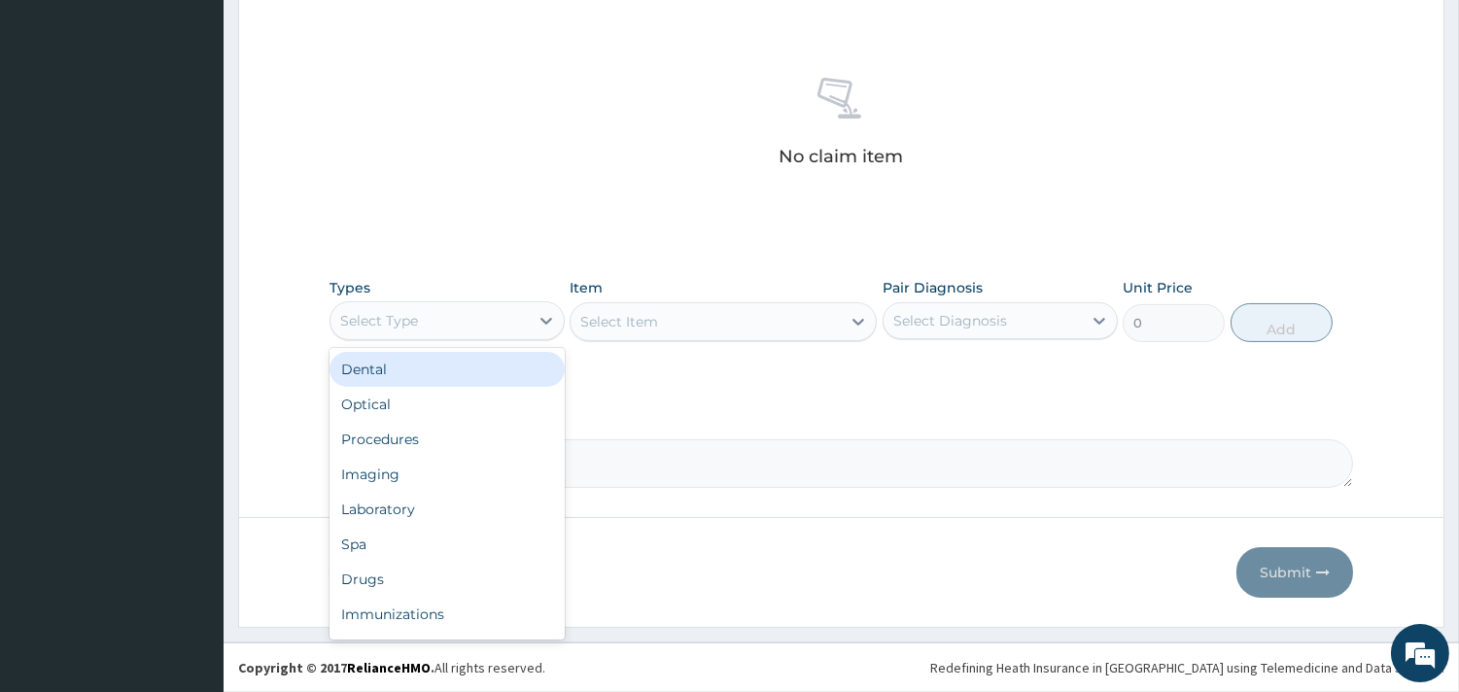
click at [451, 324] on div "Select Type" at bounding box center [429, 320] width 198 height 31
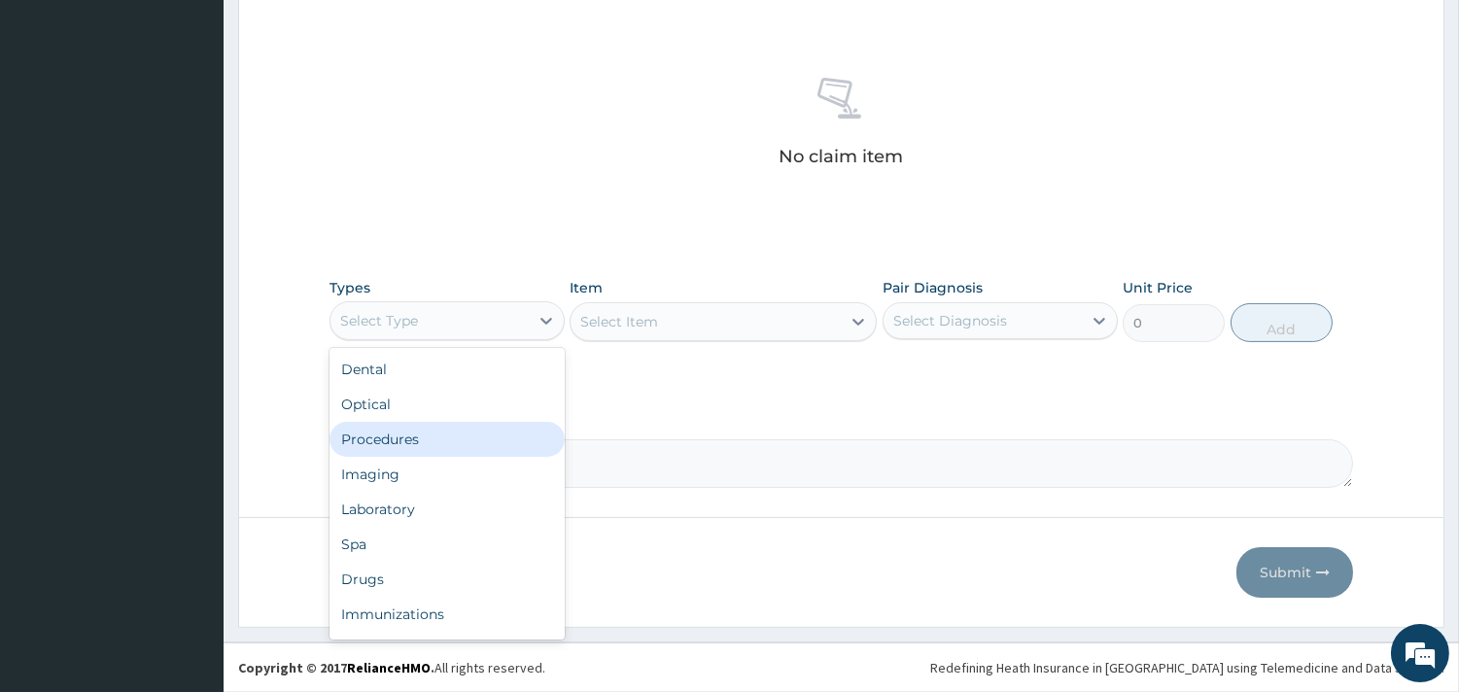
click at [420, 443] on div "Procedures" at bounding box center [446, 439] width 235 height 35
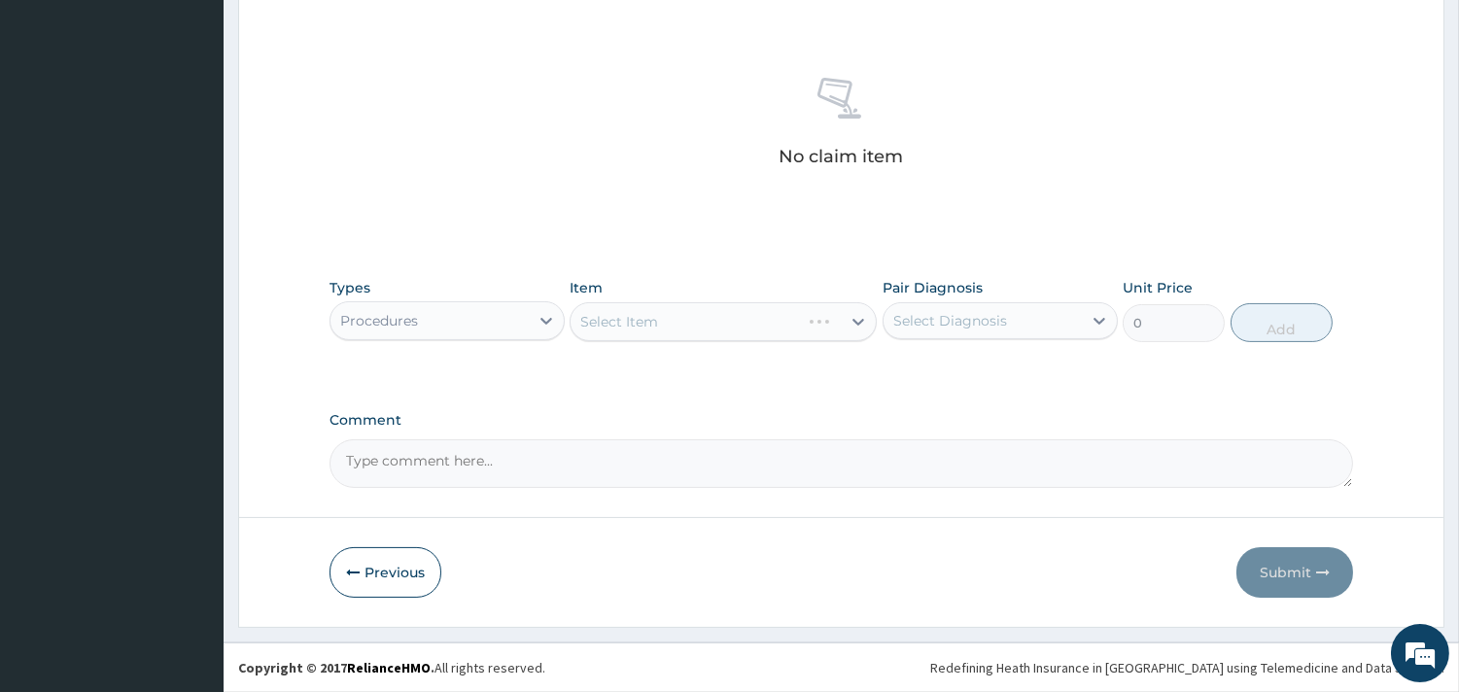
click at [680, 313] on div "Select Item" at bounding box center [722, 321] width 307 height 39
click at [680, 313] on div "Select Item" at bounding box center [705, 321] width 270 height 31
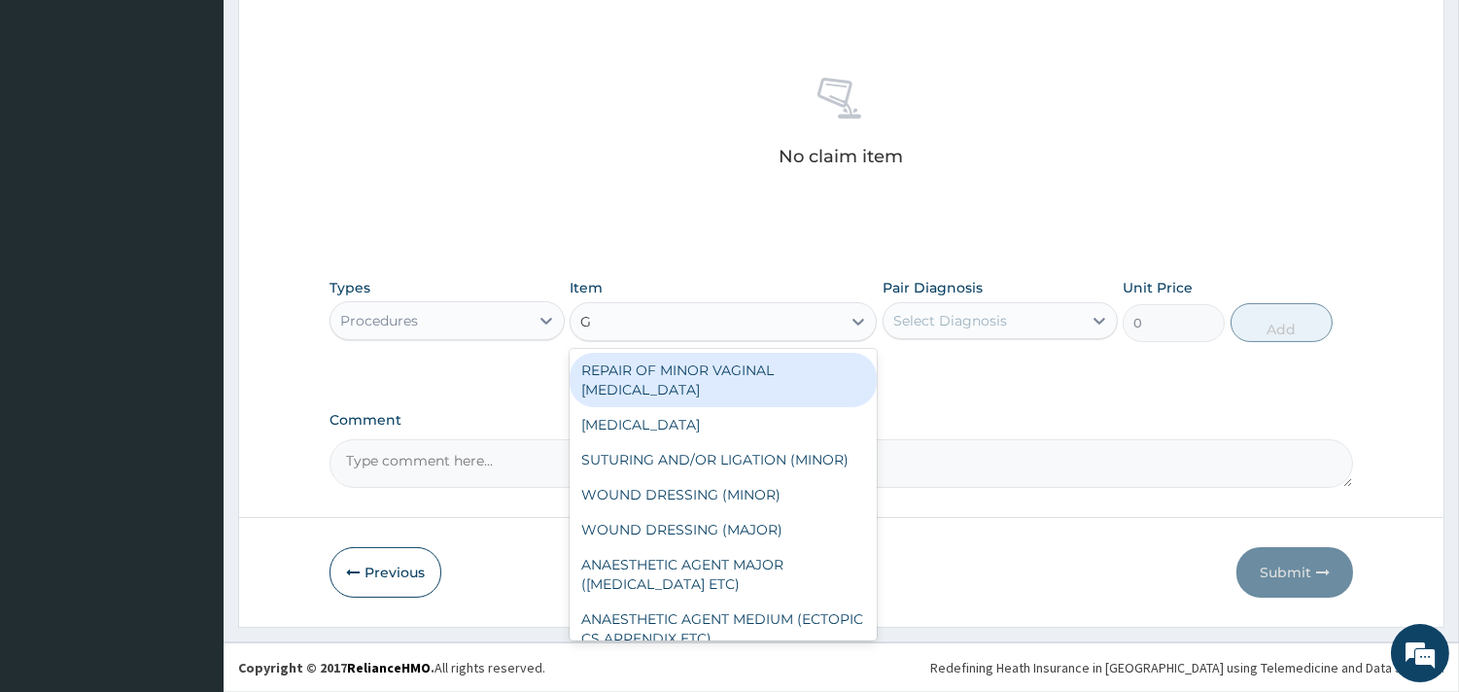
type input "GP"
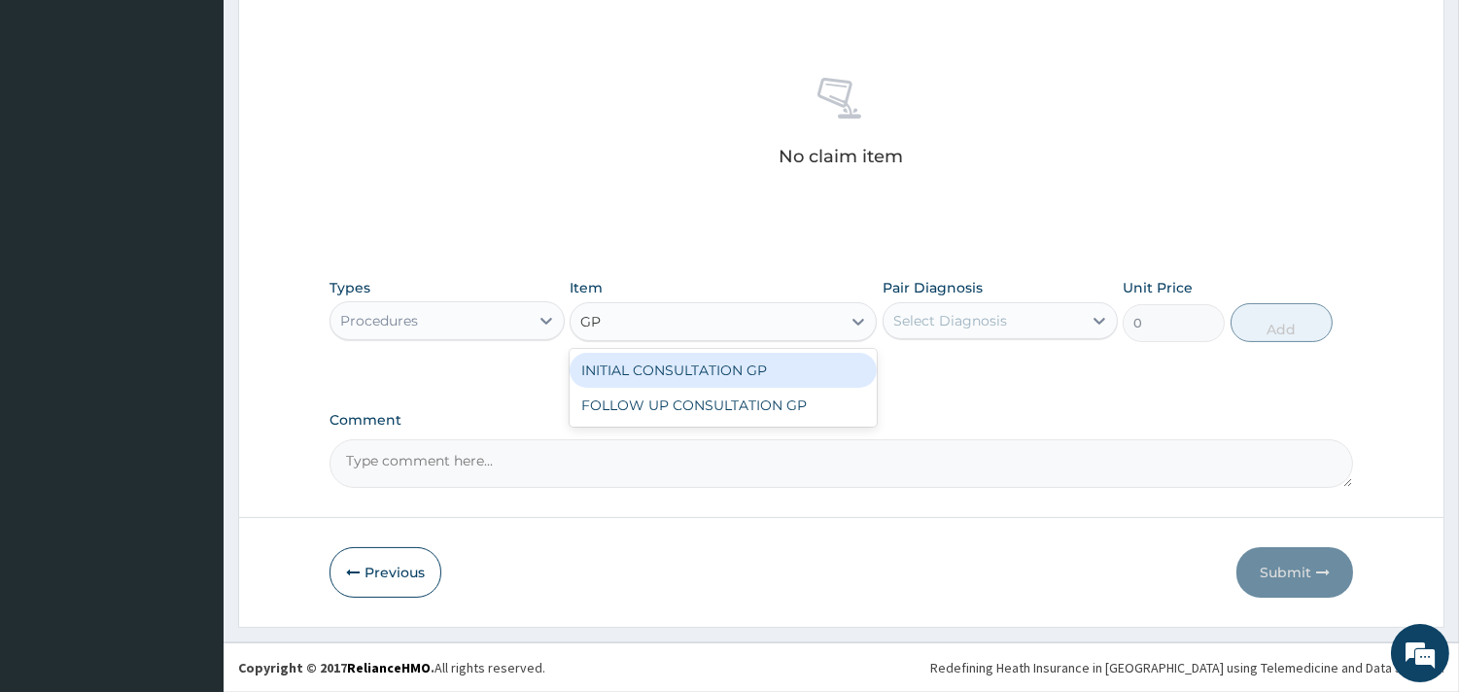
click at [681, 361] on div "INITIAL CONSULTATION GP" at bounding box center [722, 370] width 307 height 35
type input "3500"
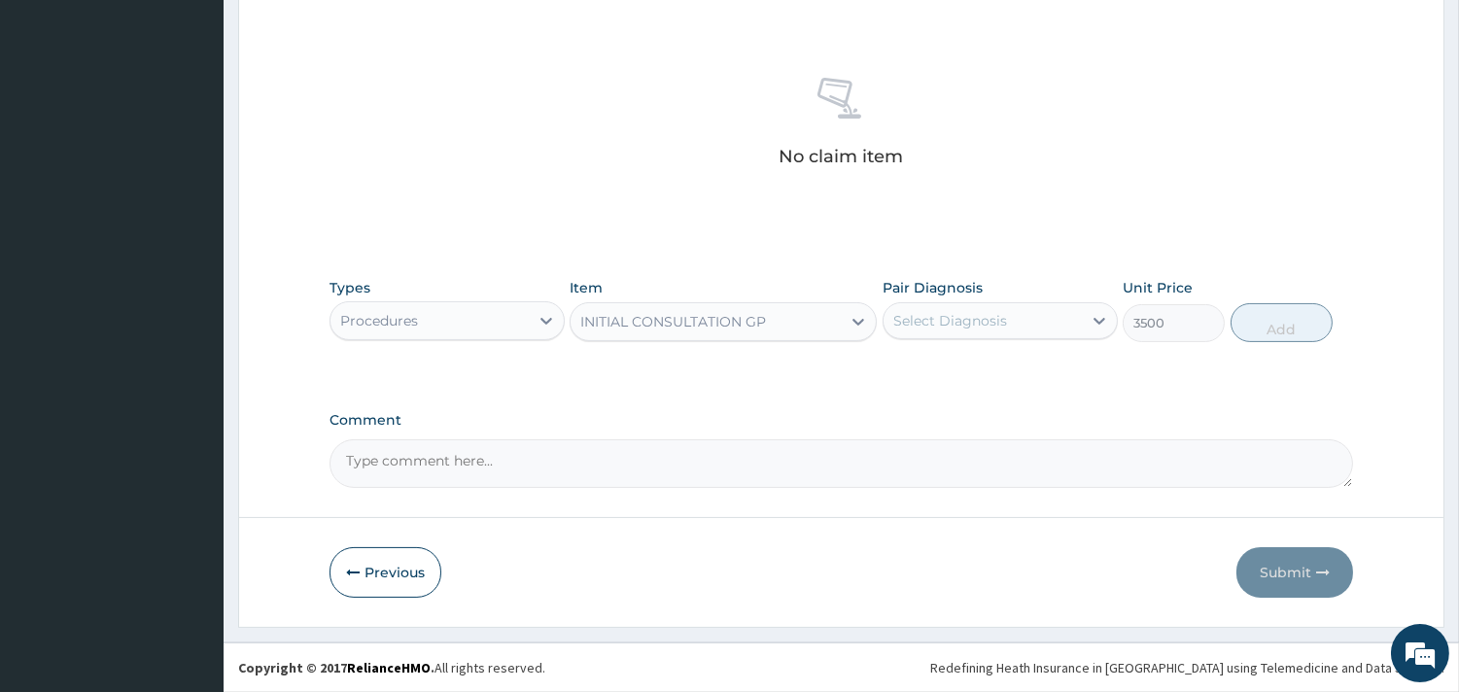
click at [1045, 327] on div "Select Diagnosis" at bounding box center [982, 320] width 198 height 31
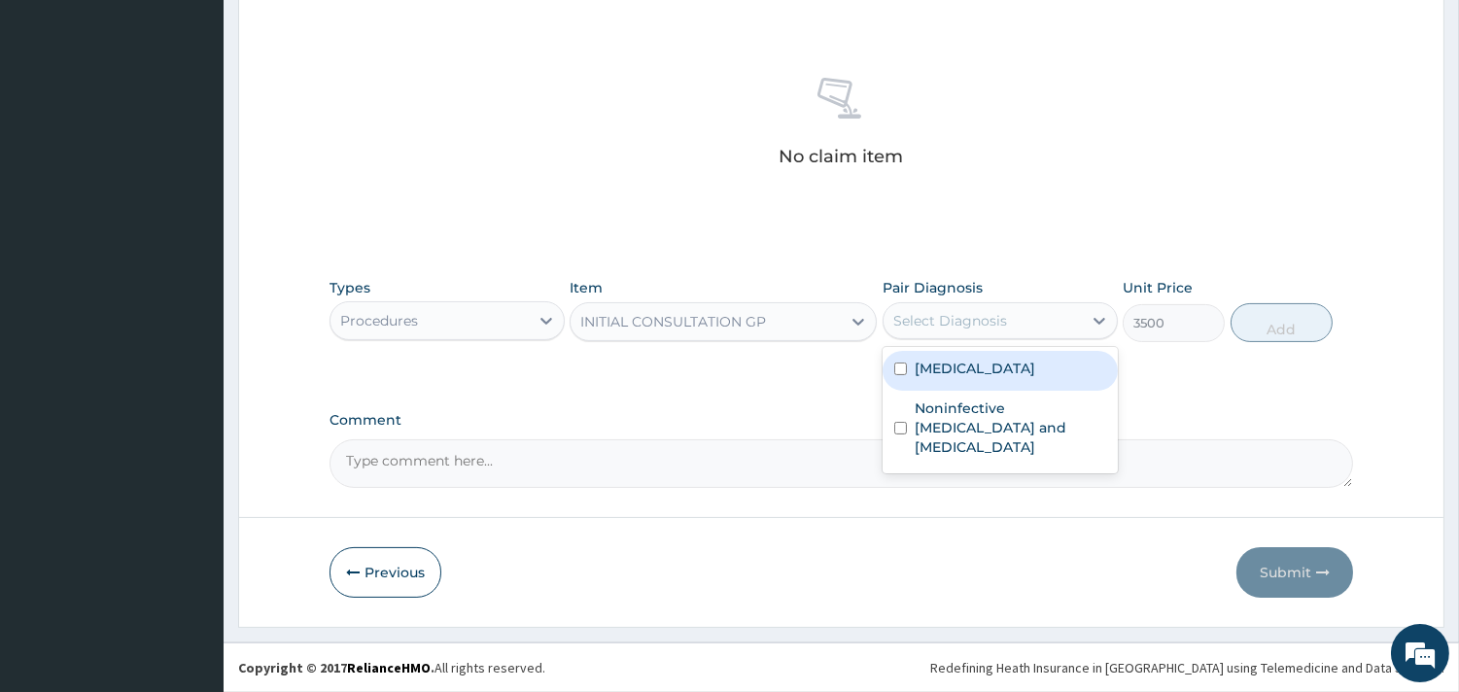
click at [984, 363] on div "Malaria" at bounding box center [999, 371] width 235 height 40
checkbox input "true"
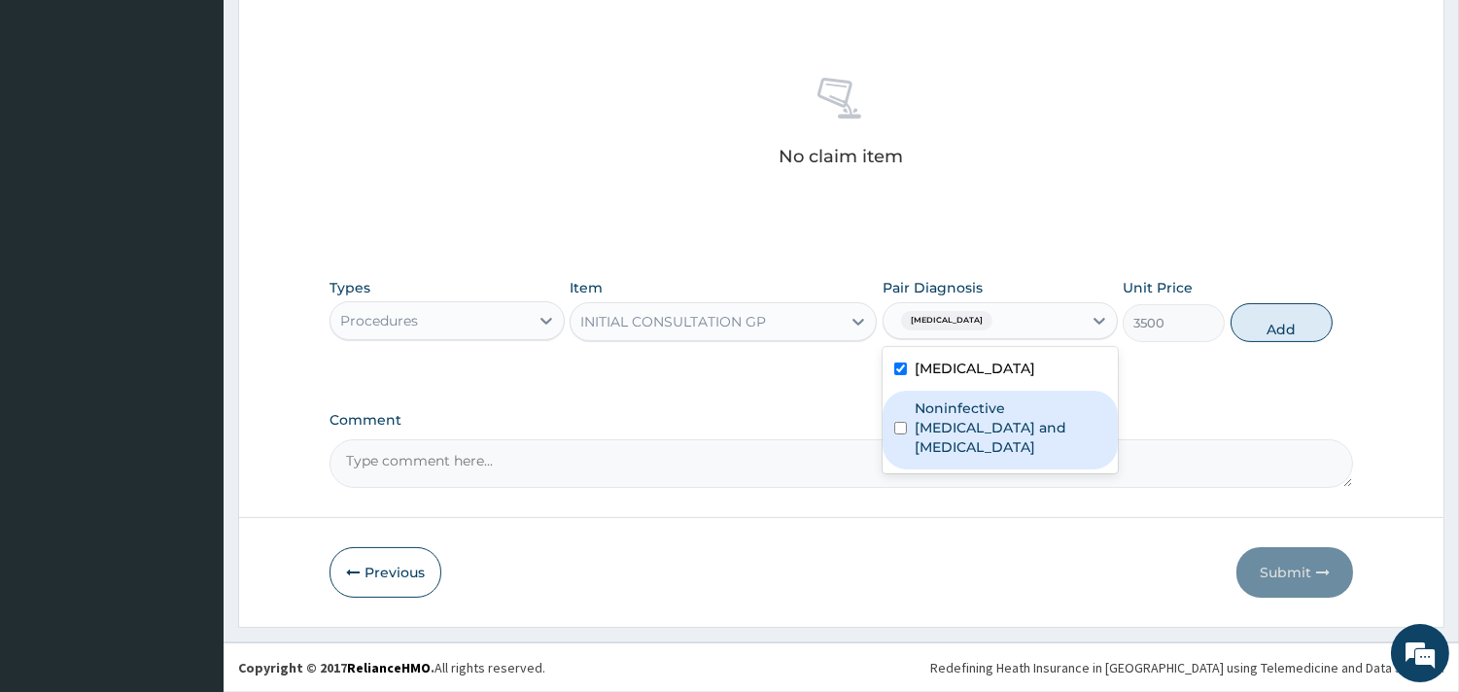
click at [986, 428] on label "Noninfective enteritis and colitis" at bounding box center [1009, 427] width 191 height 58
checkbox input "true"
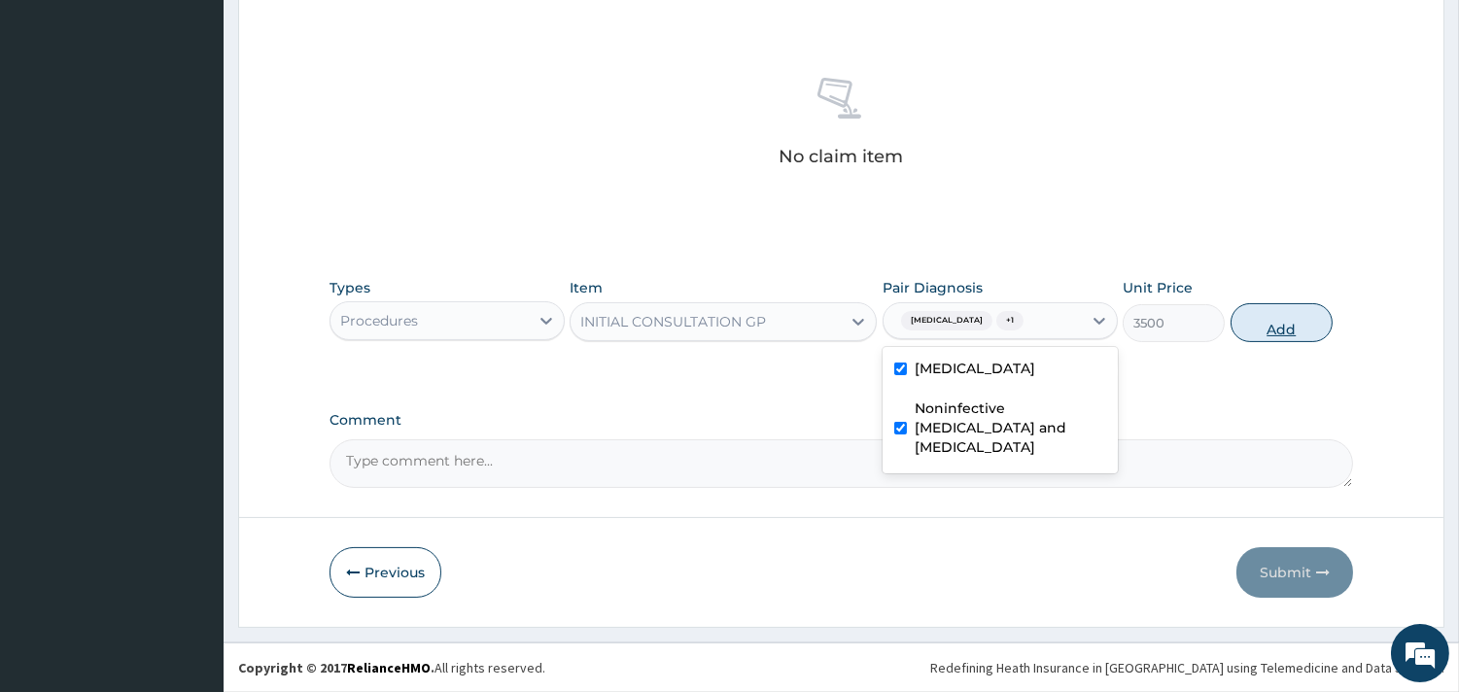
click at [1294, 322] on button "Add" at bounding box center [1281, 322] width 102 height 39
type input "0"
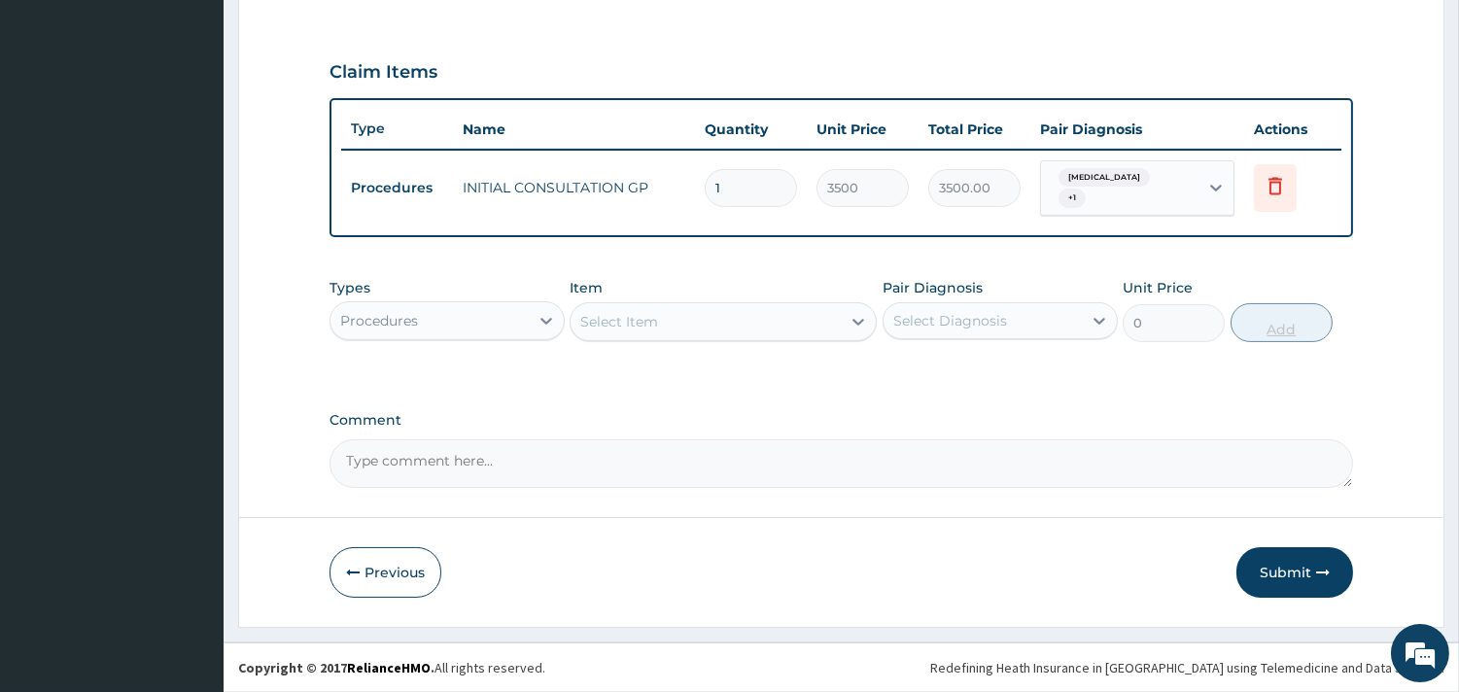
scroll to position [615, 0]
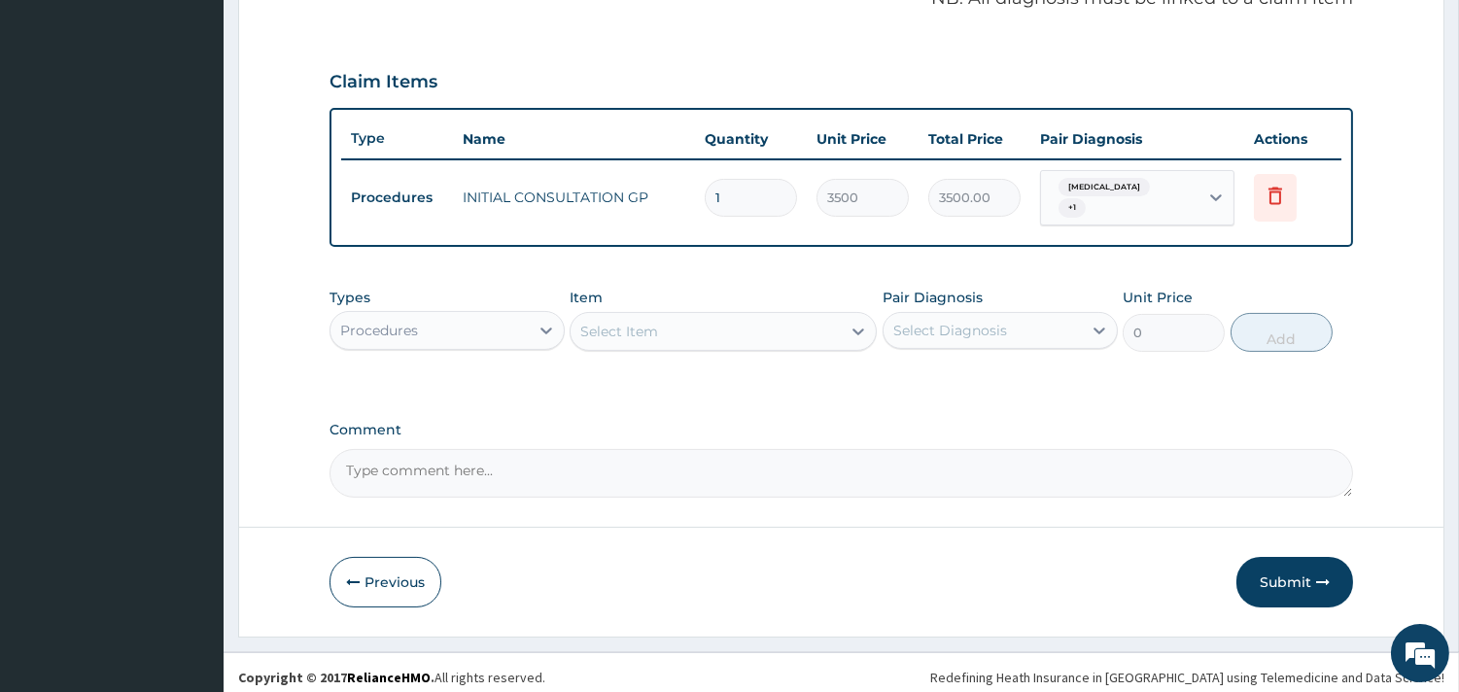
click at [465, 315] on div "Procedures" at bounding box center [429, 330] width 198 height 31
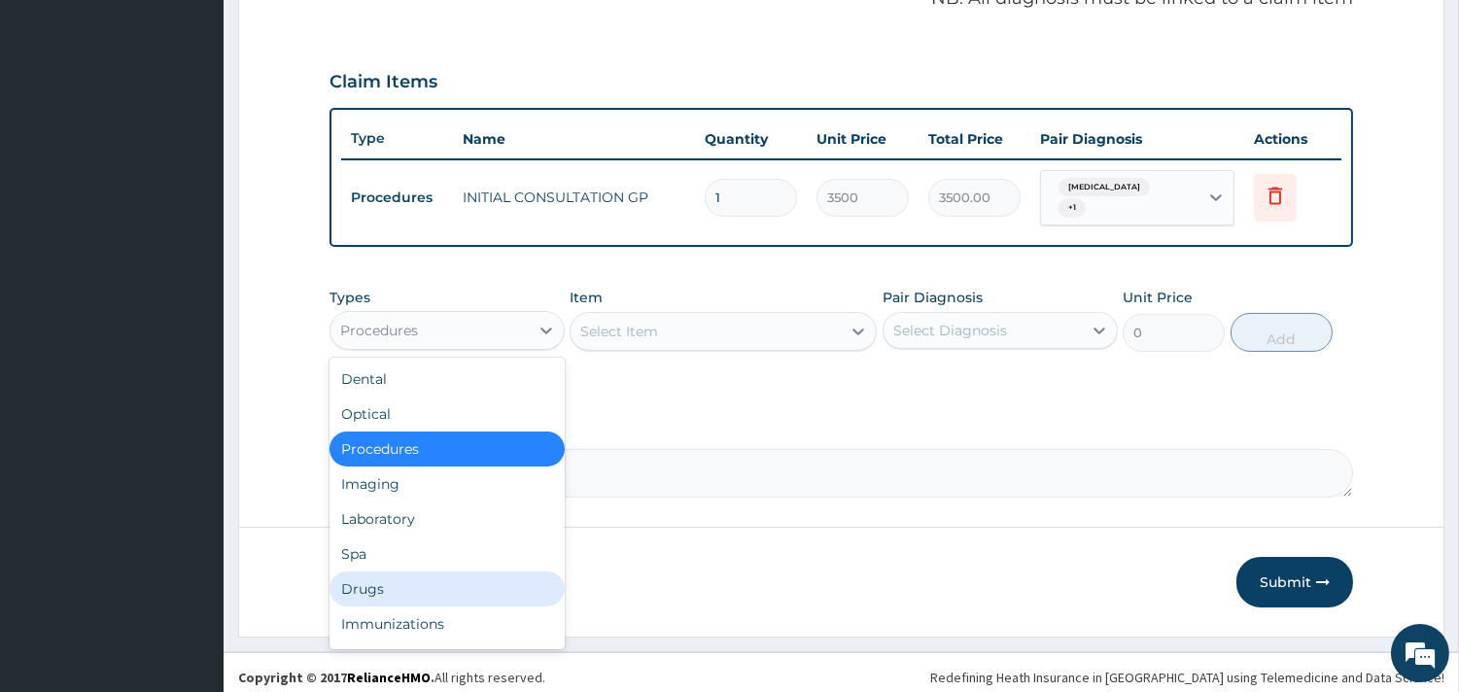
click at [390, 571] on div "Drugs" at bounding box center [446, 588] width 235 height 35
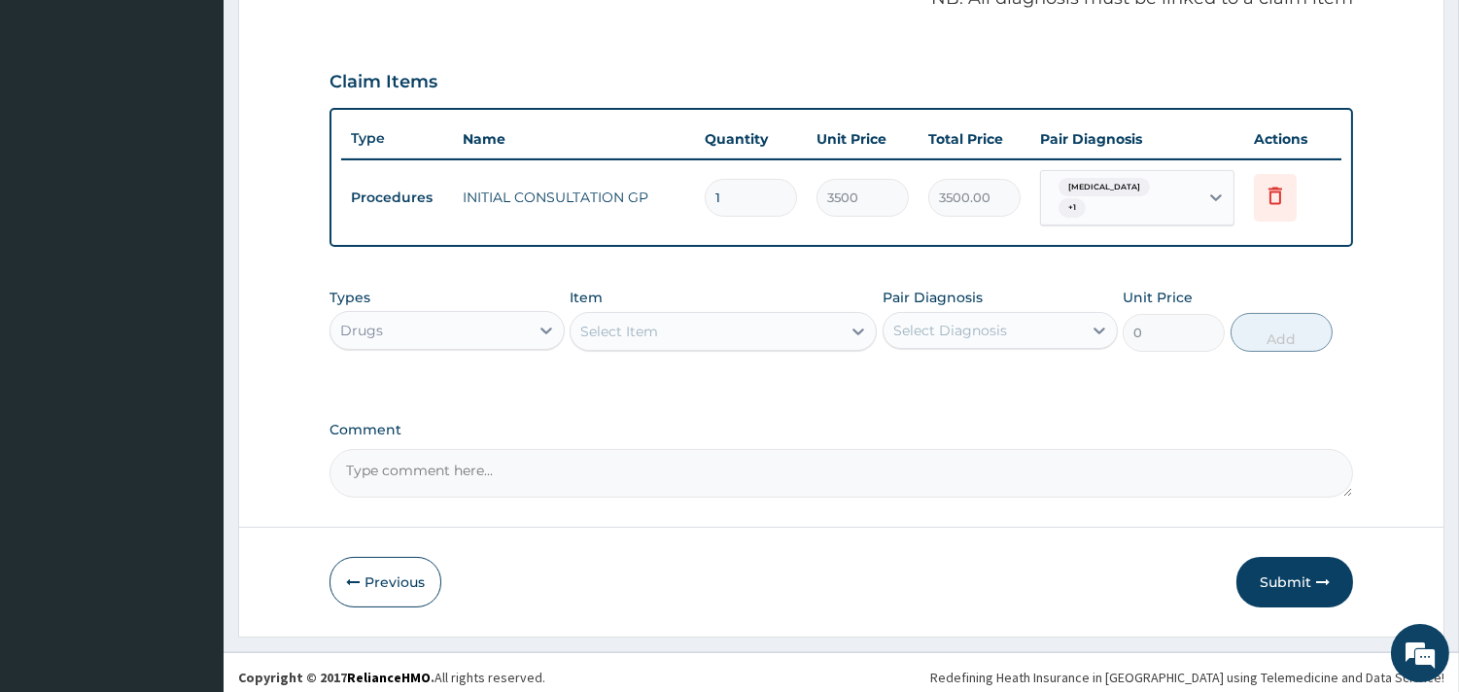
click at [639, 332] on div "Select Item" at bounding box center [705, 331] width 270 height 31
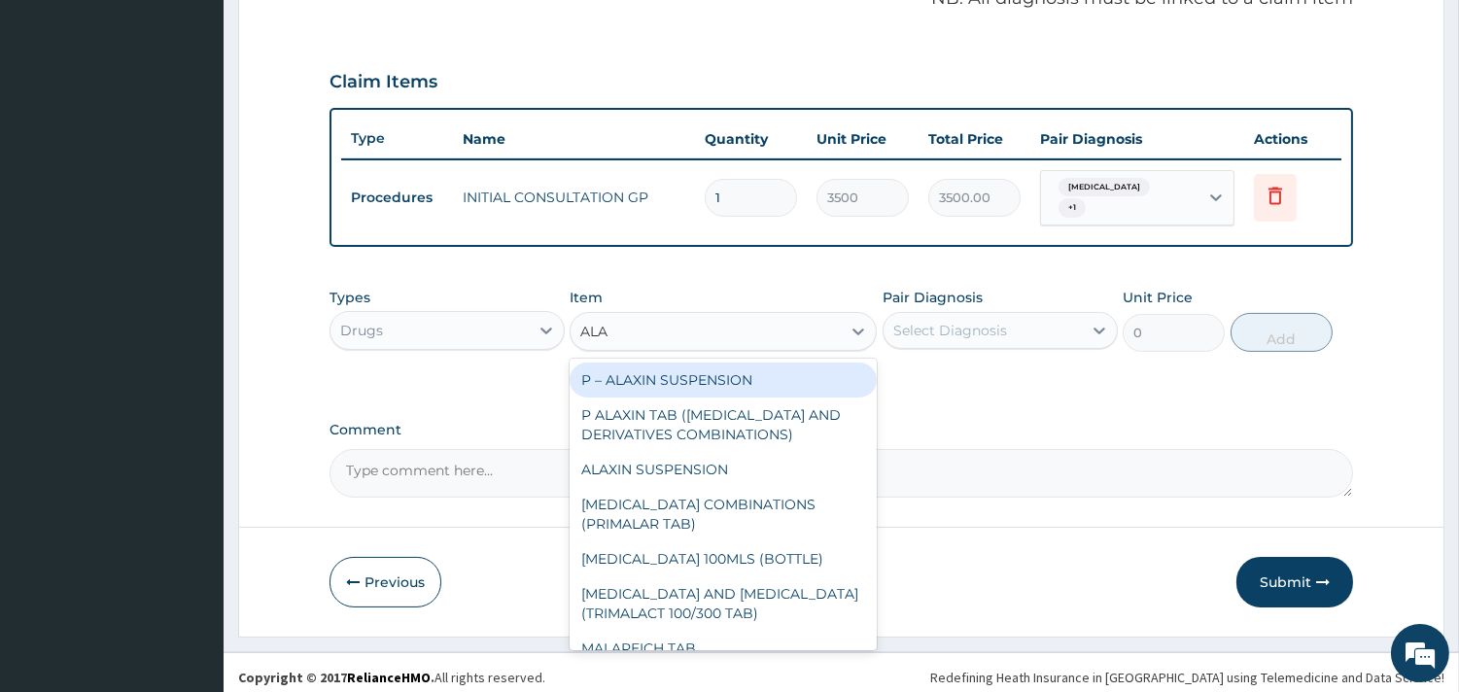
type input "ALAX"
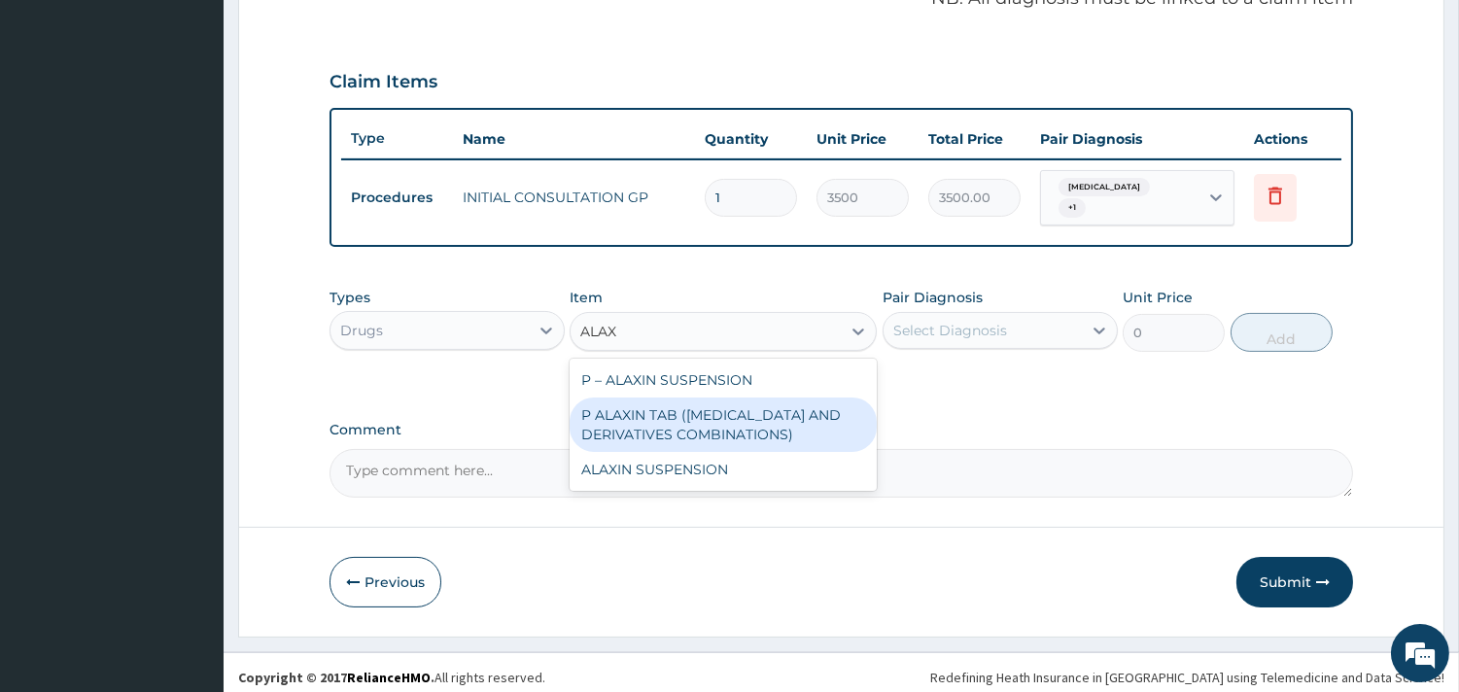
click at [680, 410] on div "P ALAXIN TAB (ARTEMISININ AND DERIVATIVES COMBINATIONS)" at bounding box center [722, 424] width 307 height 54
type input "1800"
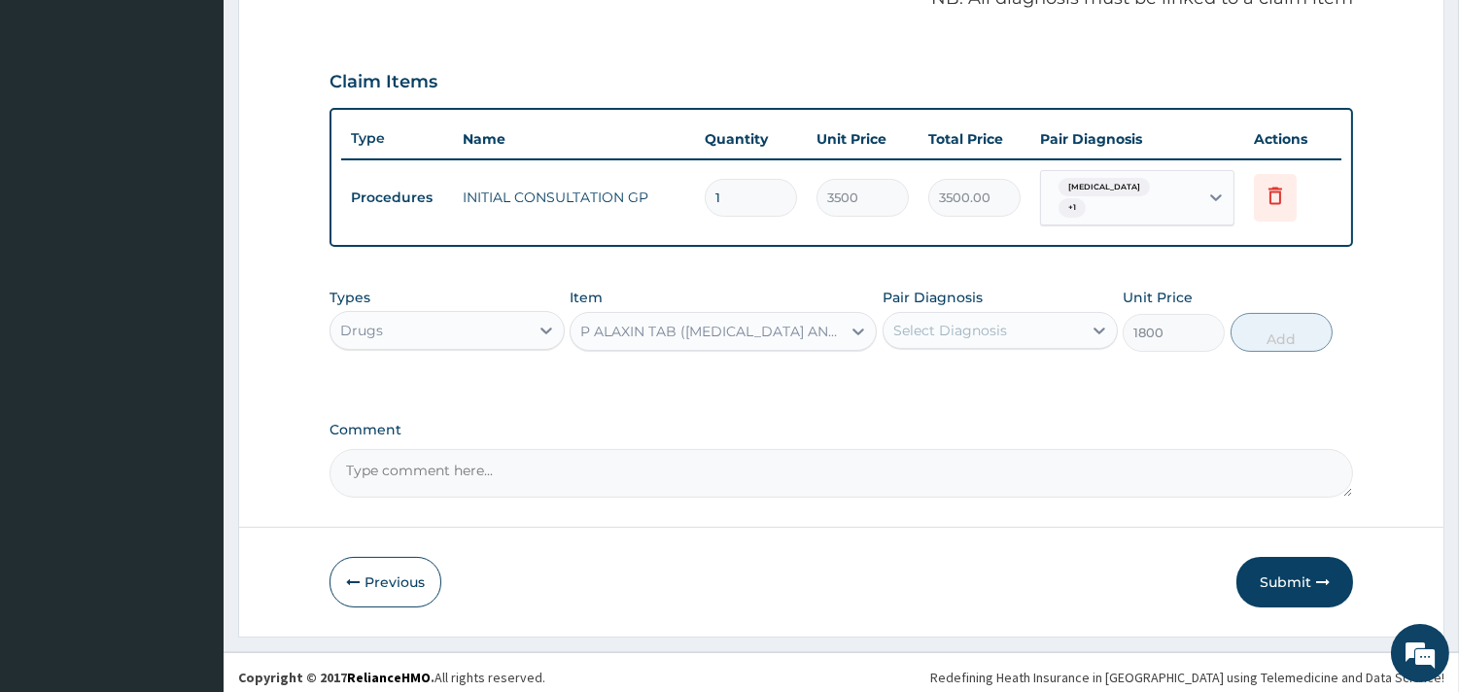
click at [1045, 316] on div "Select Diagnosis" at bounding box center [982, 330] width 198 height 31
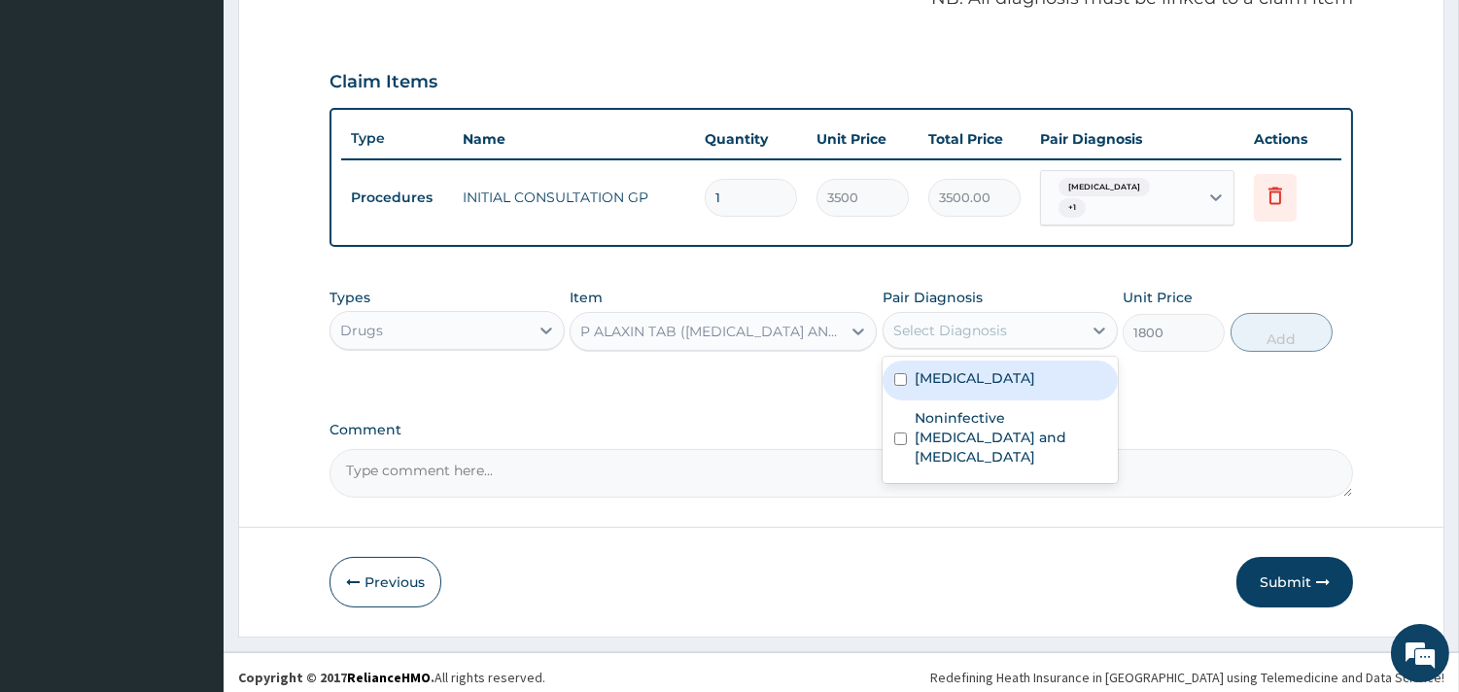
click at [1045, 366] on div "Malaria" at bounding box center [999, 381] width 235 height 40
checkbox input "true"
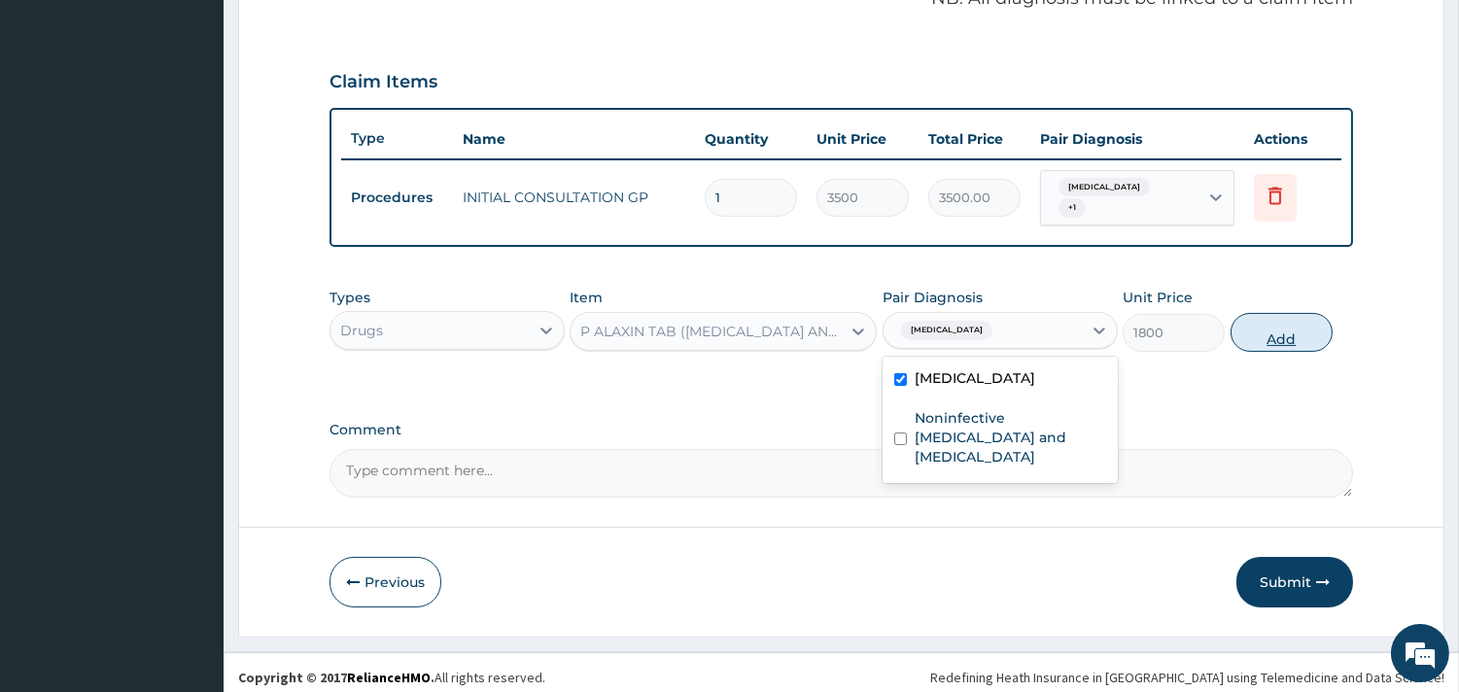
click at [1265, 323] on button "Add" at bounding box center [1281, 332] width 102 height 39
type input "0"
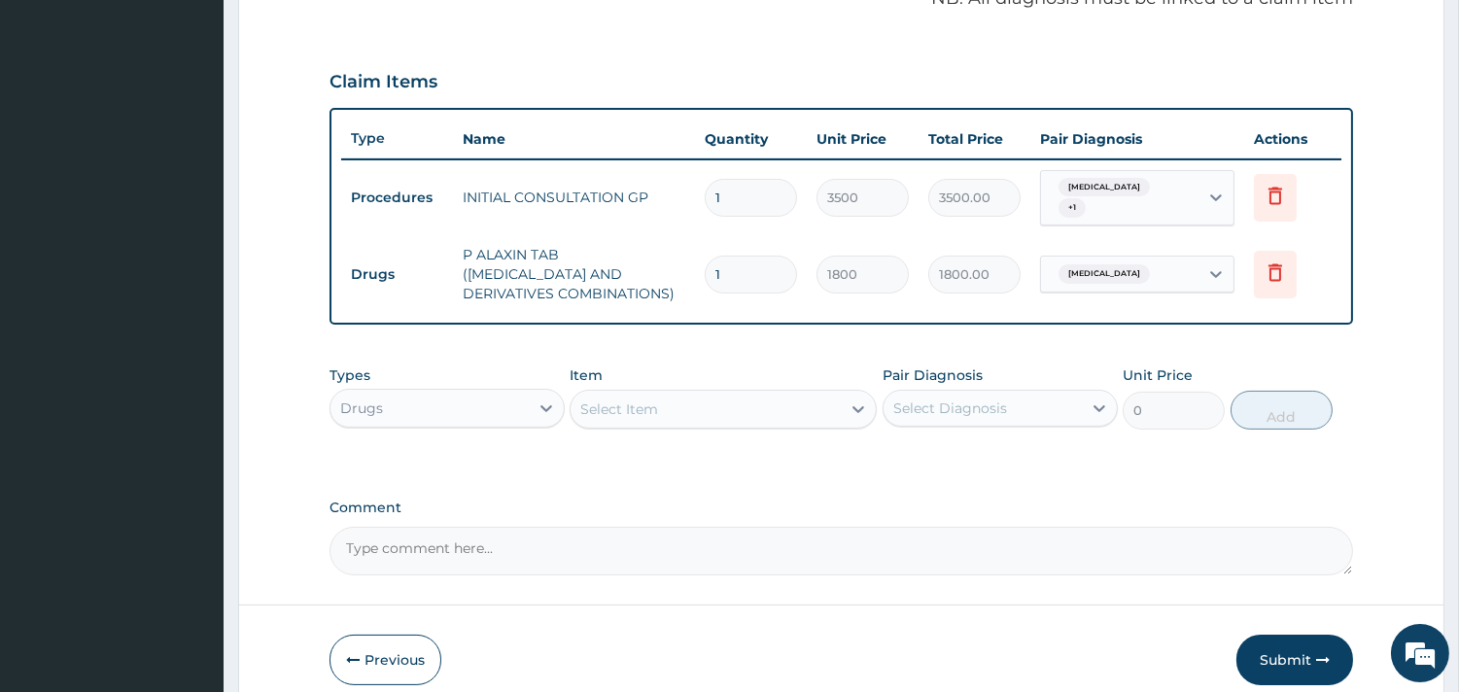
click at [636, 400] on div "Select Item" at bounding box center [619, 408] width 78 height 19
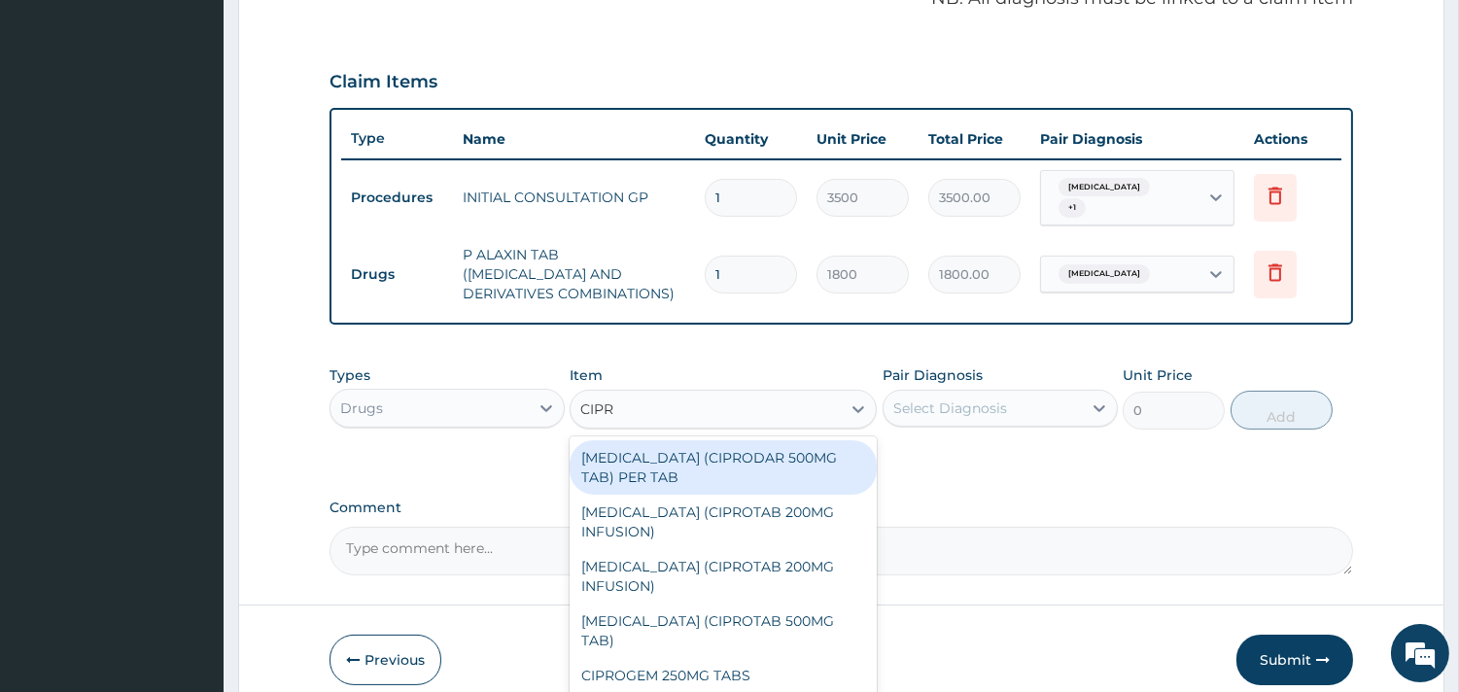
type input "CIPRO"
click at [688, 457] on div "CIPROFLOXACIN (CIPRODAR 500MG TAB) PER TAB" at bounding box center [722, 467] width 307 height 54
type input "100"
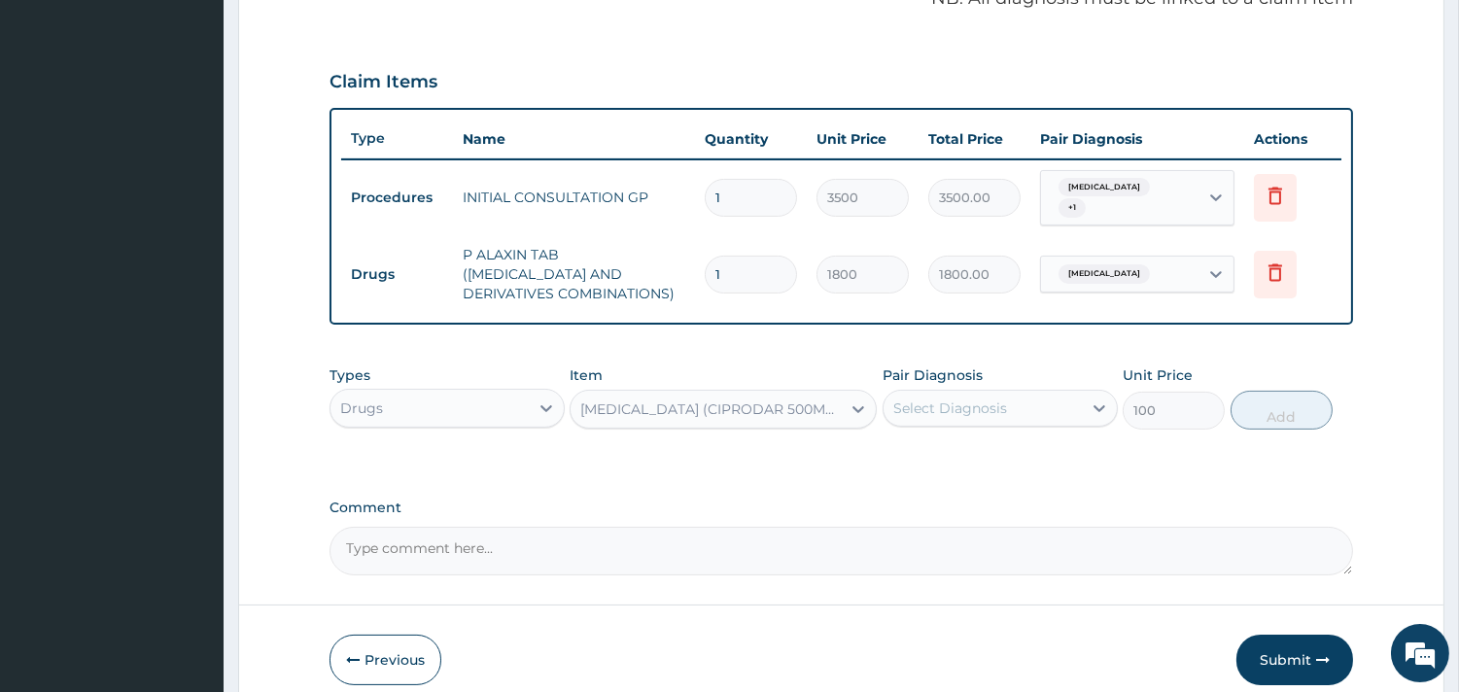
click at [783, 403] on div "CIPROFLOXACIN (CIPRODAR 500MG TAB) PER TAB" at bounding box center [711, 408] width 262 height 19
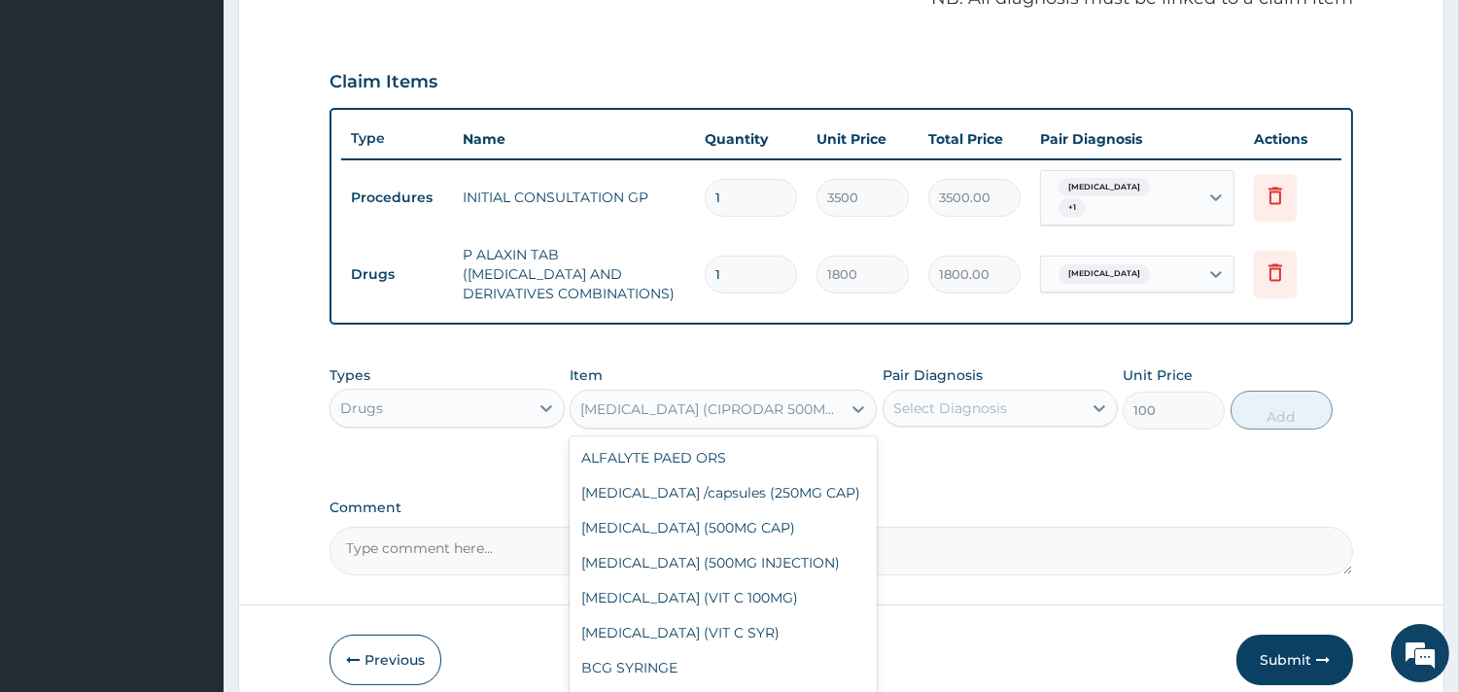
scroll to position [0, 0]
click at [783, 403] on div "CIPROFLOXACIN (CIPRODAR 500MG TAB) PER TAB" at bounding box center [711, 408] width 262 height 19
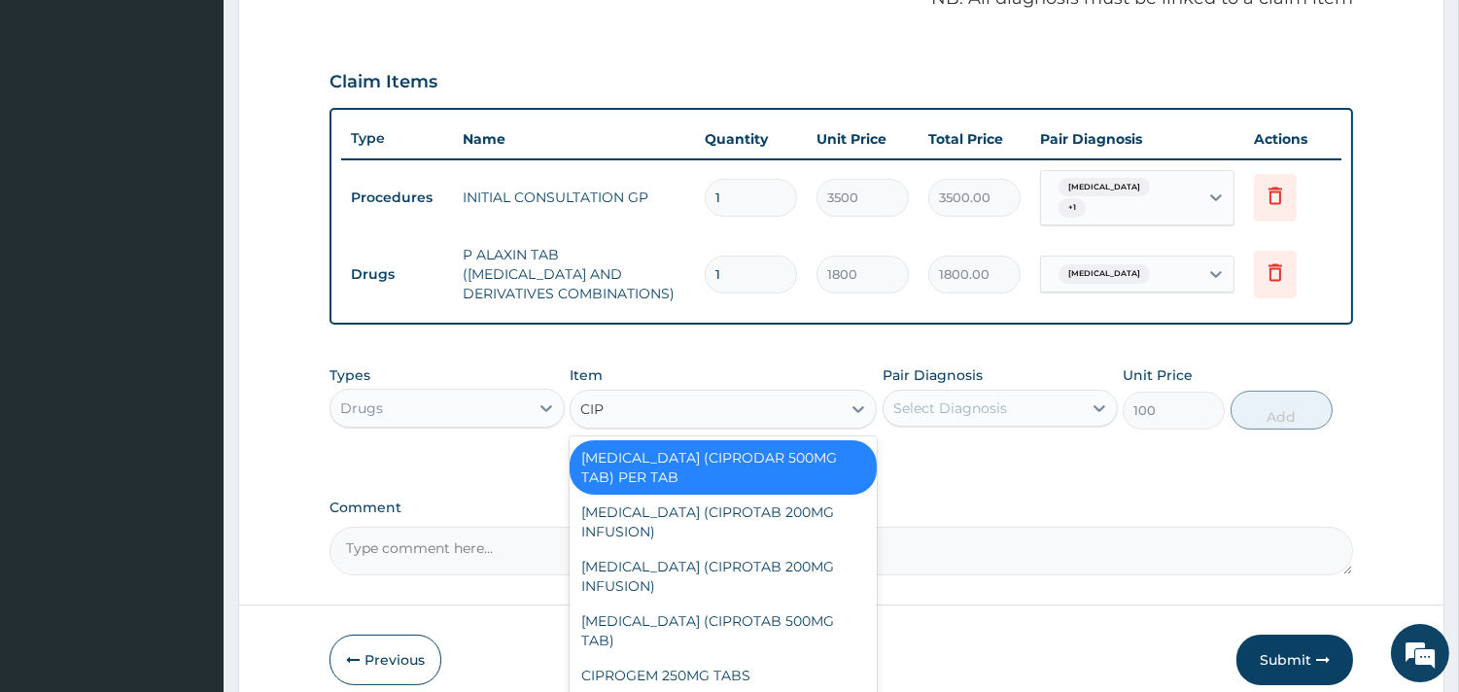
type input "CIPR"
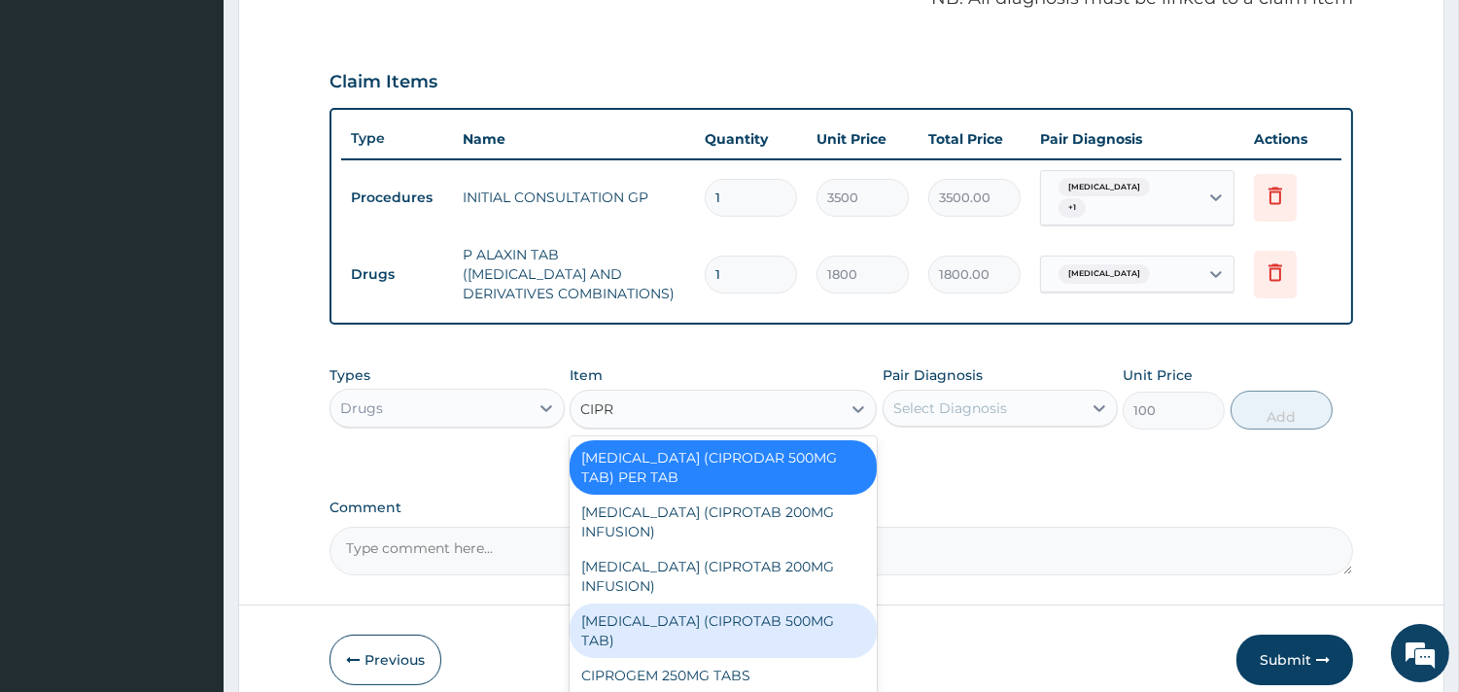
click at [731, 603] on div "CIPROFLOXACIN (CIPROTAB 500MG TAB)" at bounding box center [722, 630] width 307 height 54
type input "4500"
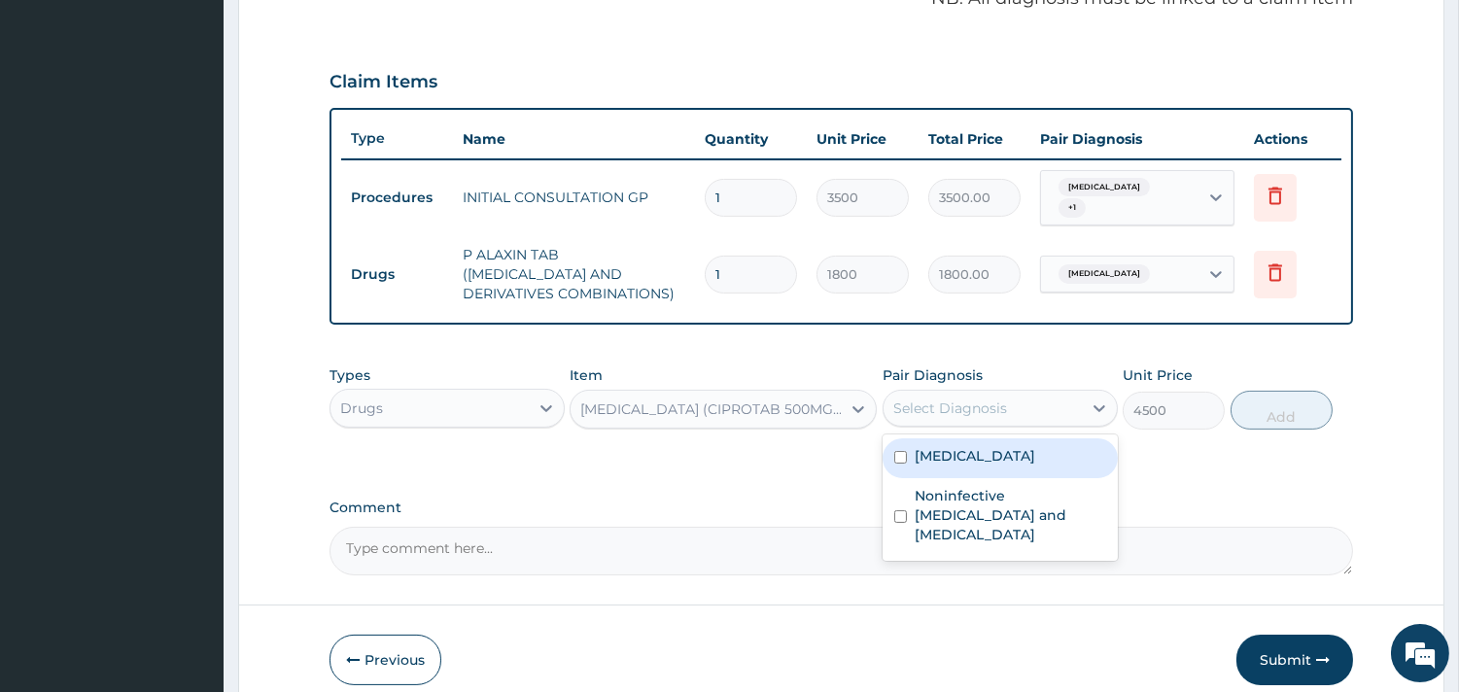
click at [923, 398] on div "Select Diagnosis" at bounding box center [950, 407] width 114 height 19
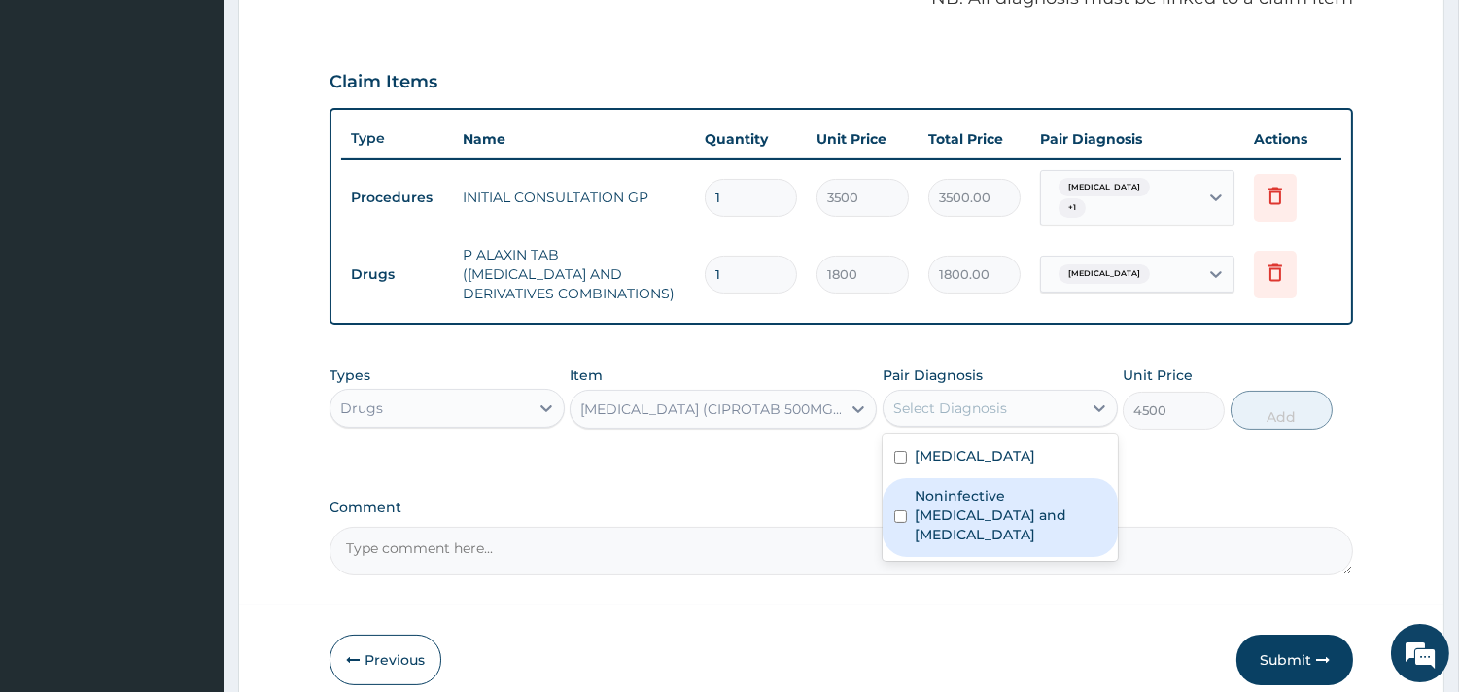
click at [943, 507] on label "Noninfective enteritis and colitis" at bounding box center [1009, 515] width 191 height 58
checkbox input "true"
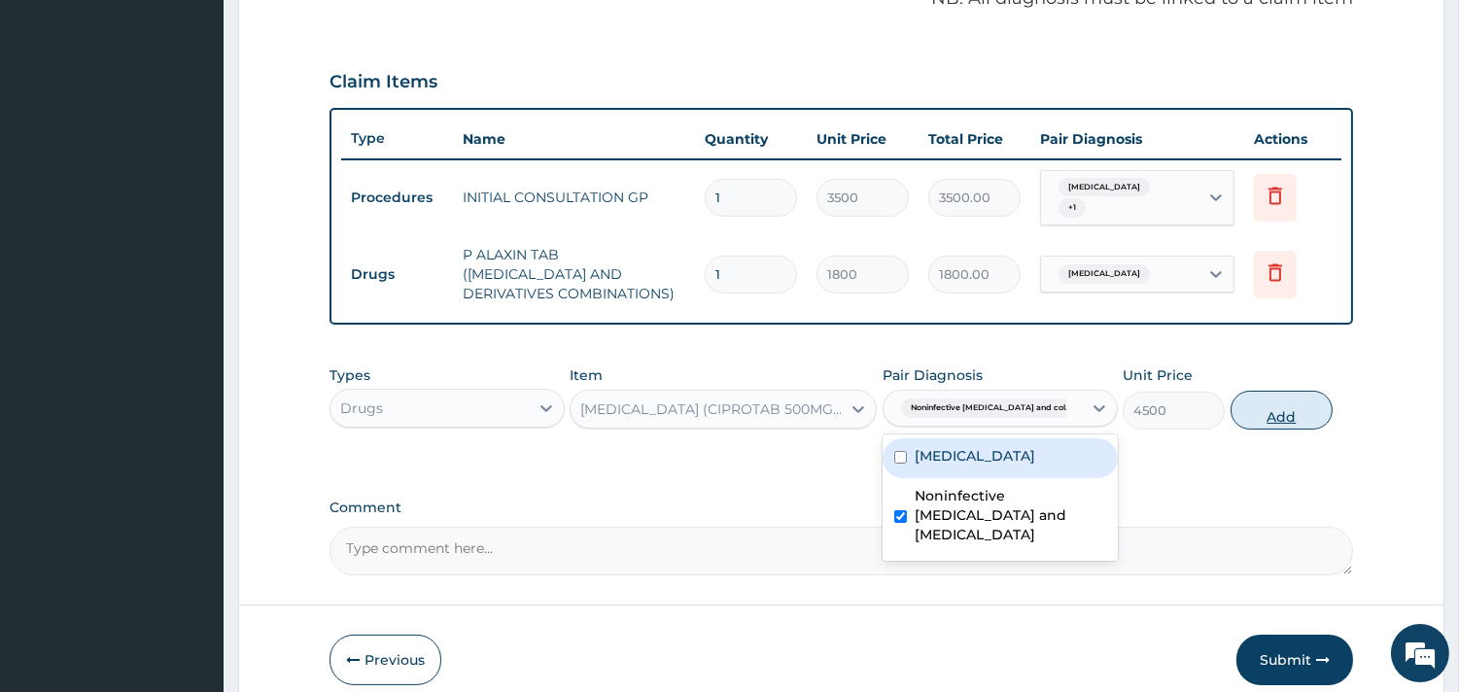
click at [1255, 409] on button "Add" at bounding box center [1281, 410] width 102 height 39
type input "0"
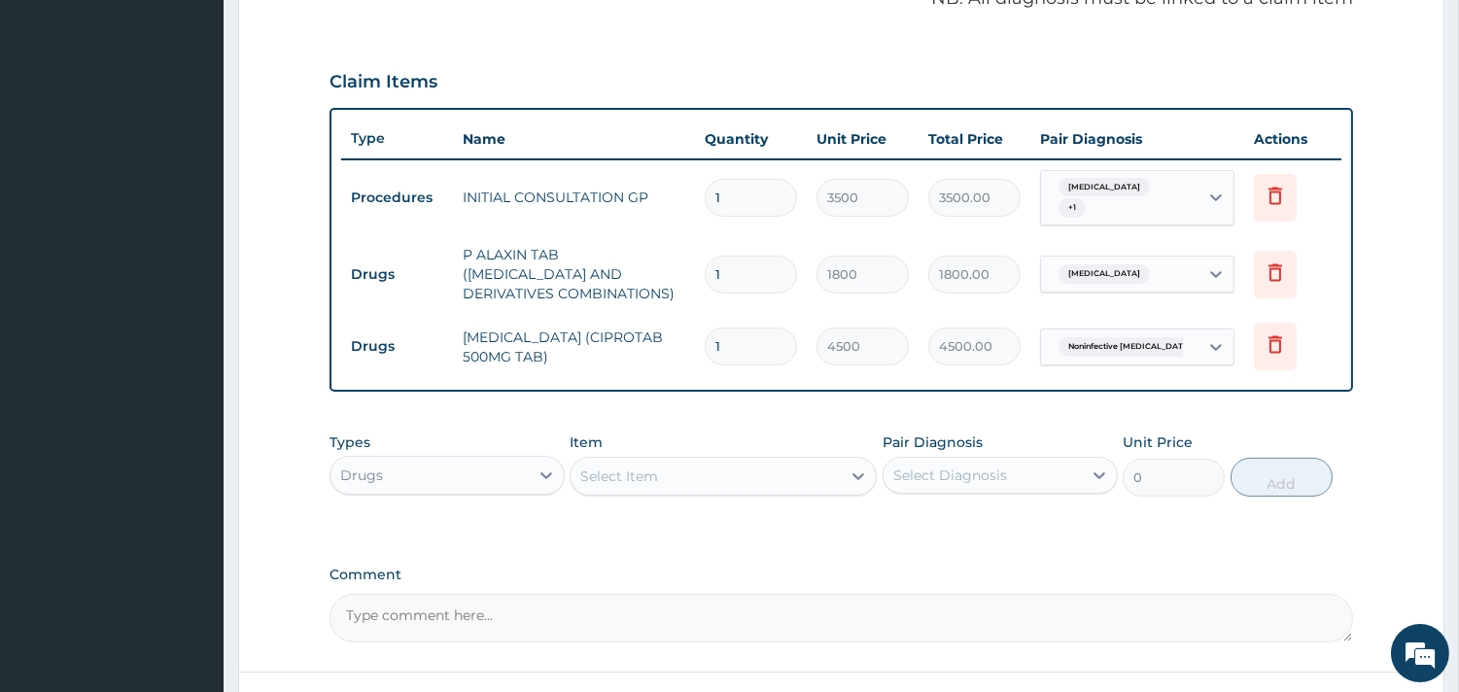
click at [635, 466] on div "Select Item" at bounding box center [619, 475] width 78 height 19
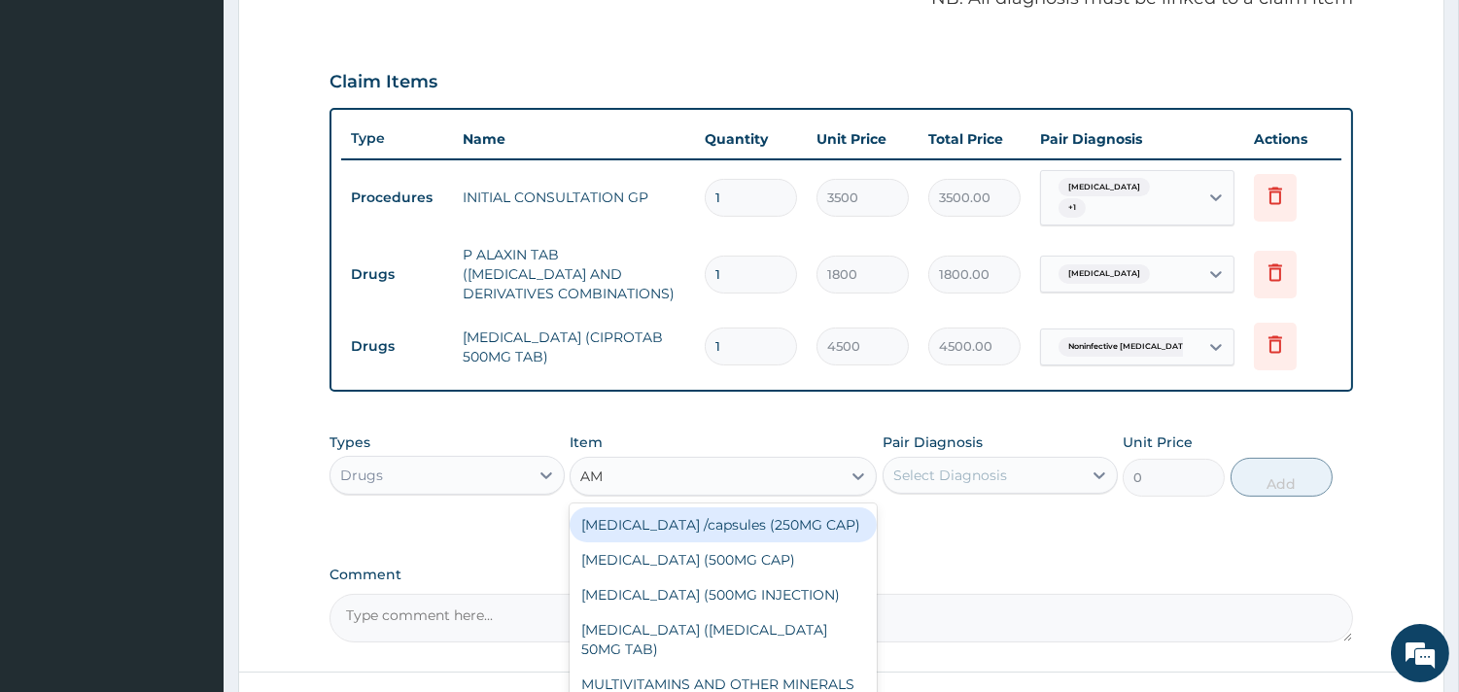
type input "AMO"
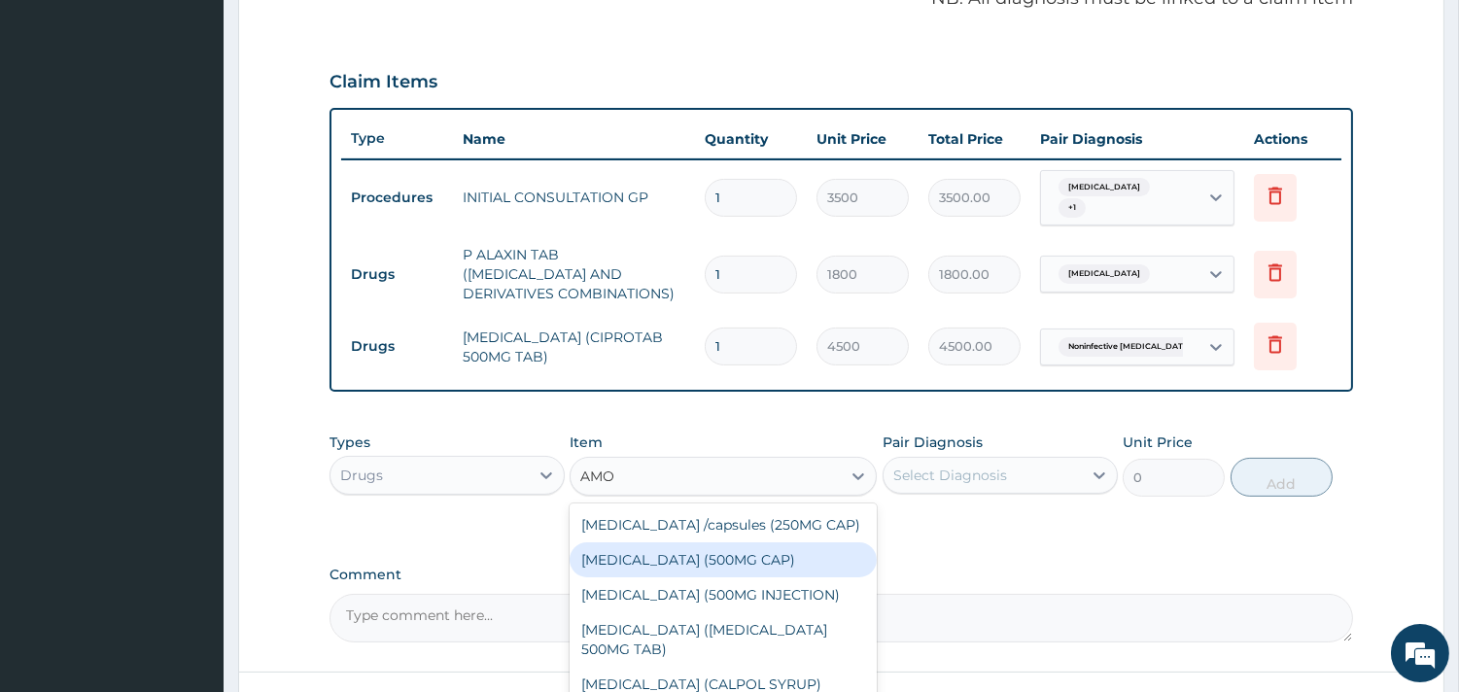
click at [644, 554] on div "AMOXICILLIN (500MG CAP)" at bounding box center [722, 559] width 307 height 35
type input "35"
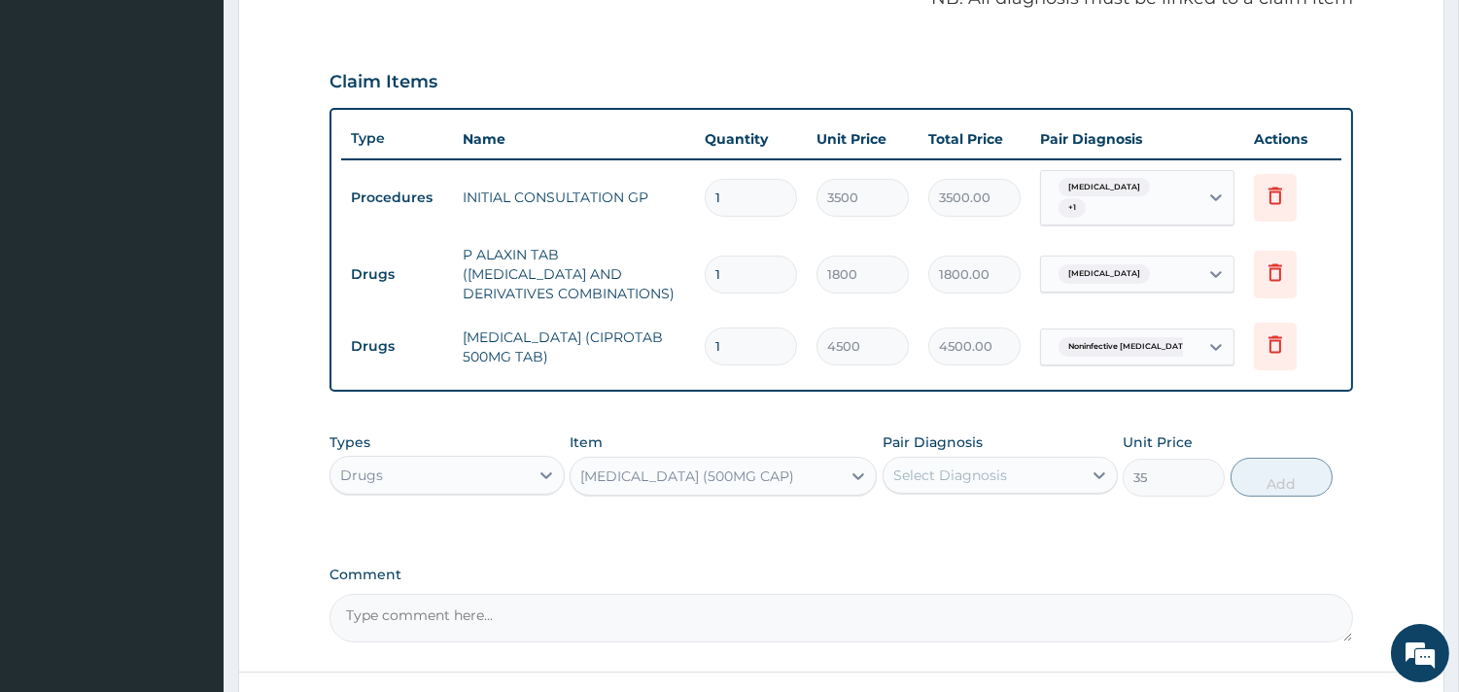
click at [1070, 468] on div "Select Diagnosis" at bounding box center [982, 475] width 198 height 31
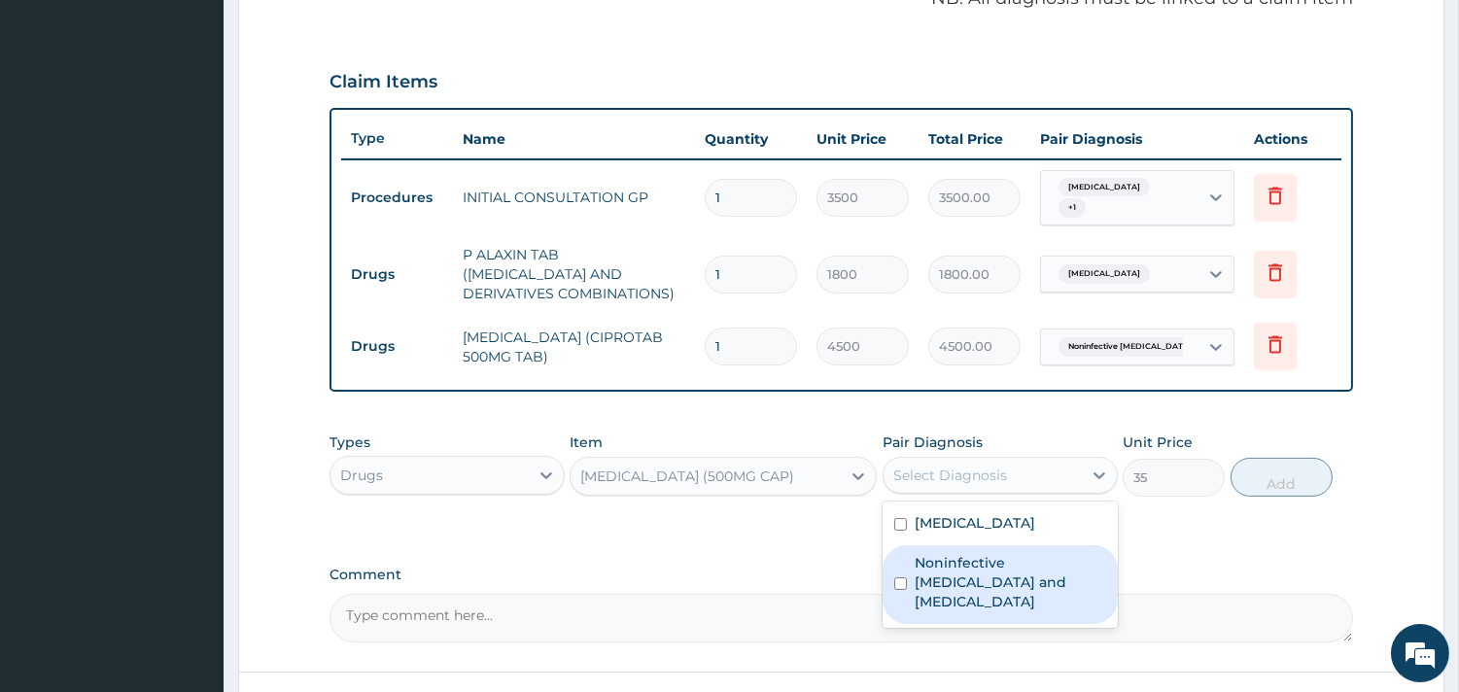
click at [991, 565] on label "Noninfective enteritis and colitis" at bounding box center [1009, 582] width 191 height 58
checkbox input "true"
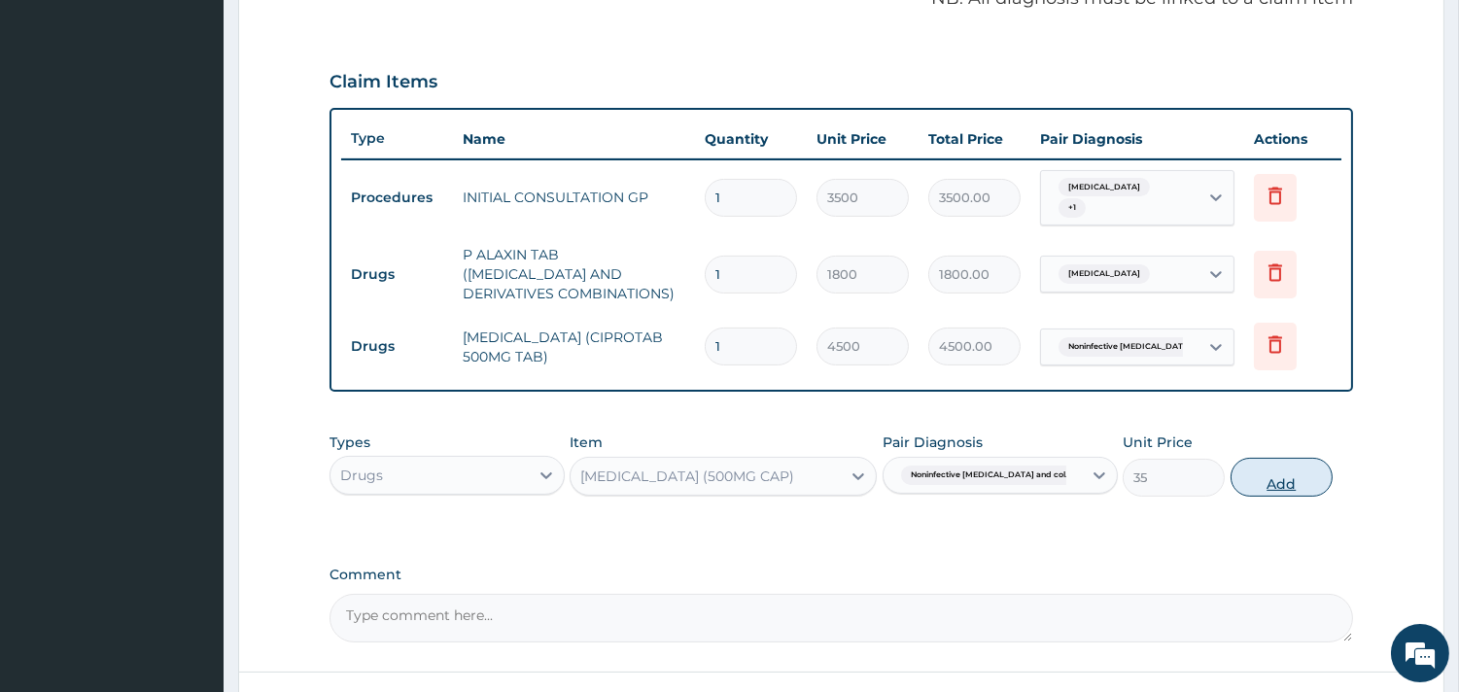
click at [1288, 477] on button "Add" at bounding box center [1281, 477] width 102 height 39
type input "0"
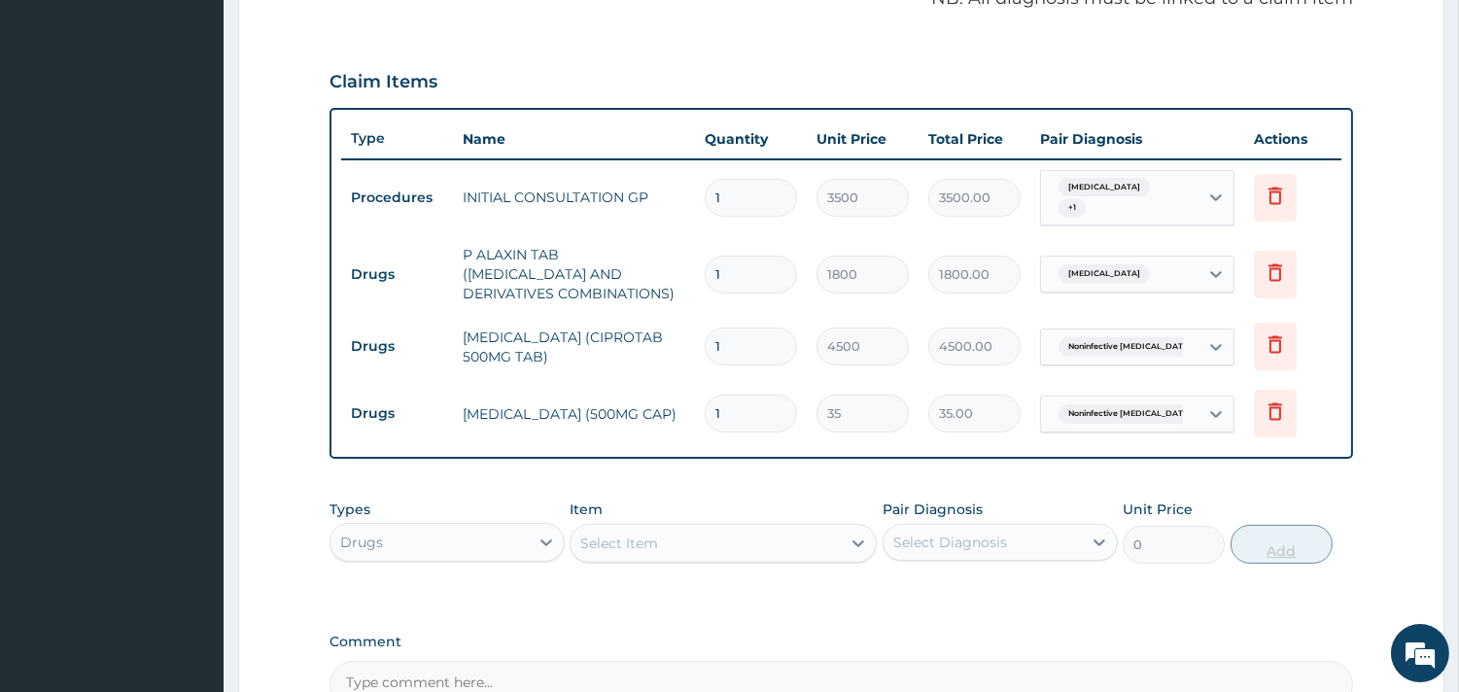
type input "10"
type input "350.00"
type input "10"
click at [606, 536] on div "Select Item" at bounding box center [619, 543] width 78 height 19
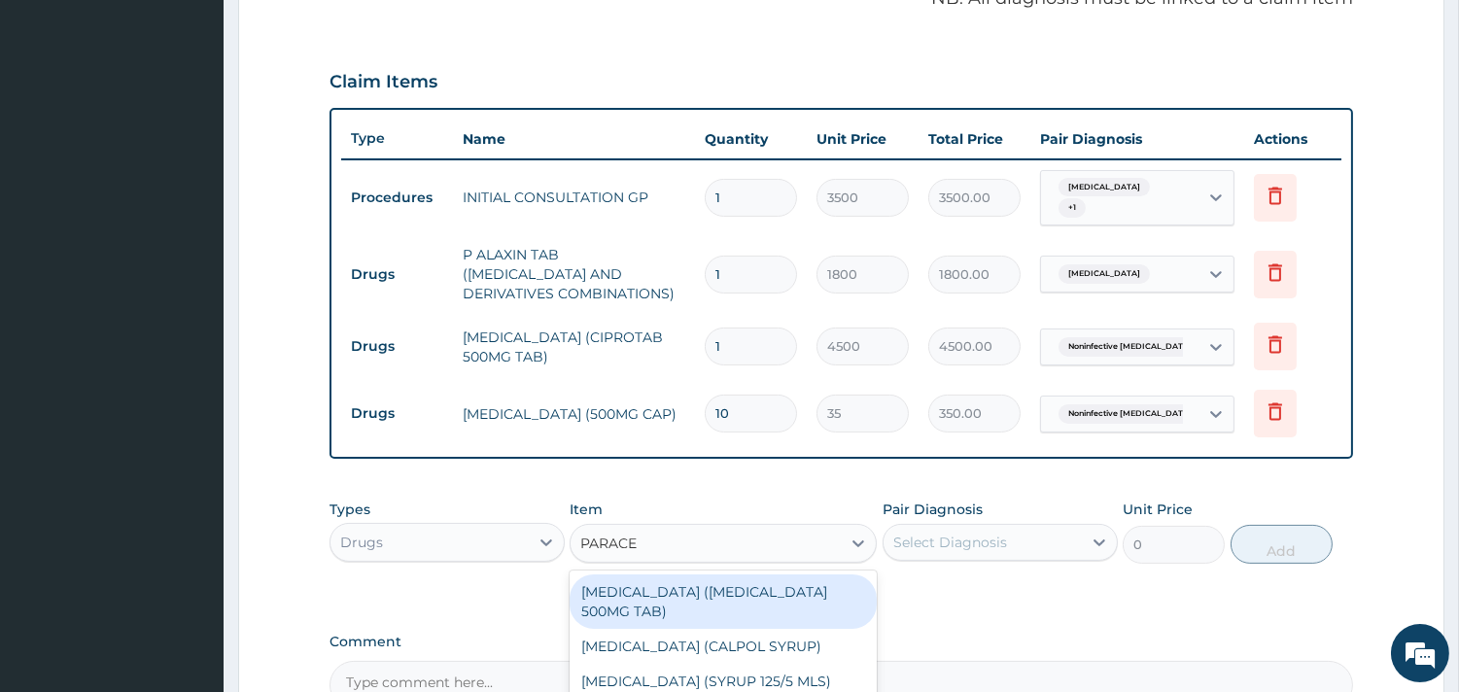
type input "PARACET"
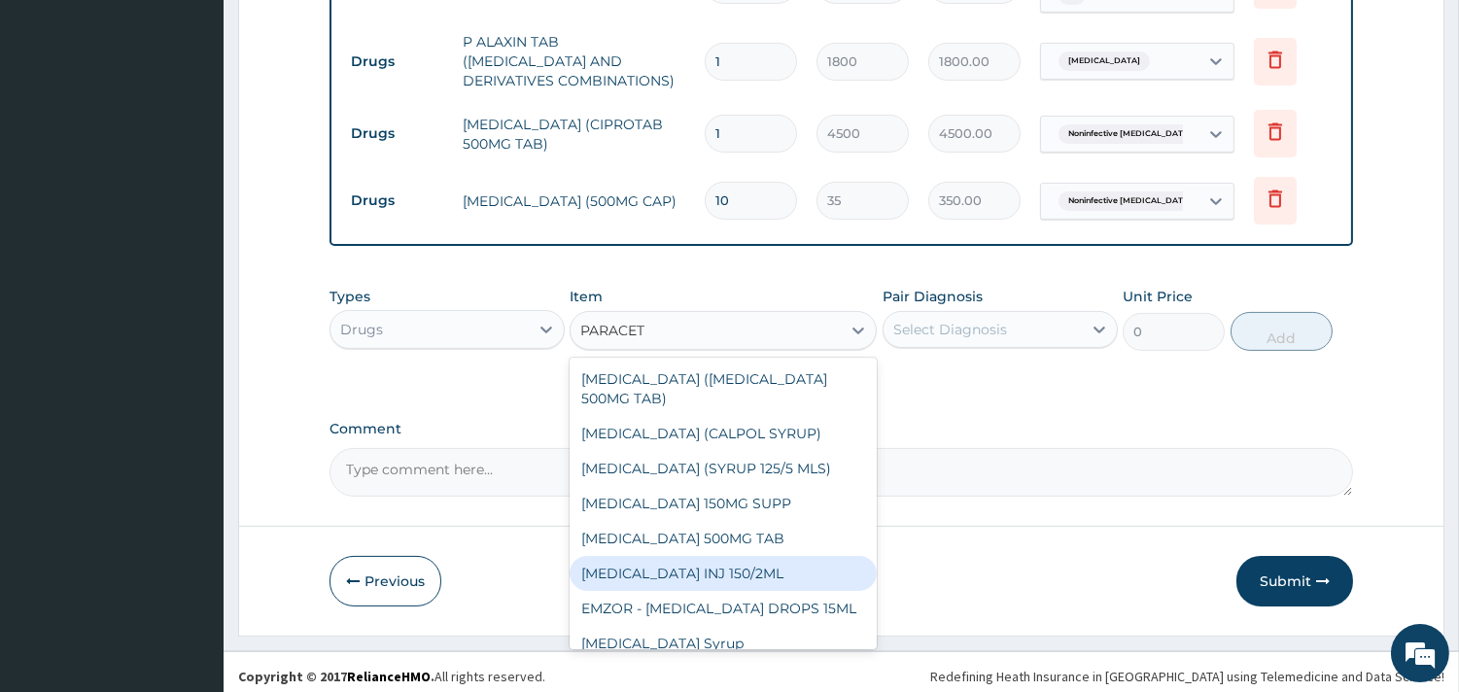
click at [741, 561] on div "PARACETAMOL INJ 150/2ML" at bounding box center [722, 573] width 307 height 35
type input "100"
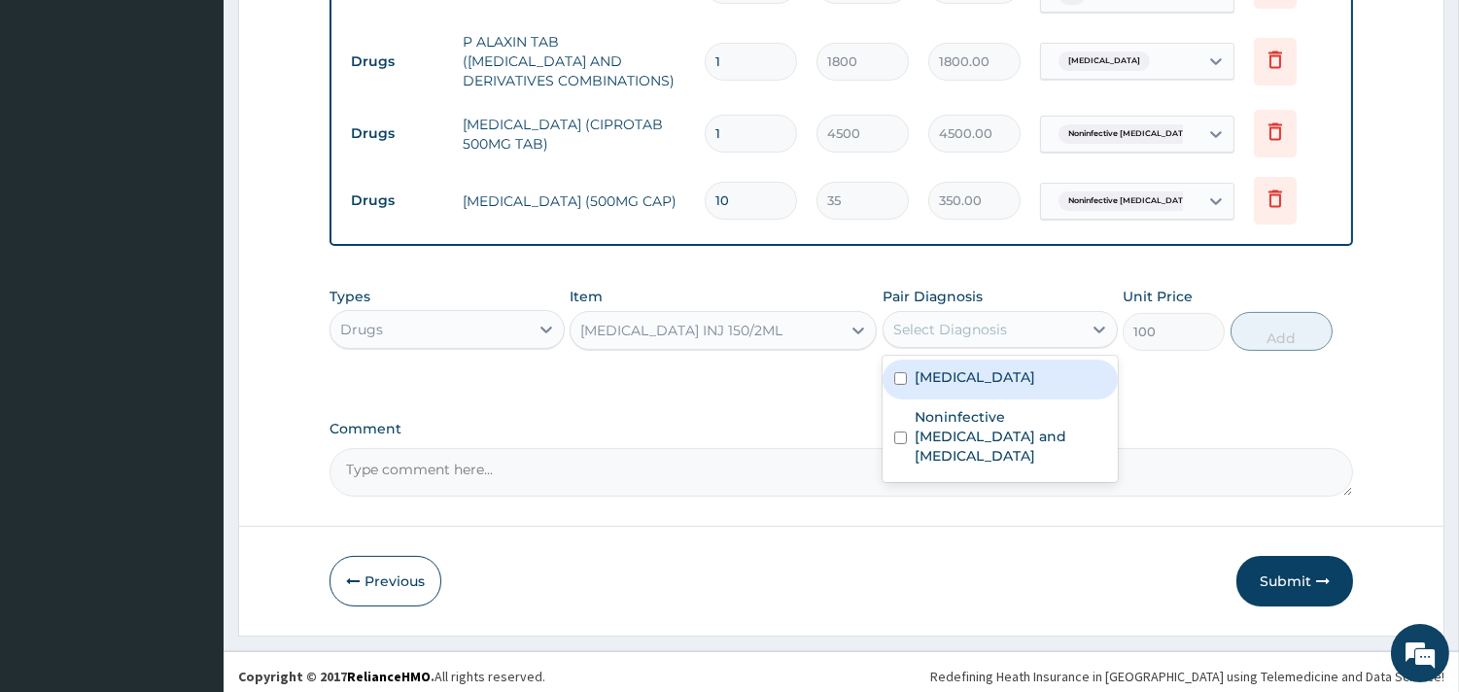
click at [1016, 325] on div "Select Diagnosis" at bounding box center [982, 329] width 198 height 31
click at [977, 365] on div "Malaria" at bounding box center [999, 380] width 235 height 40
checkbox input "true"
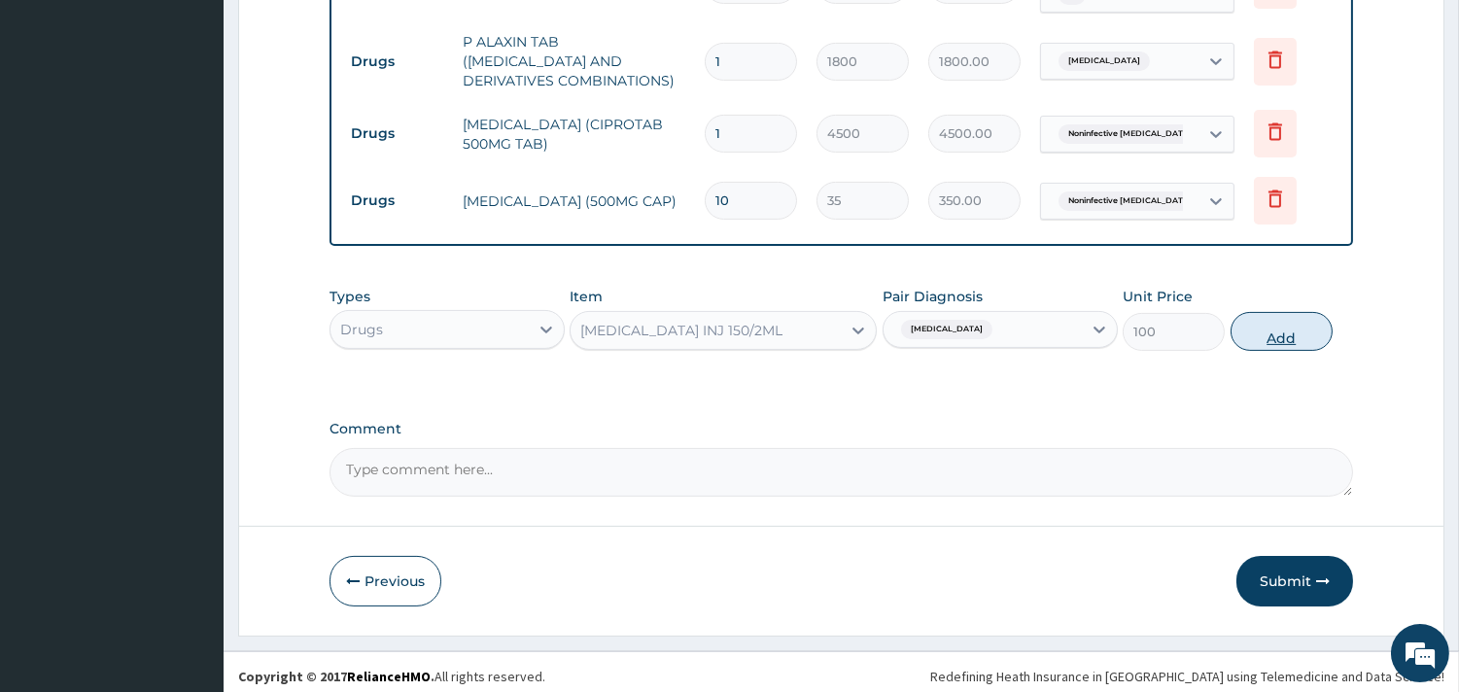
click at [1259, 323] on button "Add" at bounding box center [1281, 331] width 102 height 39
type input "0"
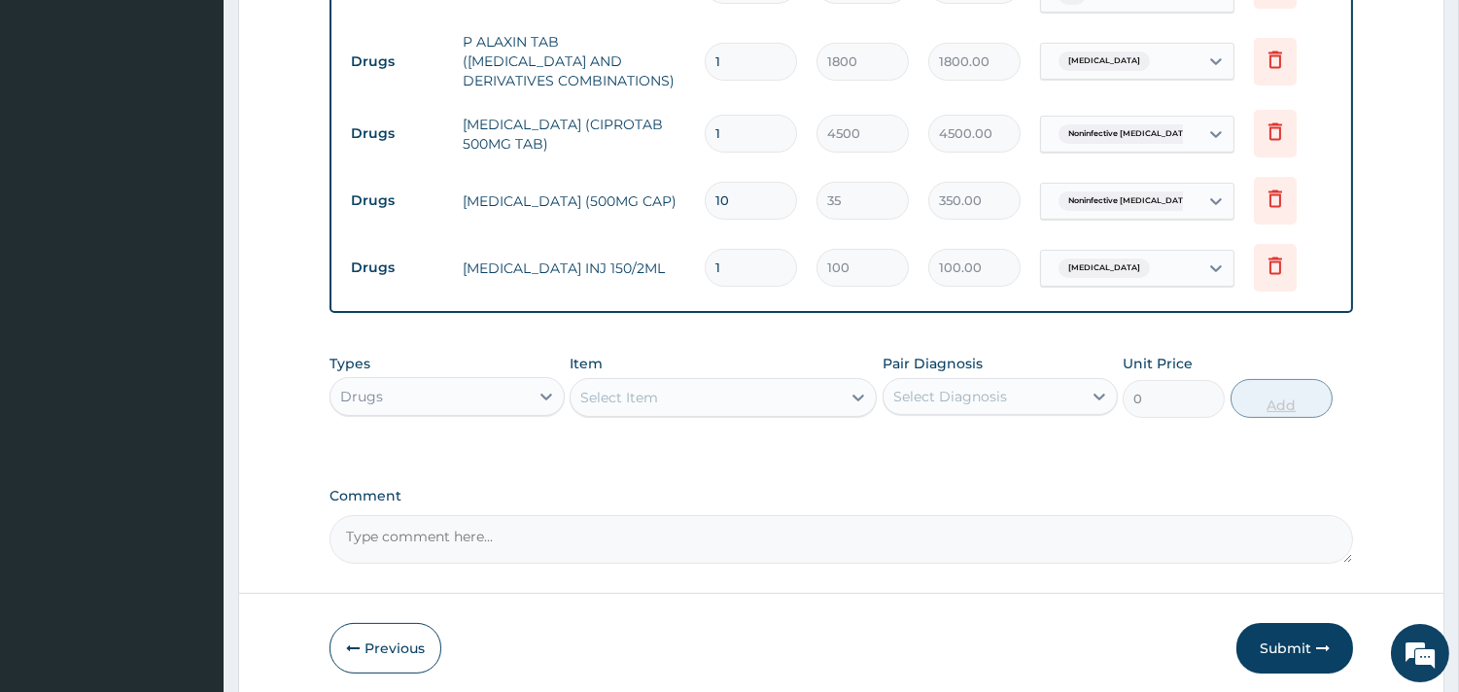
type input "0.00"
type input "4"
type input "400.00"
type input "4"
click at [741, 382] on div "Select Item" at bounding box center [705, 397] width 270 height 31
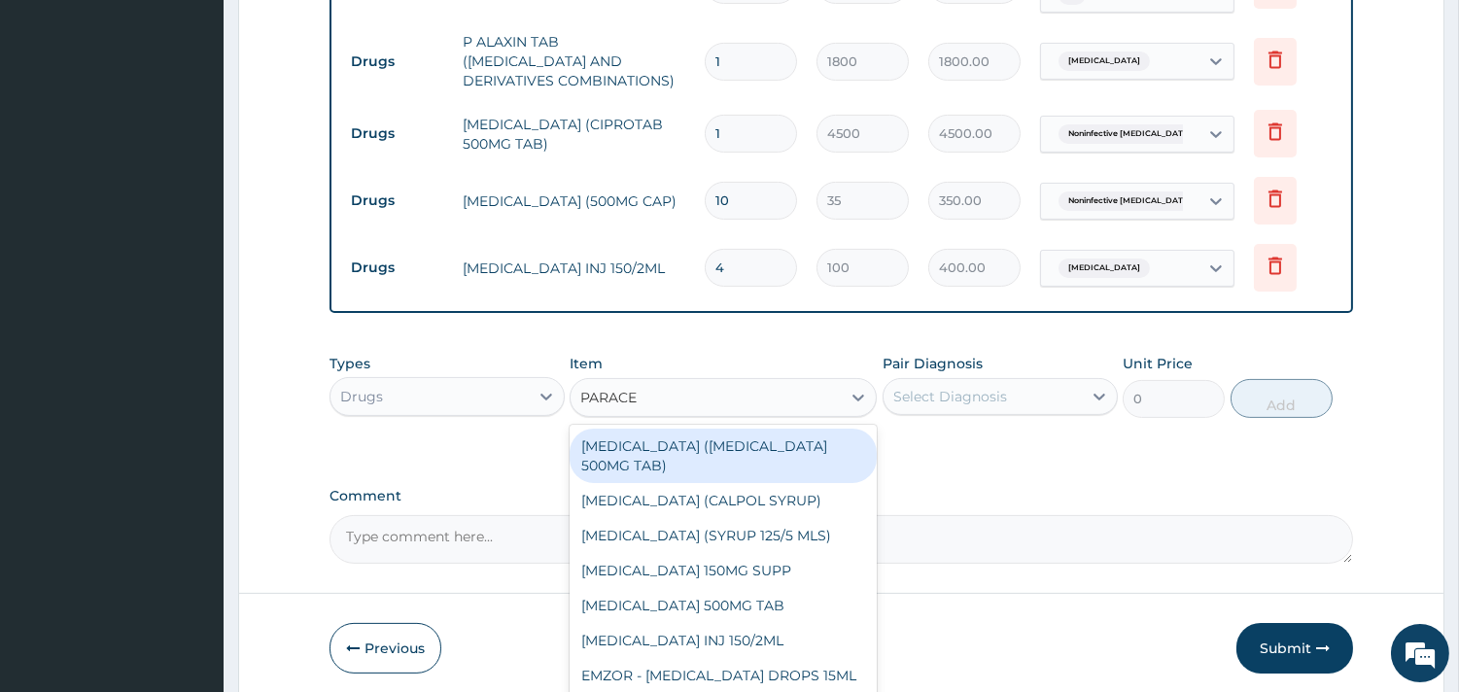
type input "PARACET"
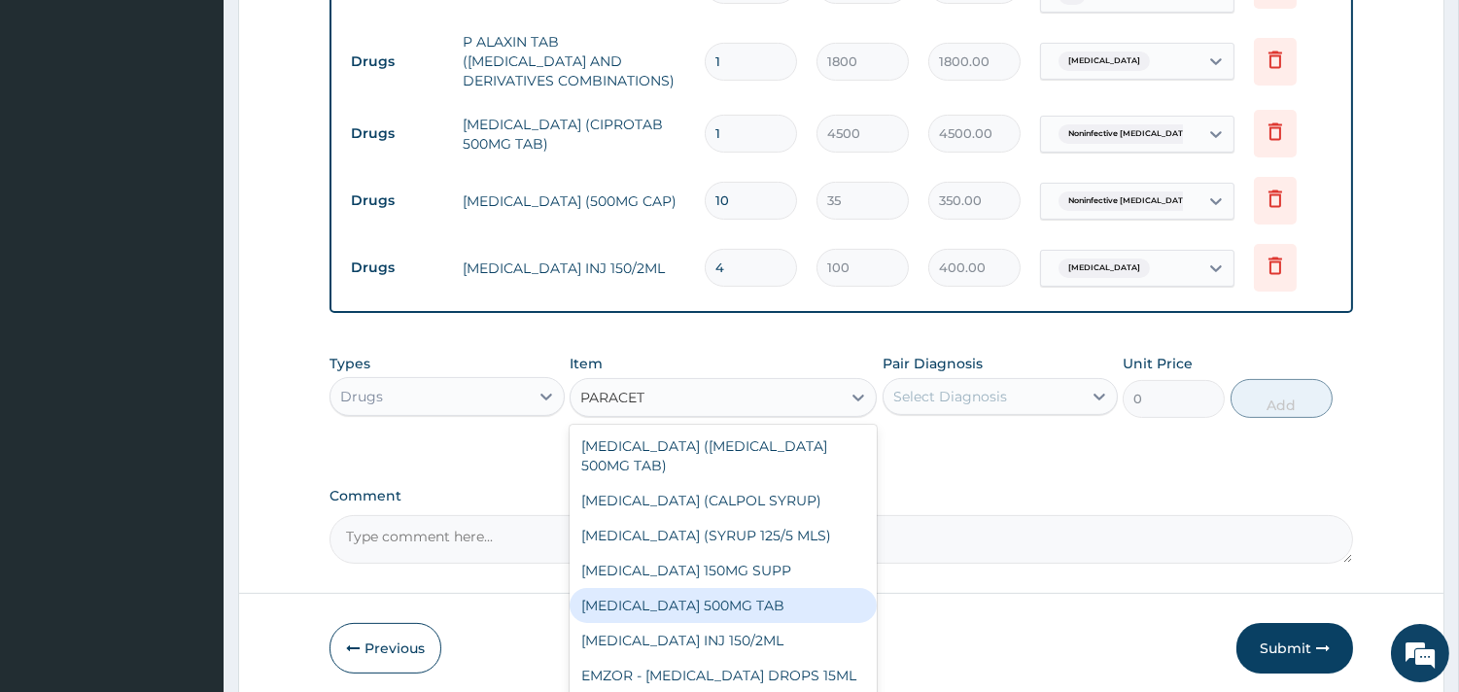
click at [709, 591] on div "PARACETAMOL 500MG TAB" at bounding box center [722, 605] width 307 height 35
type input "35"
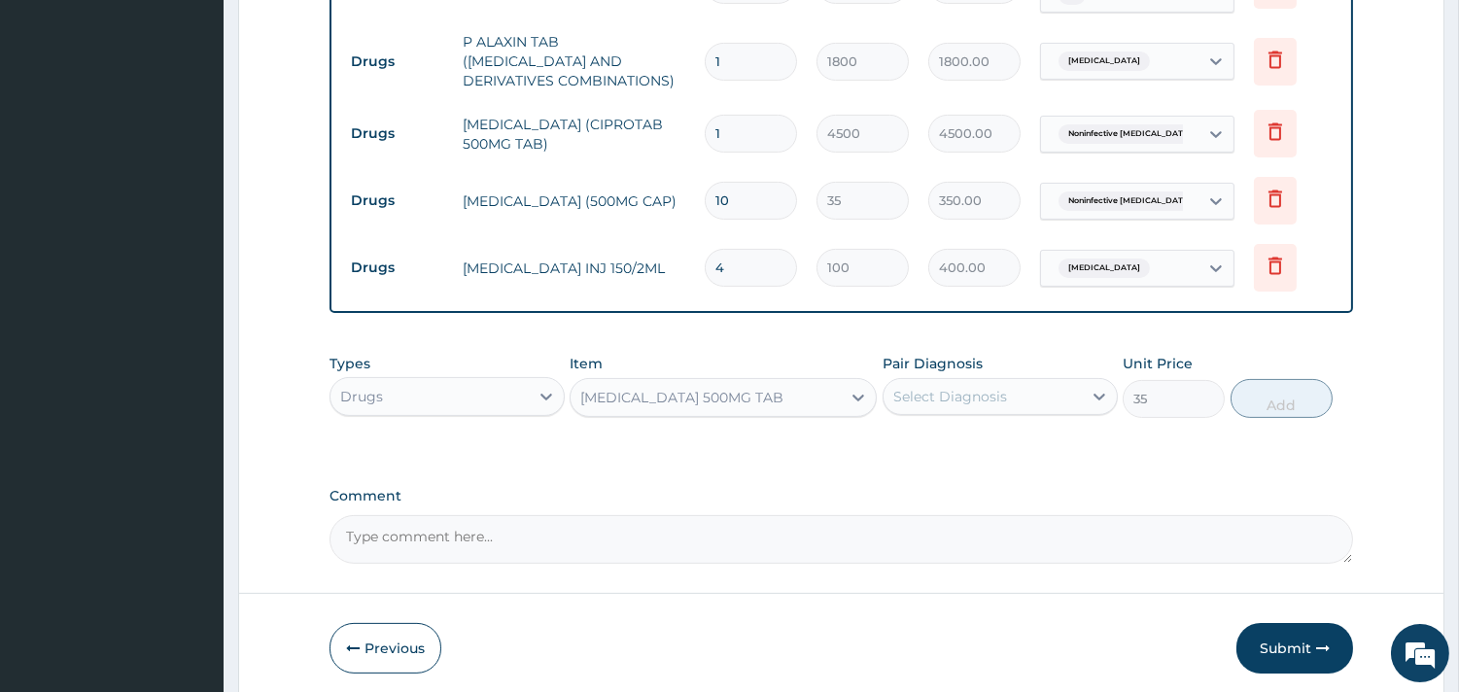
click at [988, 387] on div "Select Diagnosis" at bounding box center [950, 396] width 114 height 19
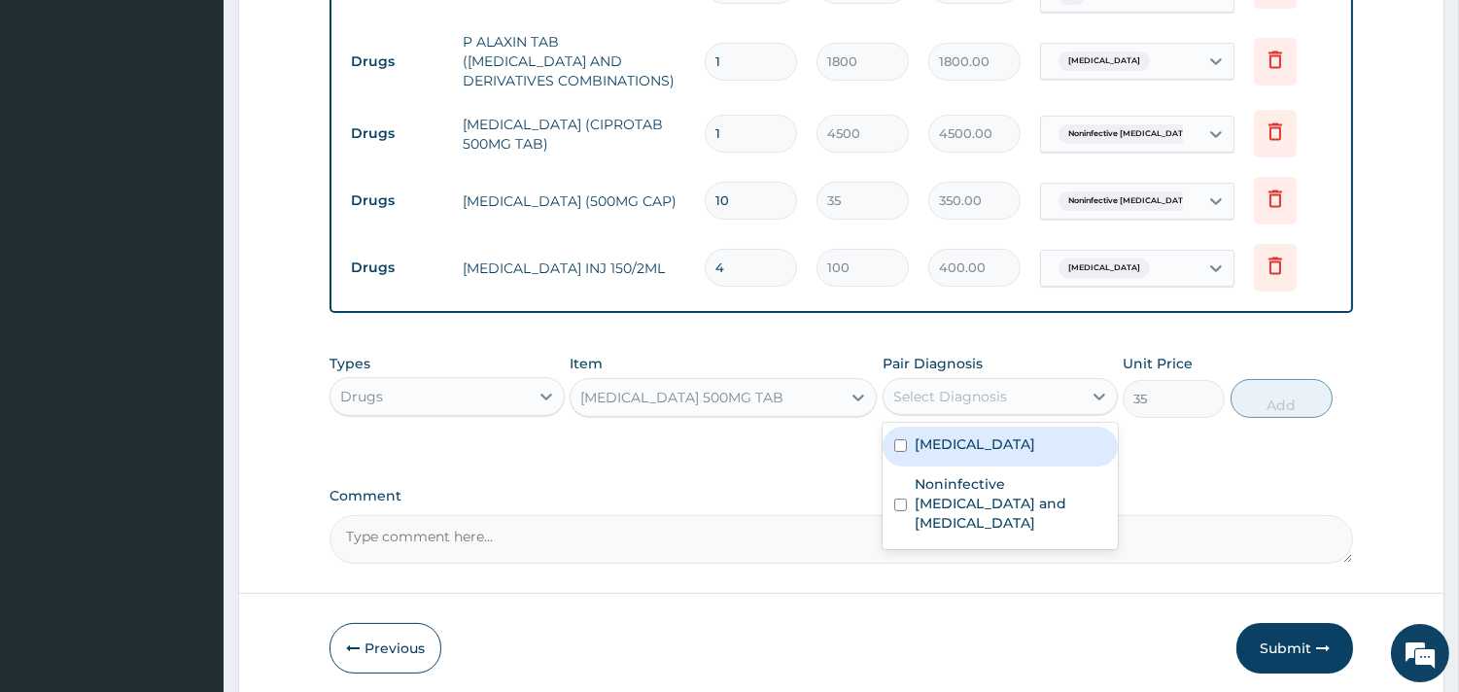
click at [933, 438] on label "Malaria" at bounding box center [974, 443] width 121 height 19
checkbox input "true"
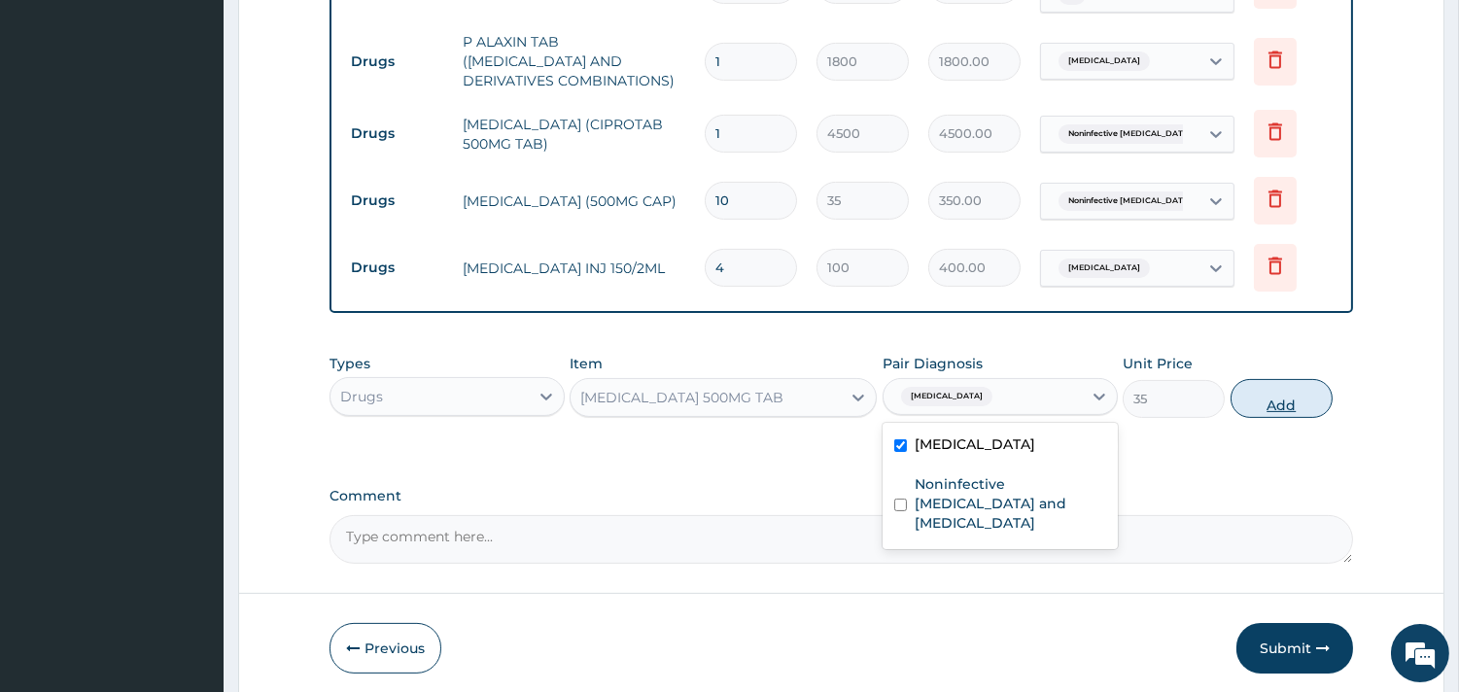
click at [1255, 400] on button "Add" at bounding box center [1281, 398] width 102 height 39
type input "0"
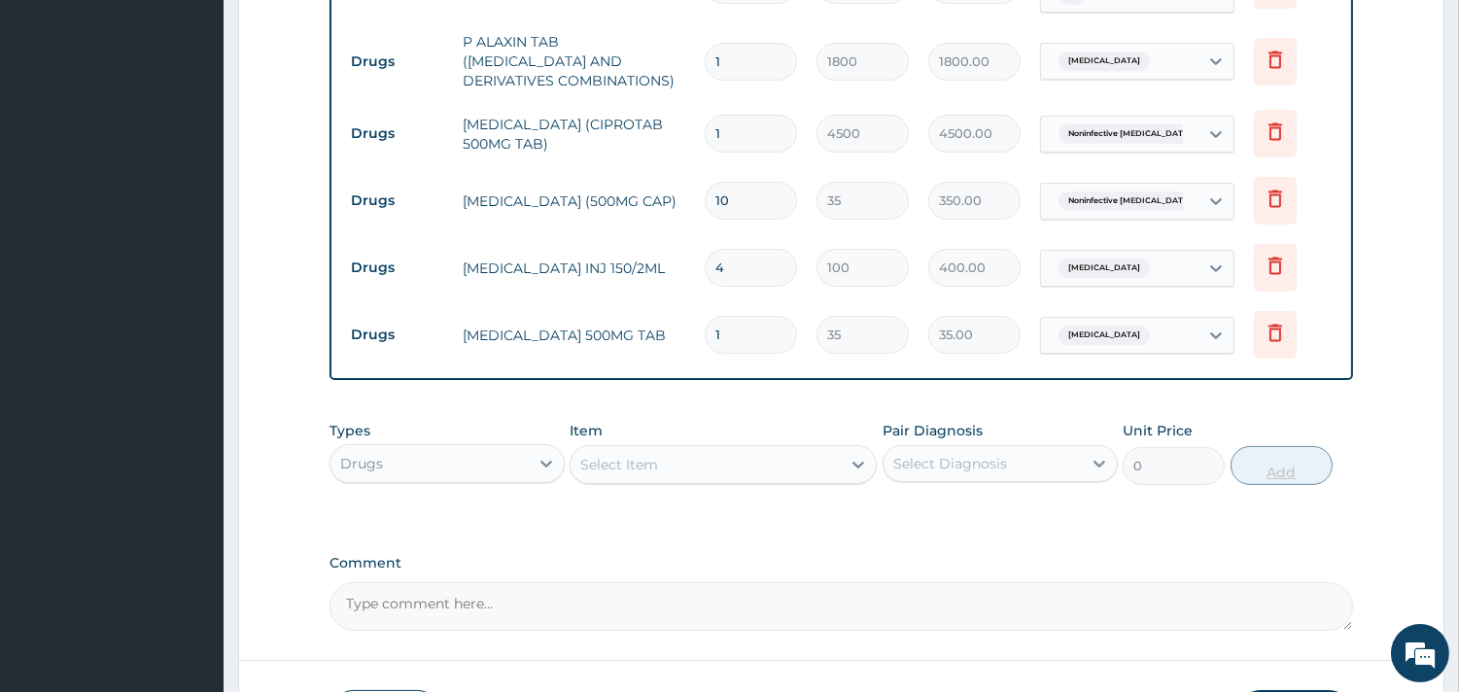
type input "18"
type input "630.00"
type input "18"
click at [599, 449] on div "Select Item" at bounding box center [705, 464] width 270 height 31
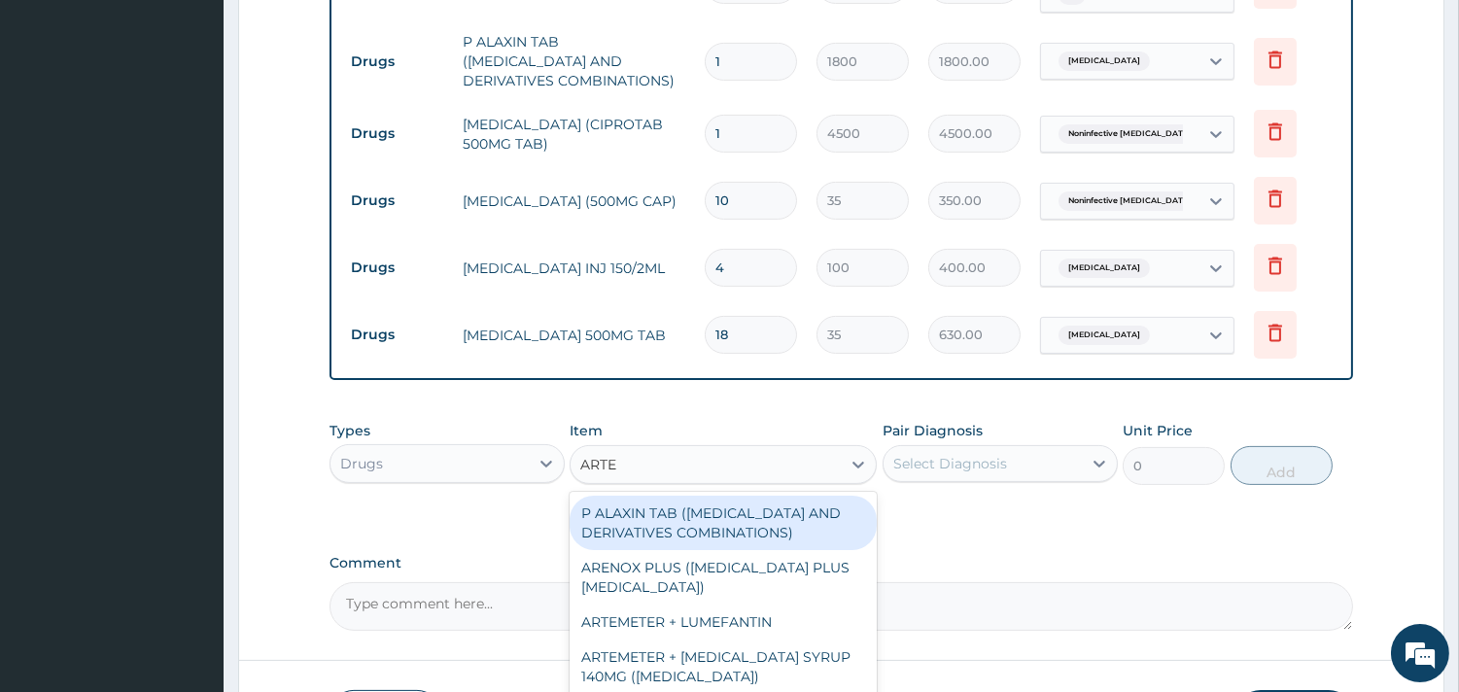
type input "ARTEM"
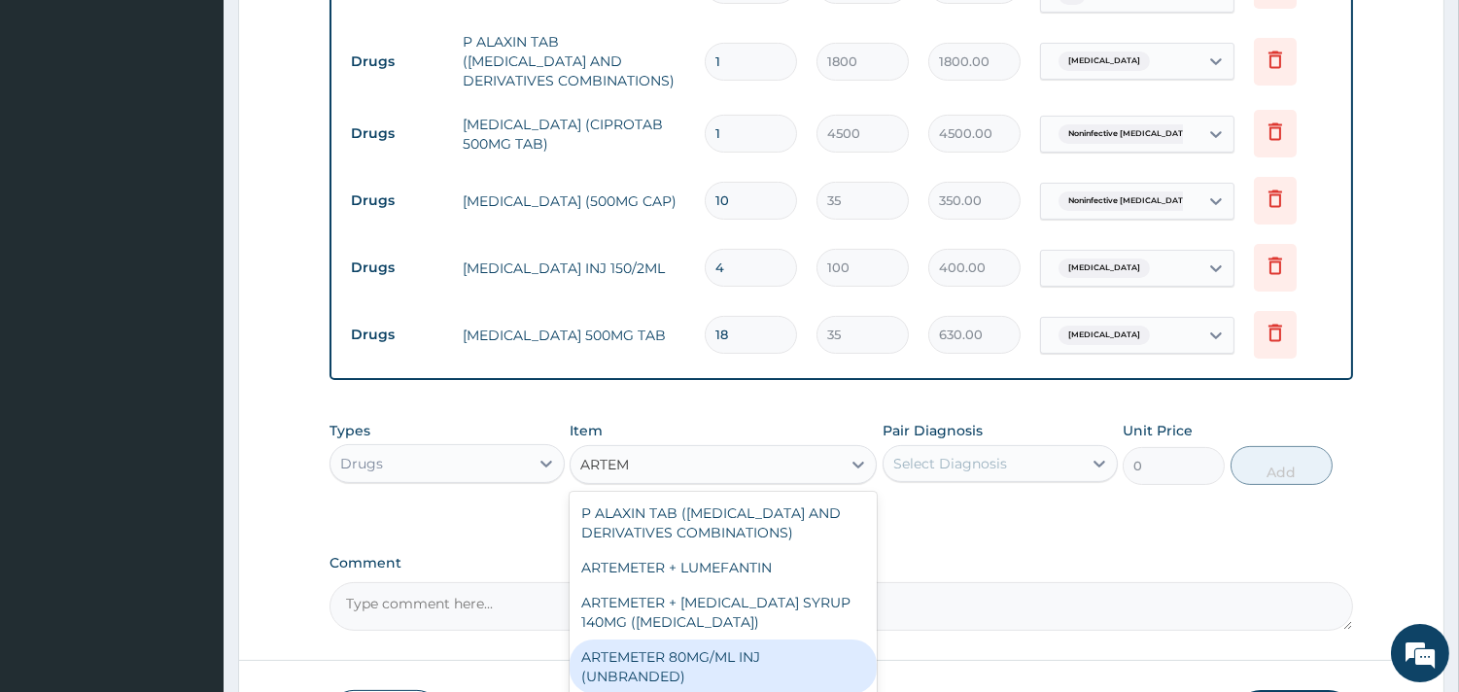
click at [651, 666] on div "ARTEMETER 80MG/ML INJ (UNBRANDED)" at bounding box center [722, 666] width 307 height 54
type input "350"
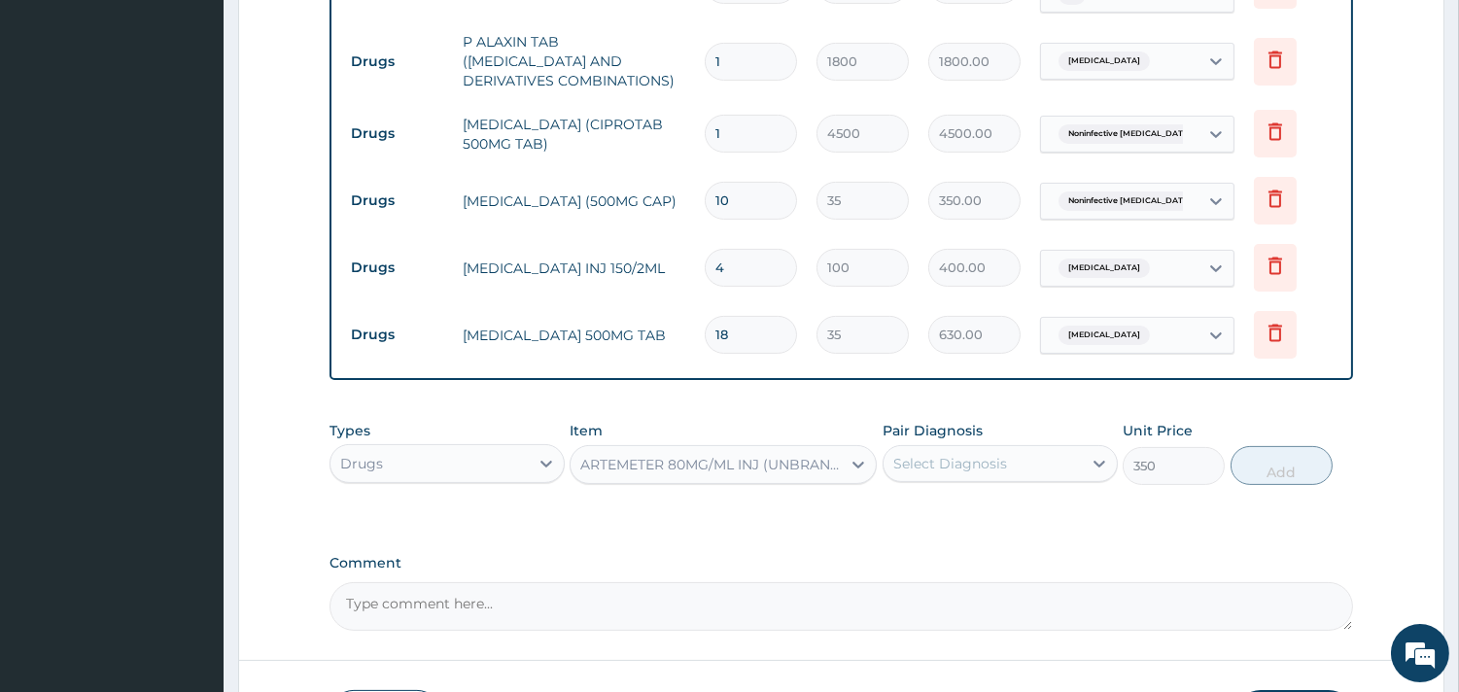
click at [1036, 455] on div "Select Diagnosis" at bounding box center [982, 463] width 198 height 31
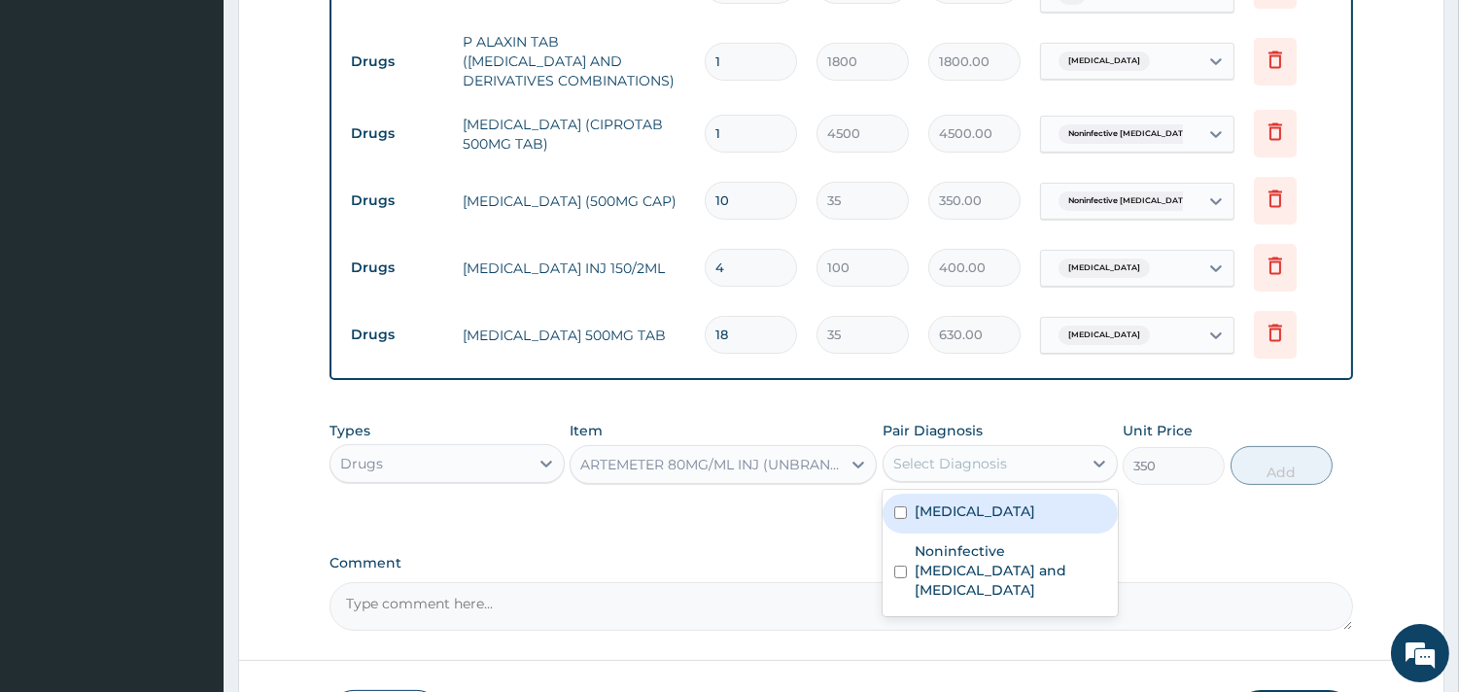
click at [983, 502] on div "Malaria" at bounding box center [999, 514] width 235 height 40
checkbox input "true"
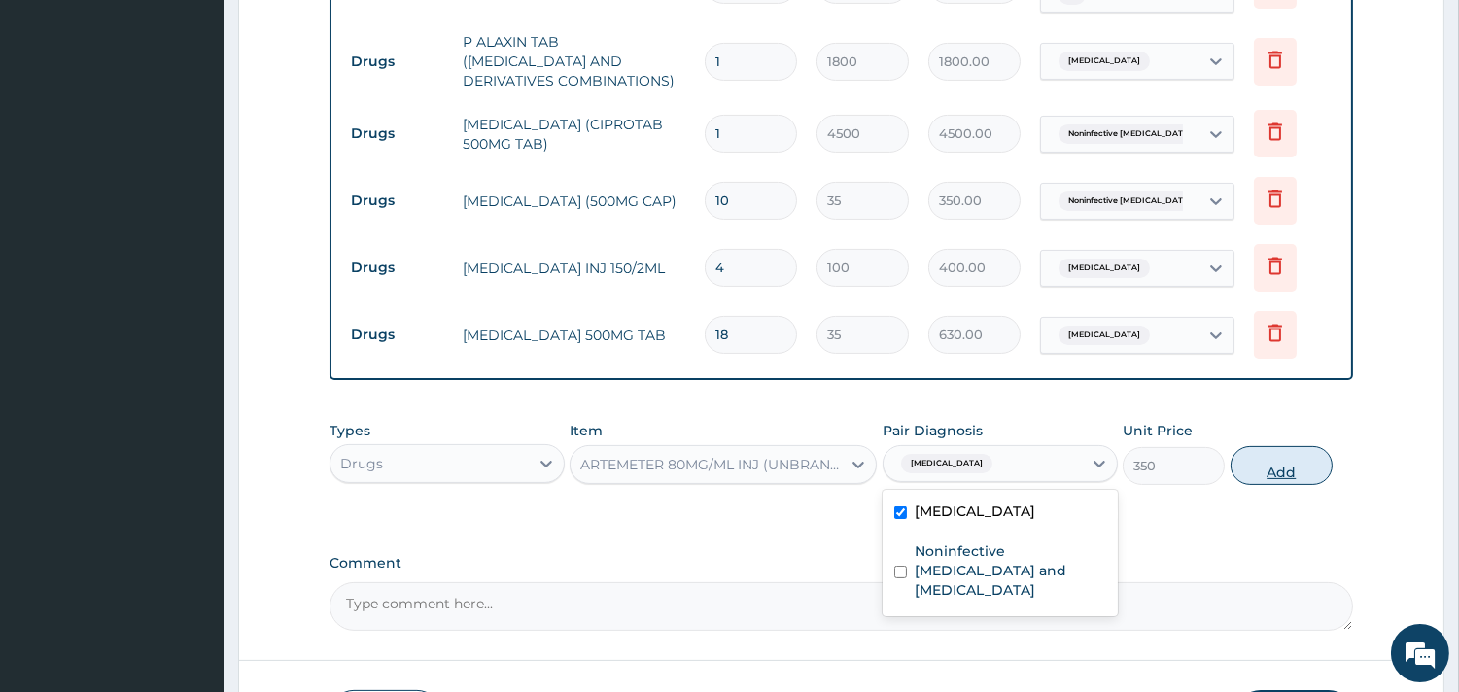
click at [1263, 451] on button "Add" at bounding box center [1281, 465] width 102 height 39
type input "0"
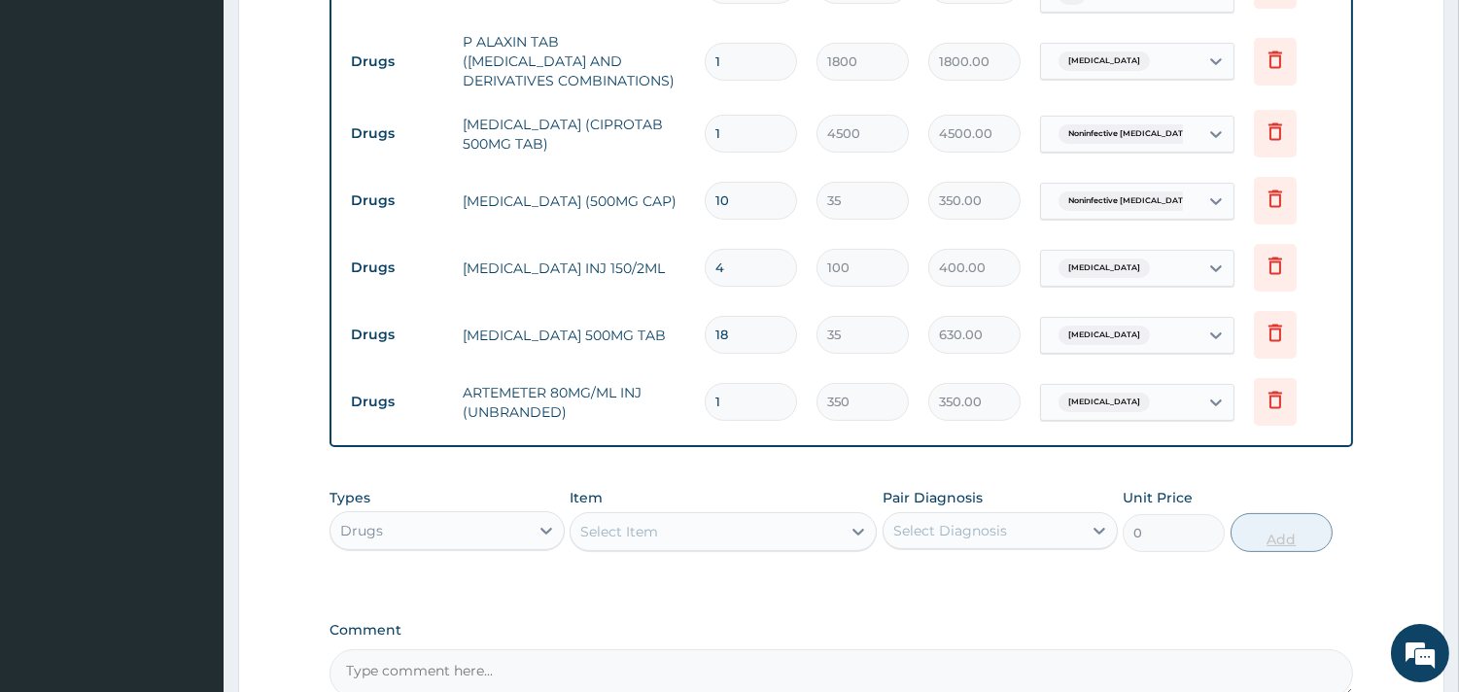
type input "0.00"
type input "6"
type input "2100.00"
type input "6"
click at [643, 522] on div "Select Item" at bounding box center [619, 531] width 78 height 19
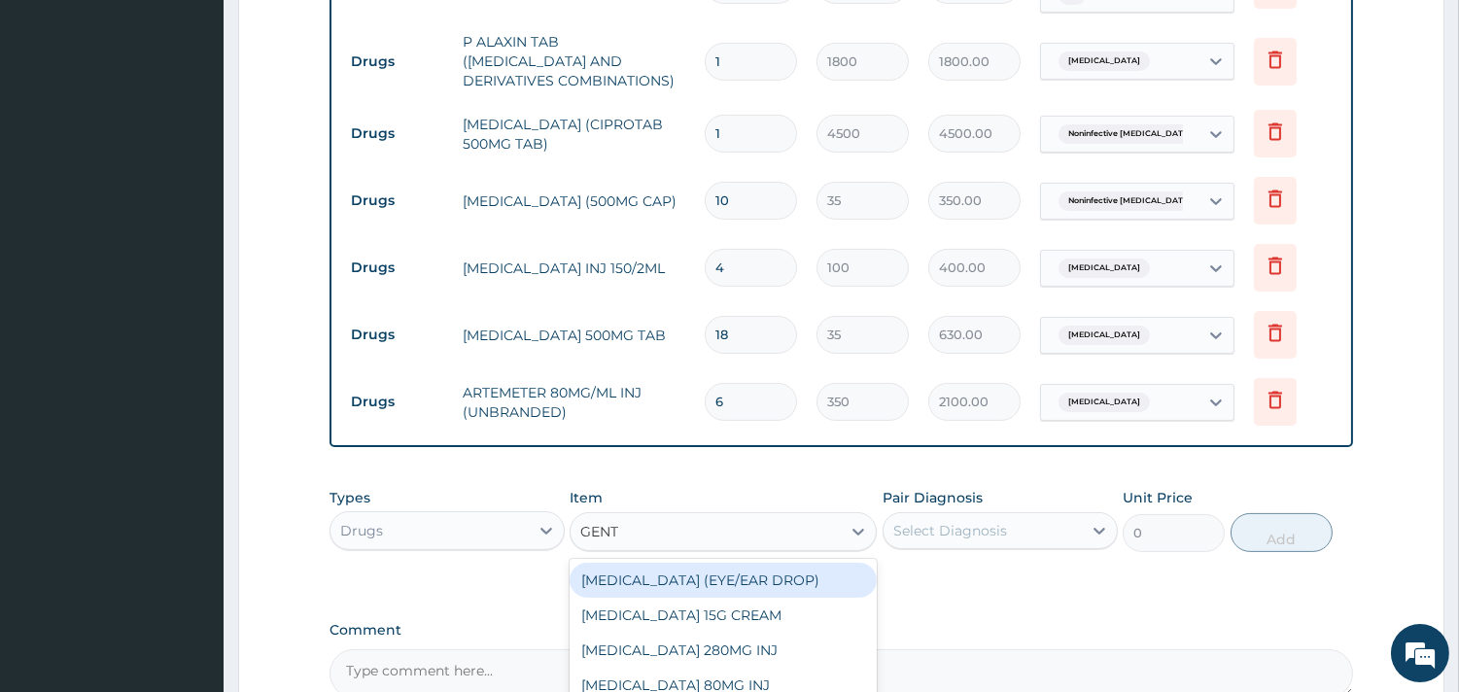
type input "GENTA"
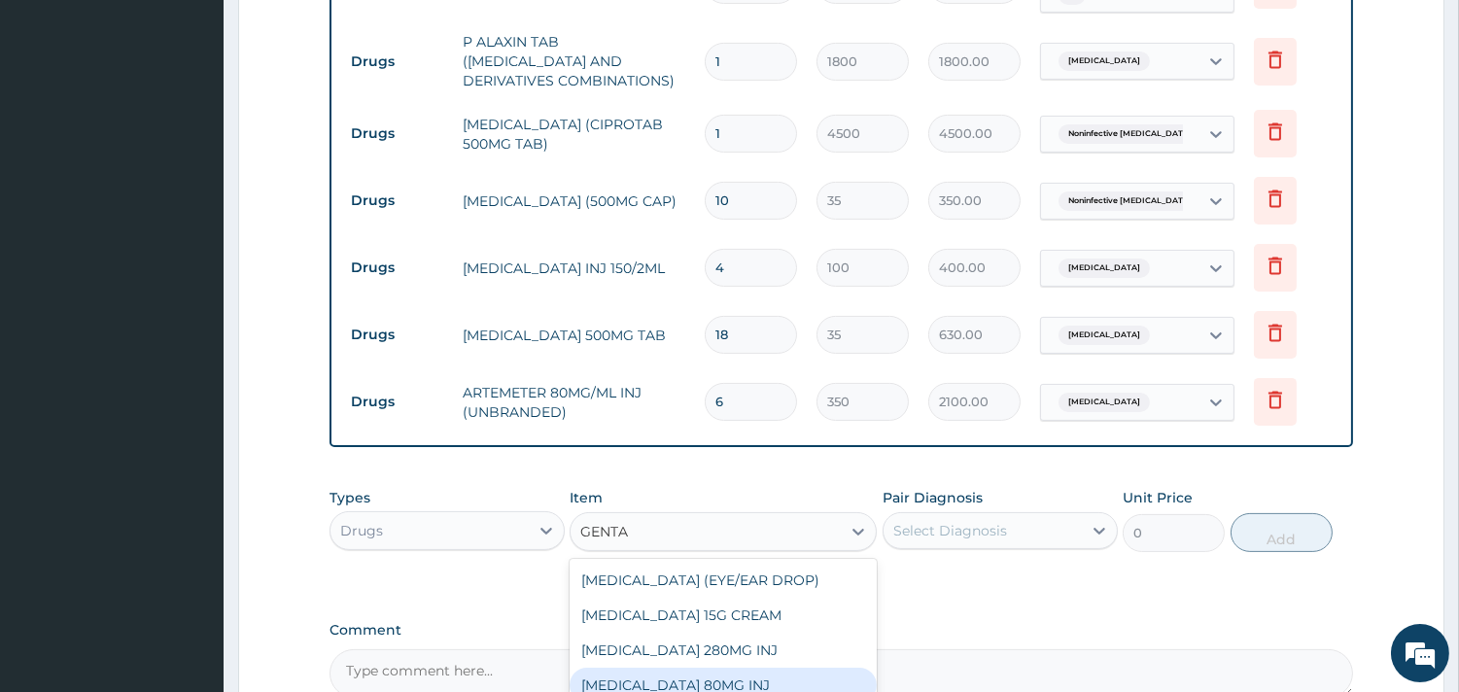
click at [668, 672] on div "GENTAMICIN 80MG INJ" at bounding box center [722, 685] width 307 height 35
type input "350"
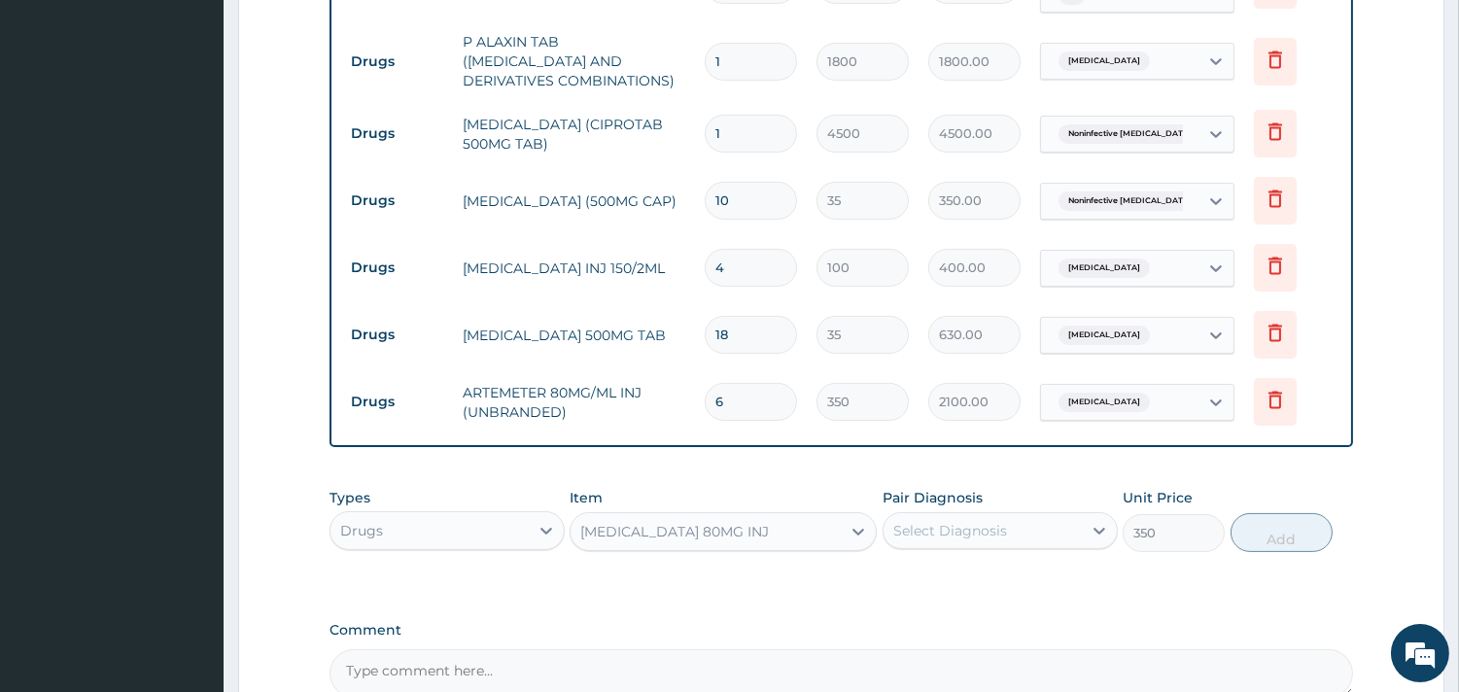
click at [988, 528] on div "Select Diagnosis" at bounding box center [950, 530] width 114 height 19
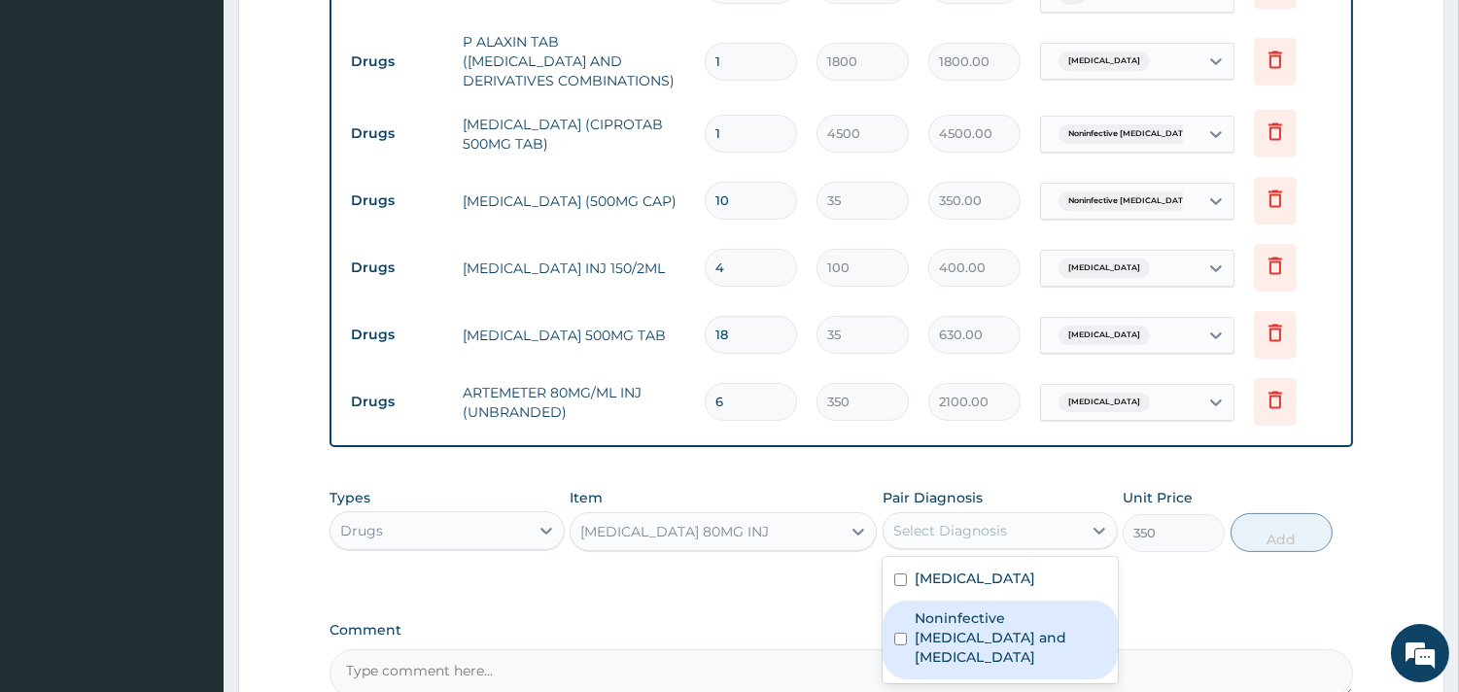
click at [941, 646] on div "Noninfective enteritis and colitis" at bounding box center [999, 640] width 235 height 79
checkbox input "true"
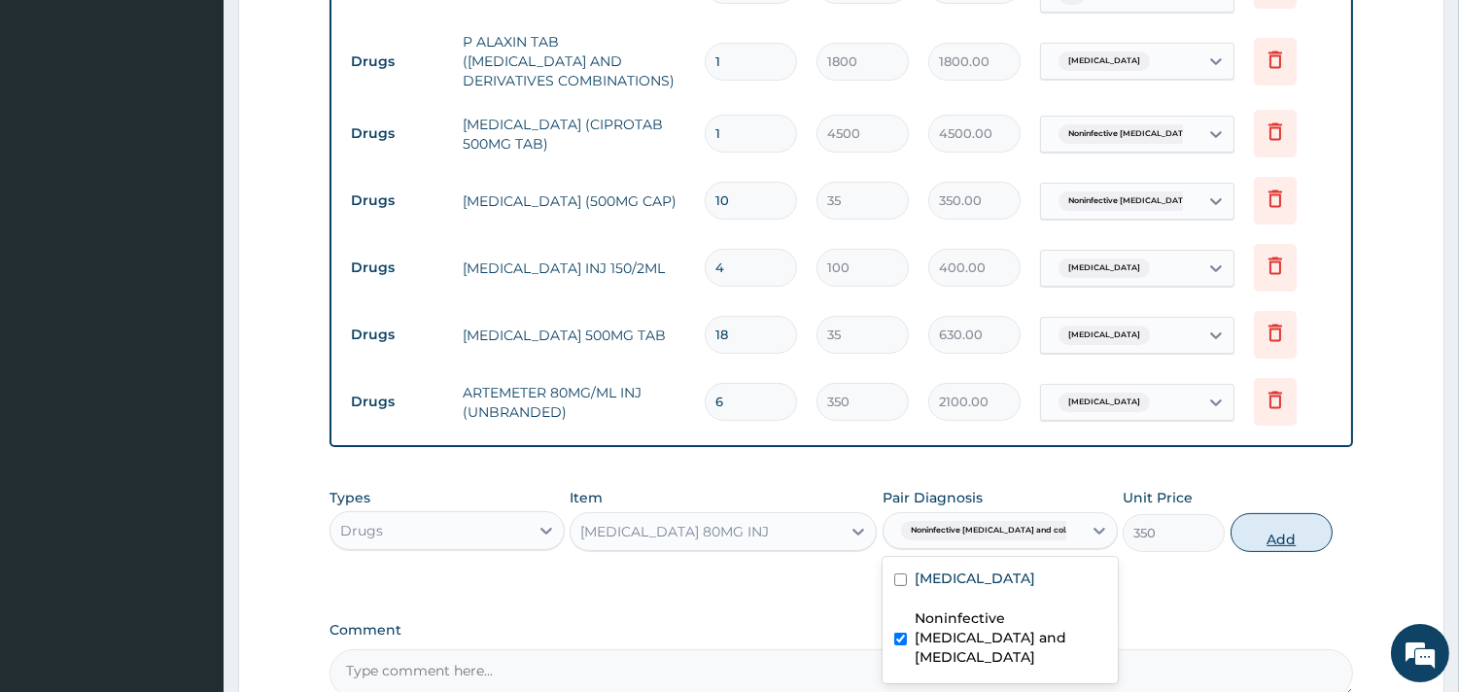
click at [1303, 526] on button "Add" at bounding box center [1281, 532] width 102 height 39
type input "0"
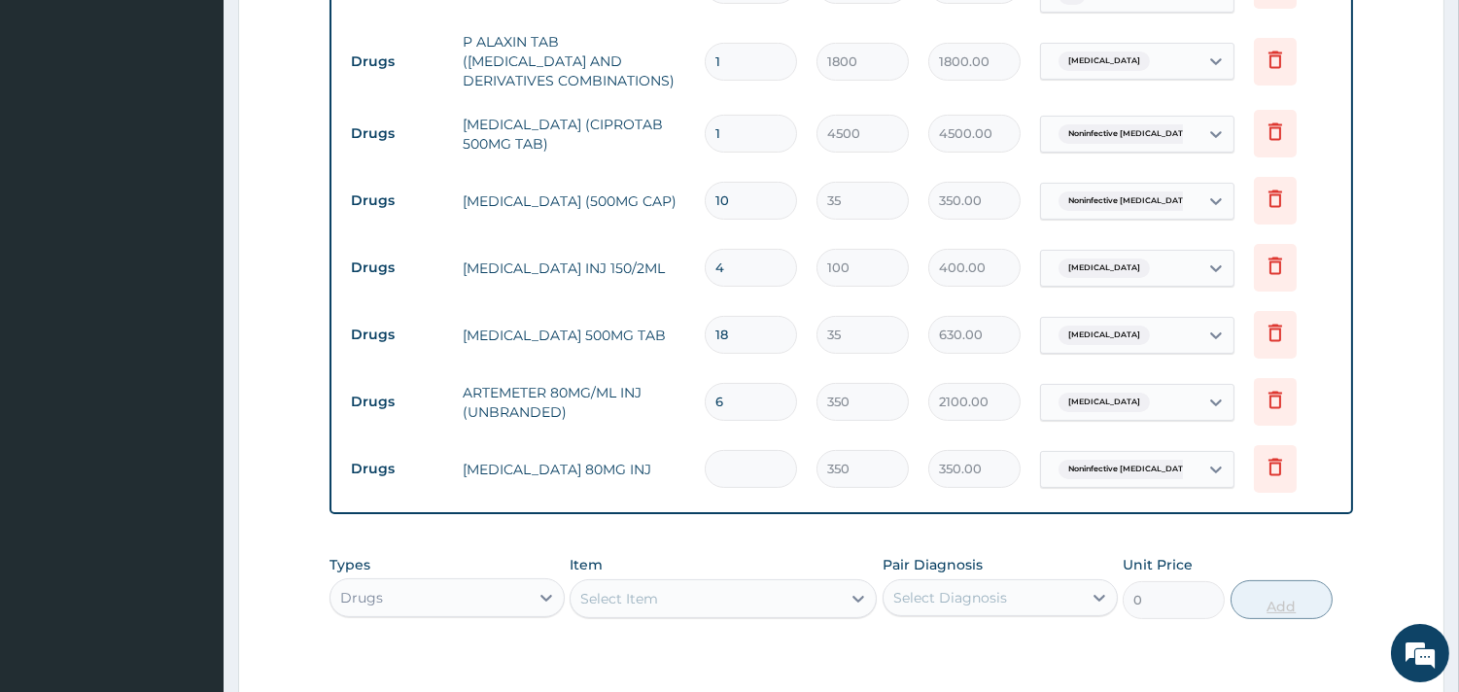
type input "0.00"
type input "6"
type input "2100.00"
type input "6"
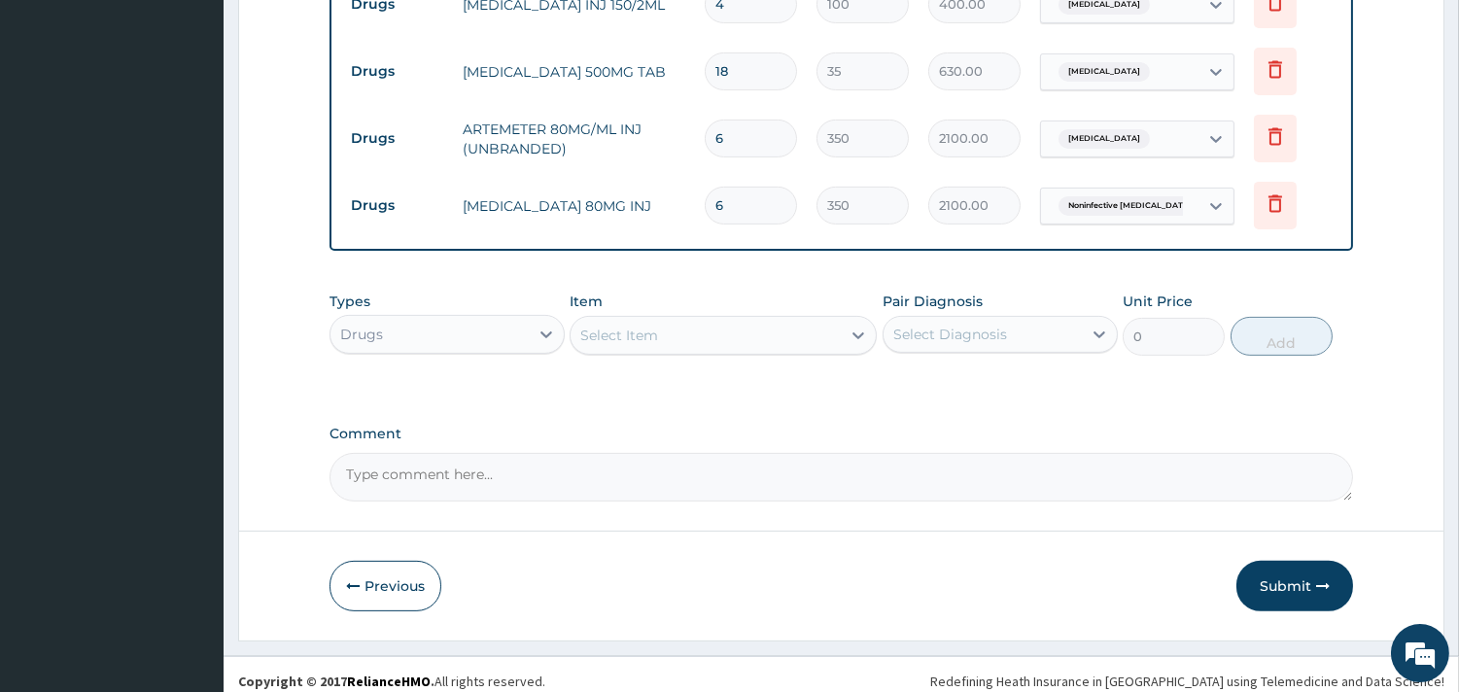
scroll to position [1088, 0]
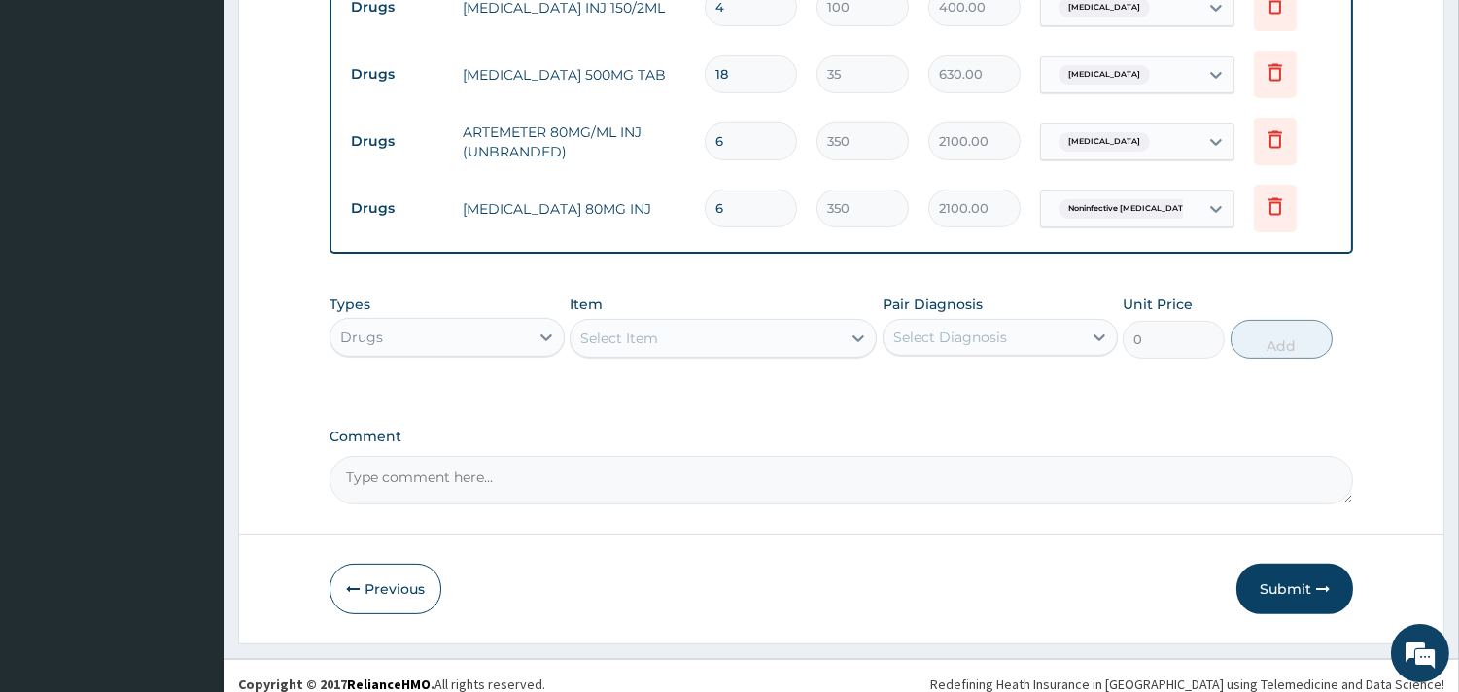
click at [435, 318] on div "Drugs" at bounding box center [446, 337] width 235 height 39
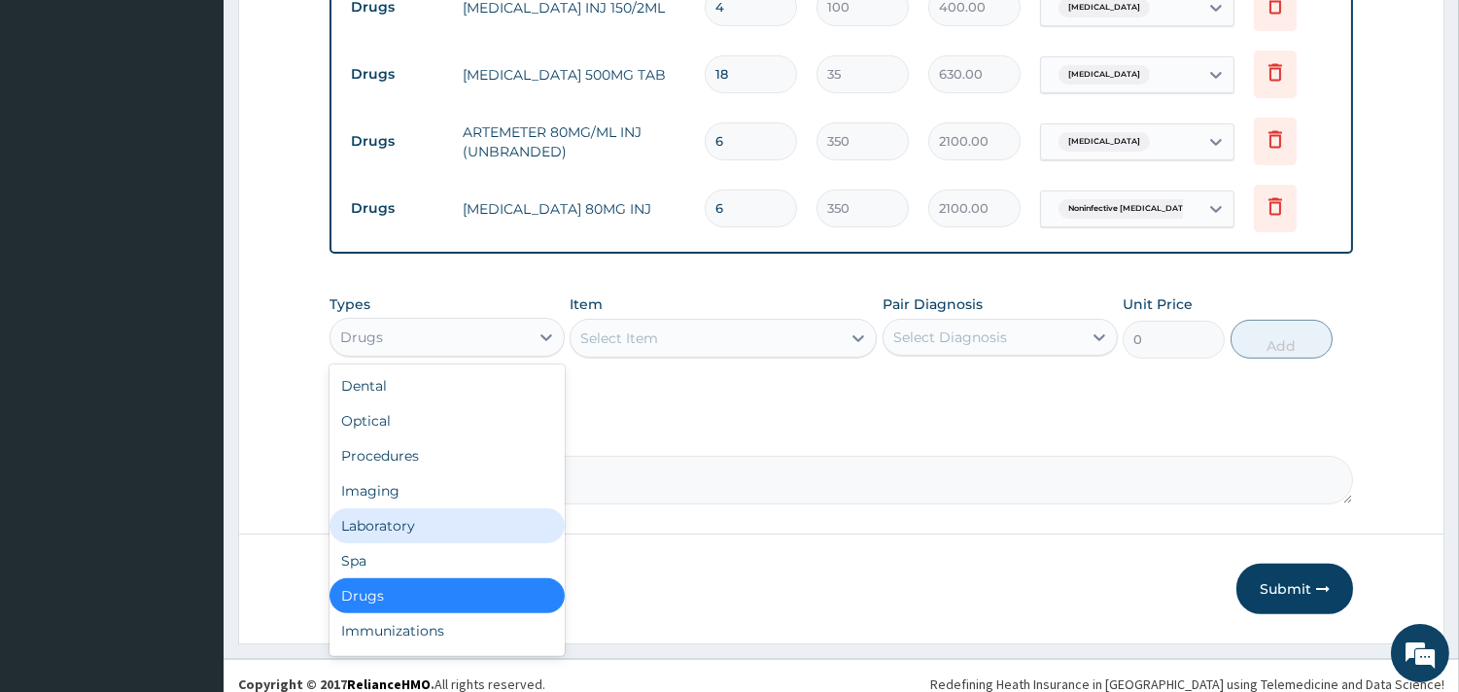
click at [398, 512] on div "Laboratory" at bounding box center [446, 525] width 235 height 35
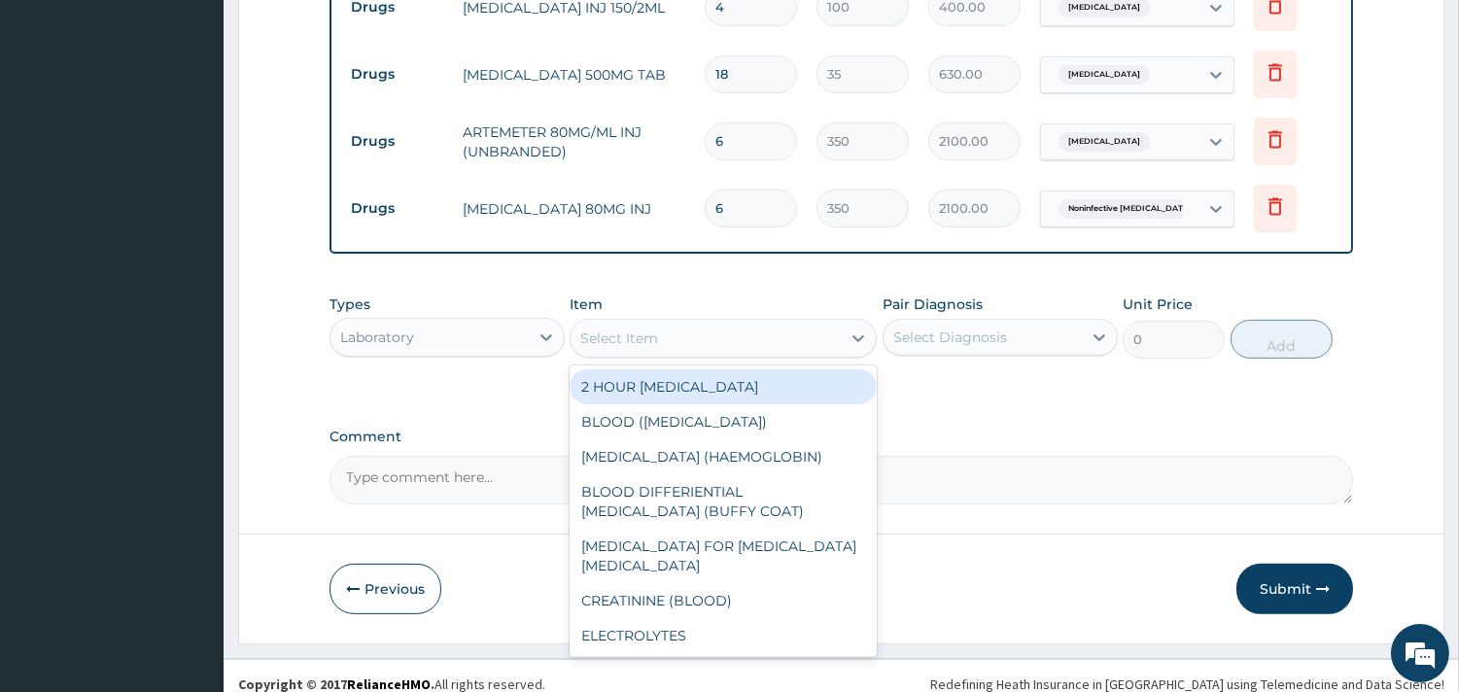
click at [685, 333] on div "Select Item" at bounding box center [705, 338] width 270 height 31
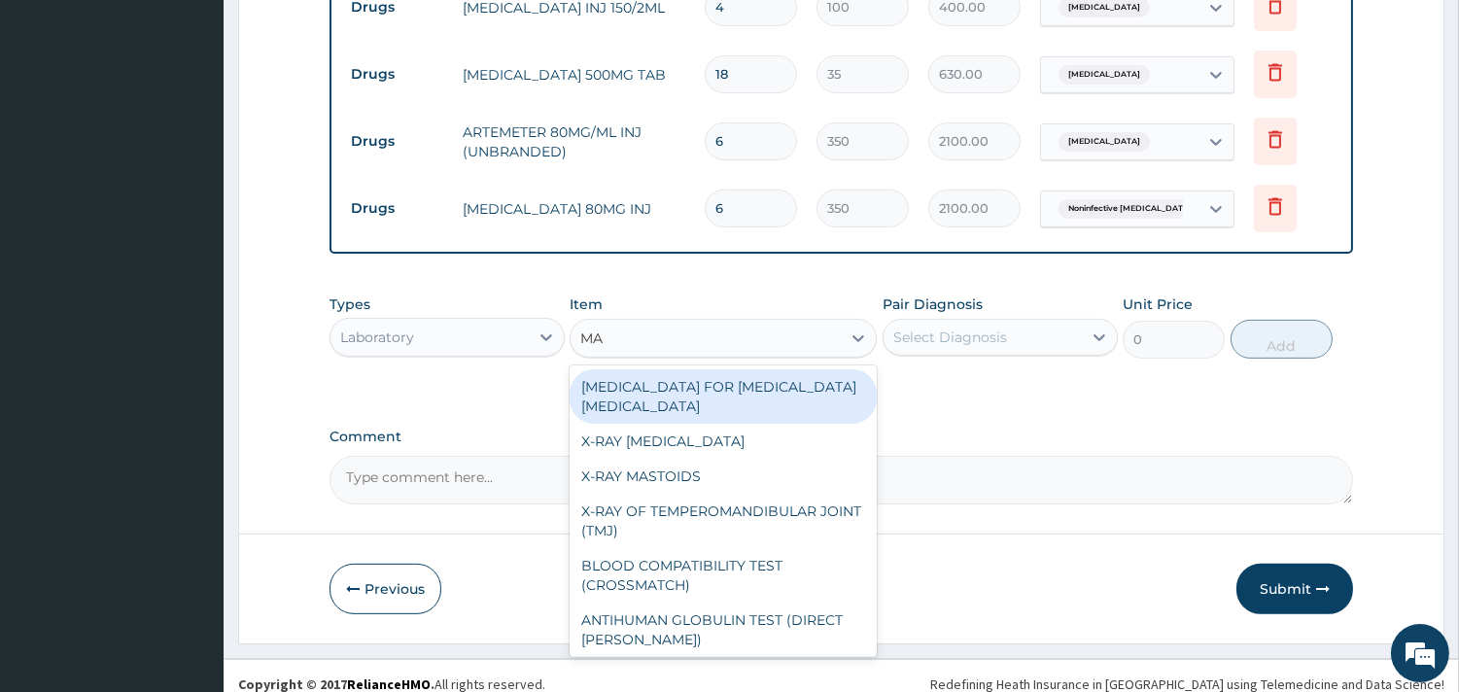
type input "MAL"
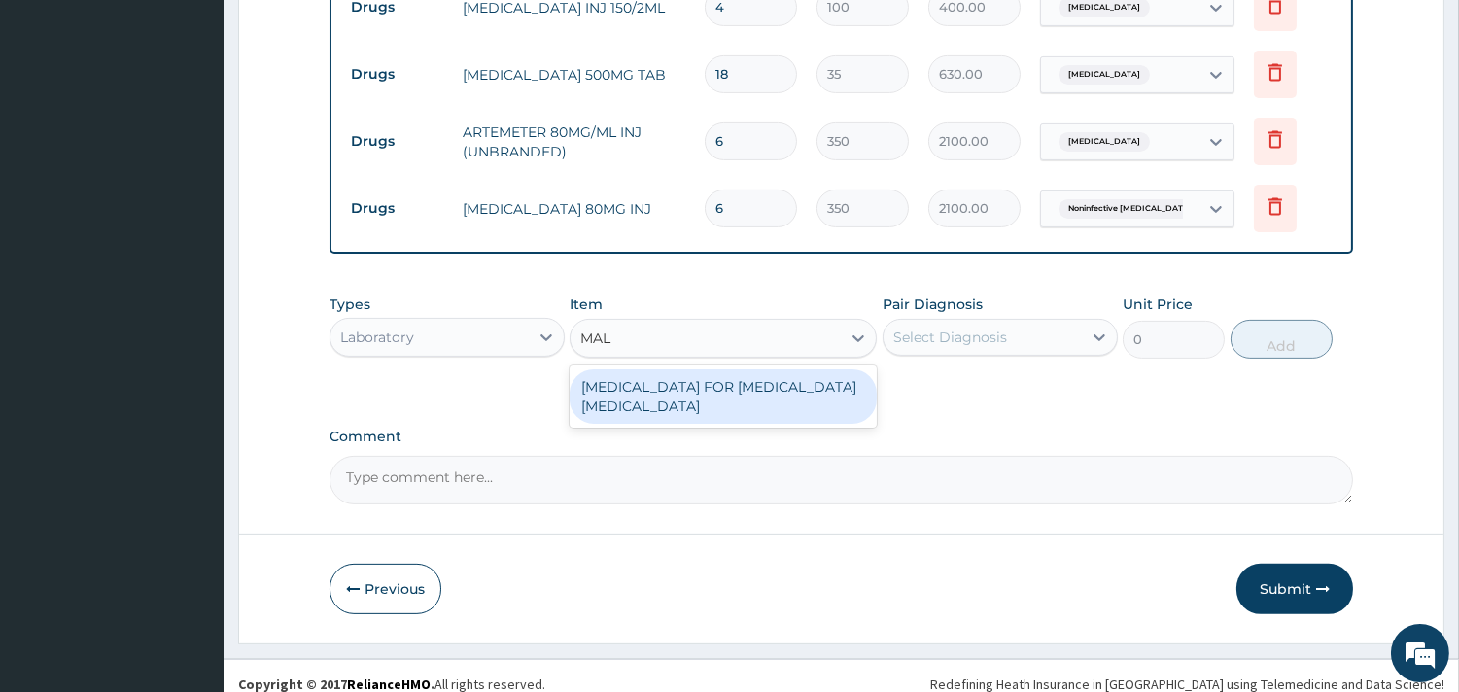
click at [702, 369] on div "BLOOD FILM FOR MALARIA PARASITE" at bounding box center [722, 396] width 307 height 54
type input "2200"
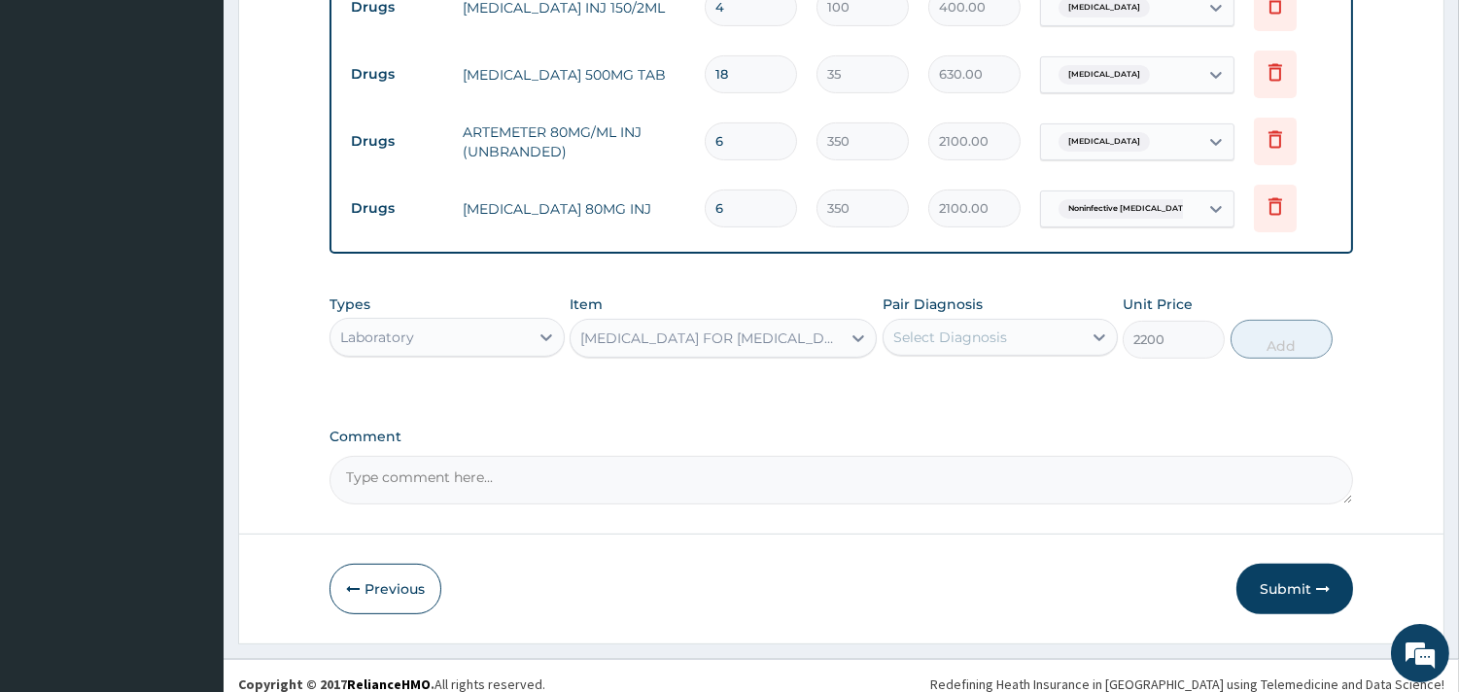
click at [968, 330] on div "Select Diagnosis" at bounding box center [950, 336] width 114 height 19
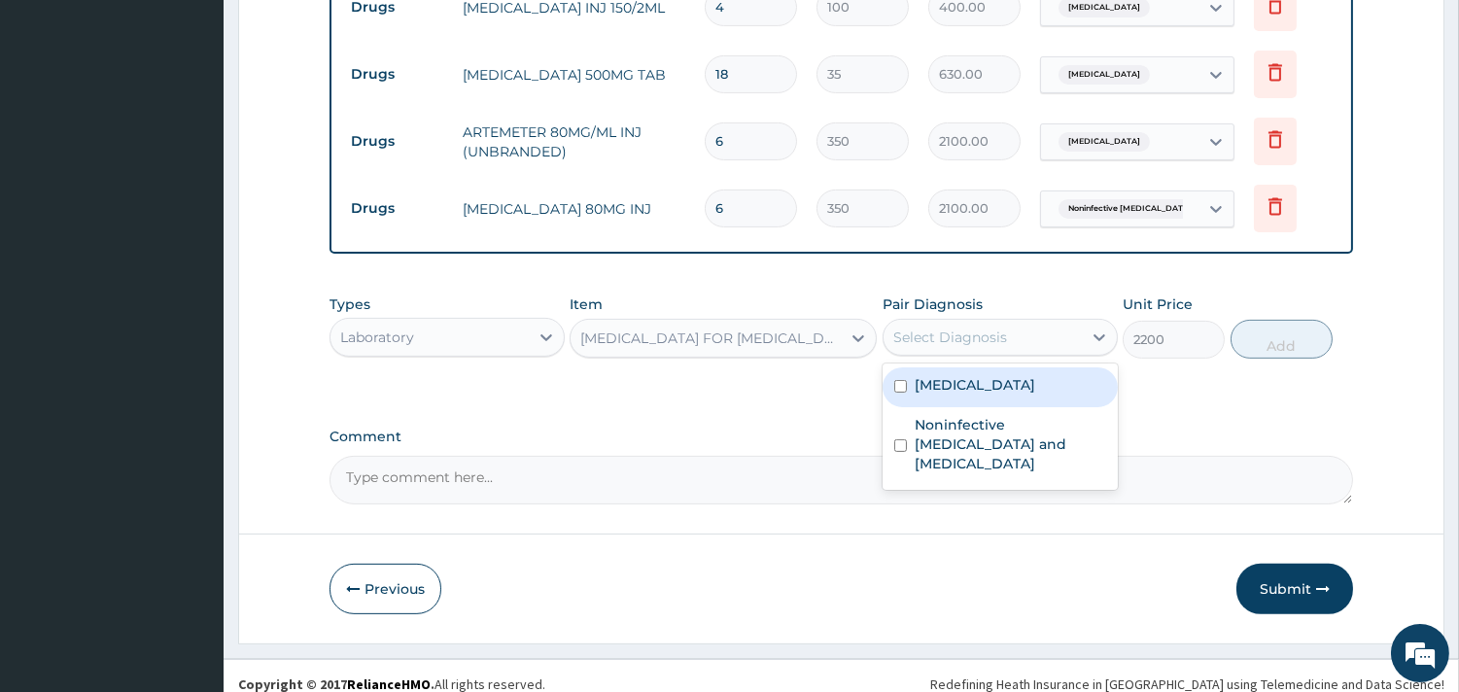
click at [952, 399] on div "Malaria" at bounding box center [999, 387] width 235 height 40
checkbox input "true"
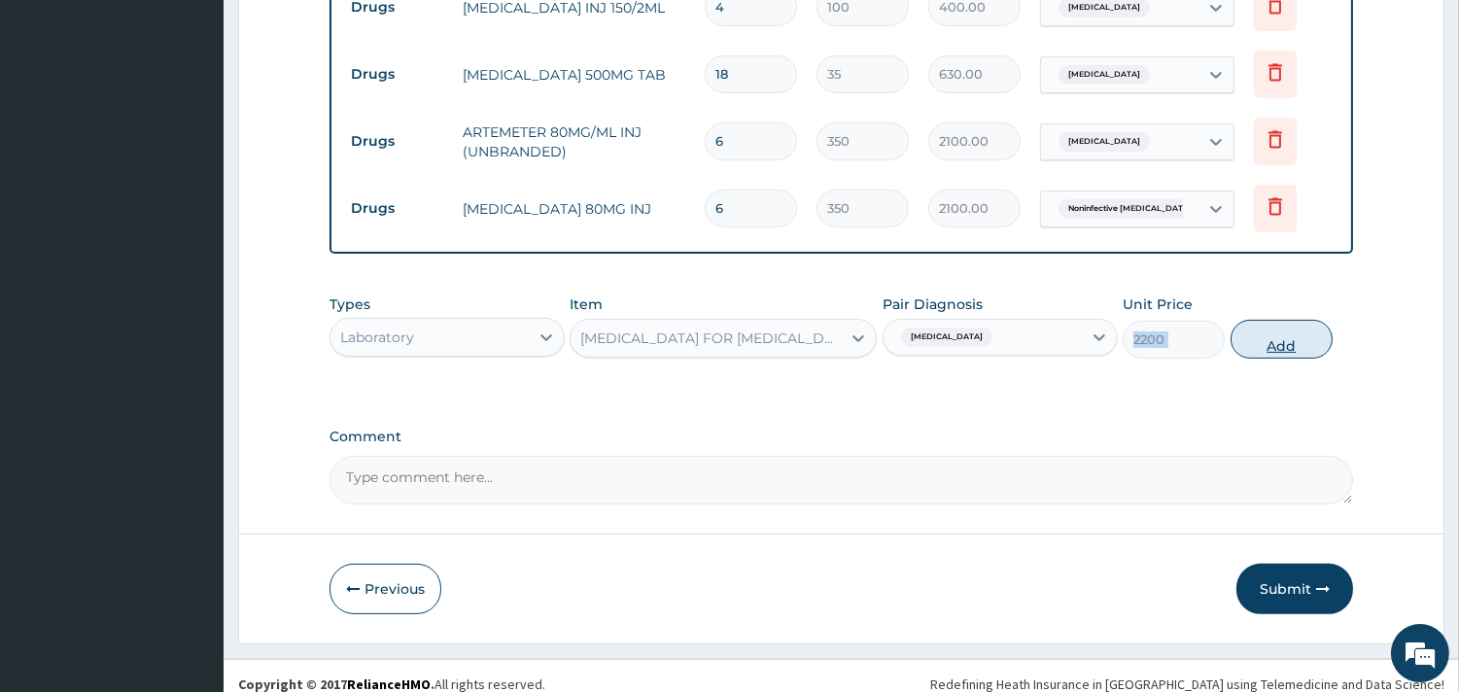
drag, startPoint x: 1150, startPoint y: 372, endPoint x: 1268, endPoint y: 341, distance: 122.6
click at [1268, 341] on div "Types Laboratory Item BLOOD FILM FOR MALARIA PARASITE Pair Diagnosis Malaria Un…" at bounding box center [840, 341] width 1023 height 113
click at [1268, 341] on button "Add" at bounding box center [1281, 339] width 102 height 39
type input "0"
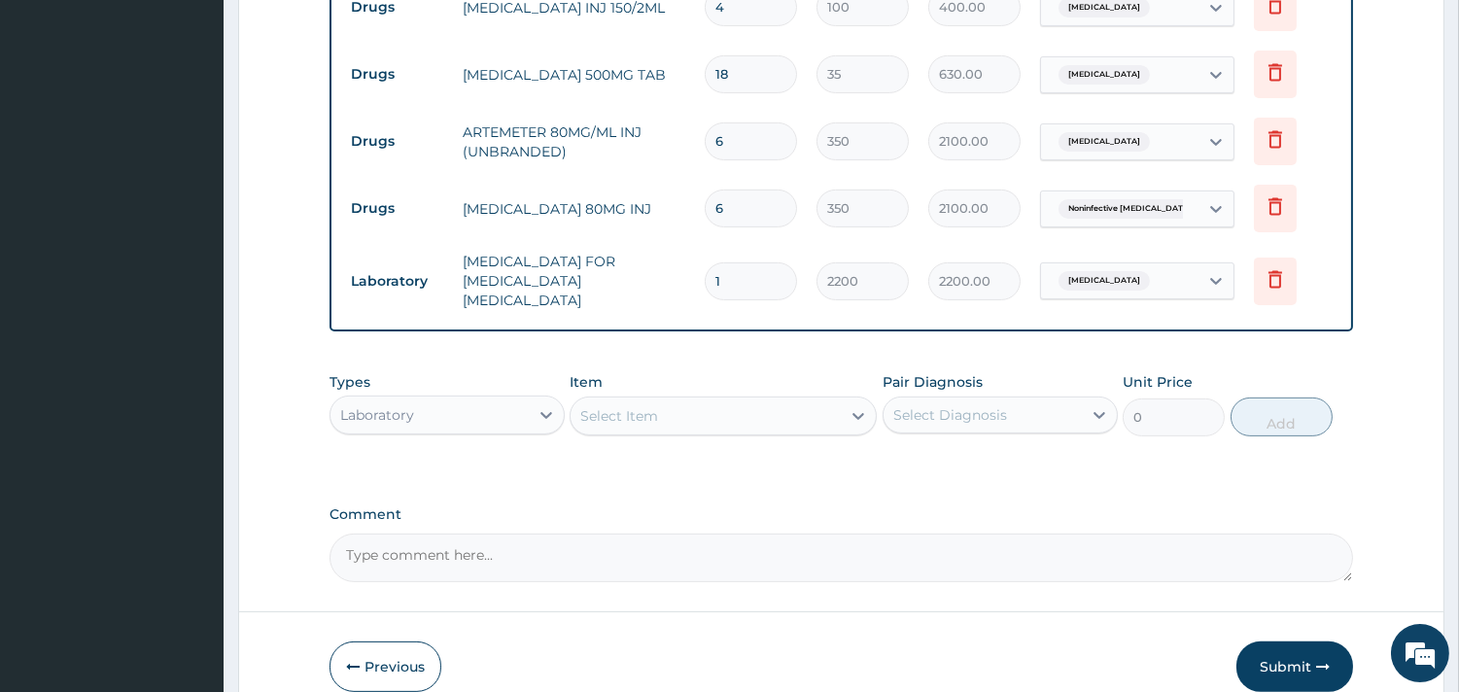
click at [603, 406] on div "Select Item" at bounding box center [619, 415] width 78 height 19
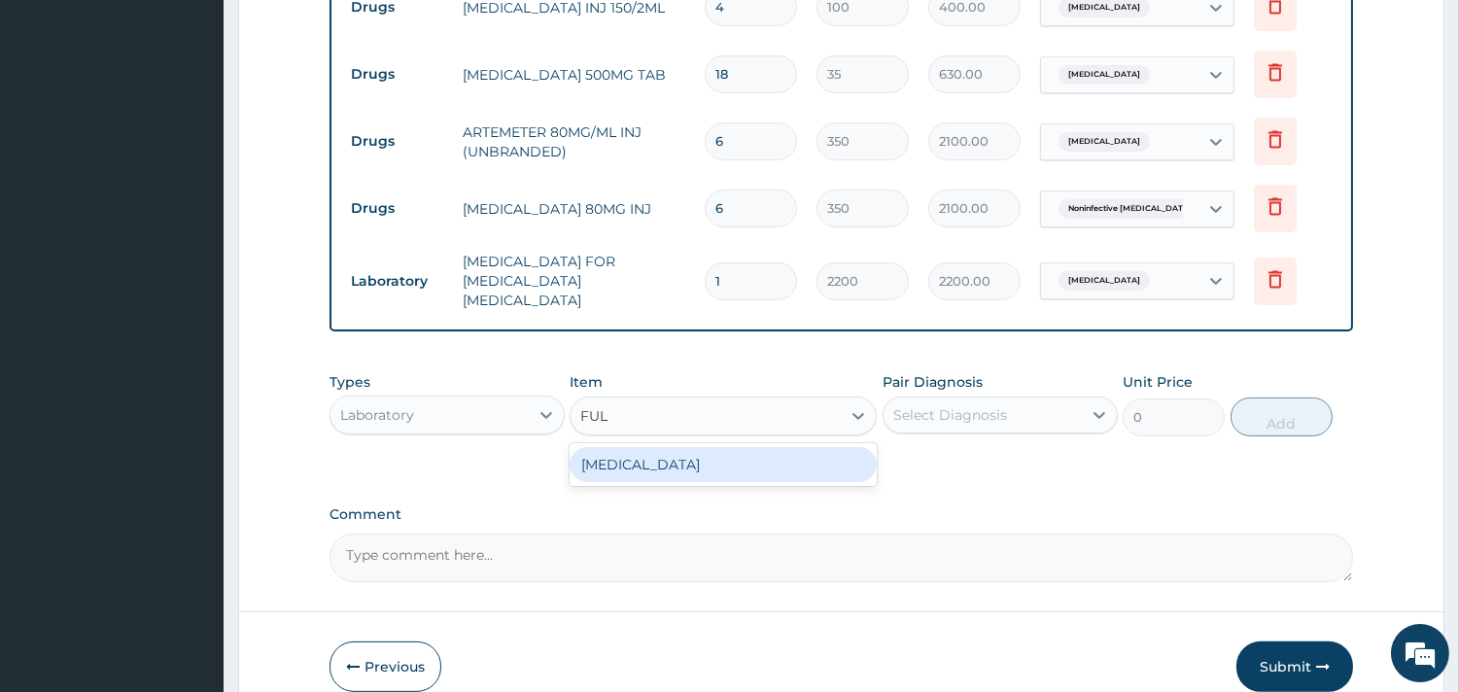
type input "FULL"
click at [645, 459] on div "FULL BLOOD COUNT" at bounding box center [722, 464] width 307 height 35
type input "3800"
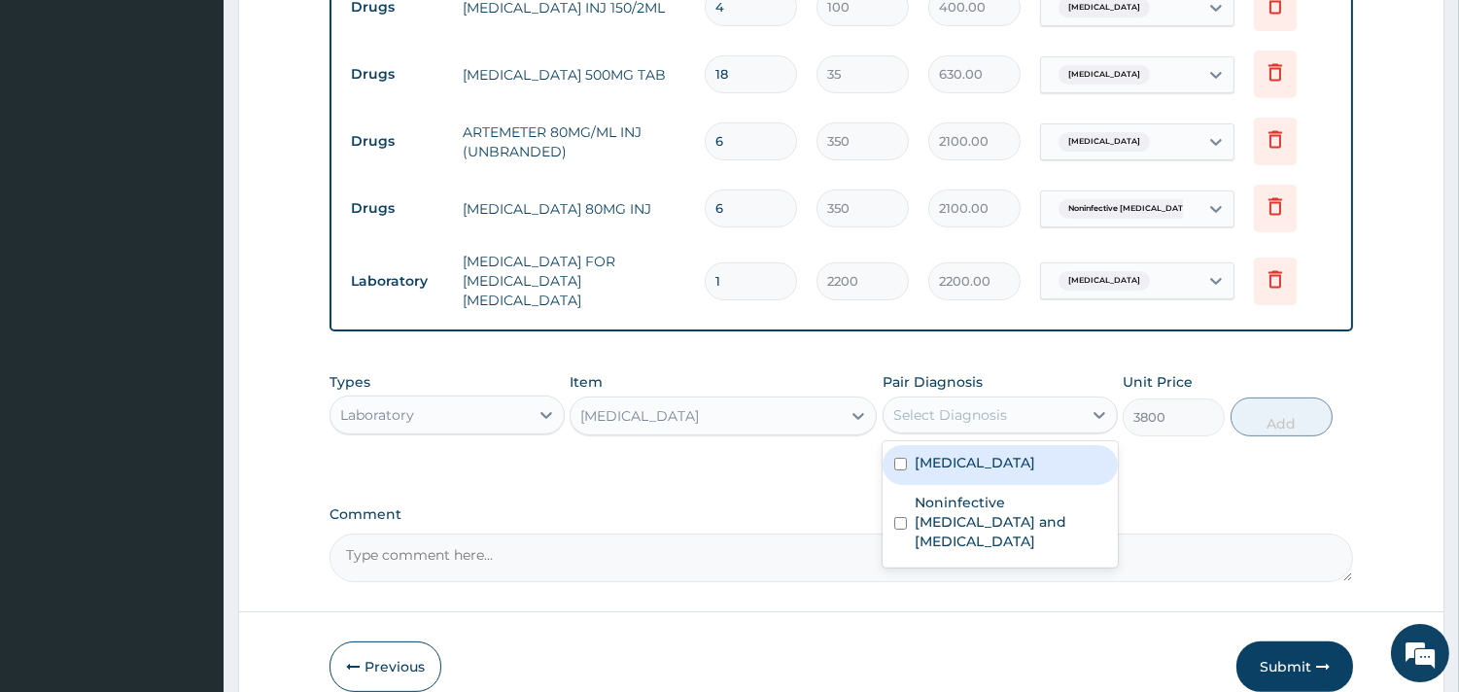
click at [915, 405] on div "Select Diagnosis" at bounding box center [950, 414] width 114 height 19
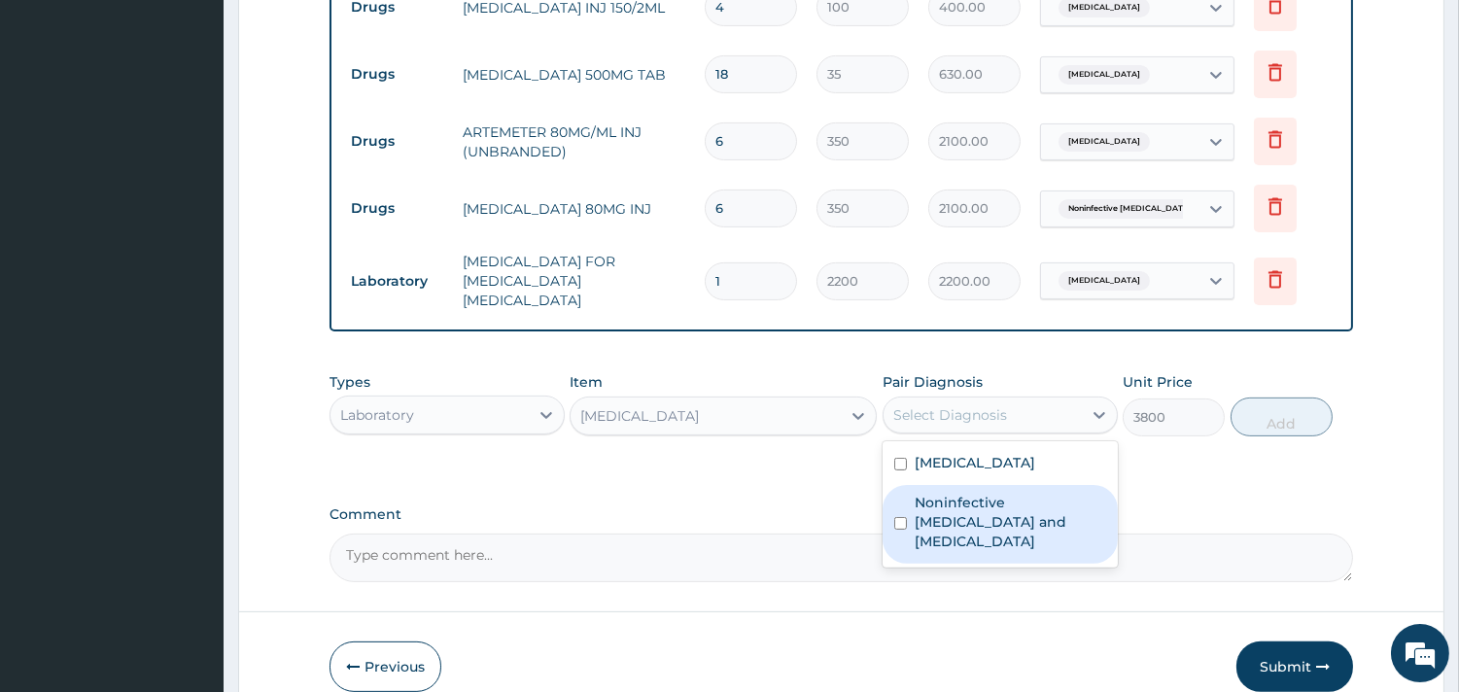
click at [939, 493] on label "Noninfective enteritis and colitis" at bounding box center [1009, 522] width 191 height 58
checkbox input "true"
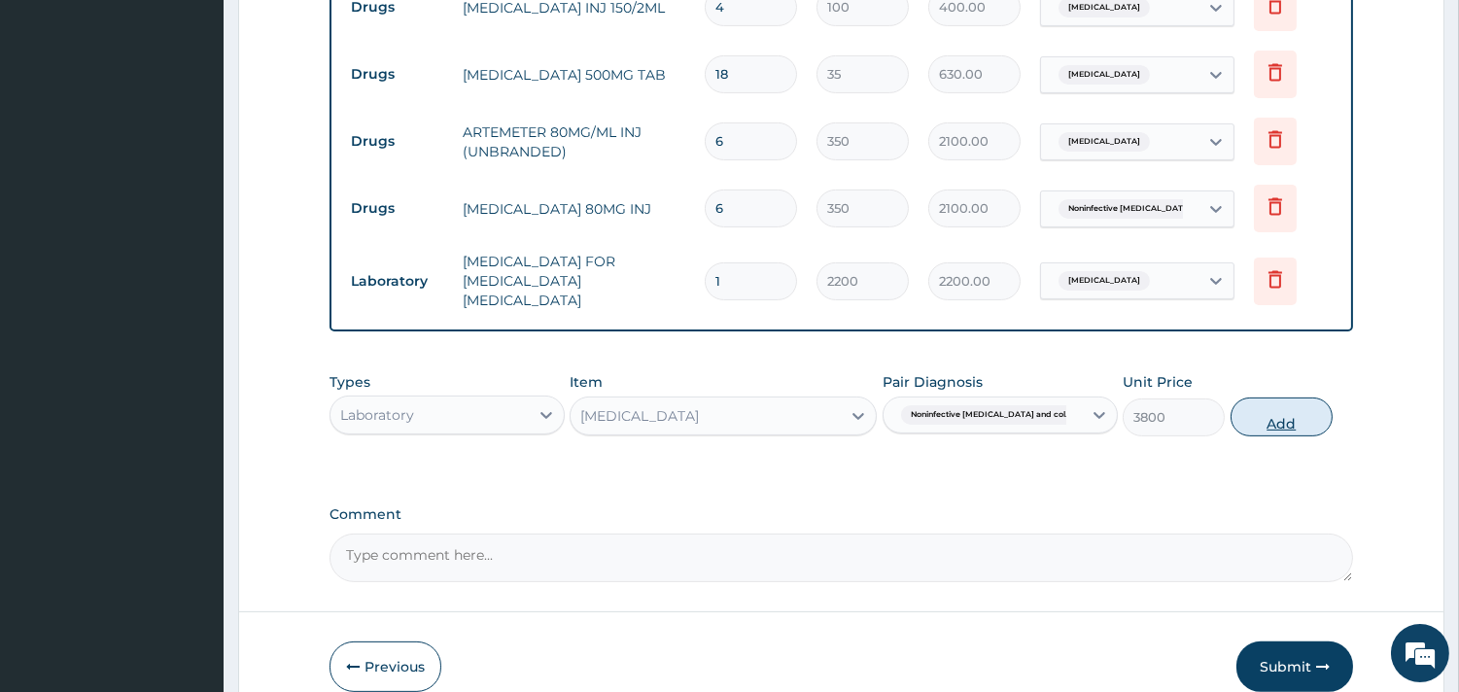
click at [1278, 397] on button "Add" at bounding box center [1281, 416] width 102 height 39
type input "0"
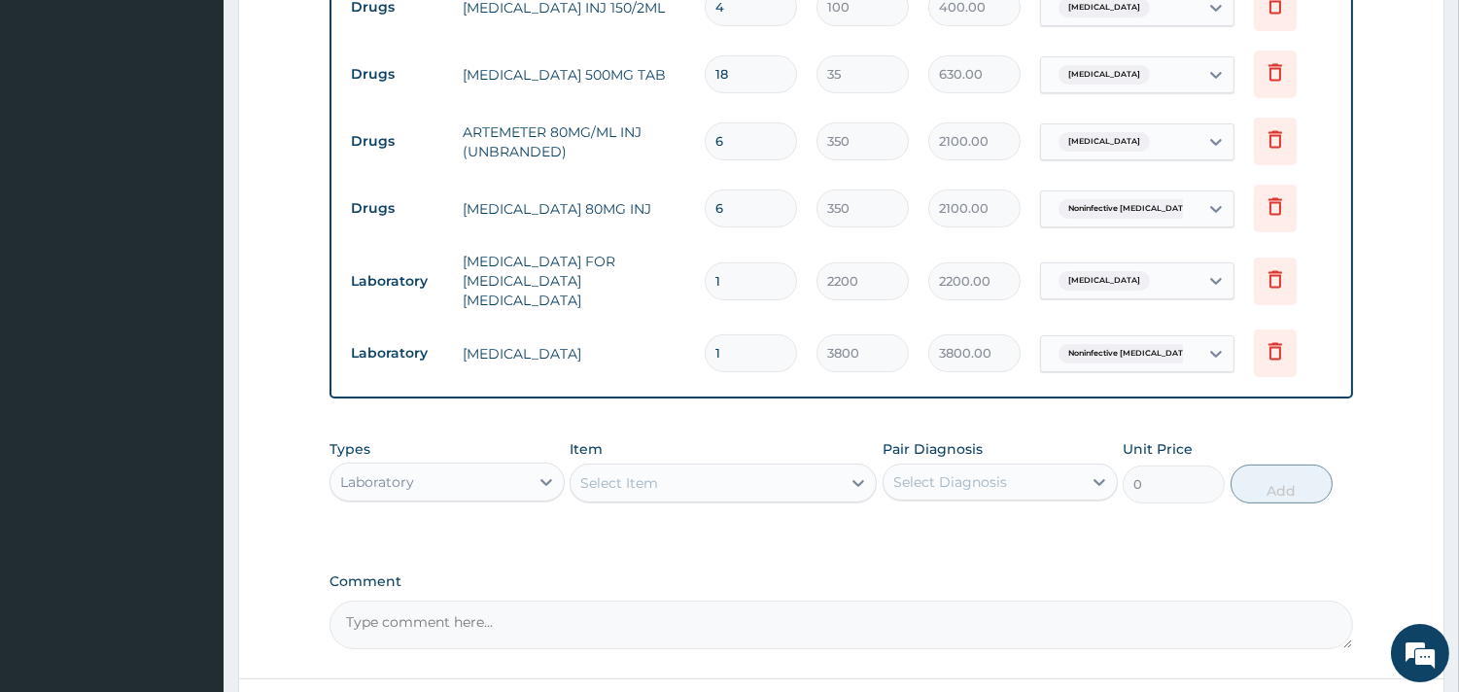
scroll to position [1234, 0]
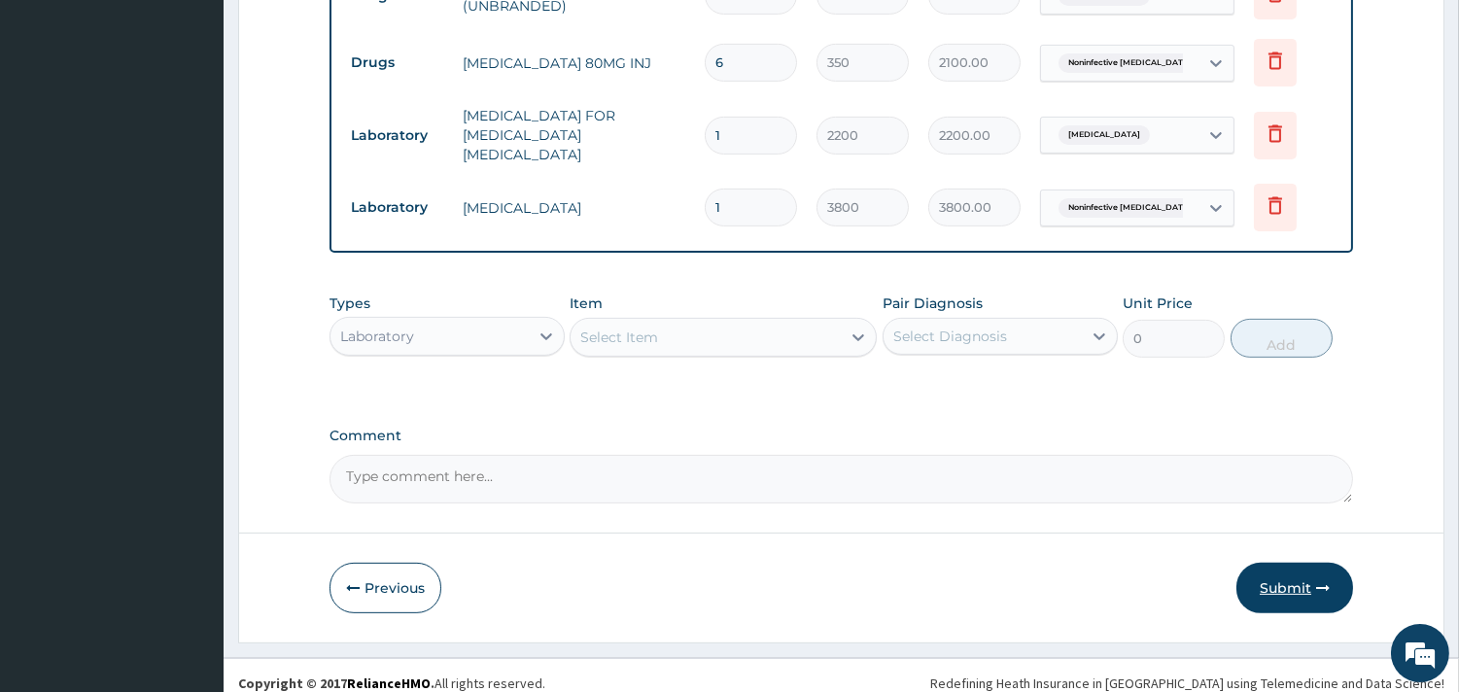
click at [1271, 587] on button "Submit" at bounding box center [1294, 588] width 117 height 51
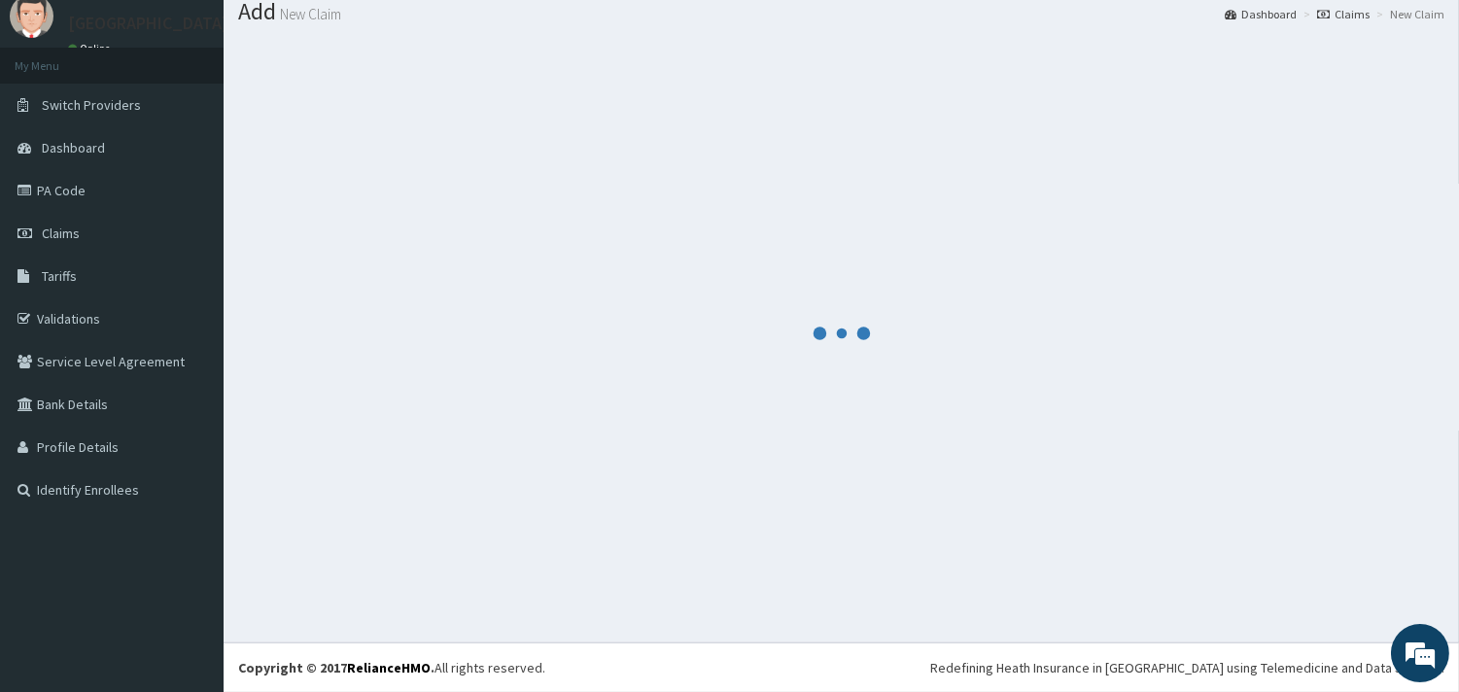
scroll to position [63, 0]
click at [1271, 587] on div at bounding box center [841, 334] width 1206 height 588
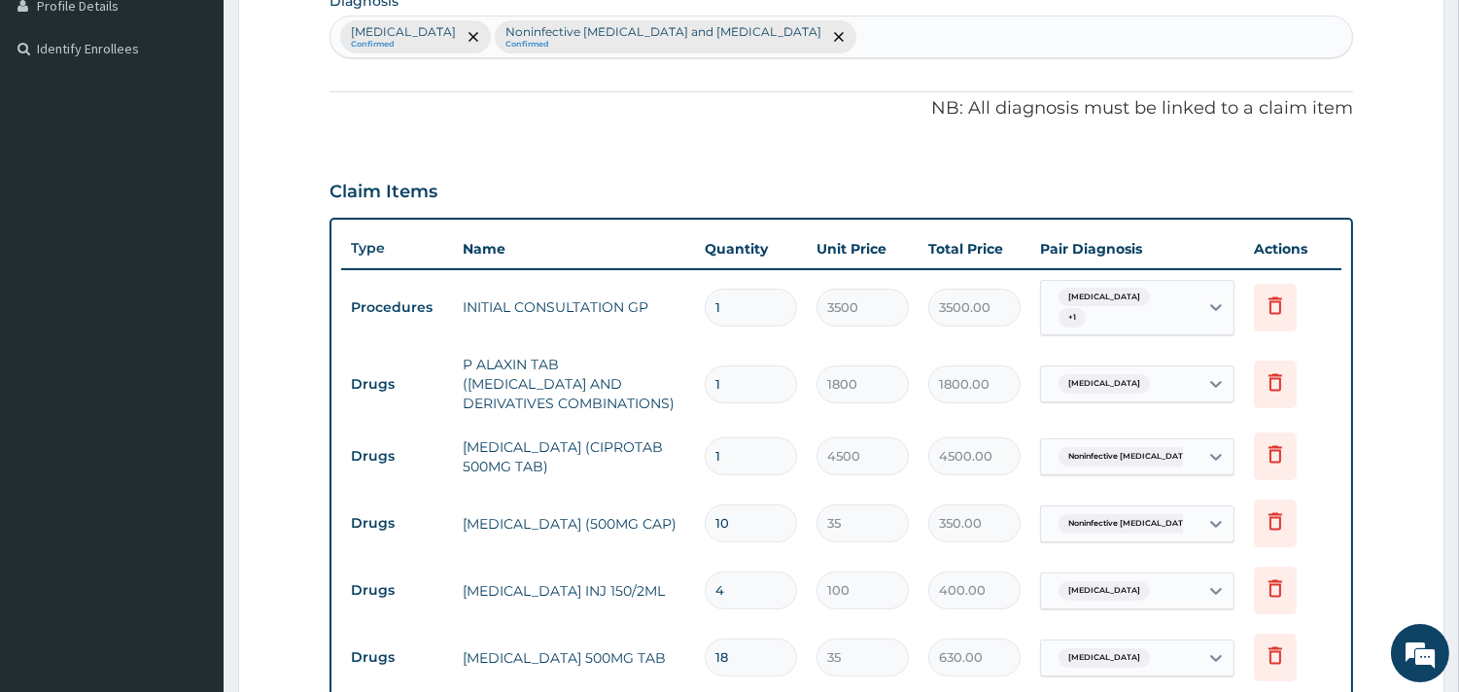
scroll to position [1234, 0]
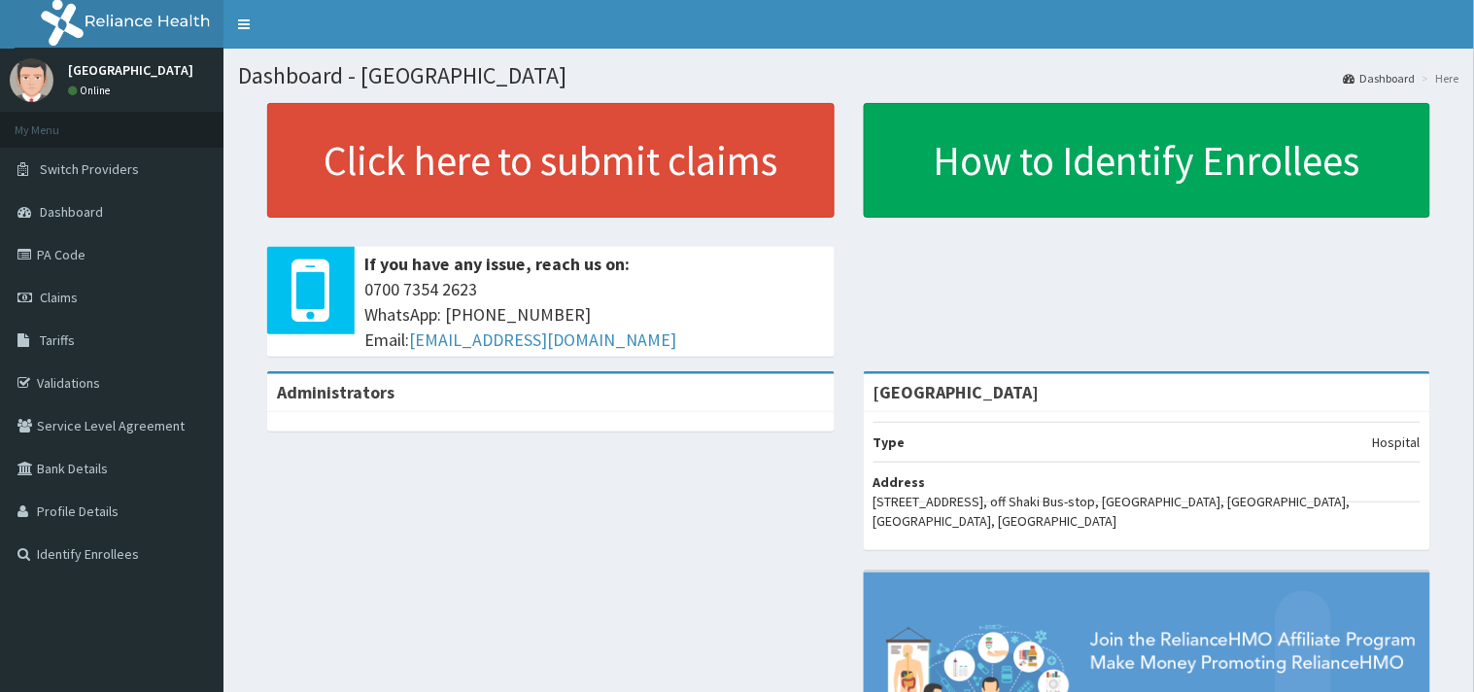
click at [81, 262] on link "PA Code" at bounding box center [112, 254] width 224 height 43
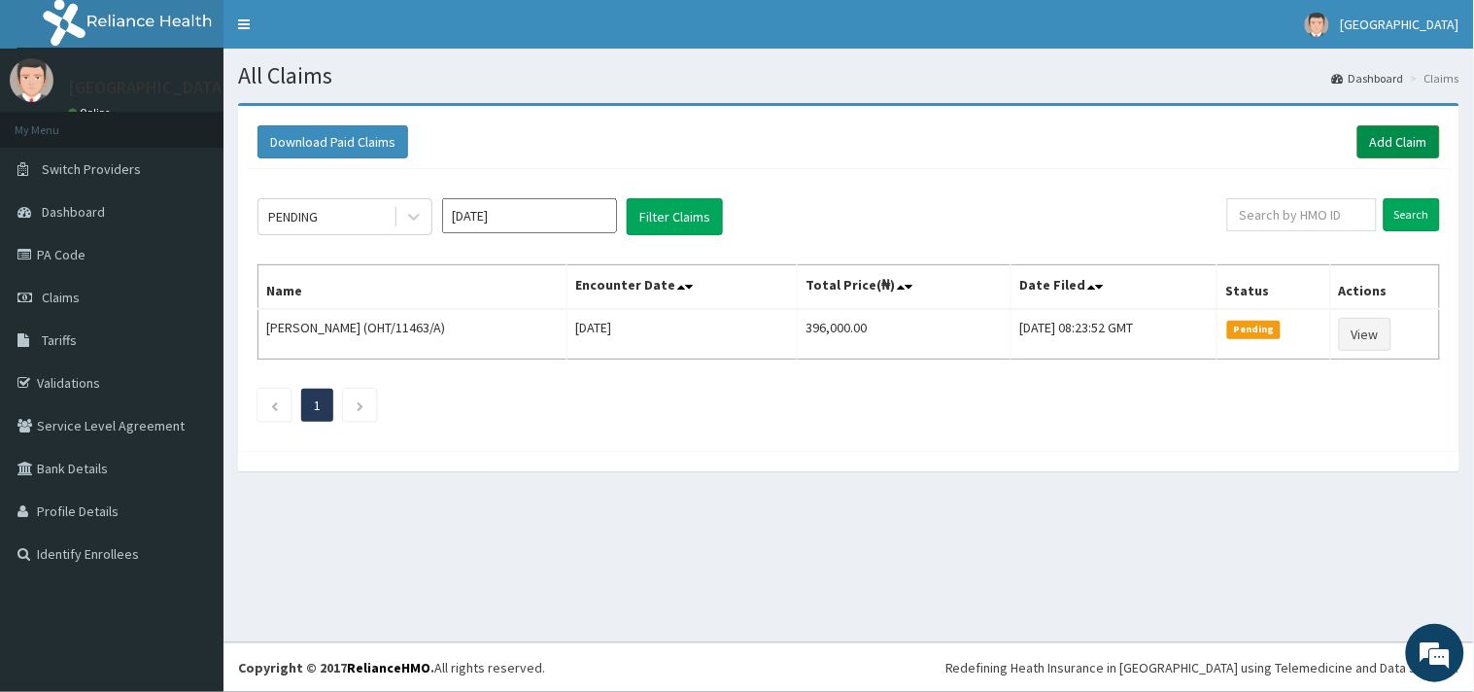
click at [1397, 134] on link "Add Claim" at bounding box center [1399, 141] width 83 height 33
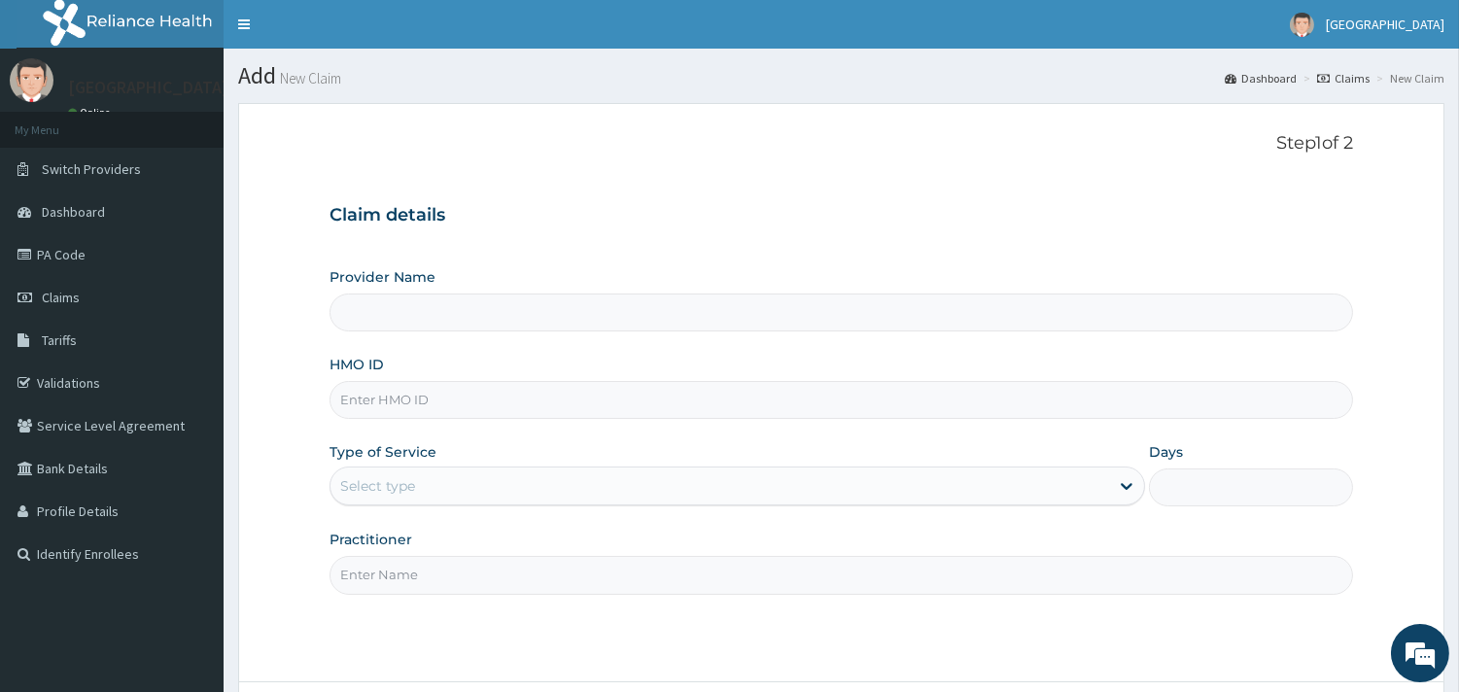
click at [367, 405] on input "HMO ID" at bounding box center [840, 400] width 1023 height 38
paste input "CHL/10883/B"
type input "CHL/10883/B"
type input "[GEOGRAPHIC_DATA]"
type input "CHL/10883/B"
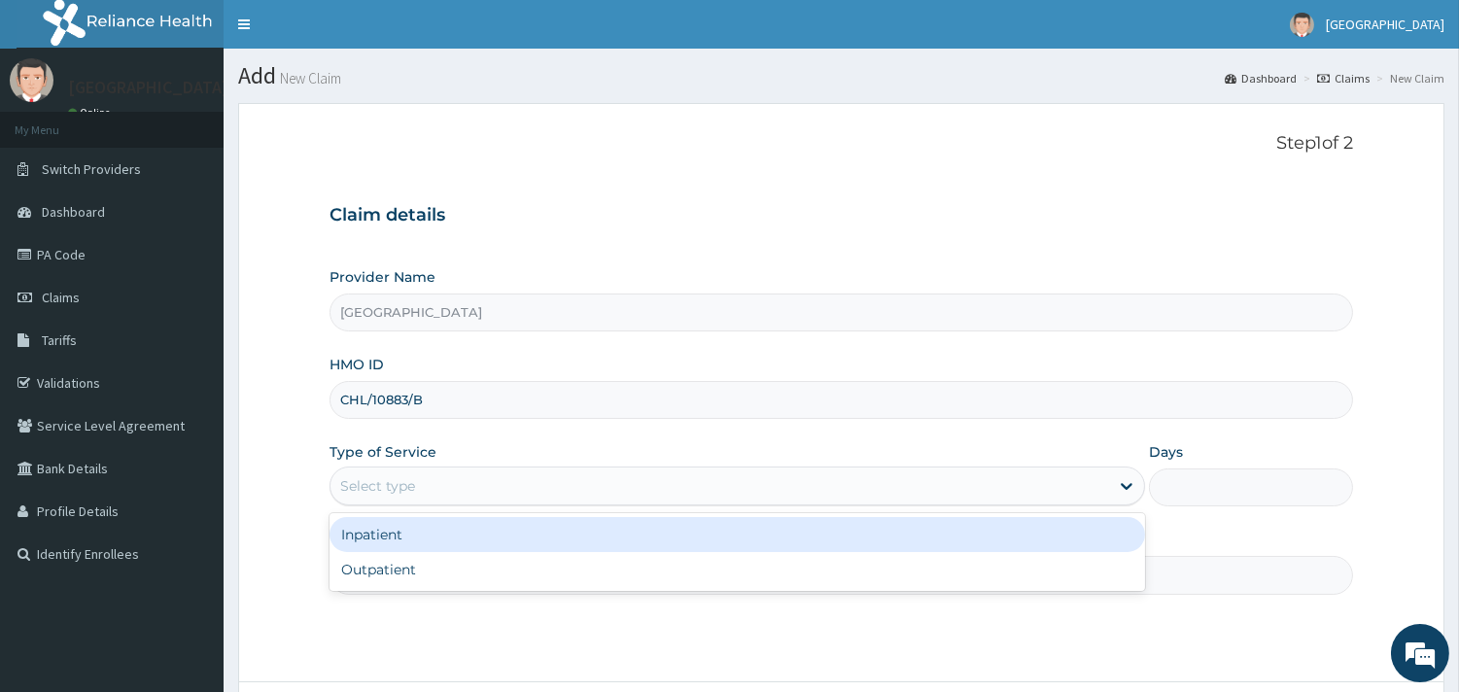
click at [405, 480] on div "Select type" at bounding box center [377, 485] width 75 height 19
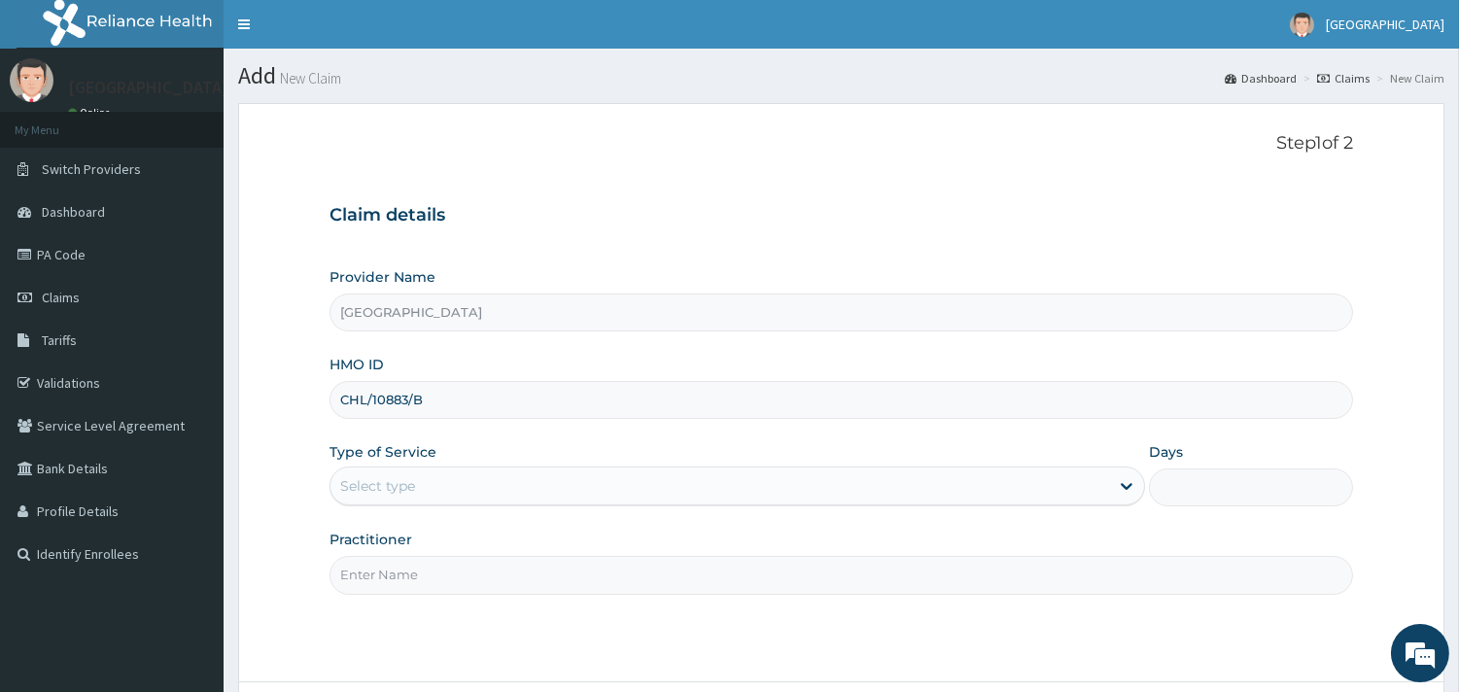
click at [374, 593] on input "Practitioner" at bounding box center [840, 575] width 1023 height 38
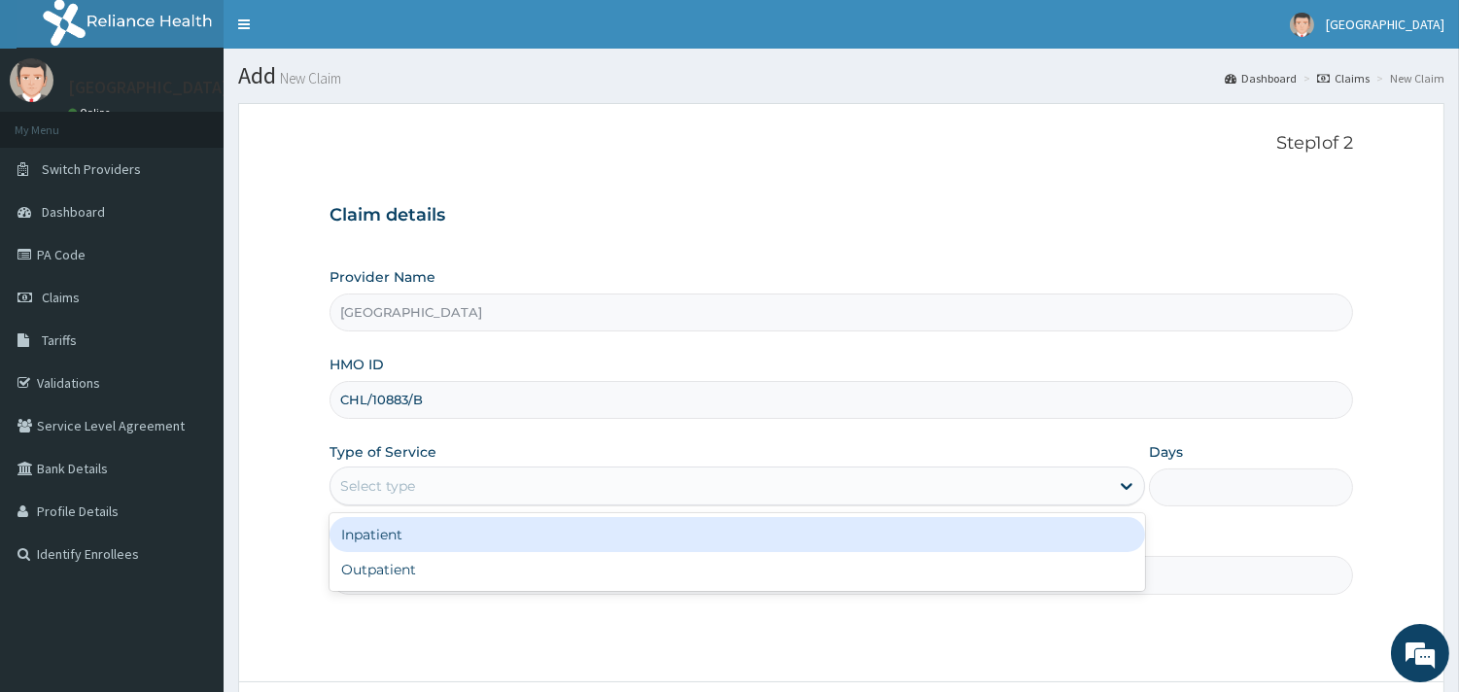
click at [392, 490] on div "Select type" at bounding box center [377, 485] width 75 height 19
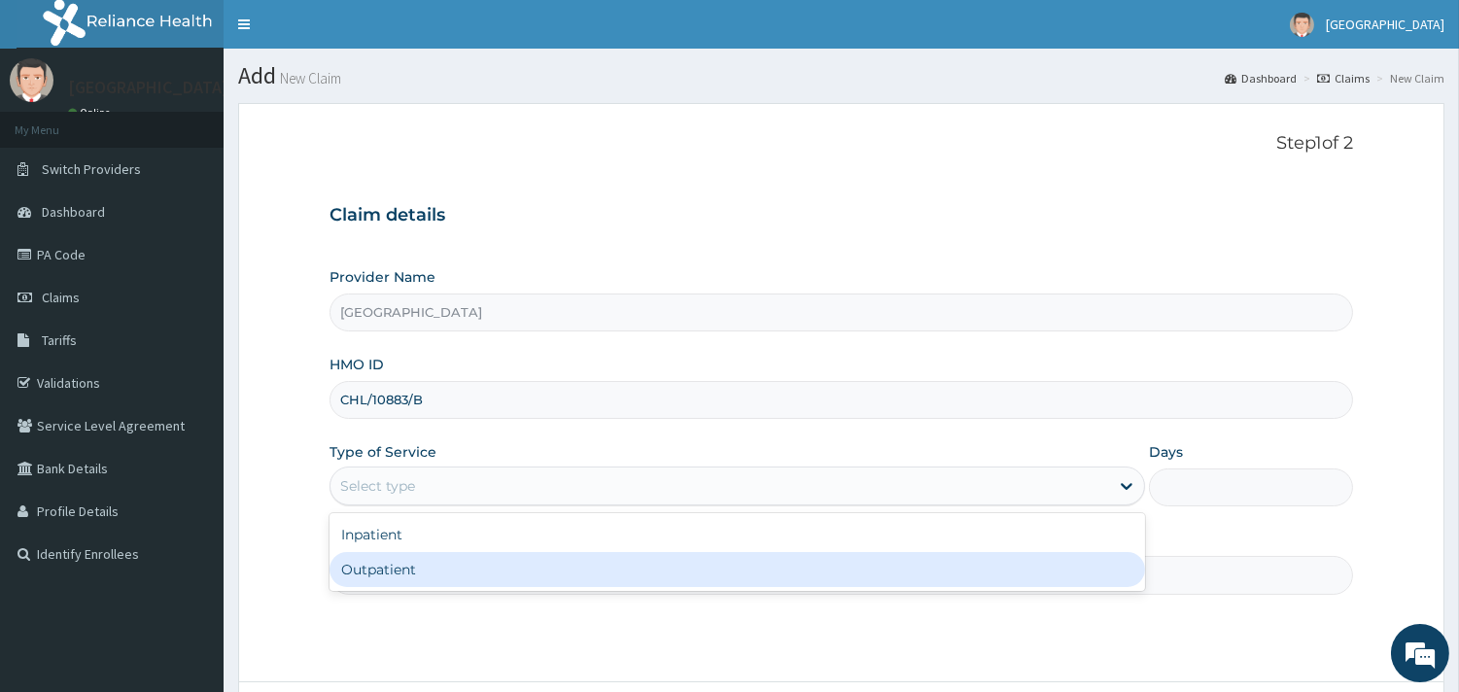
click at [356, 568] on div "Outpatient" at bounding box center [736, 569] width 815 height 35
type input "1"
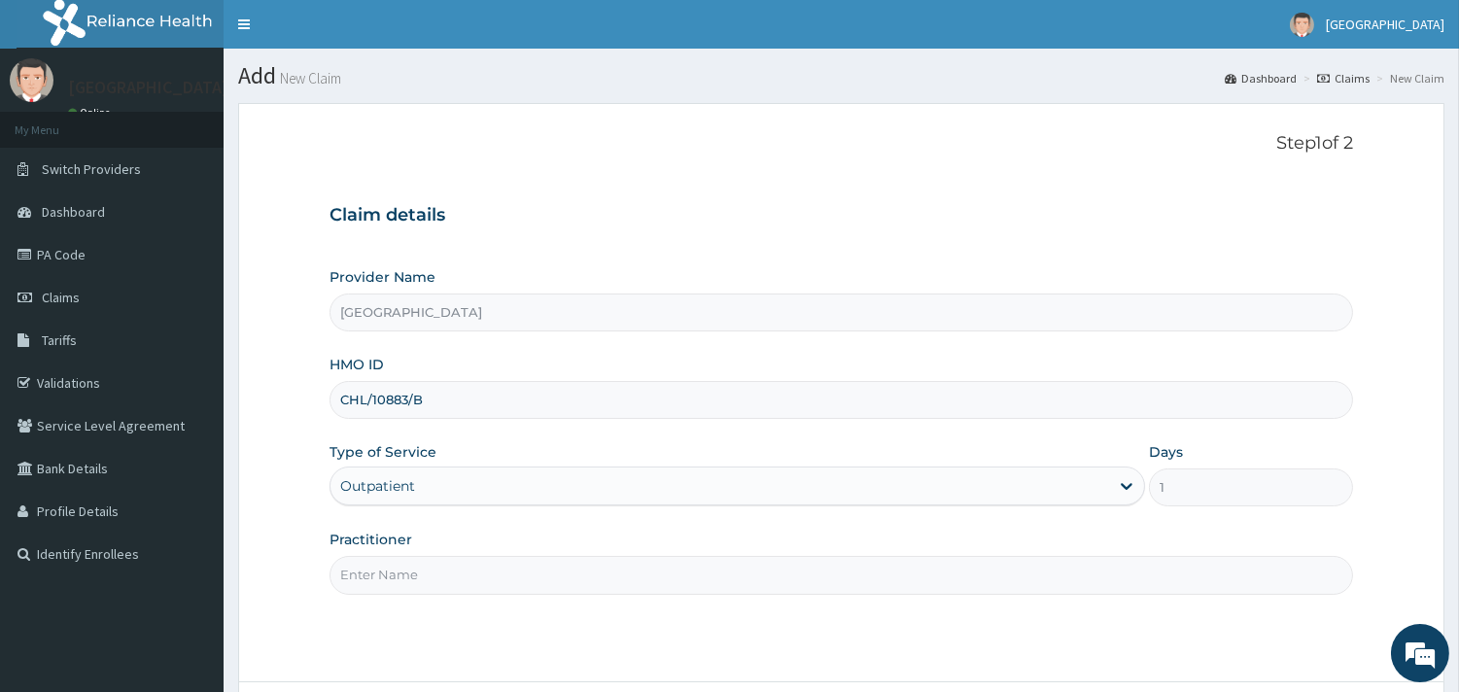
click at [346, 575] on input "Practitioner" at bounding box center [840, 575] width 1023 height 38
type input "[PERSON_NAME]"
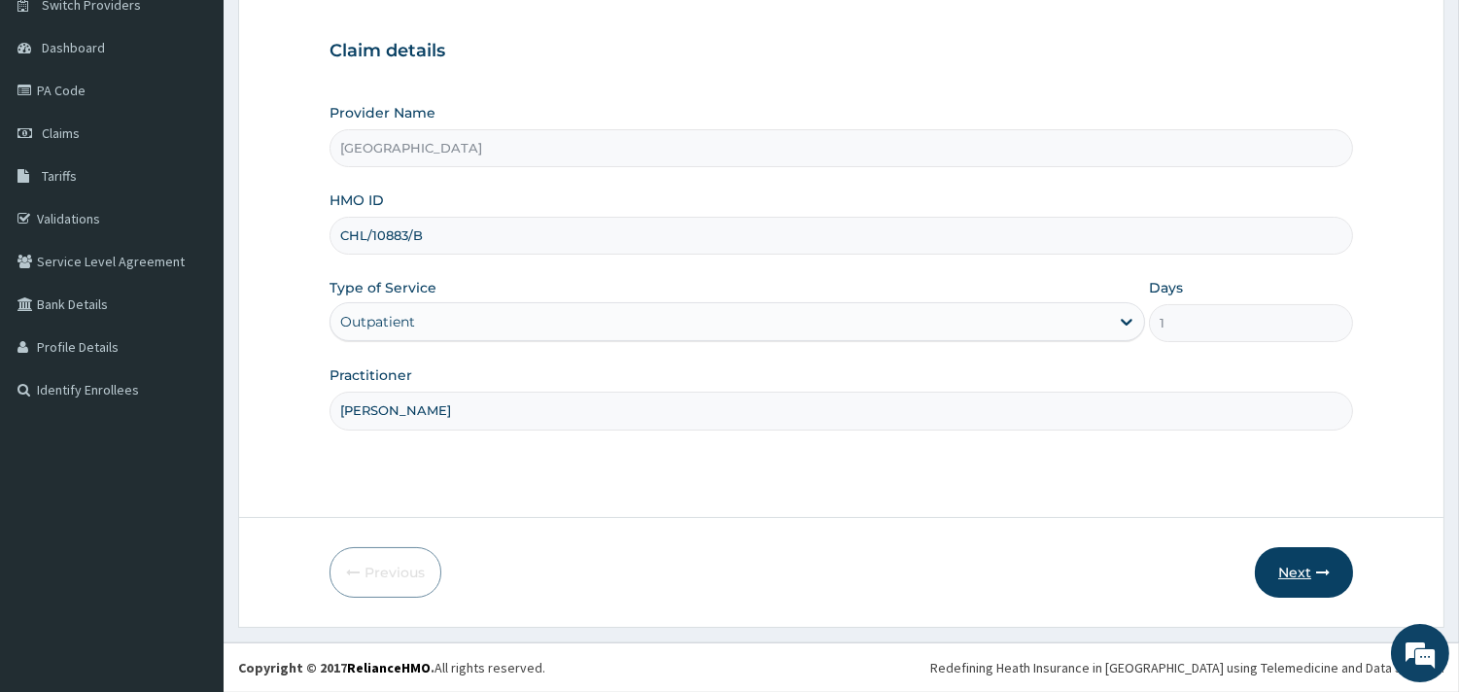
click at [1297, 567] on button "Next" at bounding box center [1304, 572] width 98 height 51
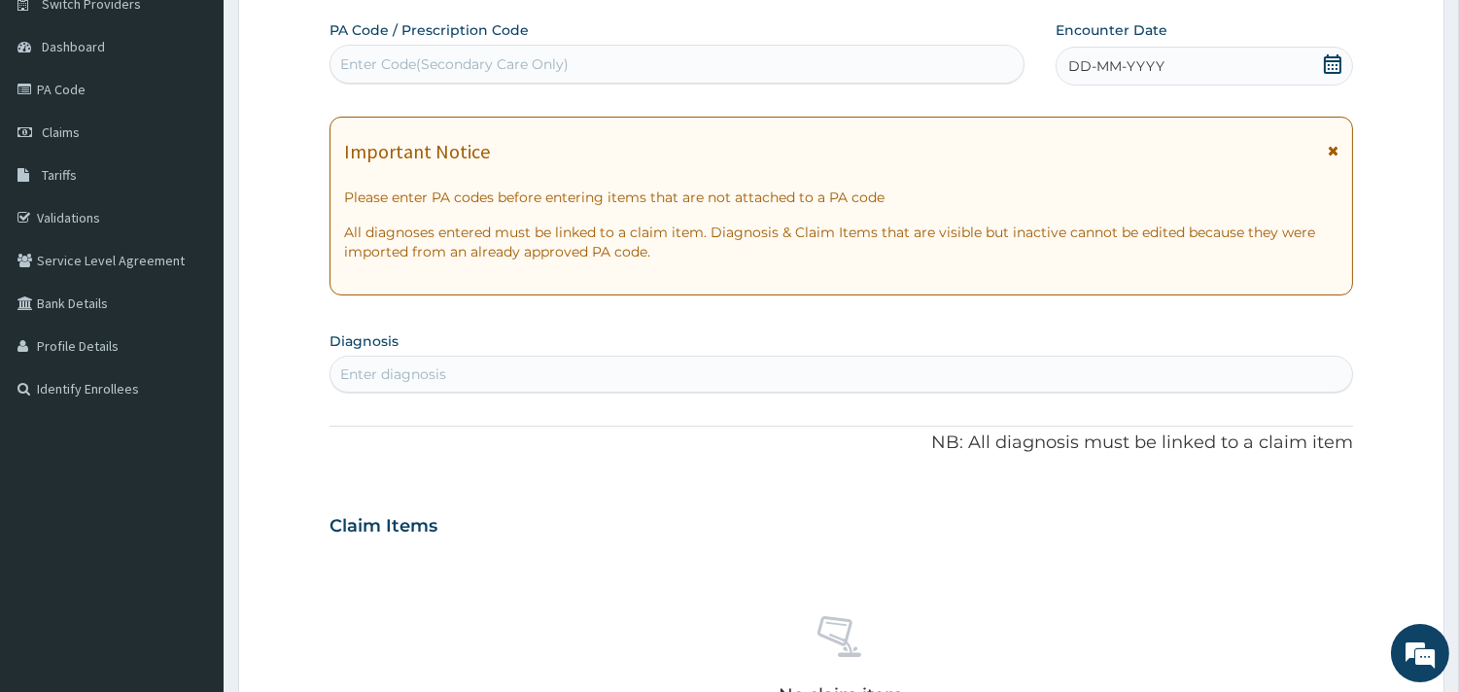
click at [509, 59] on div "Enter Code(Secondary Care Only)" at bounding box center [454, 63] width 228 height 19
paste input "PA/B92A34"
type input "PA/B92A34"
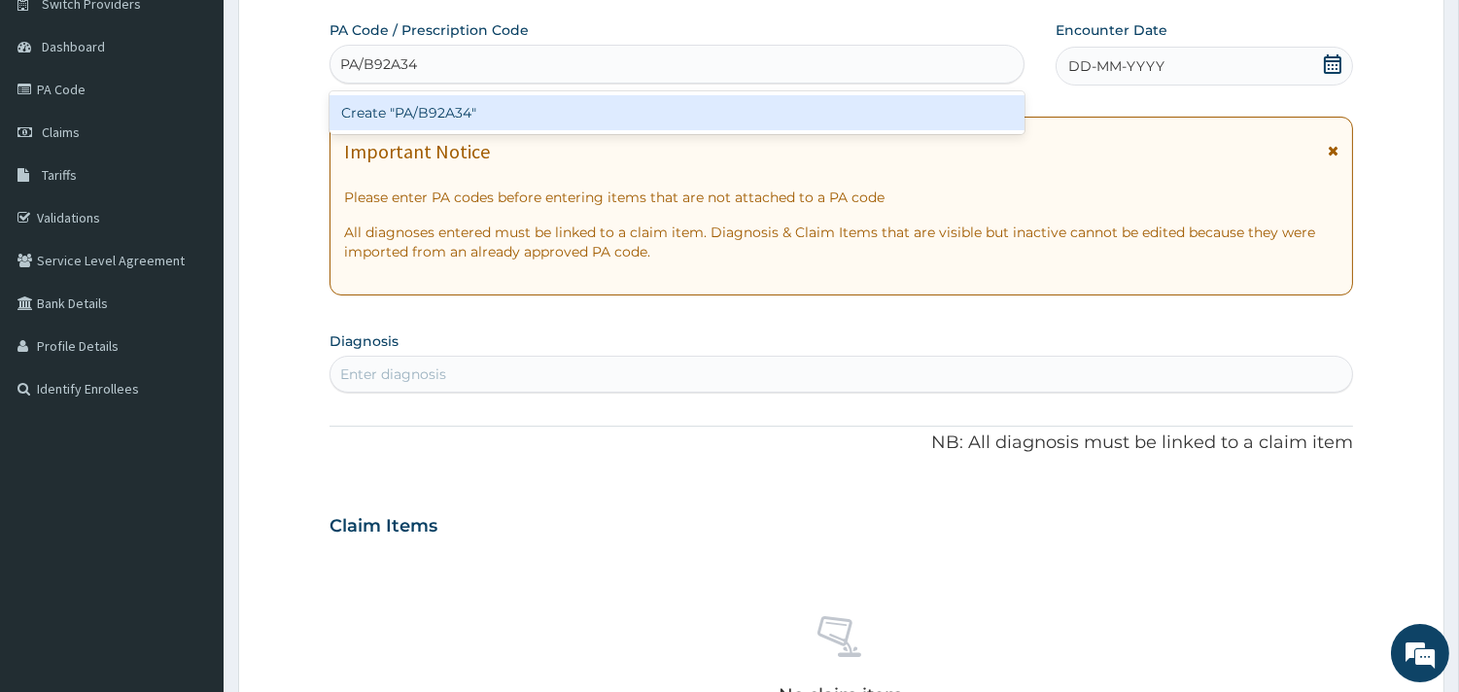
click at [480, 99] on div "Create "PA/B92A34"" at bounding box center [676, 112] width 695 height 35
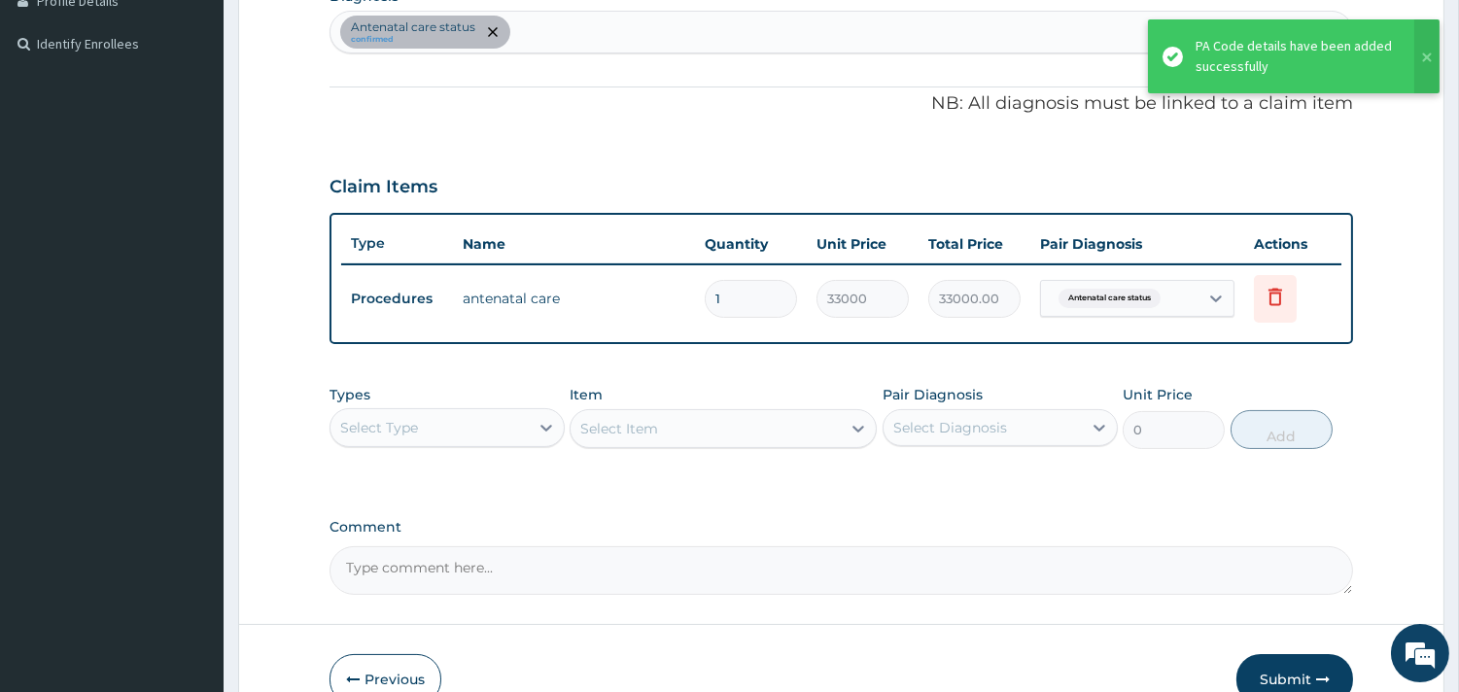
scroll to position [615, 0]
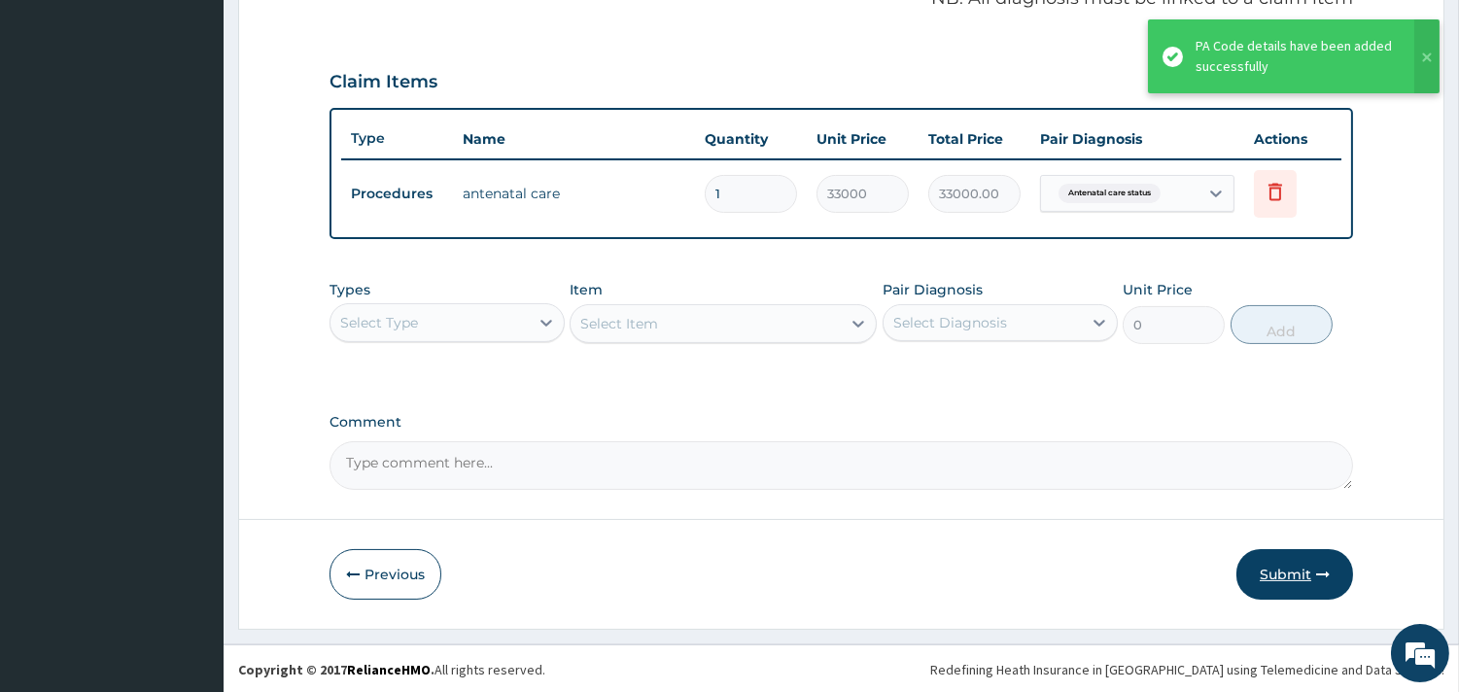
click at [1299, 574] on button "Submit" at bounding box center [1294, 574] width 117 height 51
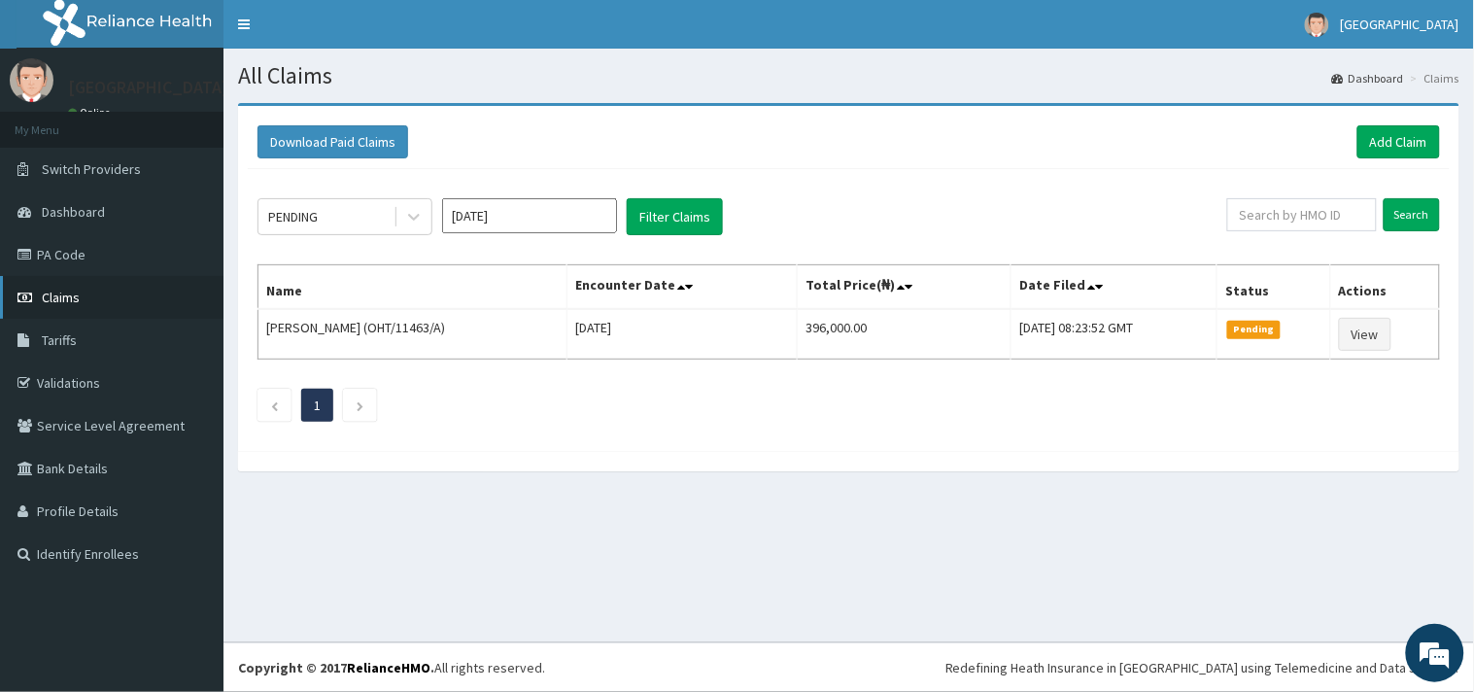
click at [56, 296] on span "Claims" at bounding box center [61, 297] width 38 height 17
click at [408, 225] on icon at bounding box center [413, 216] width 19 height 19
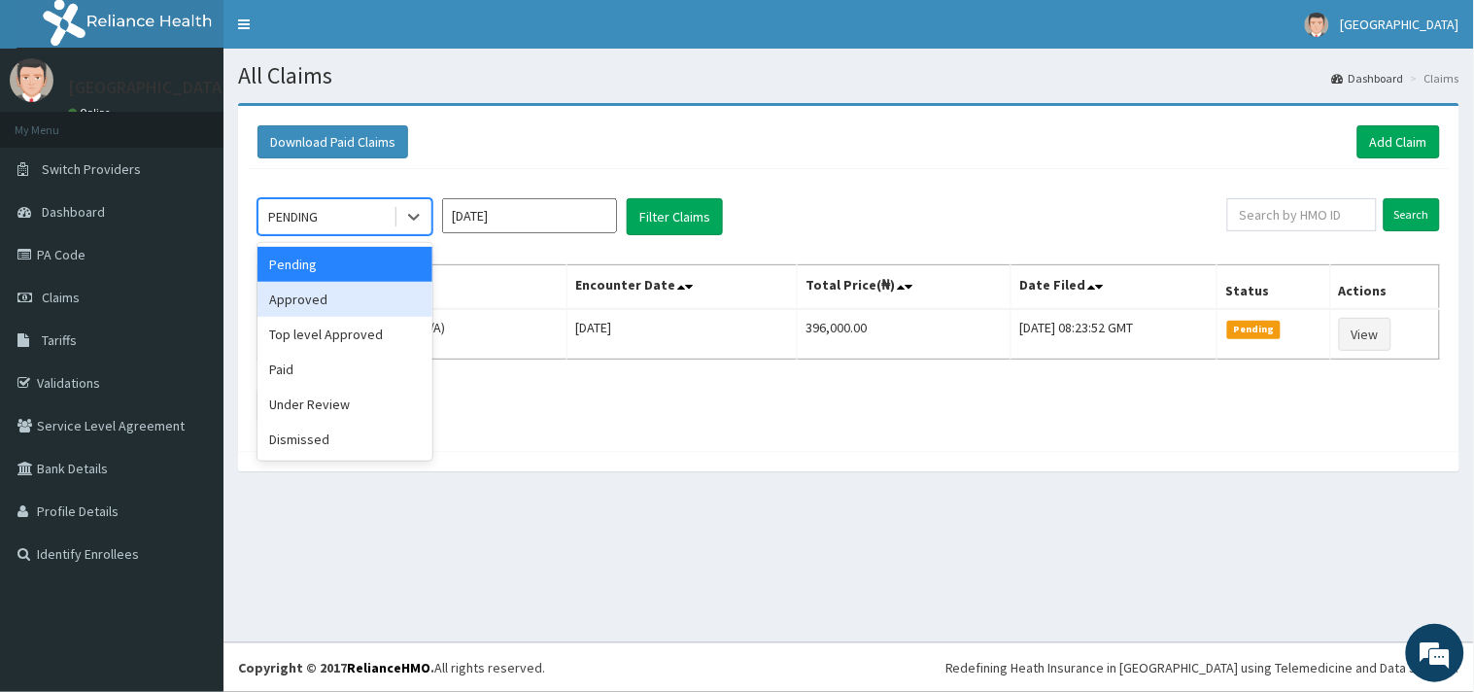
click at [370, 296] on div "Approved" at bounding box center [345, 299] width 175 height 35
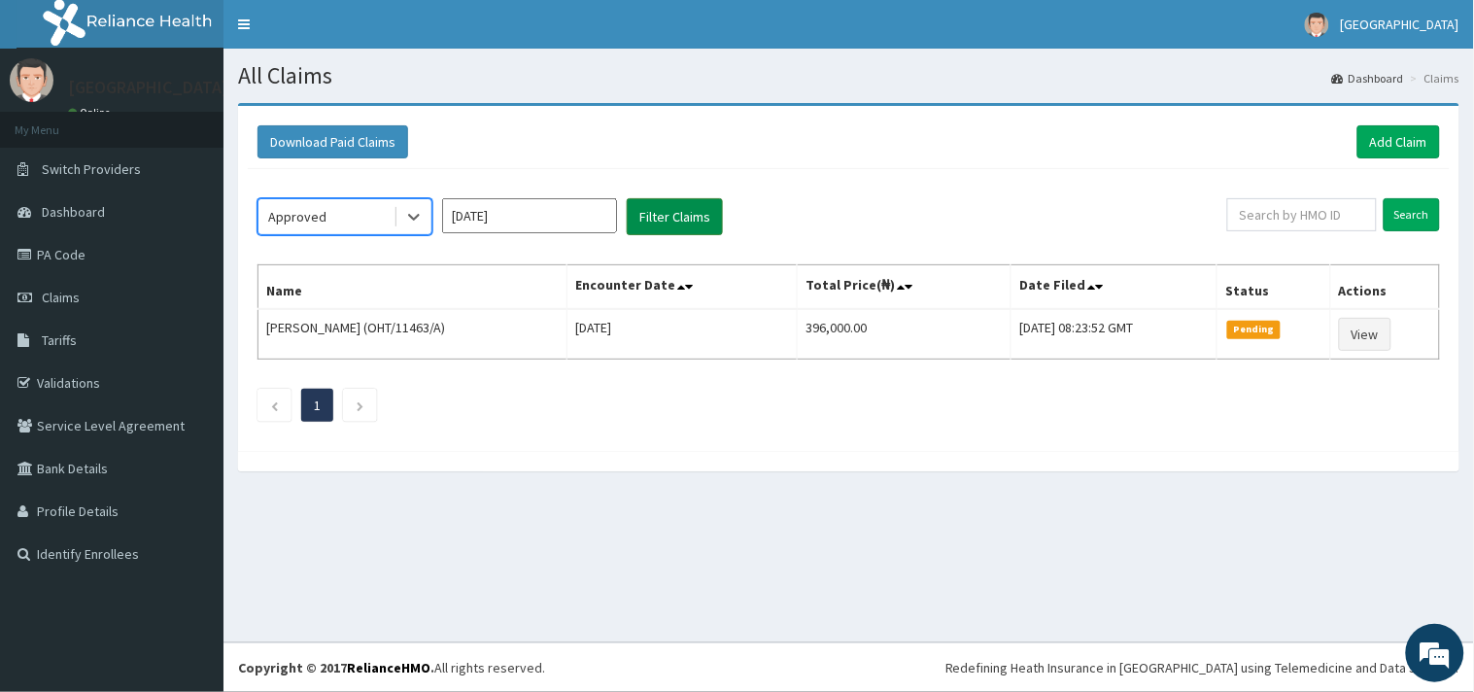
click at [695, 208] on button "Filter Claims" at bounding box center [675, 216] width 96 height 37
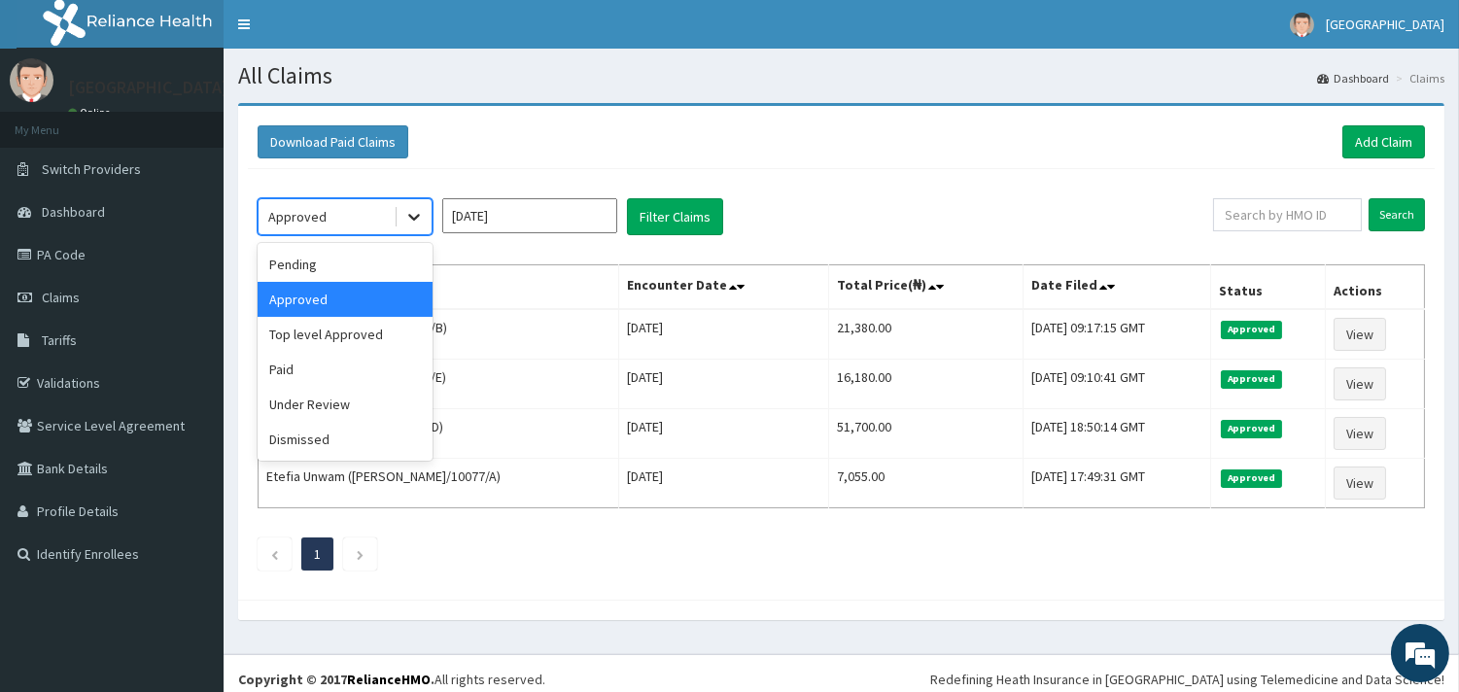
click at [411, 220] on icon at bounding box center [413, 216] width 19 height 19
click at [362, 263] on div "Pending" at bounding box center [345, 264] width 175 height 35
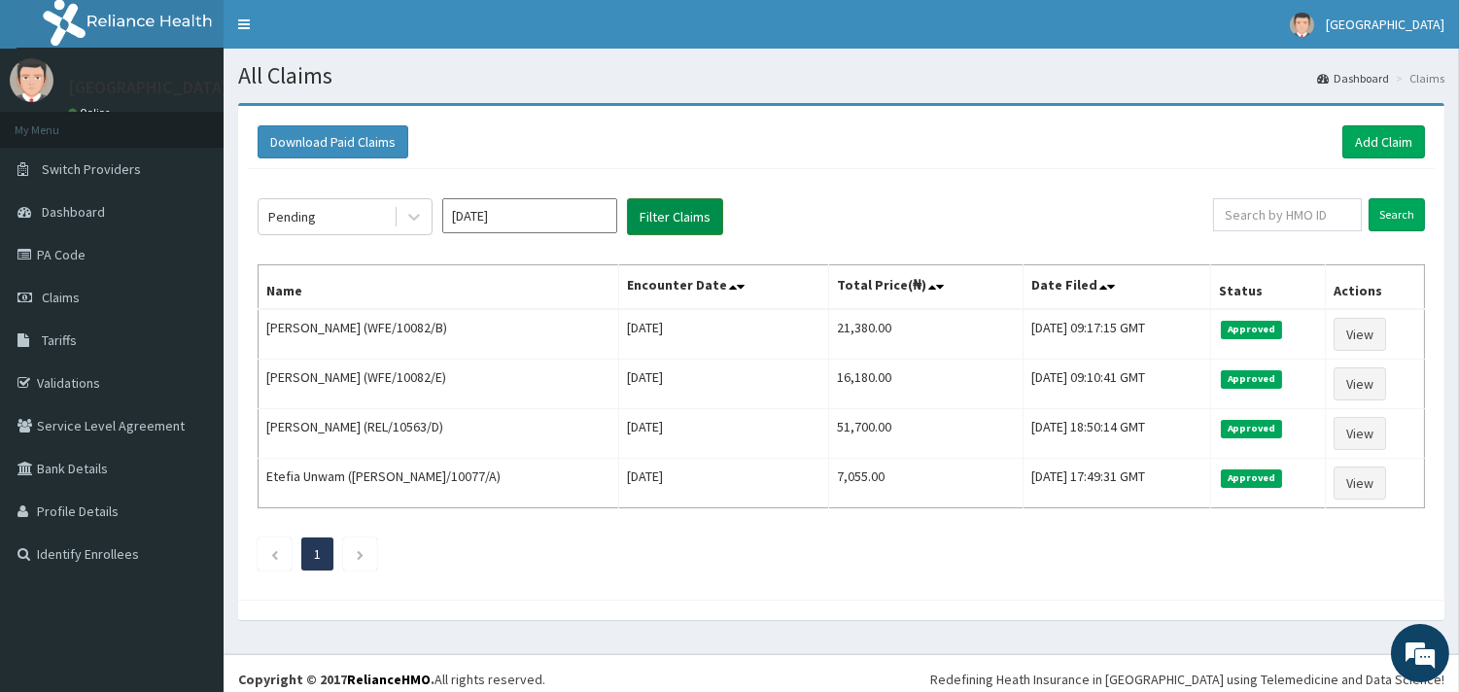
click at [662, 218] on button "Filter Claims" at bounding box center [675, 216] width 96 height 37
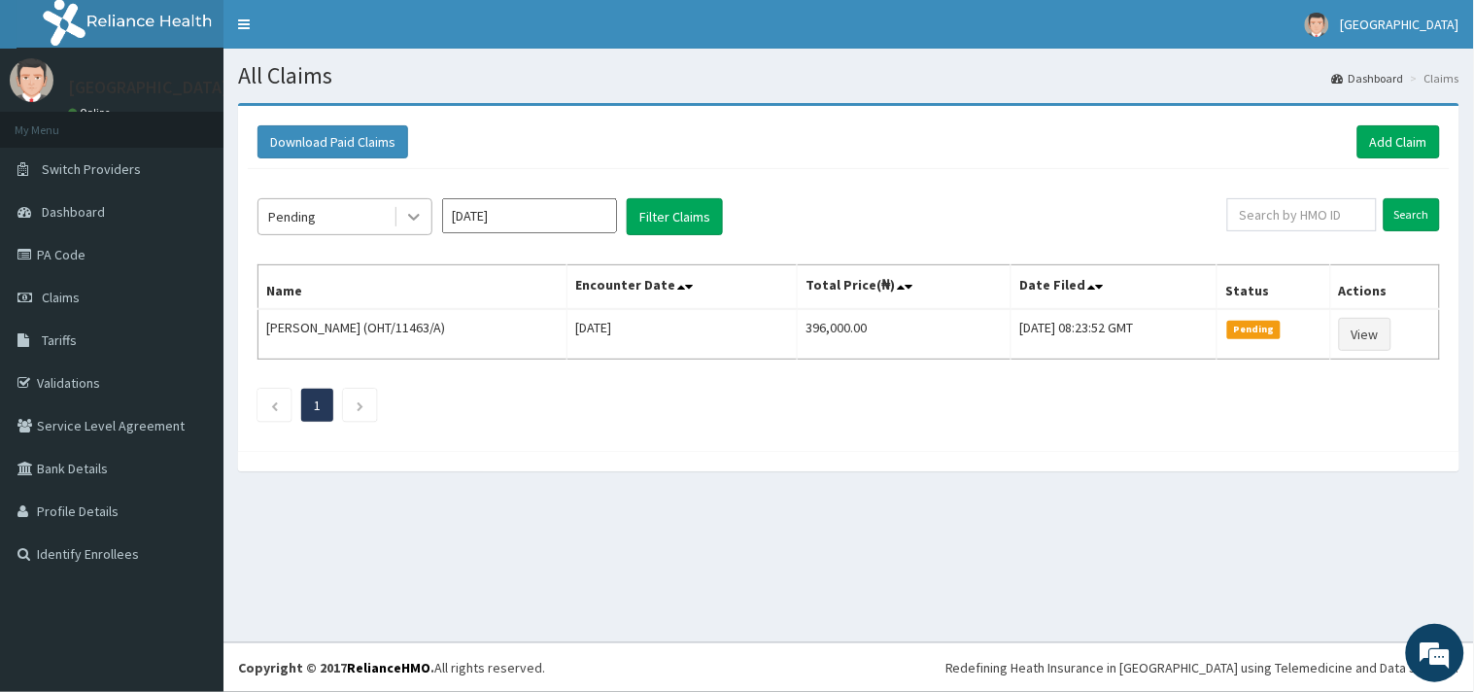
click at [413, 219] on icon at bounding box center [414, 218] width 12 height 7
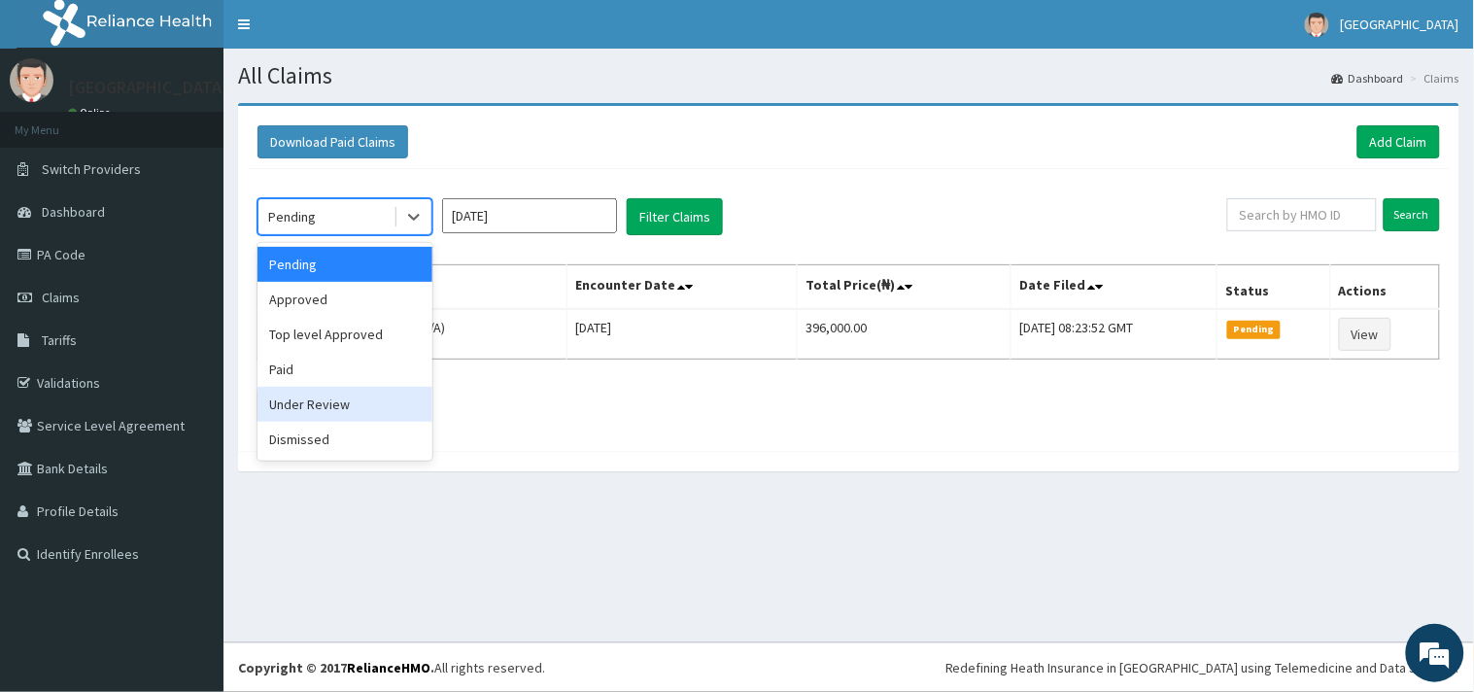
click at [322, 401] on div "Under Review" at bounding box center [345, 404] width 175 height 35
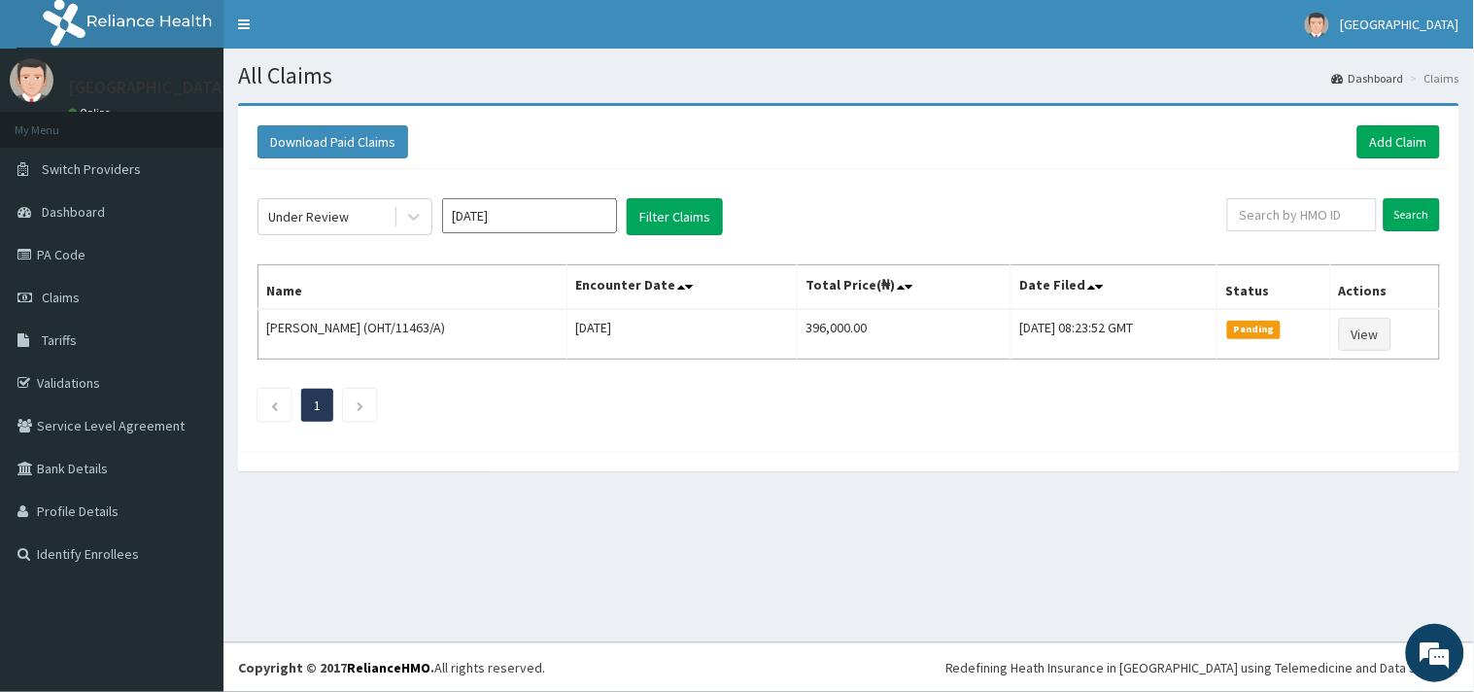
click at [669, 195] on div "Under Review [DATE] Filter Claims Search Name Encounter Date Total Price(₦) Dat…" at bounding box center [849, 305] width 1202 height 272
click at [667, 198] on button "Filter Claims" at bounding box center [675, 216] width 96 height 37
